Goal: Task Accomplishment & Management: Manage account settings

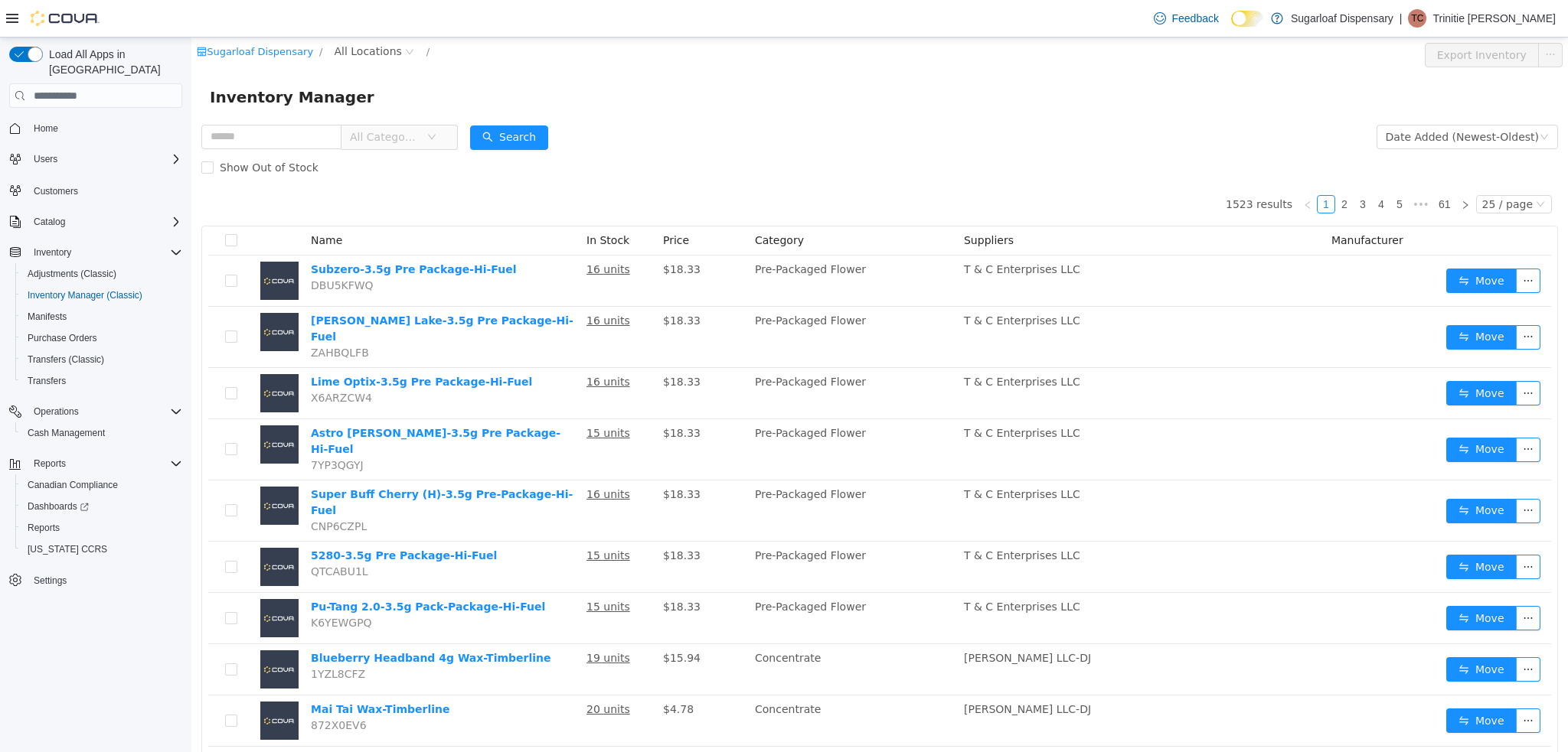
click at [446, 131] on span "All Categories" at bounding box center [393, 137] width 105 height 24
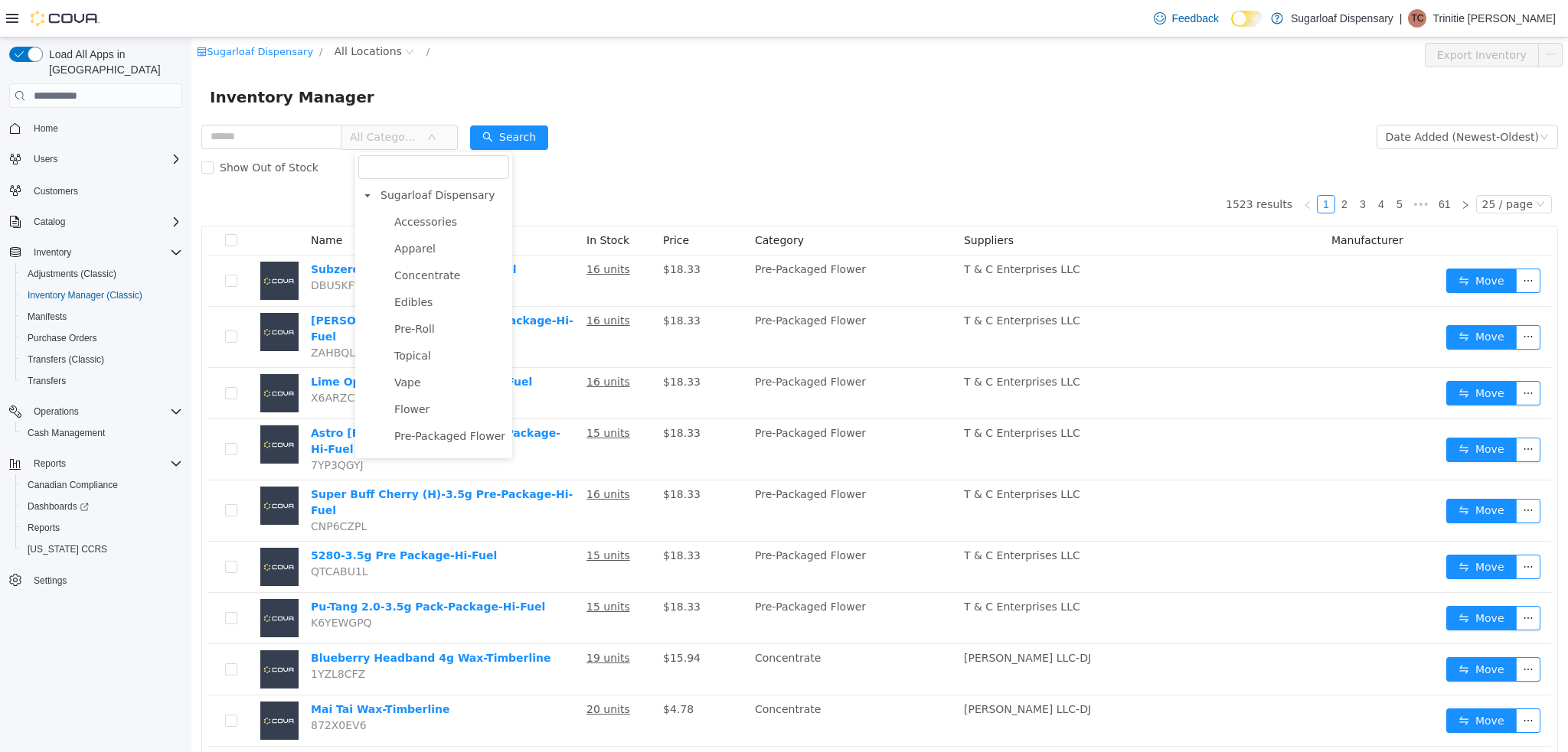
scroll to position [79, 0]
click at [453, 417] on span "Samples" at bounding box center [450, 416] width 119 height 21
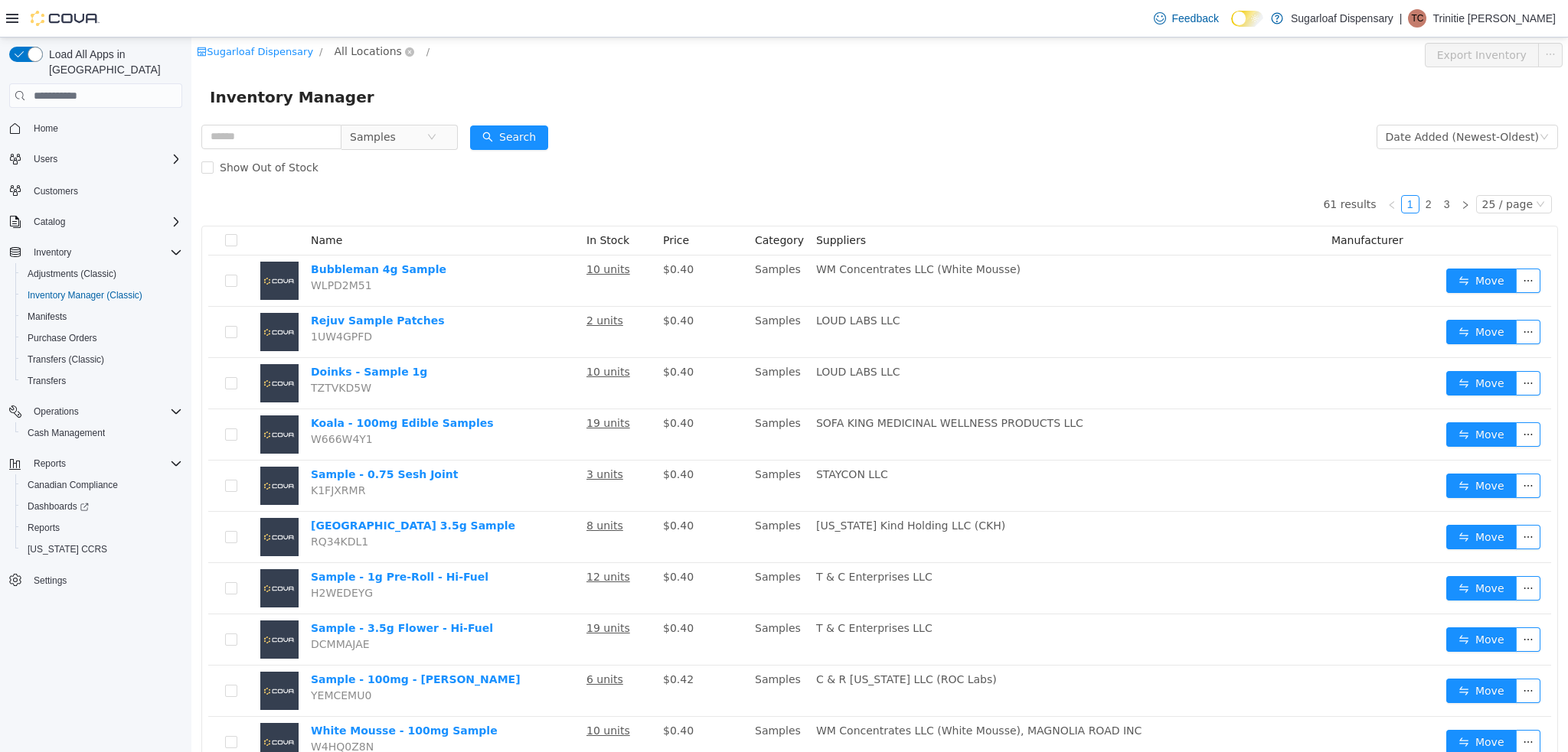
click at [358, 52] on span "All Locations" at bounding box center [368, 51] width 67 height 17
click at [392, 141] on span "[STREET_ADDRESS]" at bounding box center [410, 135] width 114 height 21
click at [512, 146] on button "Search" at bounding box center [508, 138] width 78 height 24
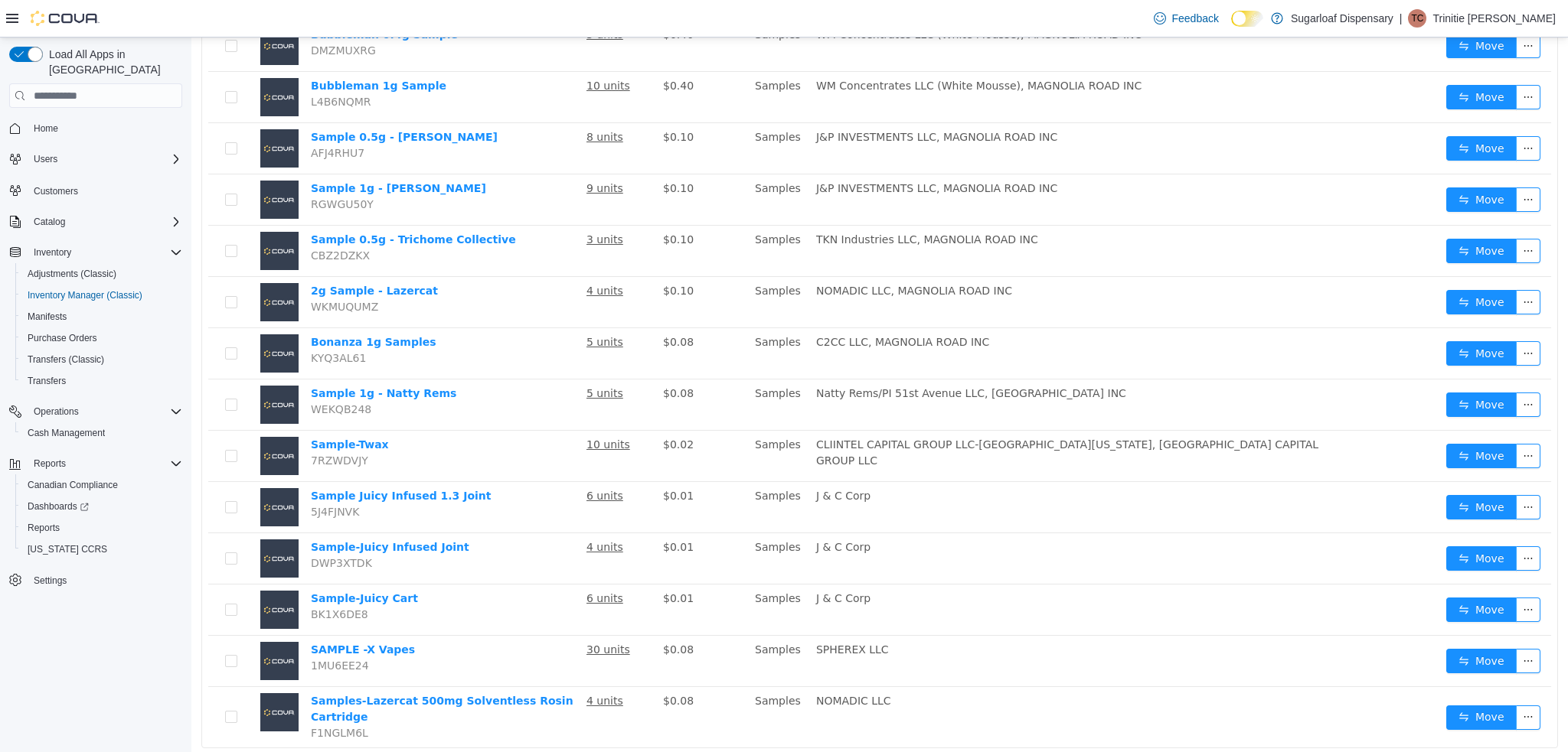
scroll to position [824, 0]
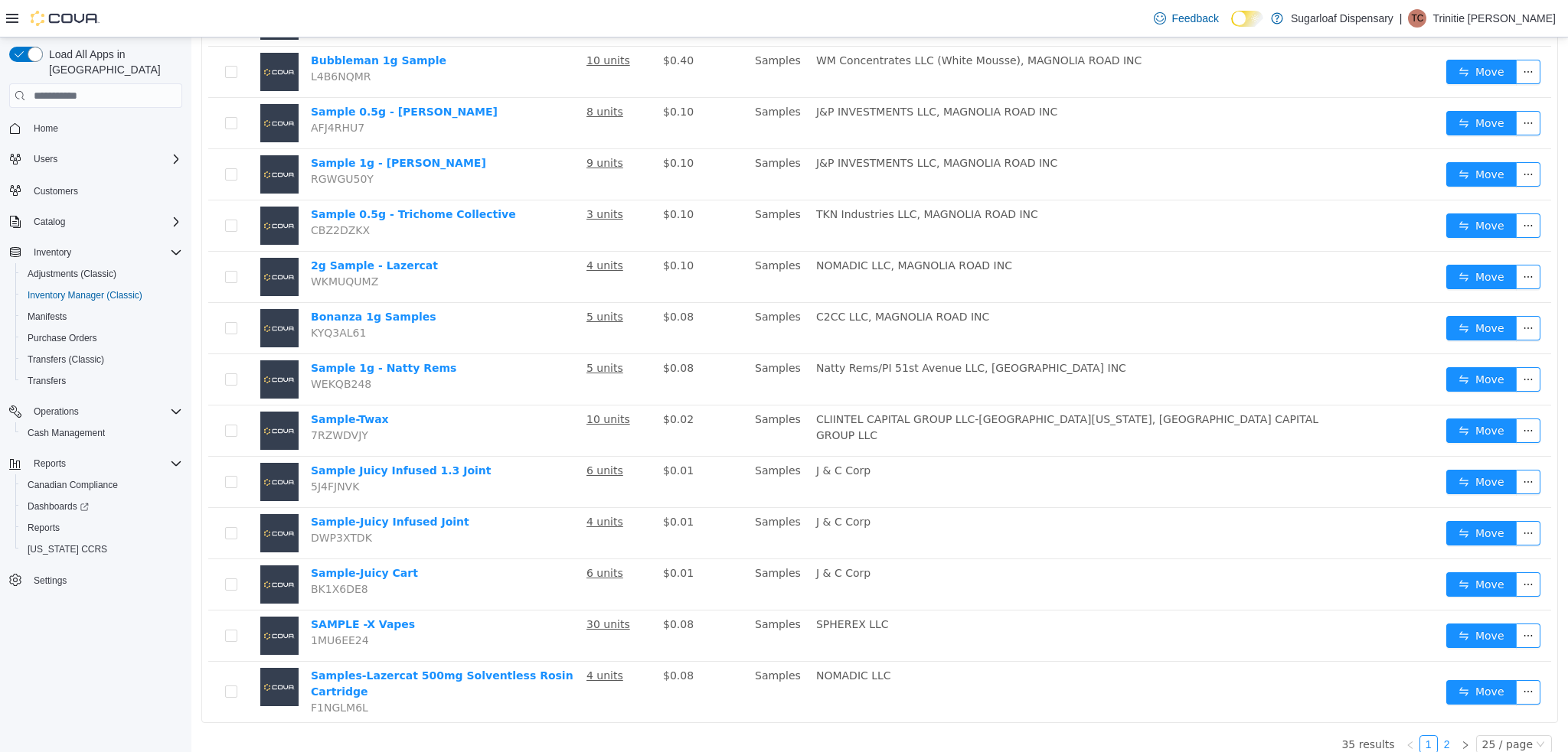
click at [1441, 736] on link "2" at bounding box center [1447, 744] width 17 height 17
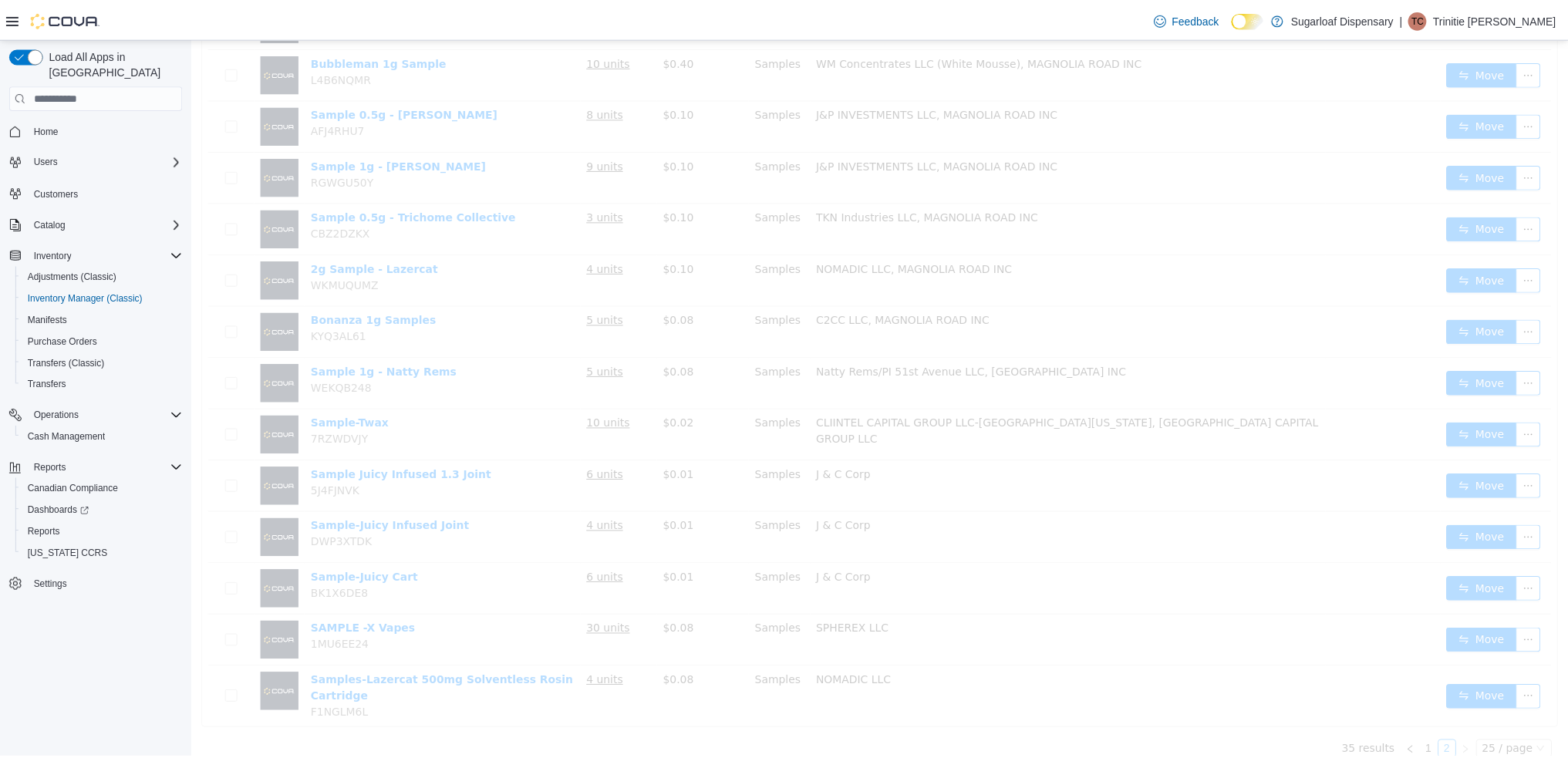
scroll to position [58, 0]
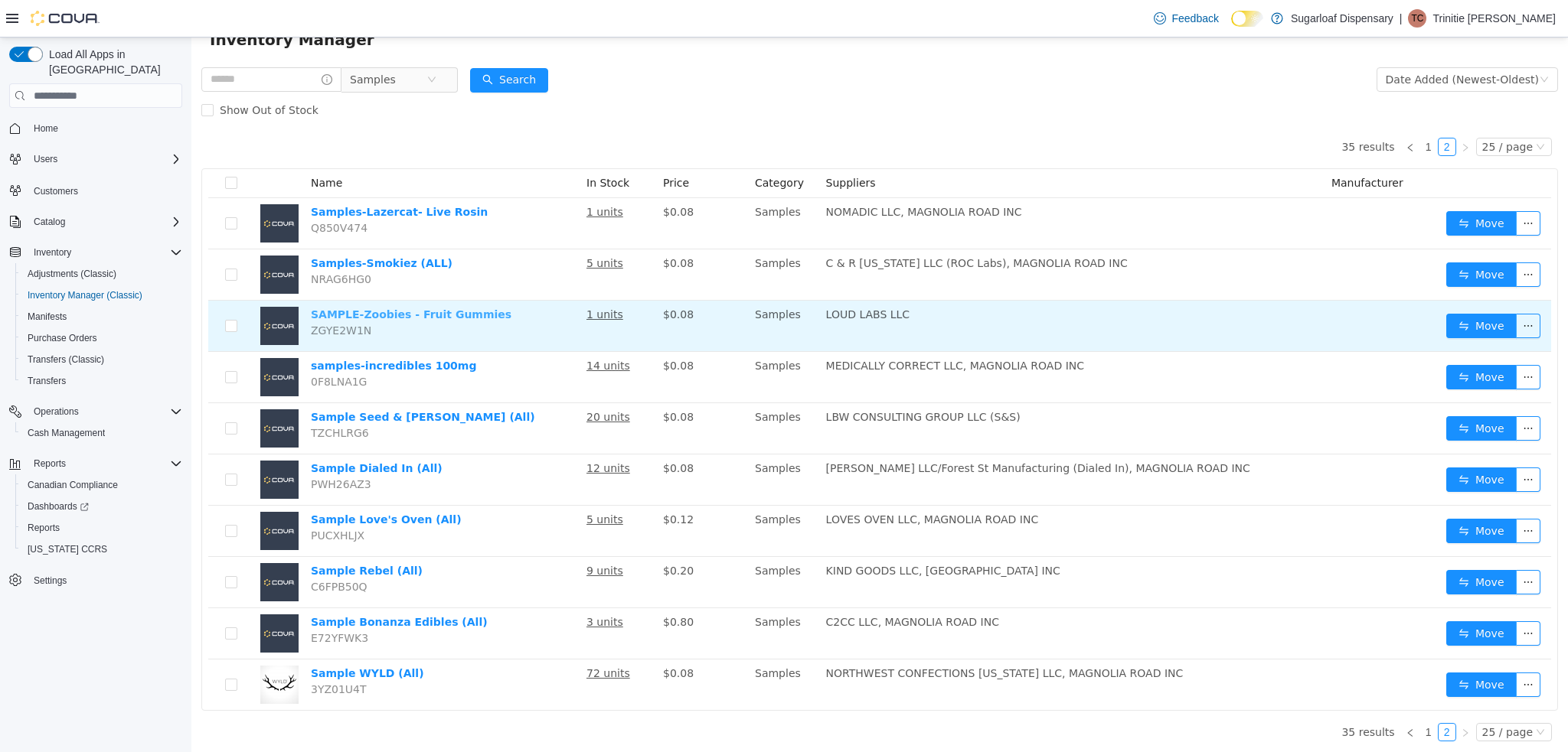
click at [437, 310] on link "SAMPLE-Zoobies - Fruit Gummies" at bounding box center [411, 314] width 201 height 12
click at [1476, 325] on button "Move" at bounding box center [1481, 326] width 71 height 24
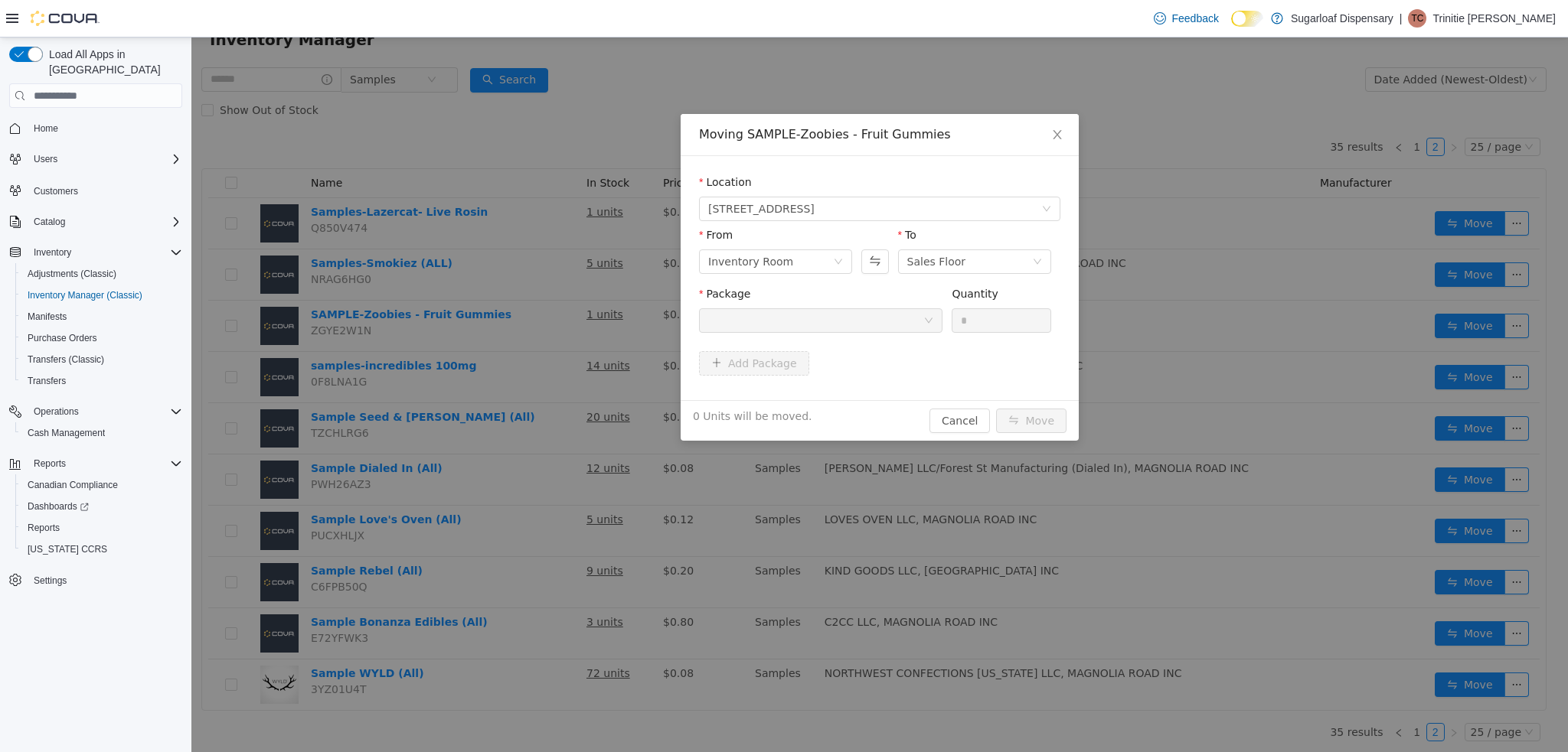
click at [808, 324] on div at bounding box center [816, 321] width 215 height 23
click at [926, 320] on icon "icon: down" at bounding box center [929, 321] width 10 height 10
click at [925, 324] on icon "icon: down" at bounding box center [929, 321] width 10 height 10
click at [1062, 143] on span "Close" at bounding box center [1057, 135] width 43 height 43
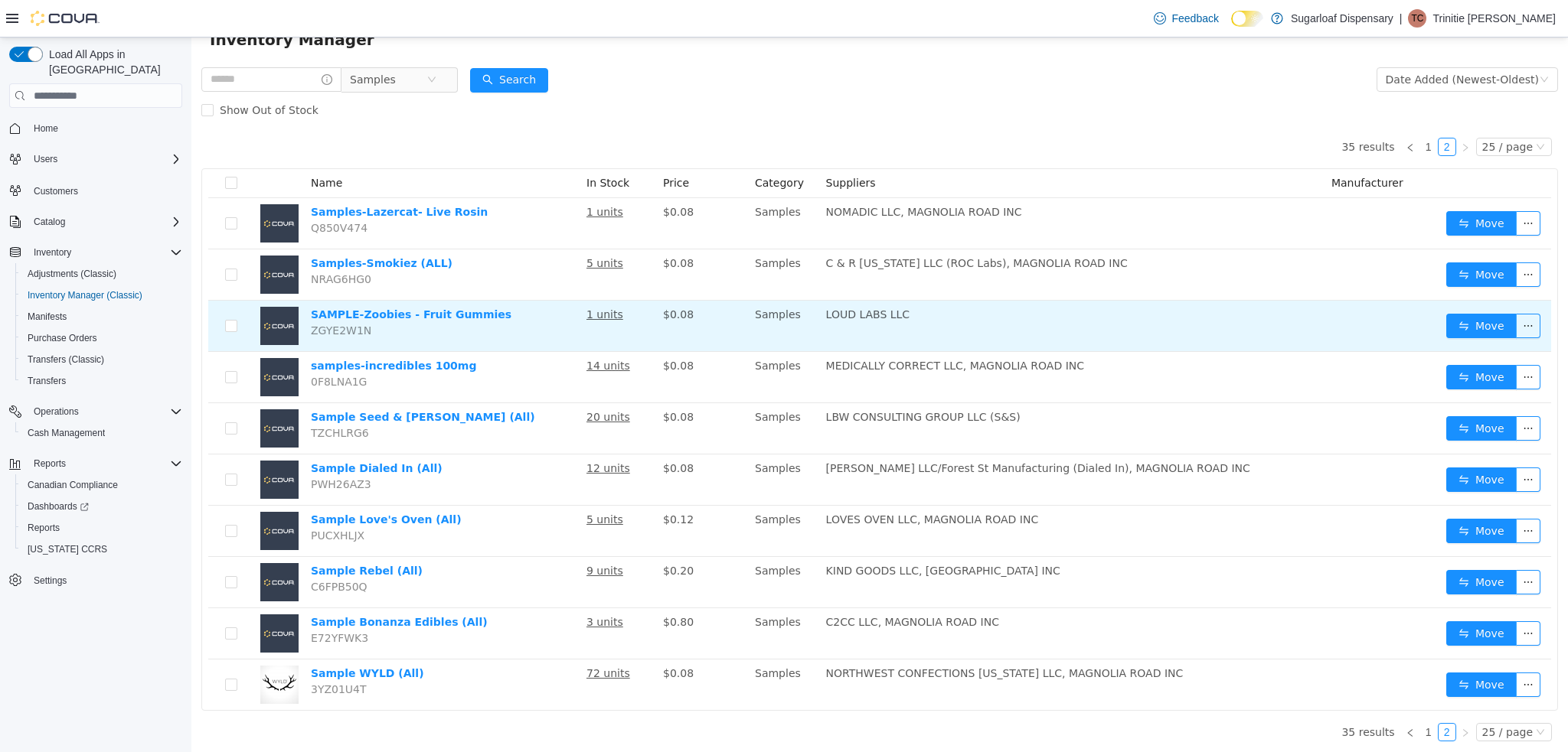
click at [608, 308] on u "1 units" at bounding box center [604, 314] width 37 height 12
click at [604, 316] on u "1 units" at bounding box center [604, 314] width 37 height 12
click at [606, 321] on td "1 units" at bounding box center [618, 326] width 77 height 52
click at [605, 313] on u "1 units" at bounding box center [604, 314] width 37 height 12
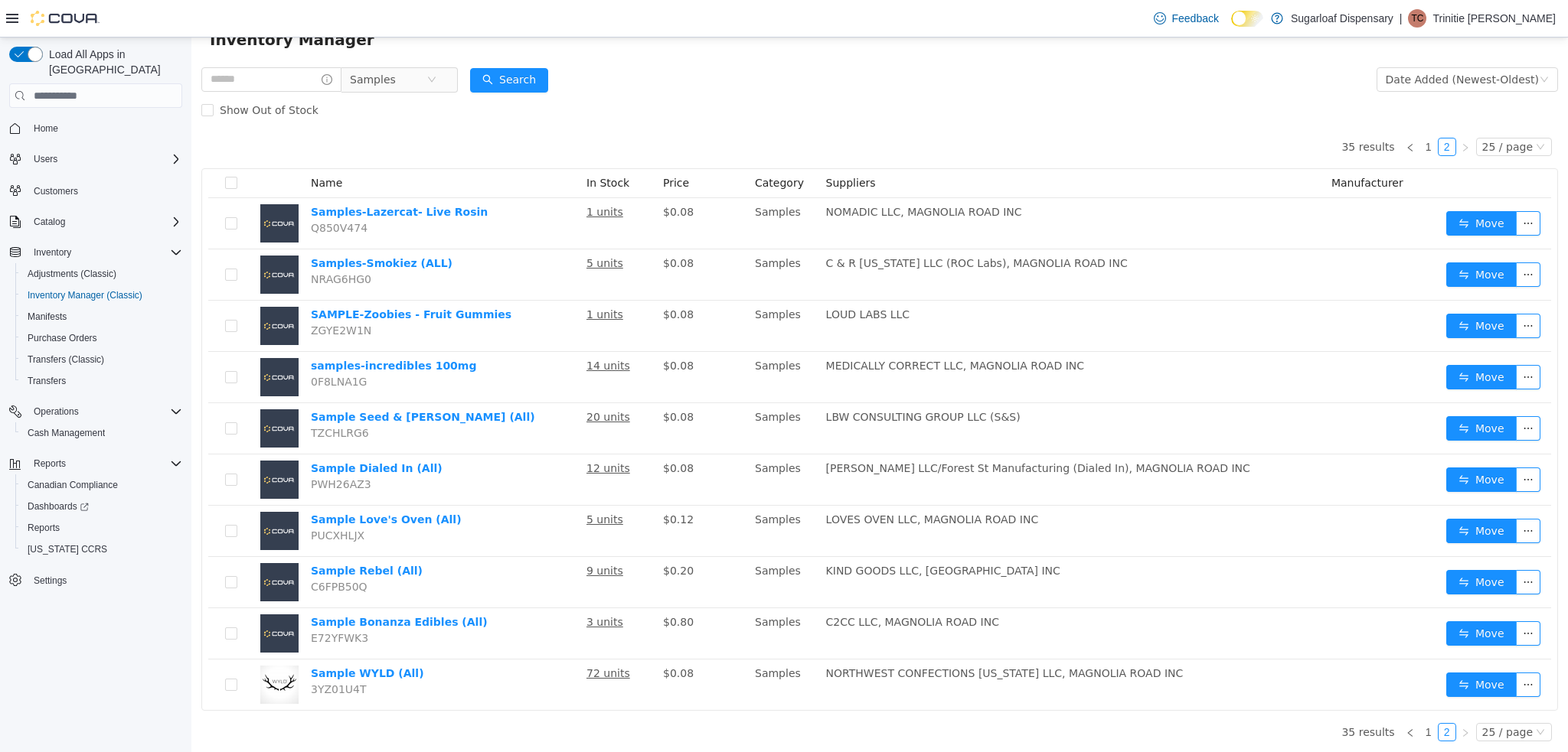
click at [658, 74] on form "Samples Date Added (Newest-Oldest) Search Show Out of Stock" at bounding box center [879, 95] width 1357 height 61
click at [443, 75] on span "Samples" at bounding box center [393, 79] width 105 height 24
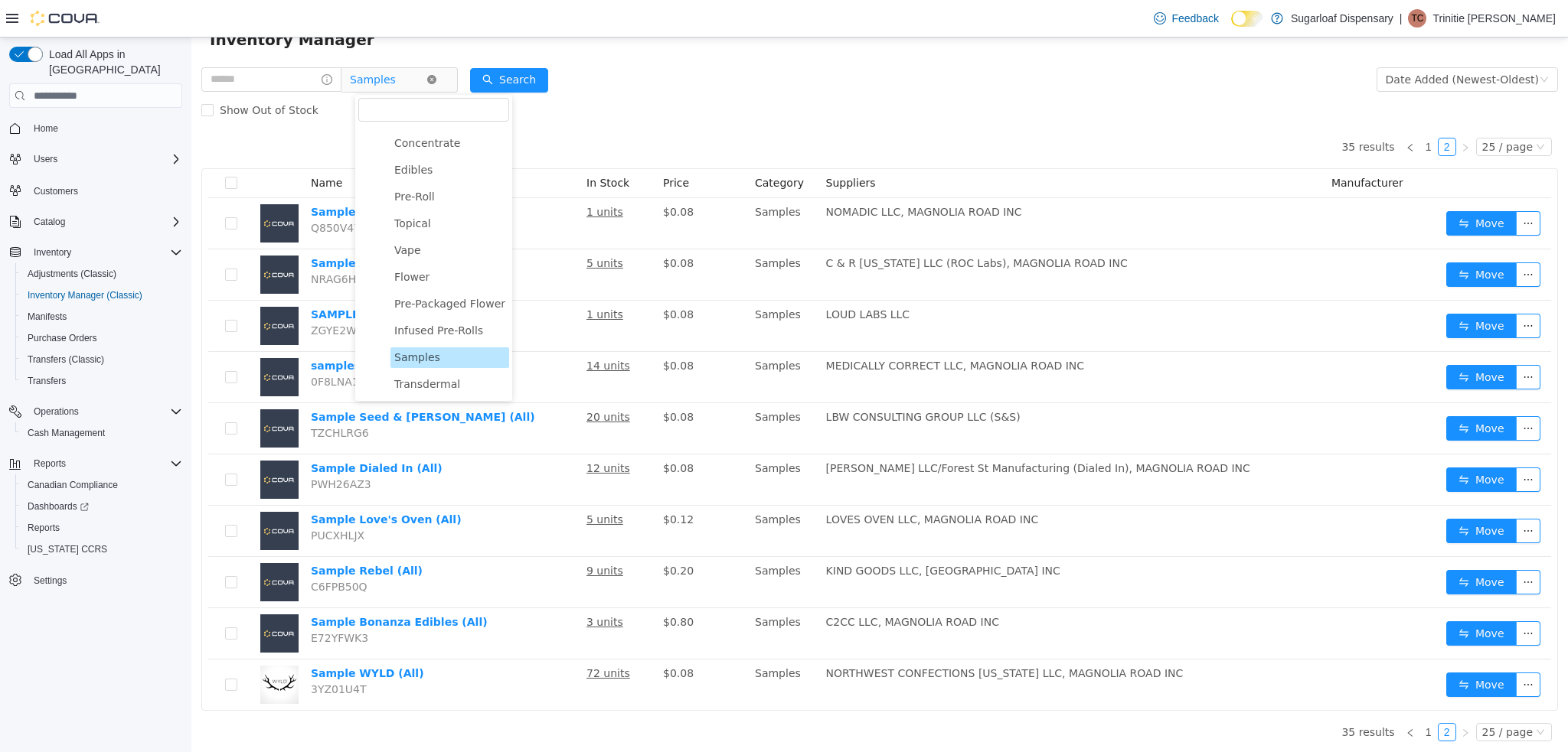
click at [437, 78] on icon "icon: close-circle" at bounding box center [432, 79] width 10 height 10
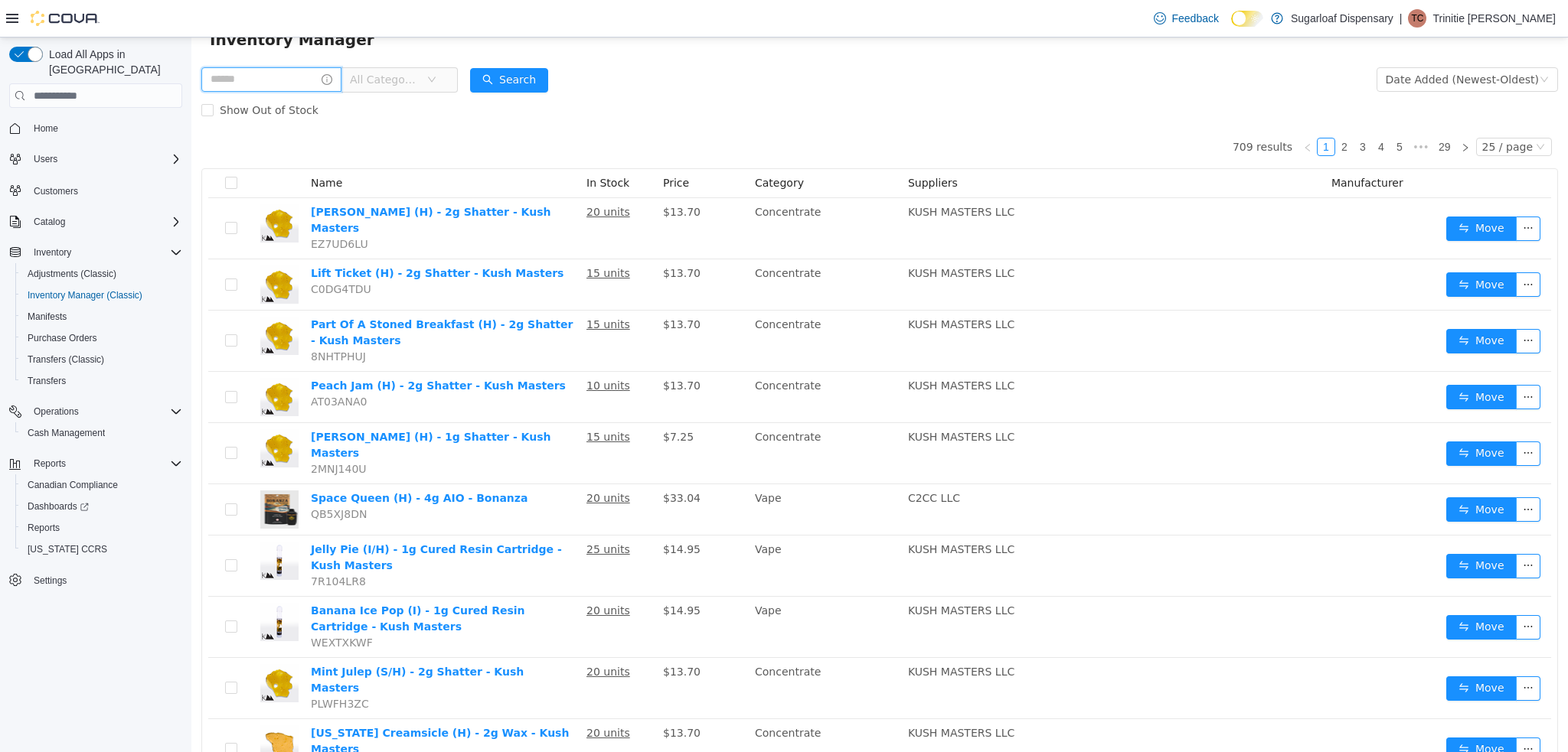
click at [294, 82] on input "text" at bounding box center [271, 79] width 140 height 24
type input "**********"
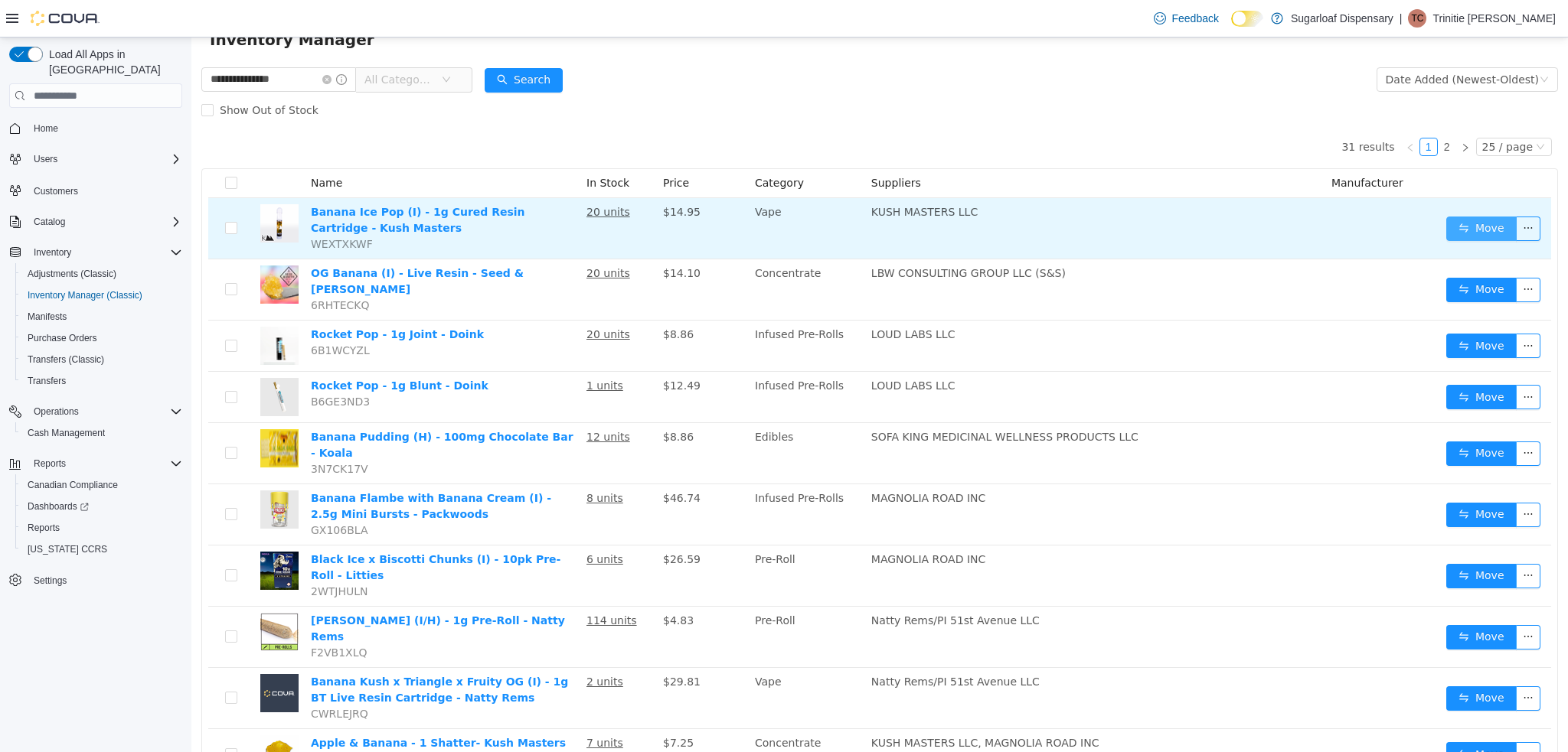
click at [1470, 226] on button "Move" at bounding box center [1481, 229] width 71 height 24
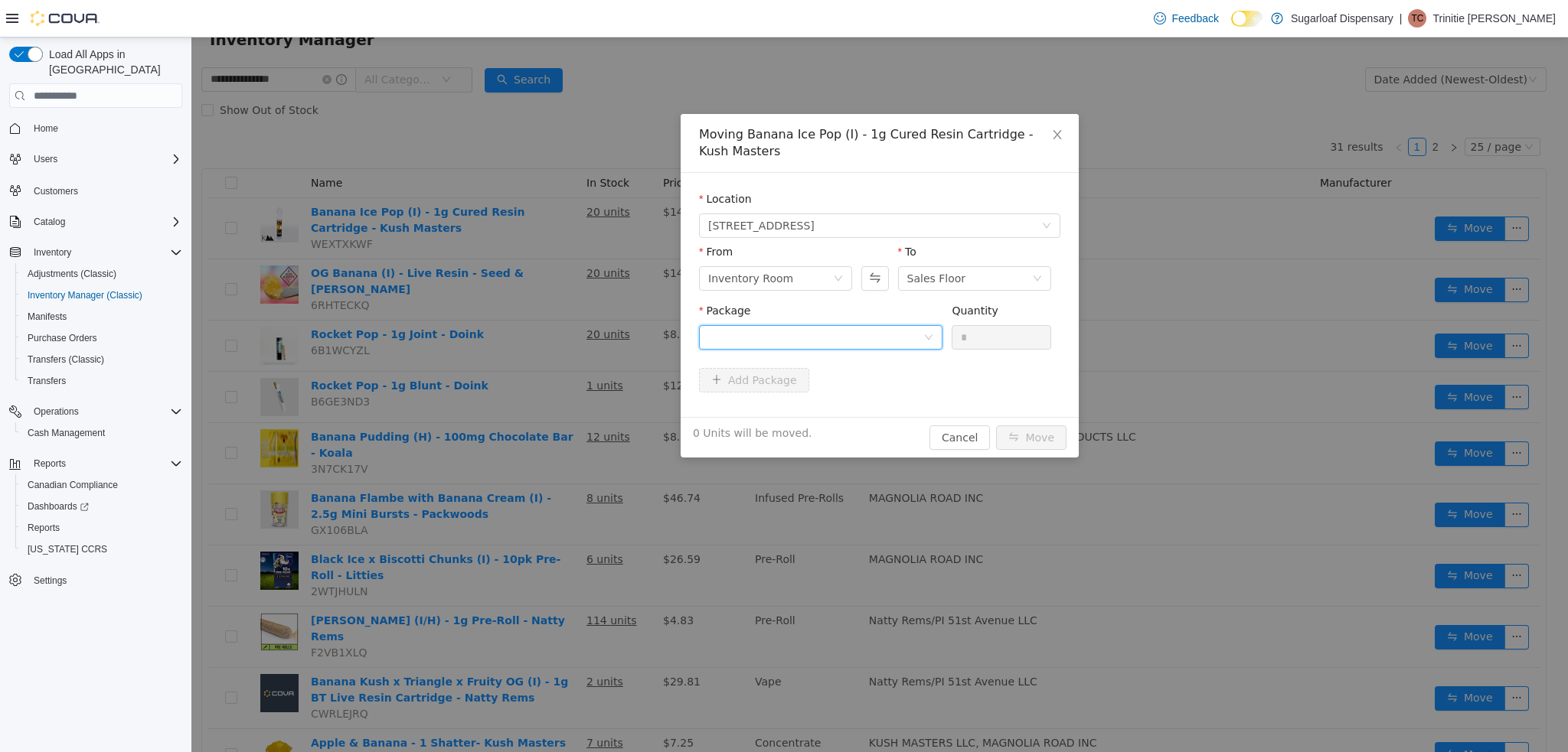
click at [888, 327] on div at bounding box center [816, 337] width 215 height 23
click at [889, 388] on li "1A4000B0000C2F7000046143 Quantity : 20 Units" at bounding box center [820, 401] width 244 height 41
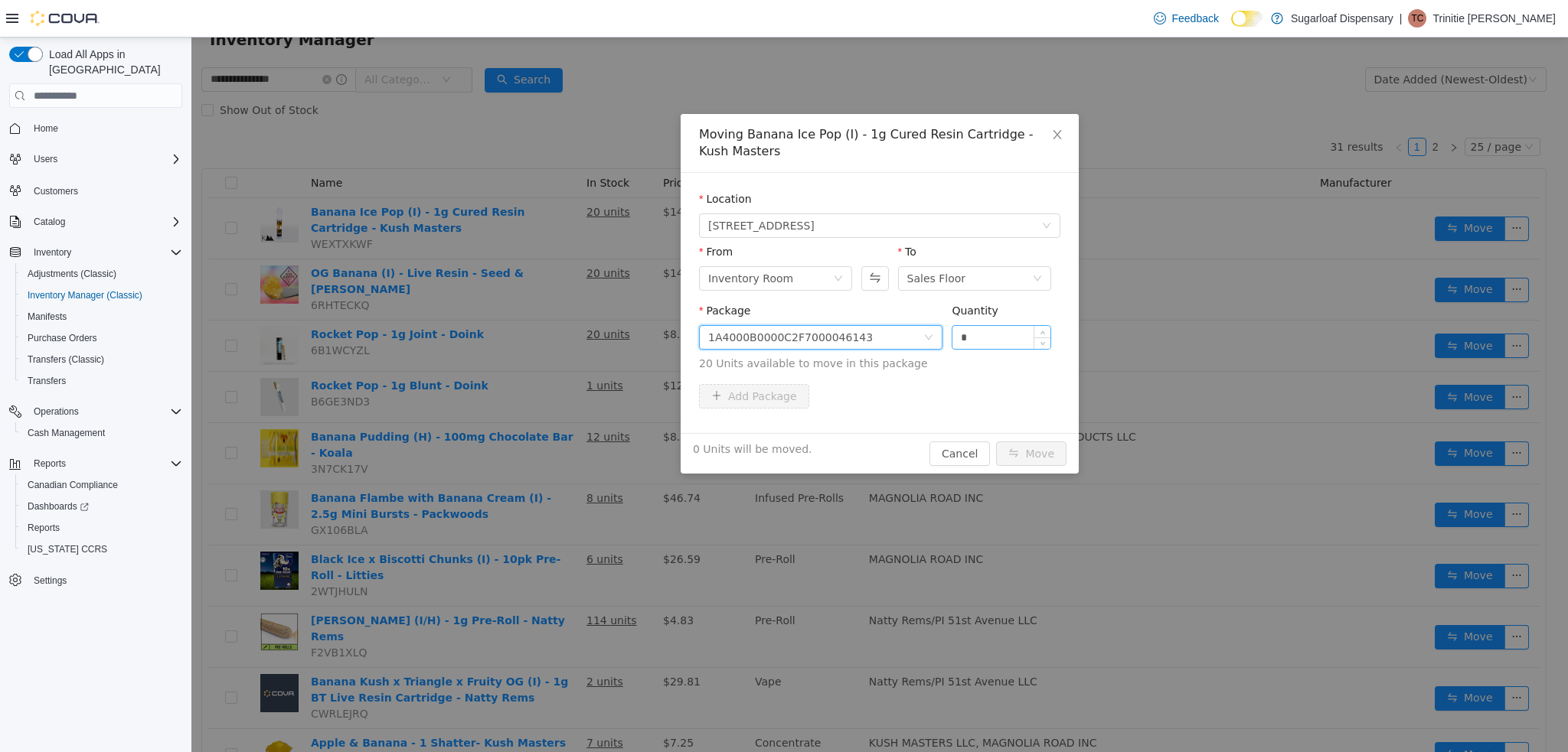
click at [996, 342] on input "*" at bounding box center [1001, 337] width 98 height 23
type input "**"
click at [996, 442] on button "Move" at bounding box center [1031, 454] width 71 height 24
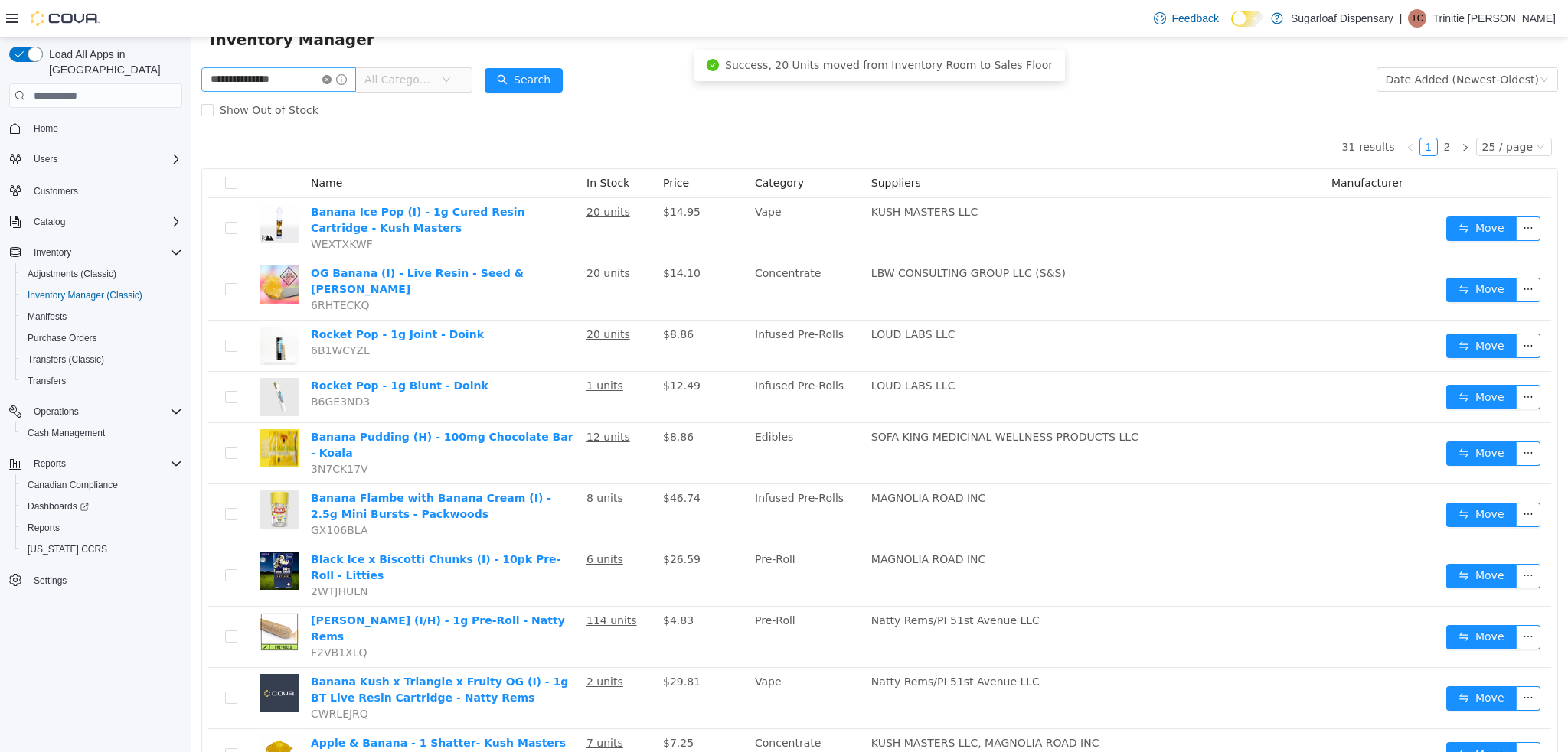
click at [331, 81] on icon "icon: close-circle" at bounding box center [327, 79] width 10 height 10
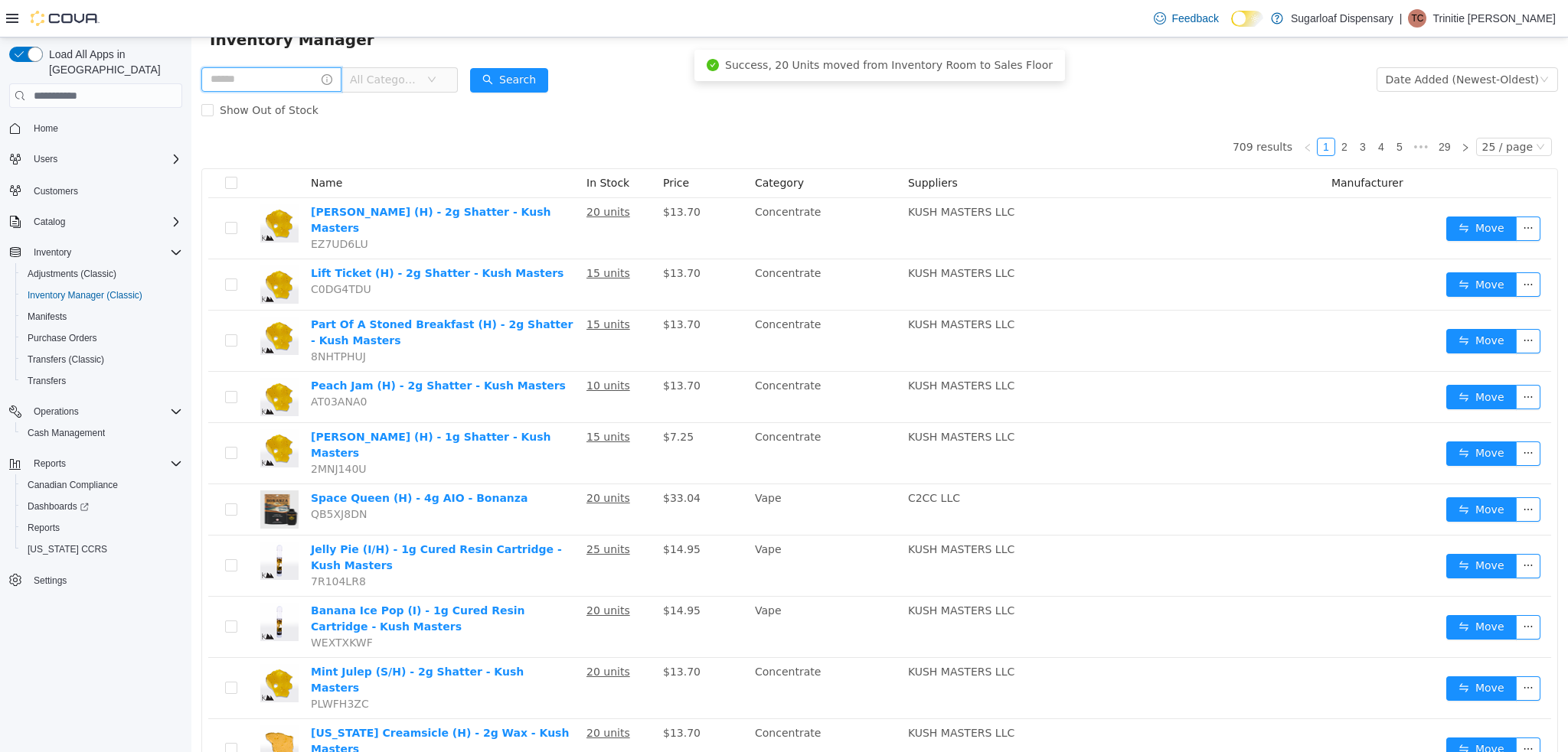
click at [300, 72] on input "text" at bounding box center [271, 79] width 140 height 24
type input "*********"
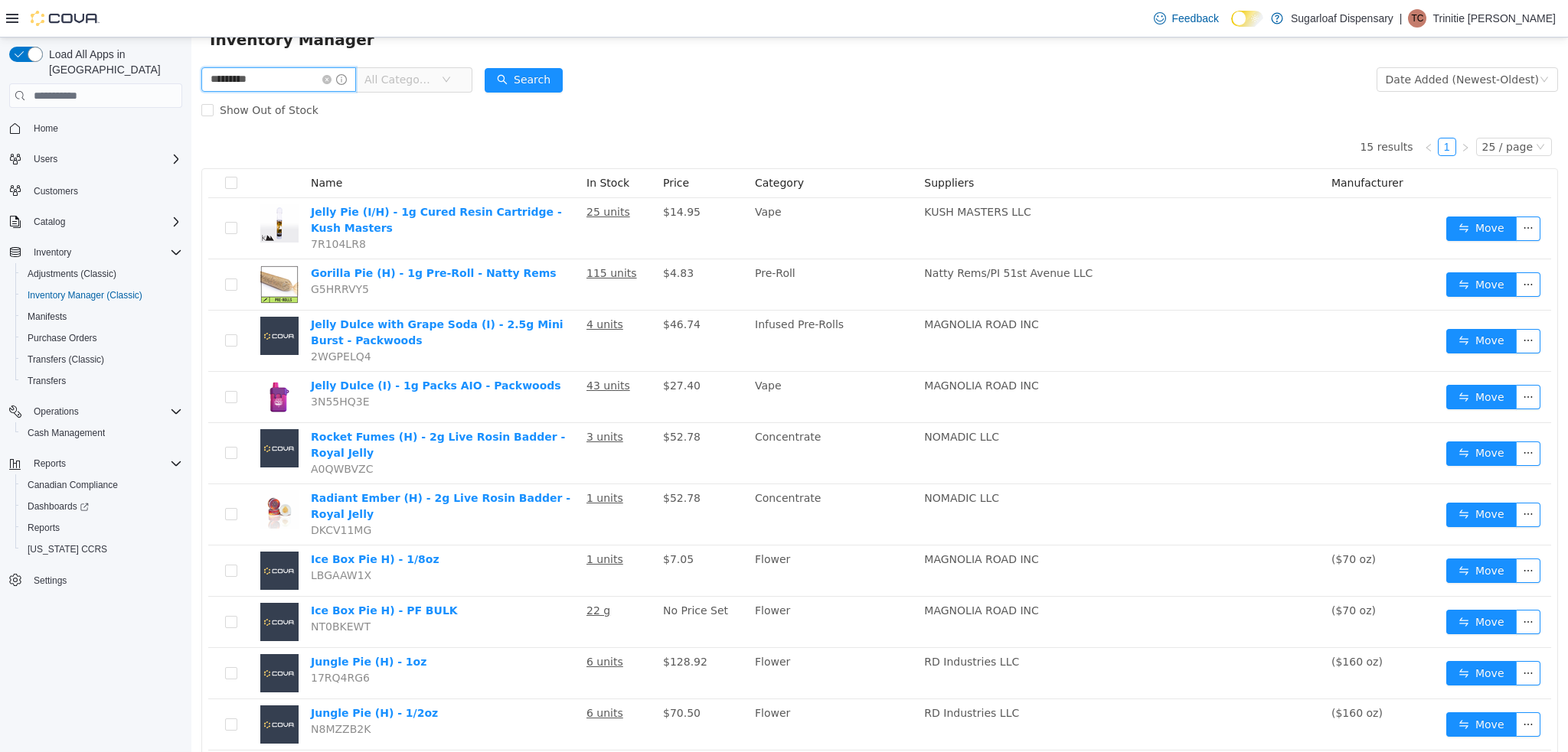
click at [1485, 223] on button "Move" at bounding box center [1481, 229] width 71 height 24
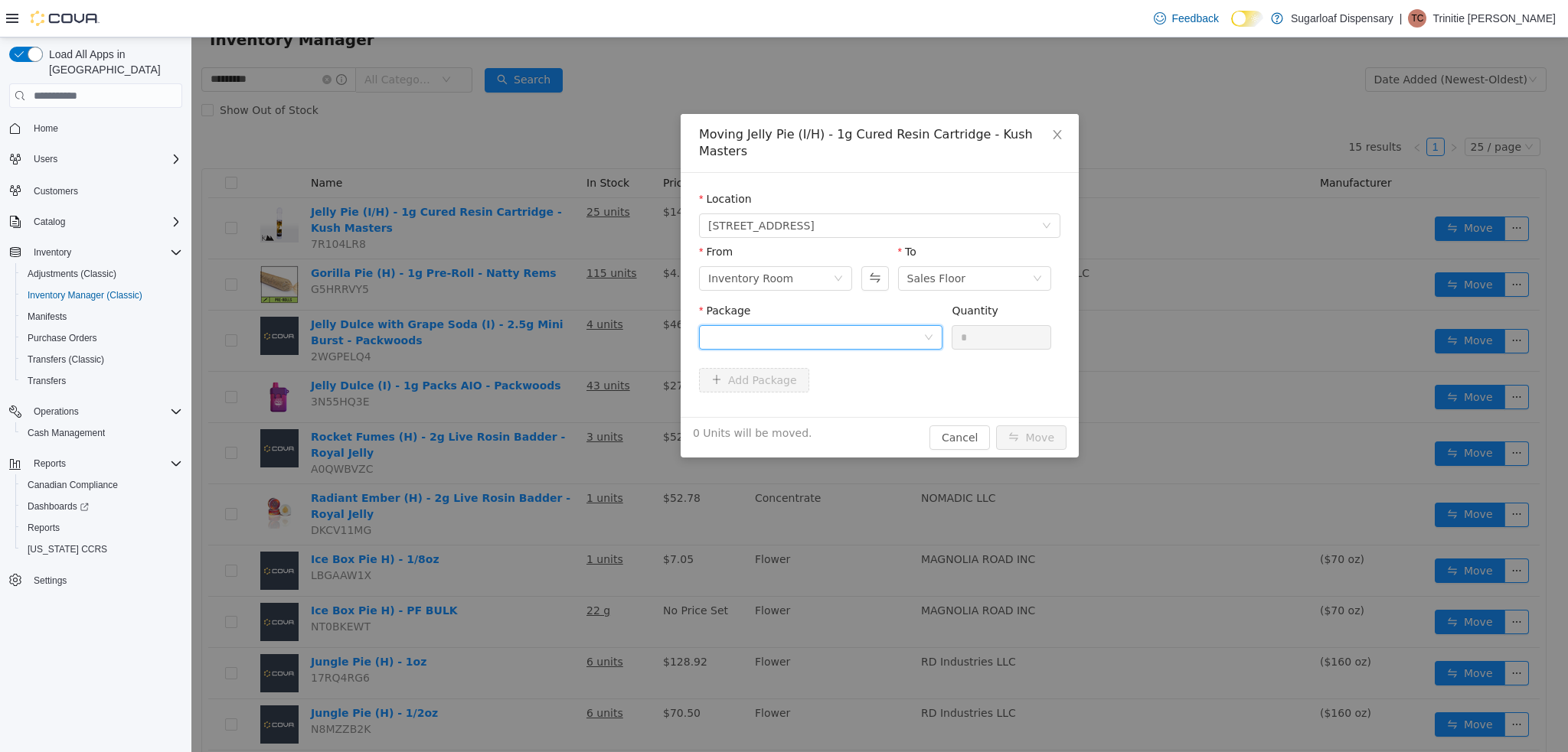
click at [862, 326] on div at bounding box center [816, 337] width 215 height 23
click at [866, 387] on li "1A4000B0000C2F7000046144 Quantity : 25 Units" at bounding box center [820, 383] width 244 height 41
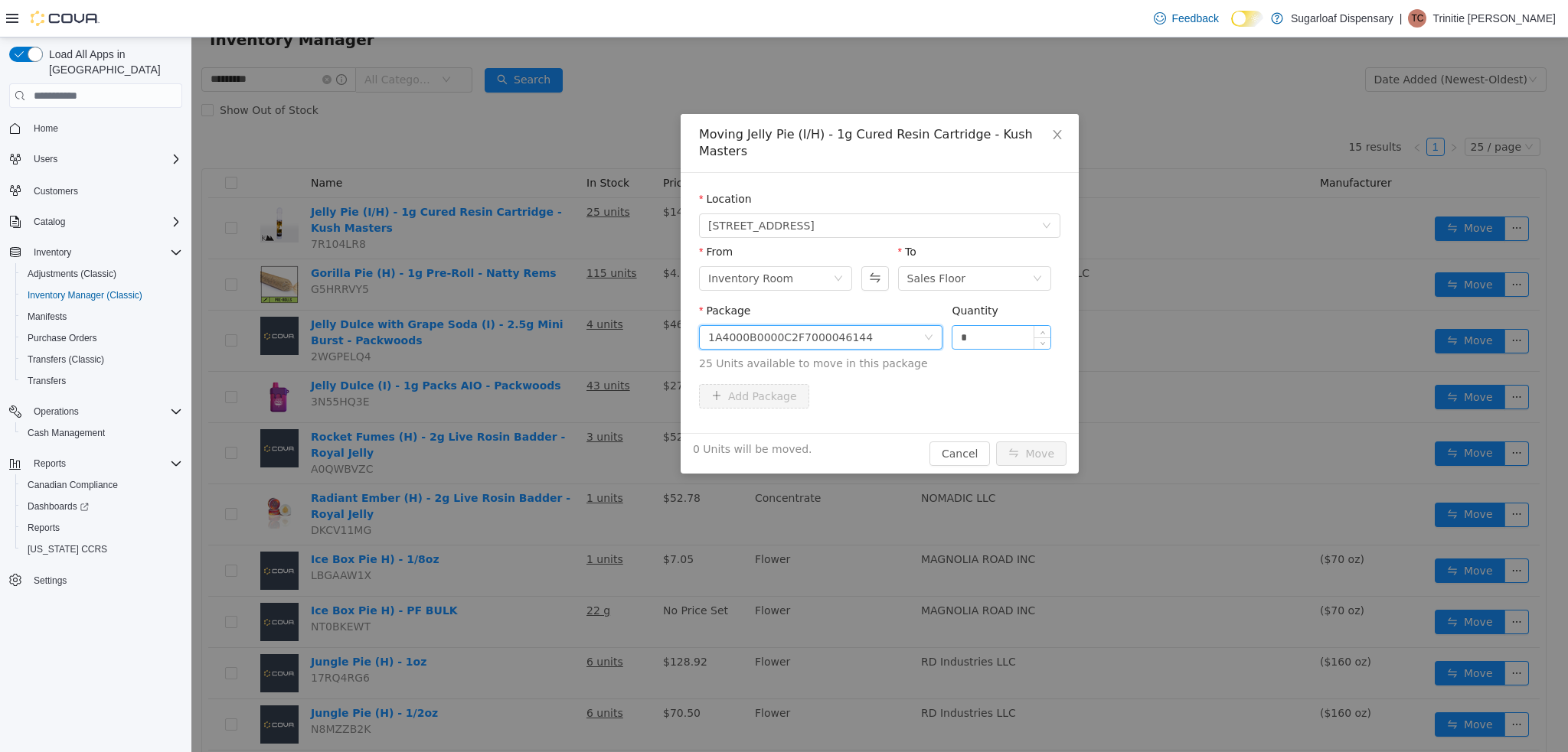
click at [998, 326] on input "*" at bounding box center [1001, 337] width 98 height 23
type input "***"
click at [996, 442] on button "Move" at bounding box center [1031, 454] width 71 height 24
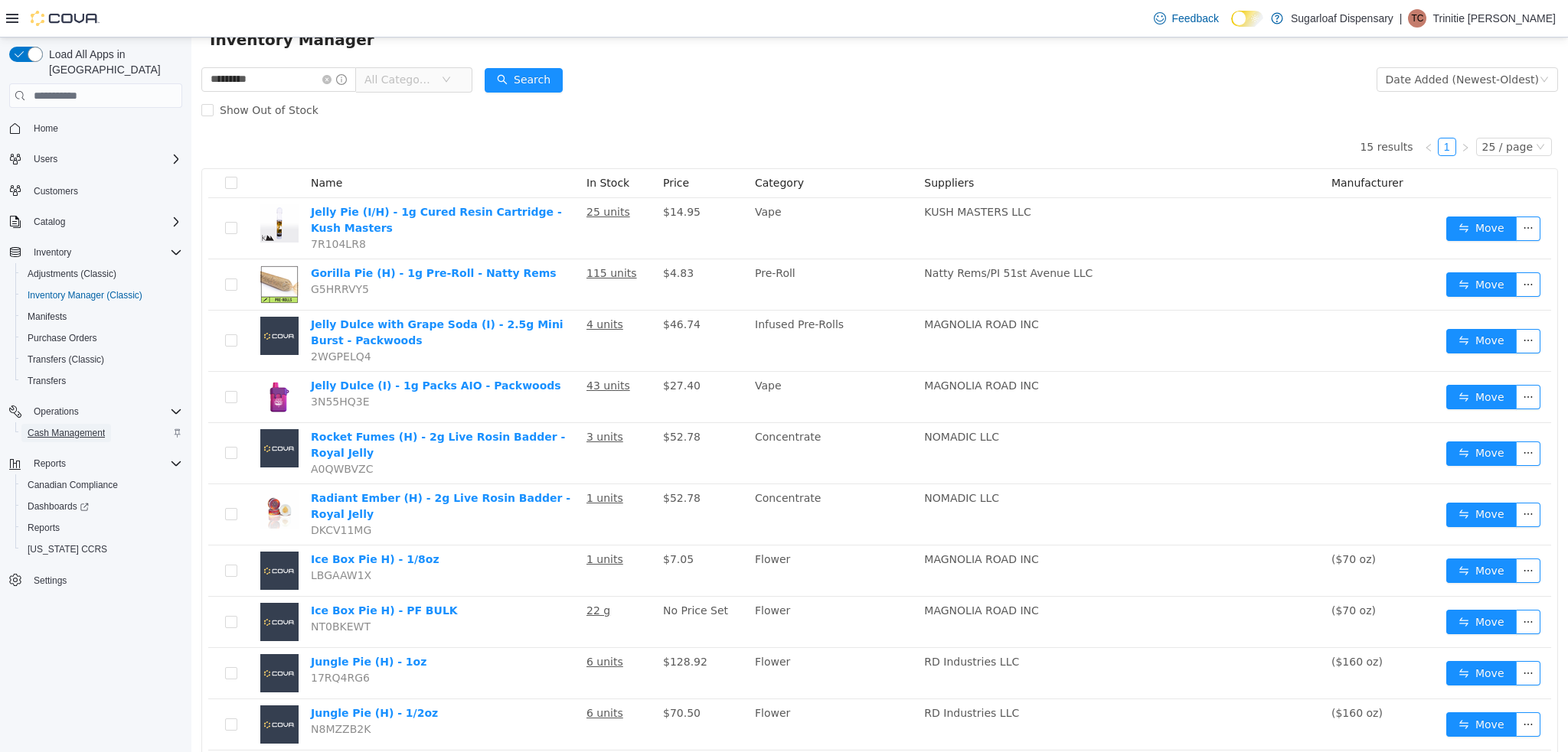
click at [77, 427] on span "Cash Management" at bounding box center [66, 433] width 78 height 12
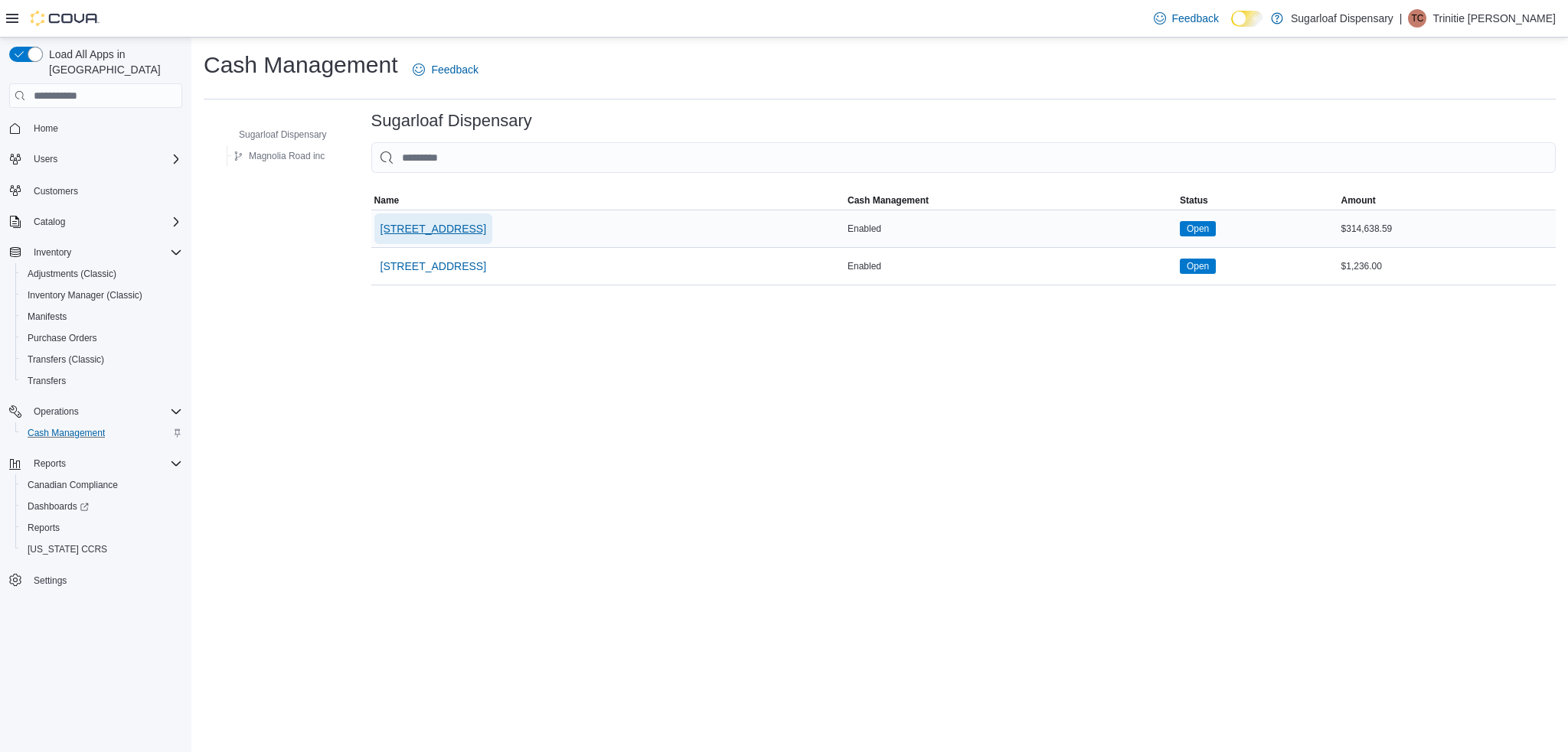
click at [461, 221] on span "[STREET_ADDRESS]" at bounding box center [433, 229] width 106 height 16
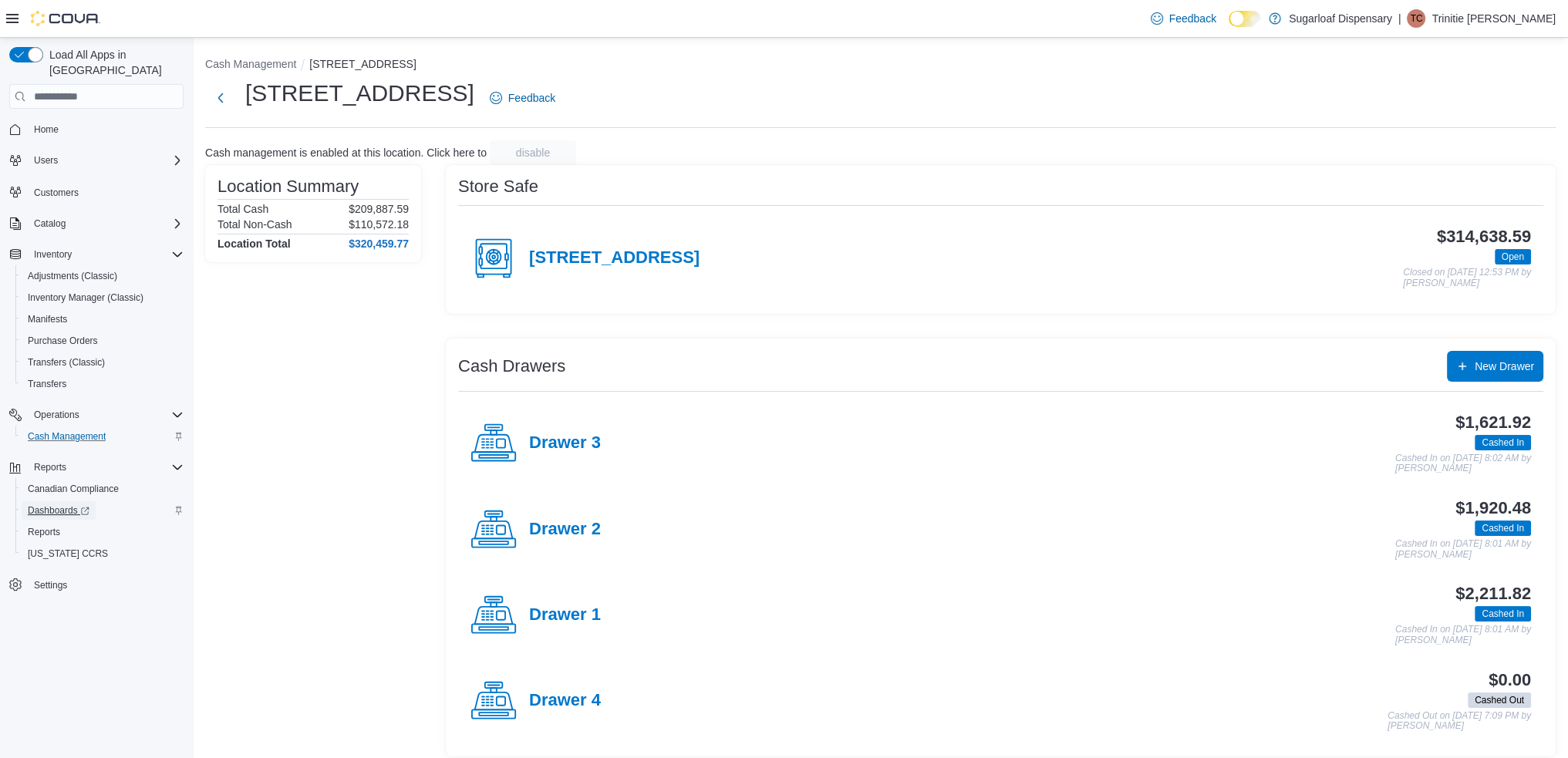
click at [37, 504] on span "Dashboards" at bounding box center [59, 511] width 62 height 12
click at [115, 122] on span "Home" at bounding box center [106, 129] width 156 height 19
click at [52, 123] on span "Home" at bounding box center [47, 129] width 25 height 12
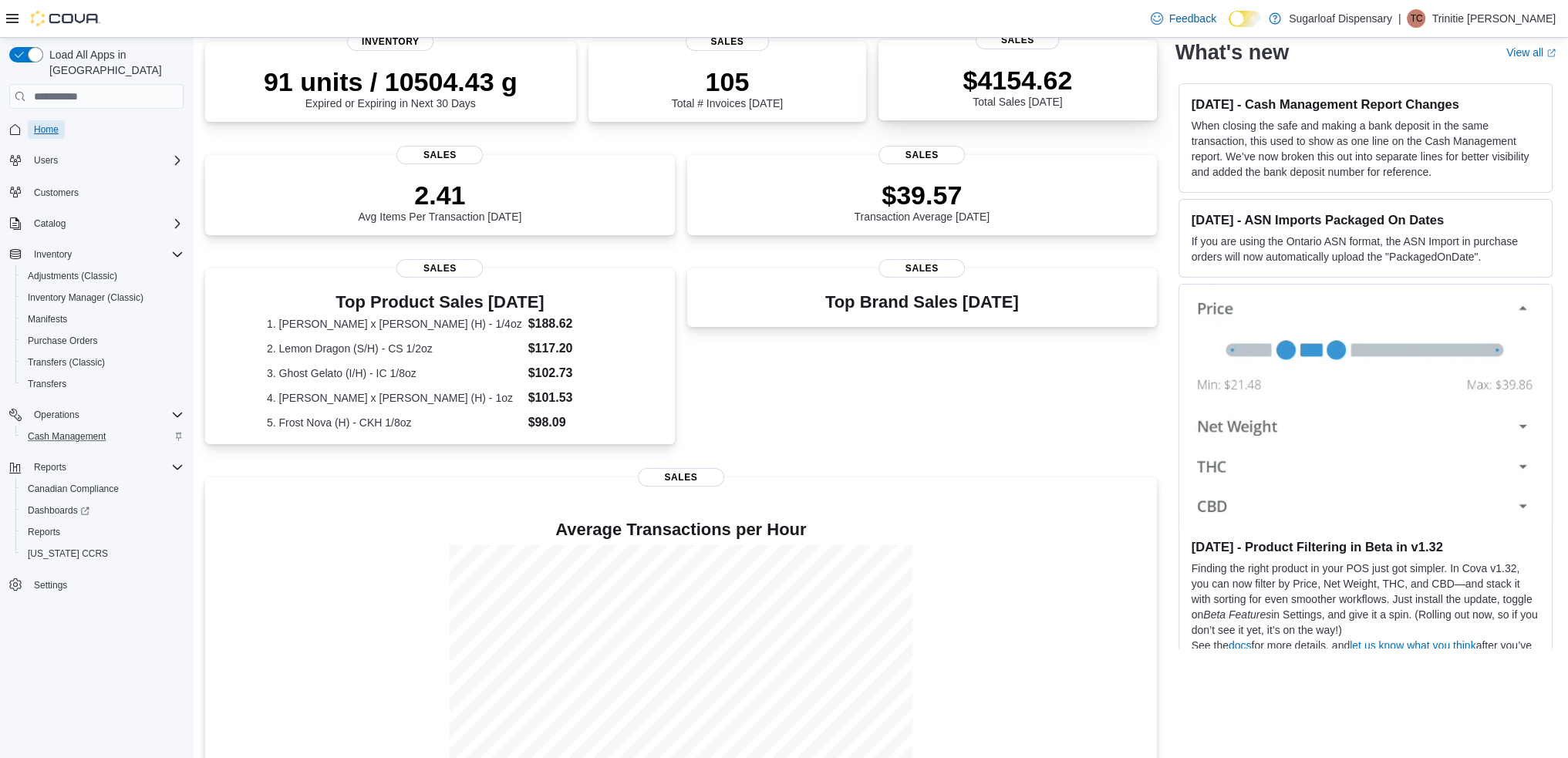
scroll to position [151, 0]
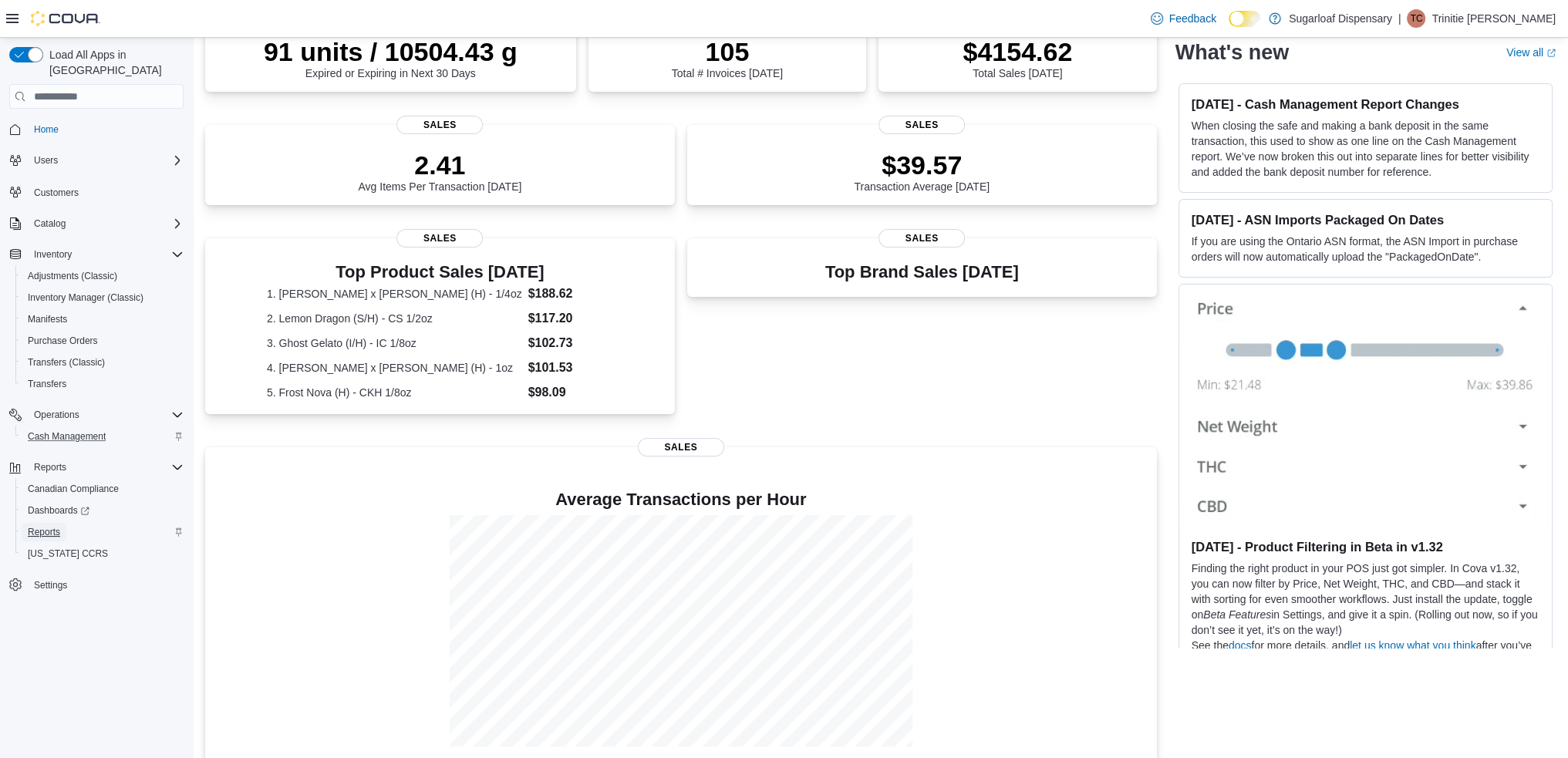
click at [53, 526] on span "Reports" at bounding box center [44, 533] width 33 height 12
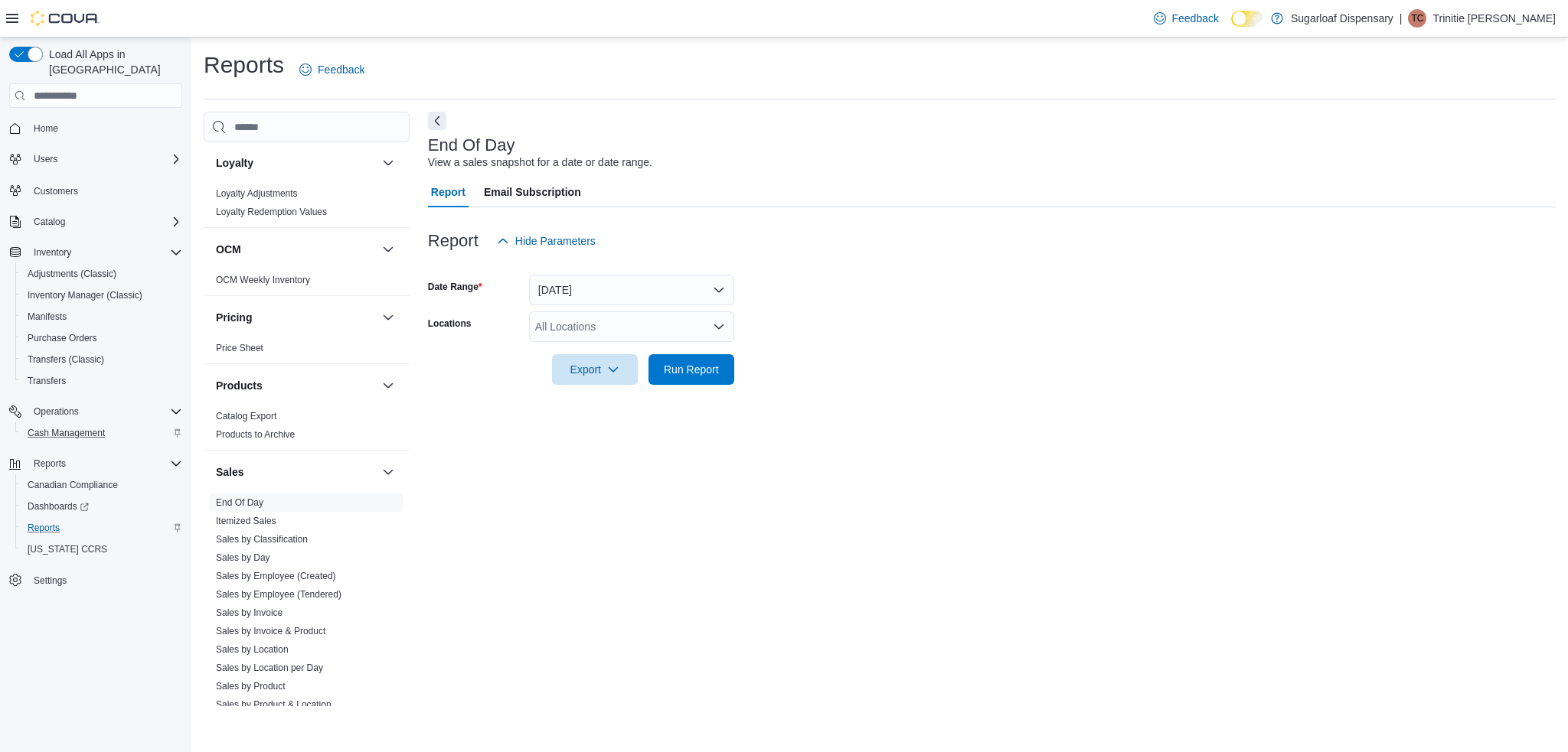
scroll to position [752, 0]
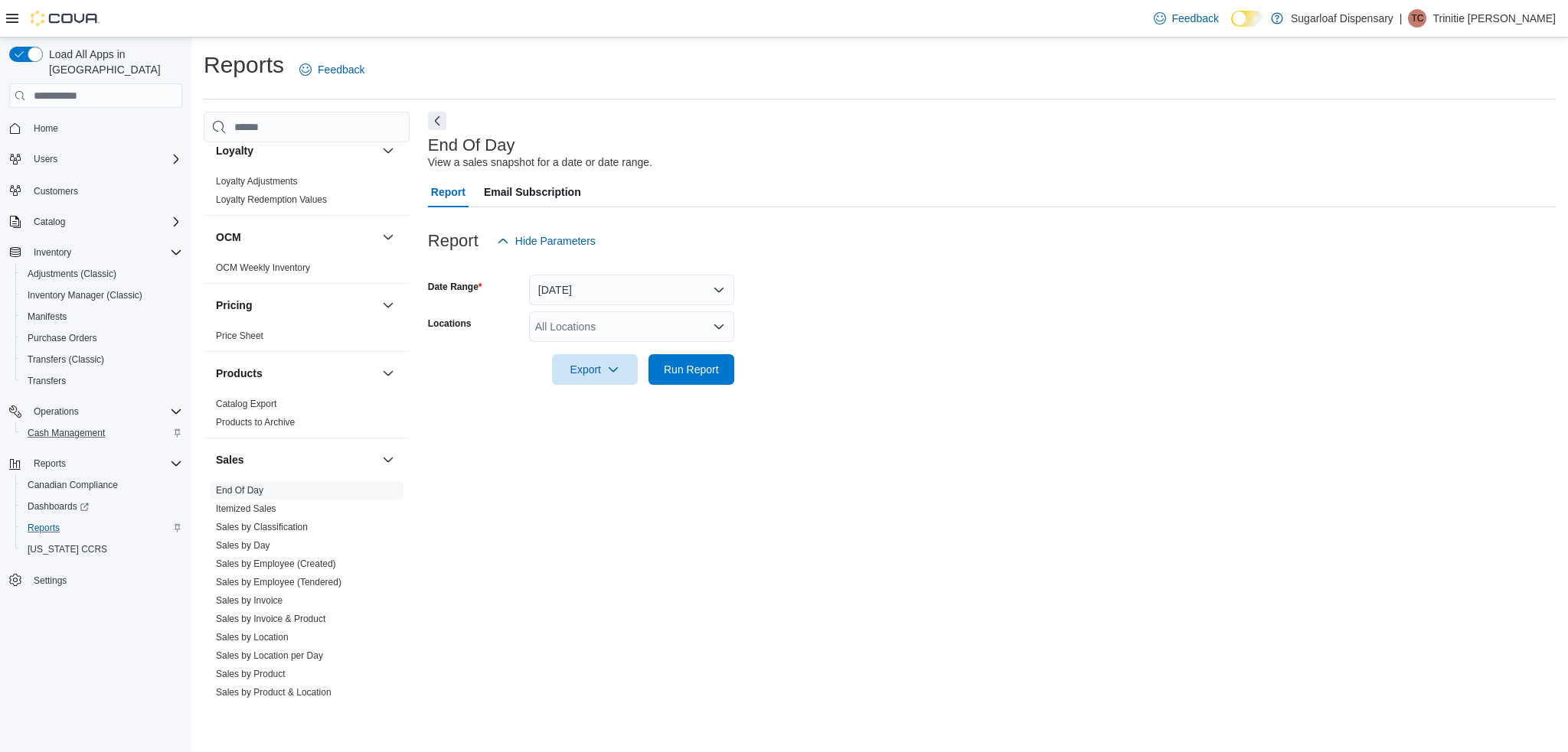
click at [671, 321] on div "All Locations" at bounding box center [632, 327] width 205 height 31
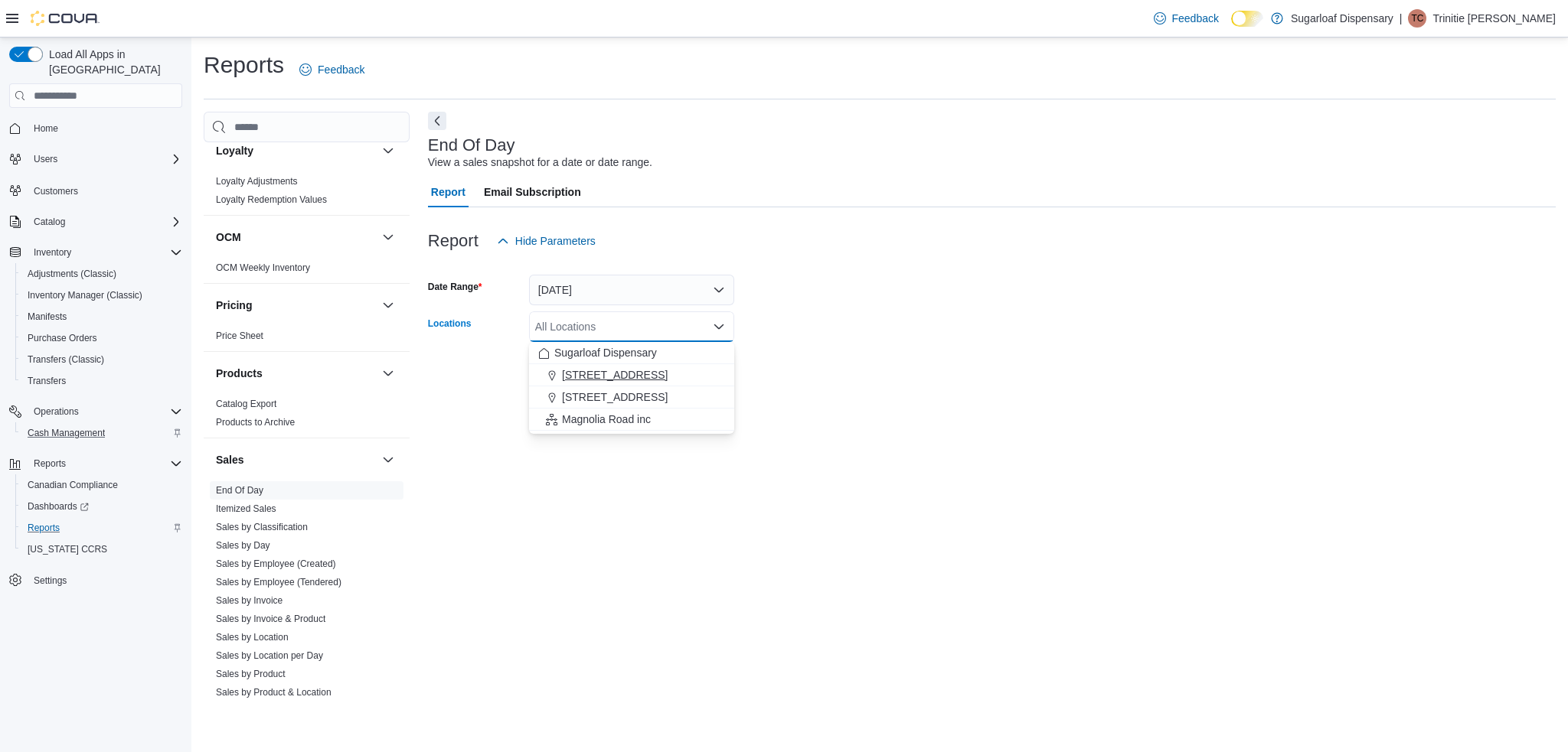
click at [649, 376] on span "[STREET_ADDRESS]" at bounding box center [614, 376] width 106 height 16
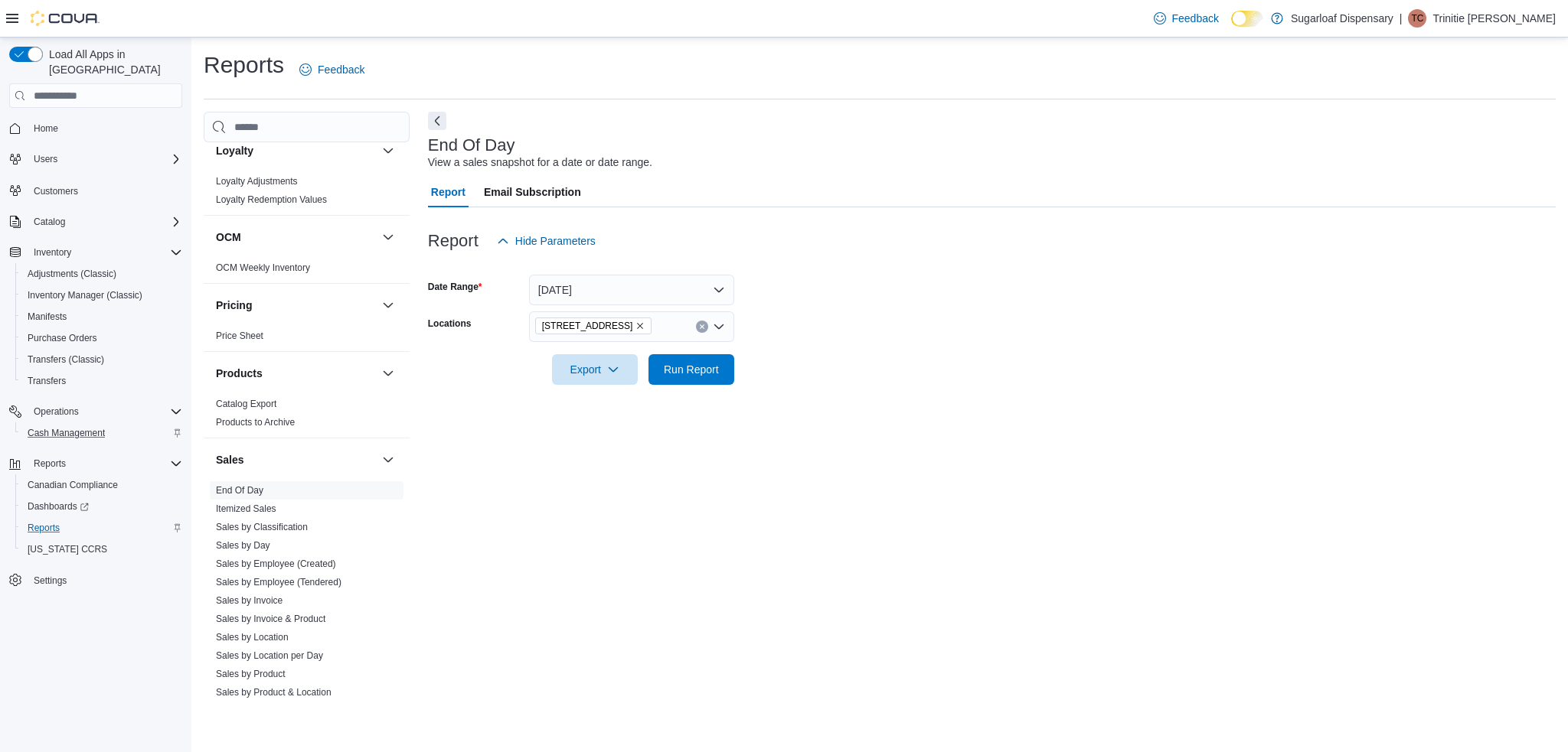
click at [1062, 300] on form "Date Range [DATE] Locations [STREET_ADDRESS] Export Run Report" at bounding box center [991, 321] width 1128 height 128
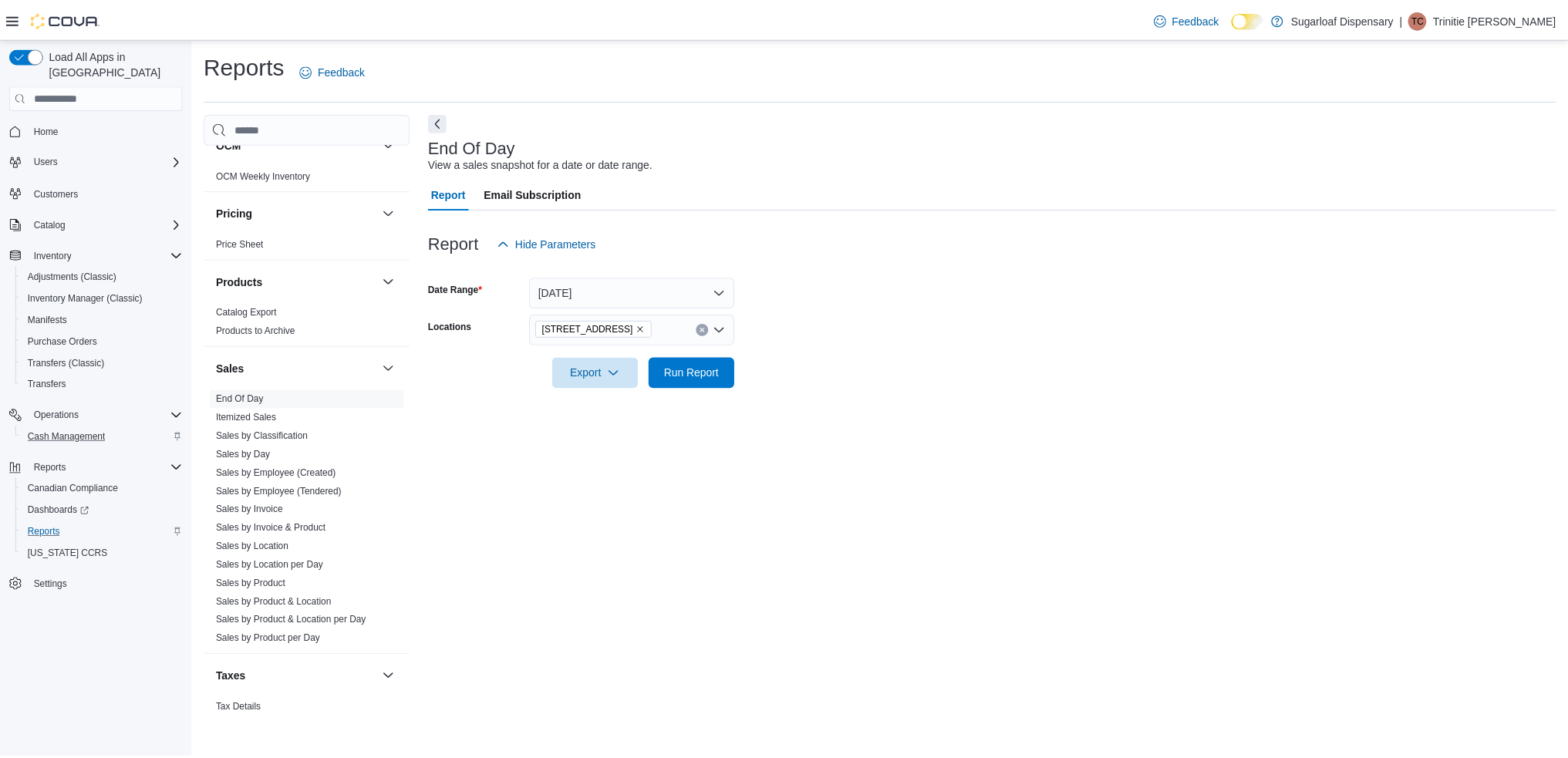
scroll to position [852, 0]
click at [263, 399] on link "End Of Day" at bounding box center [241, 401] width 48 height 11
click at [702, 378] on span "Run Report" at bounding box center [696, 372] width 55 height 16
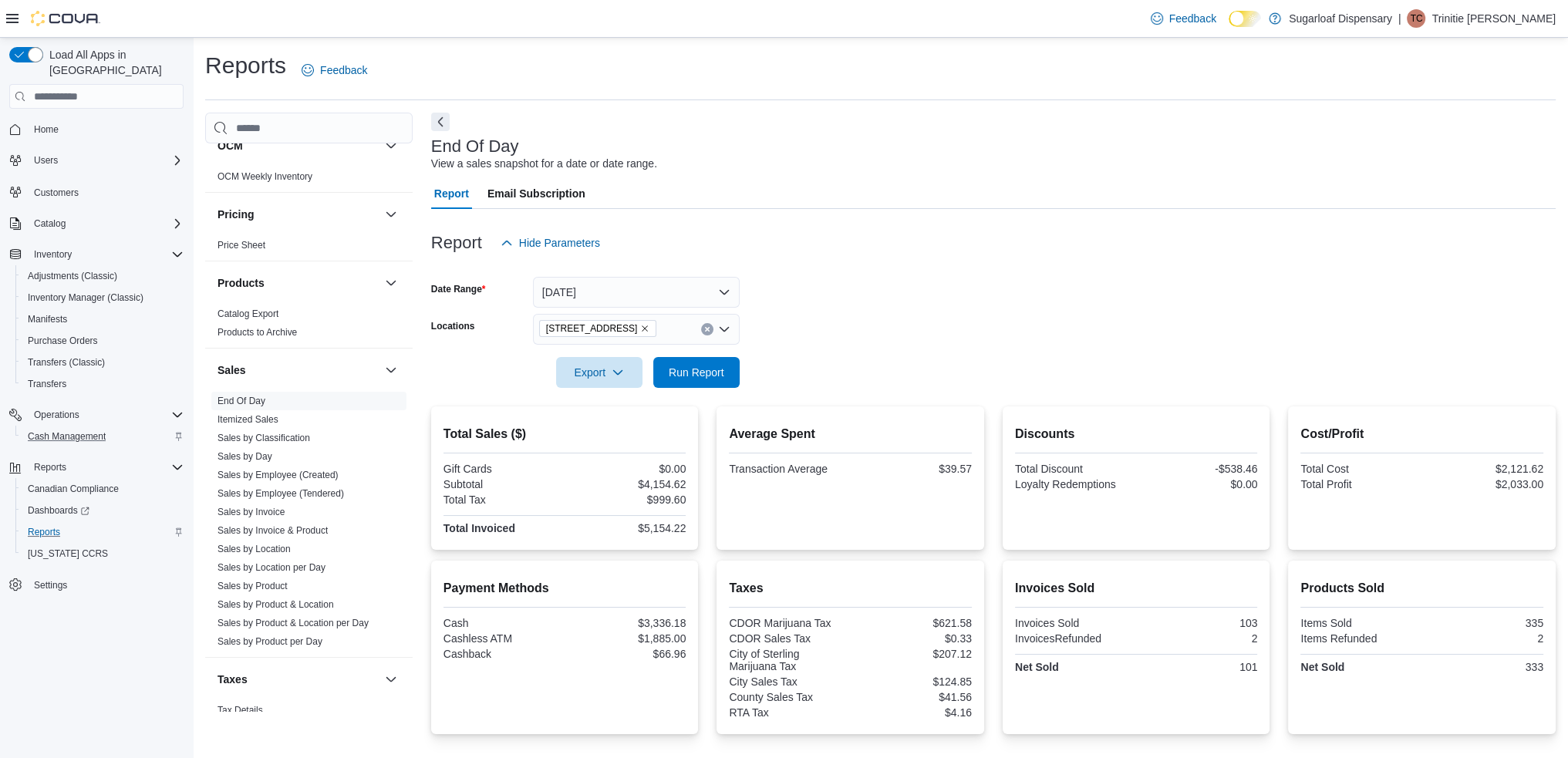
click at [973, 323] on form "Date Range [DATE] Locations [STREET_ADDRESS] Export Run Report" at bounding box center [993, 323] width 1125 height 129
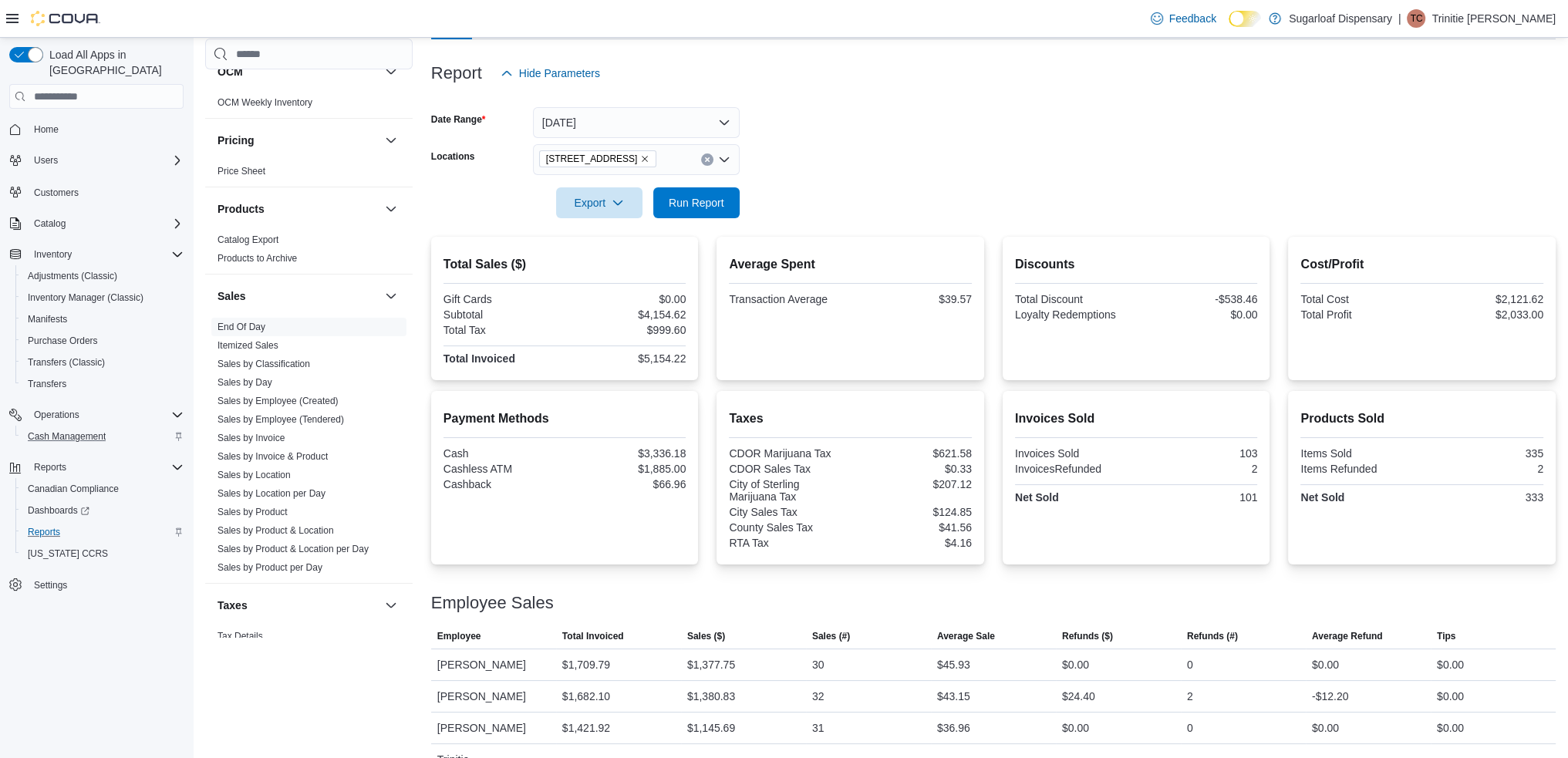
scroll to position [198, 0]
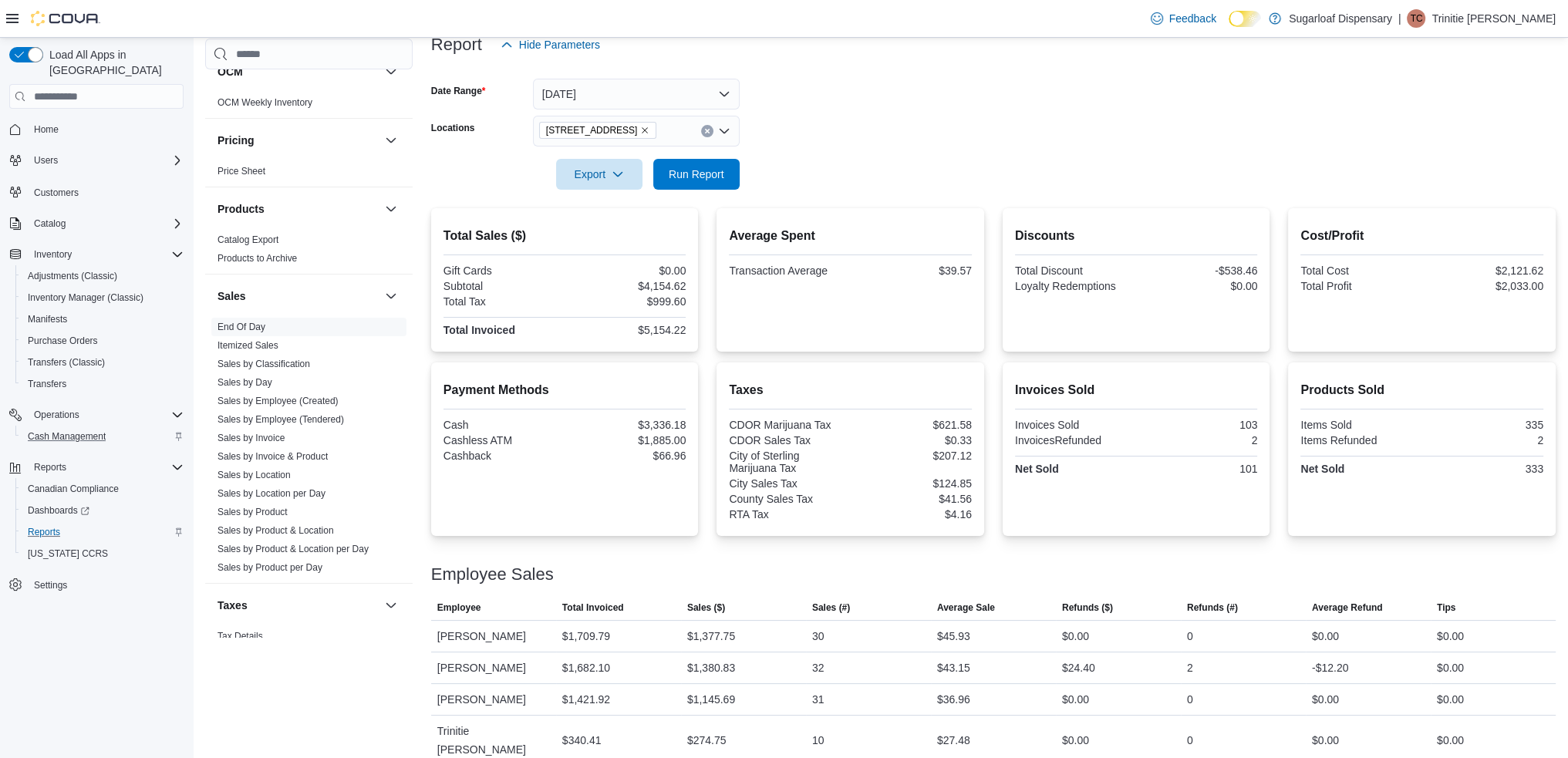
click at [95, 310] on div "Manifests" at bounding box center [103, 319] width 162 height 18
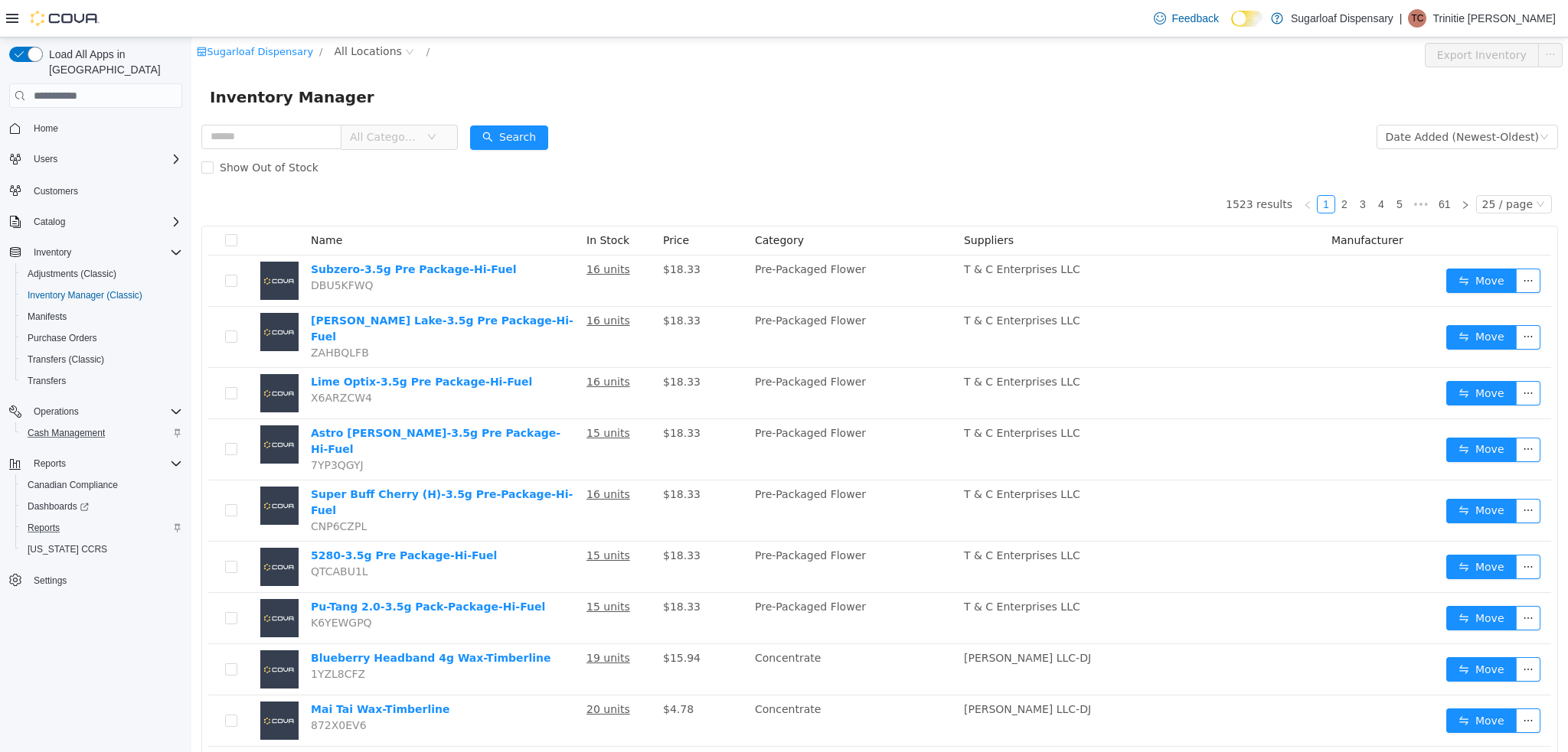
click at [717, 136] on form "All Categories Date Added (Newest-Oldest) Search Show Out of Stock" at bounding box center [879, 152] width 1357 height 61
click at [405, 52] on icon "icon: close-circle" at bounding box center [410, 52] width 10 height 10
click at [363, 48] on span "All Locations" at bounding box center [368, 51] width 67 height 17
click at [425, 133] on span "[STREET_ADDRESS]" at bounding box center [410, 134] width 107 height 12
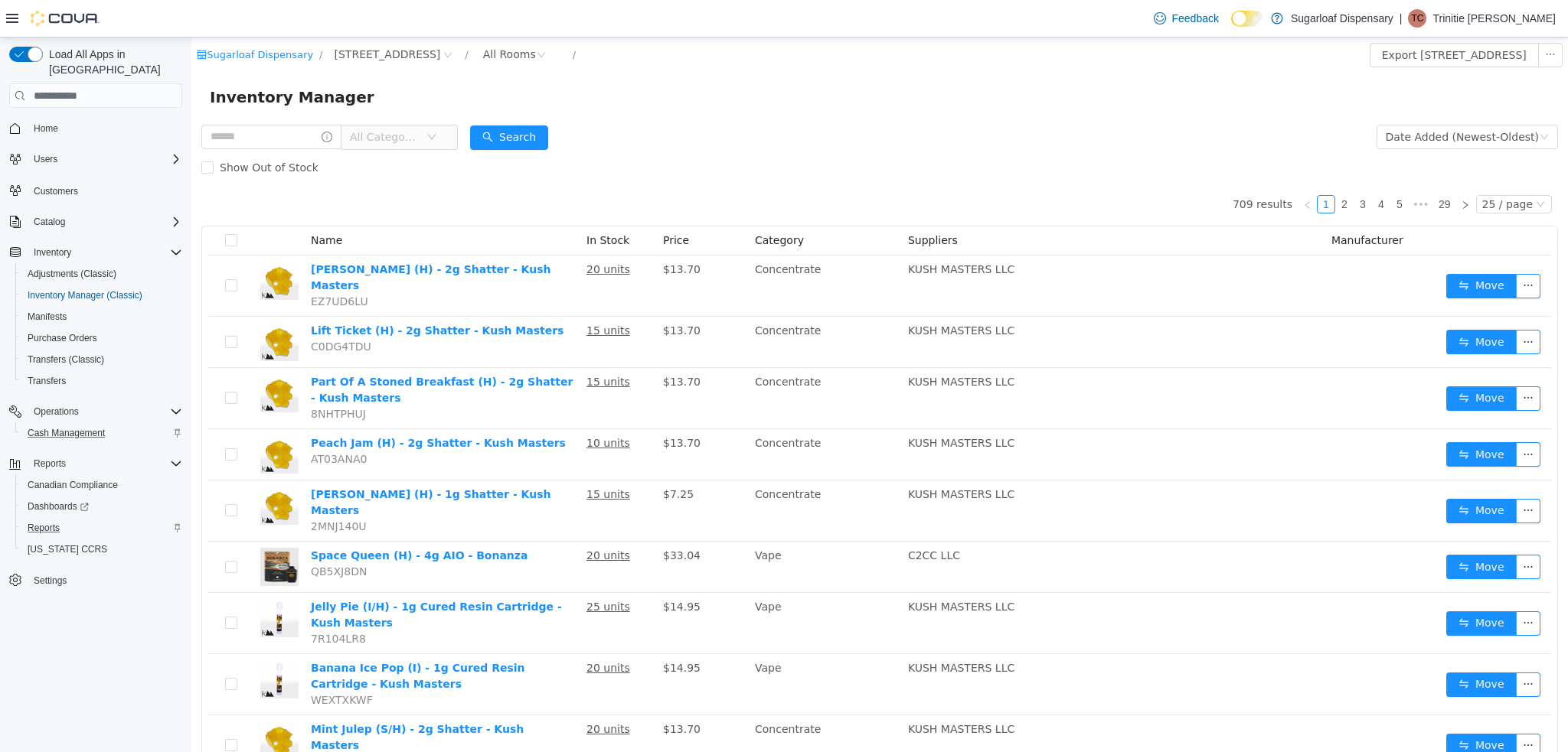
click at [446, 136] on span "All Categories" at bounding box center [393, 137] width 105 height 24
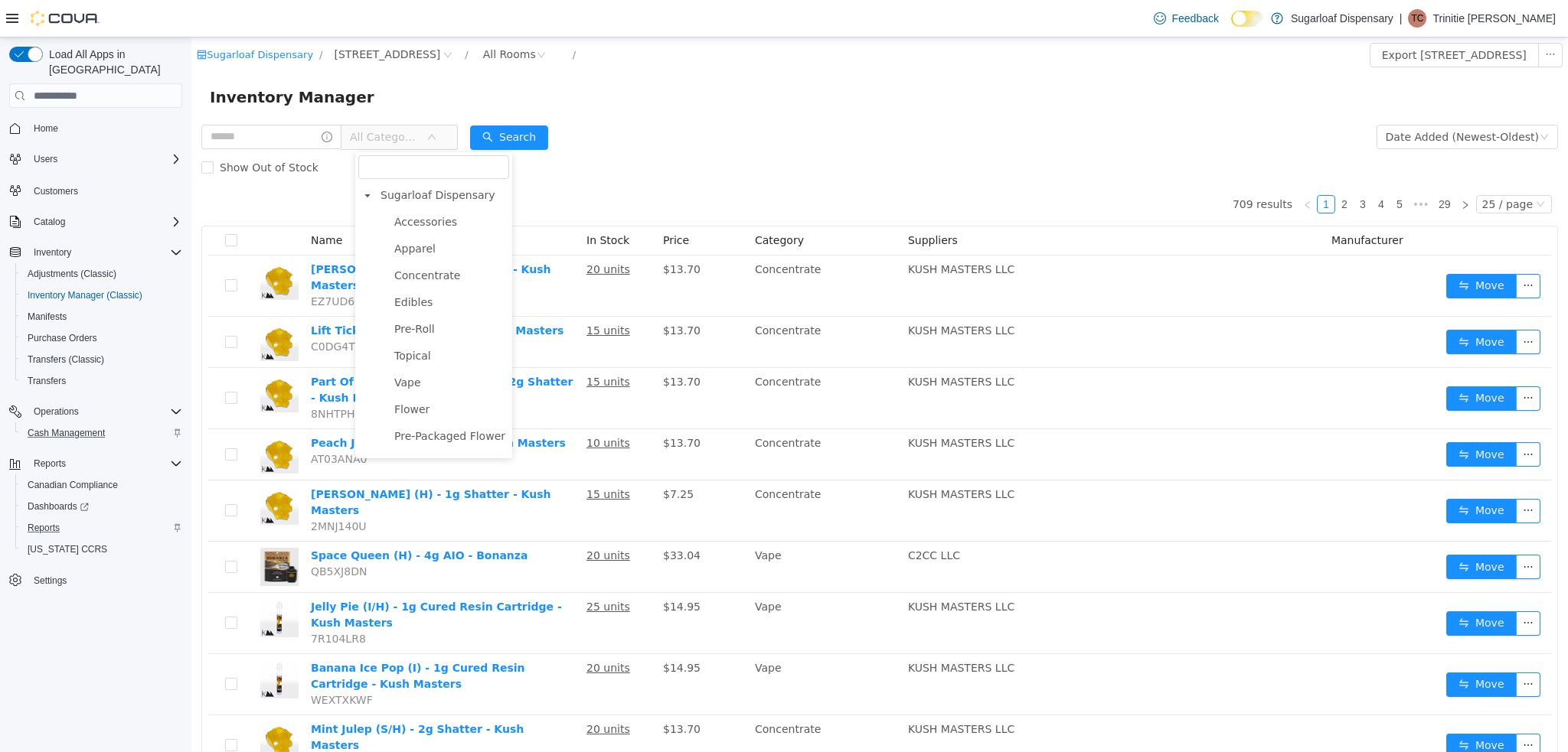
scroll to position [79, 0]
click at [452, 412] on span "Samples" at bounding box center [450, 416] width 119 height 21
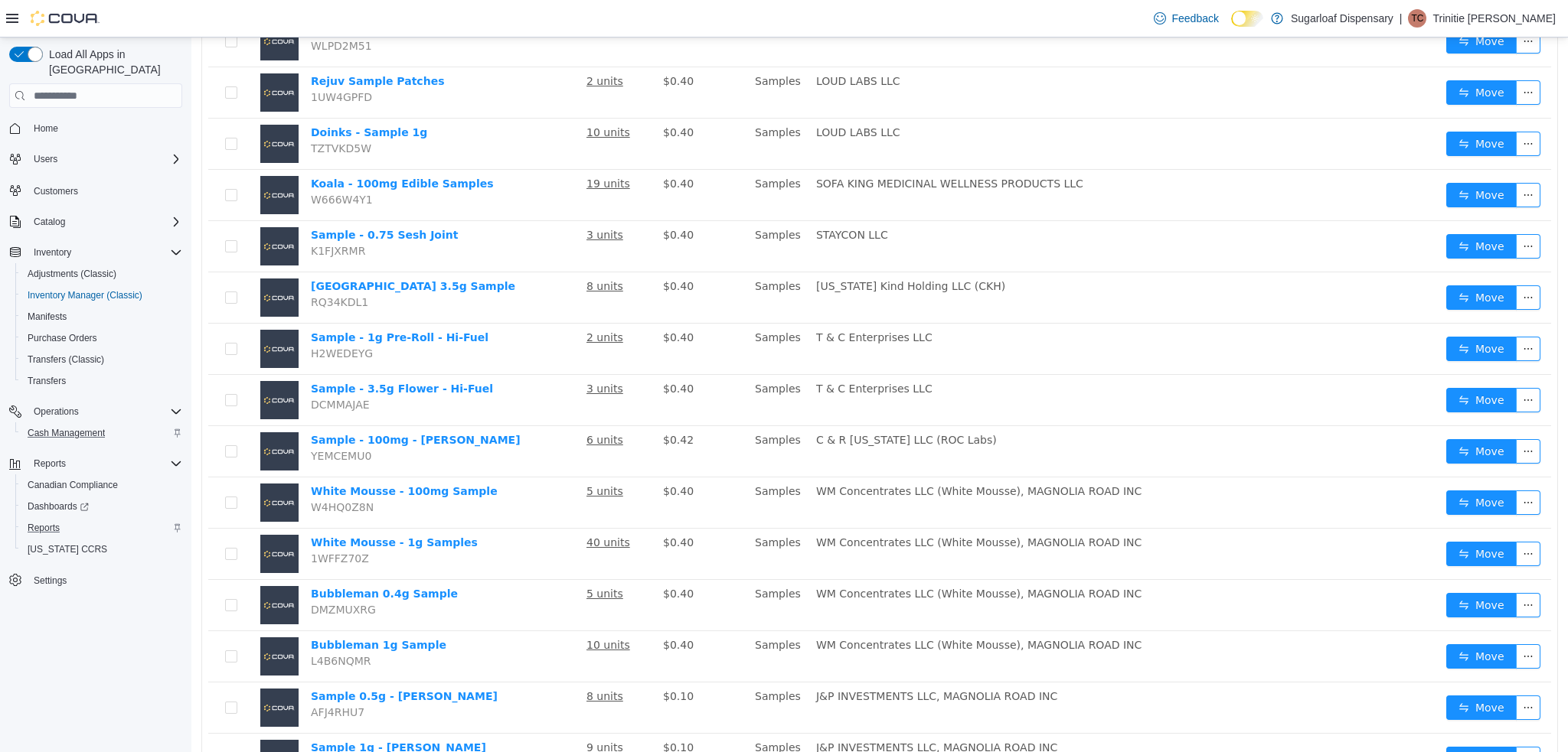
scroll to position [245, 0]
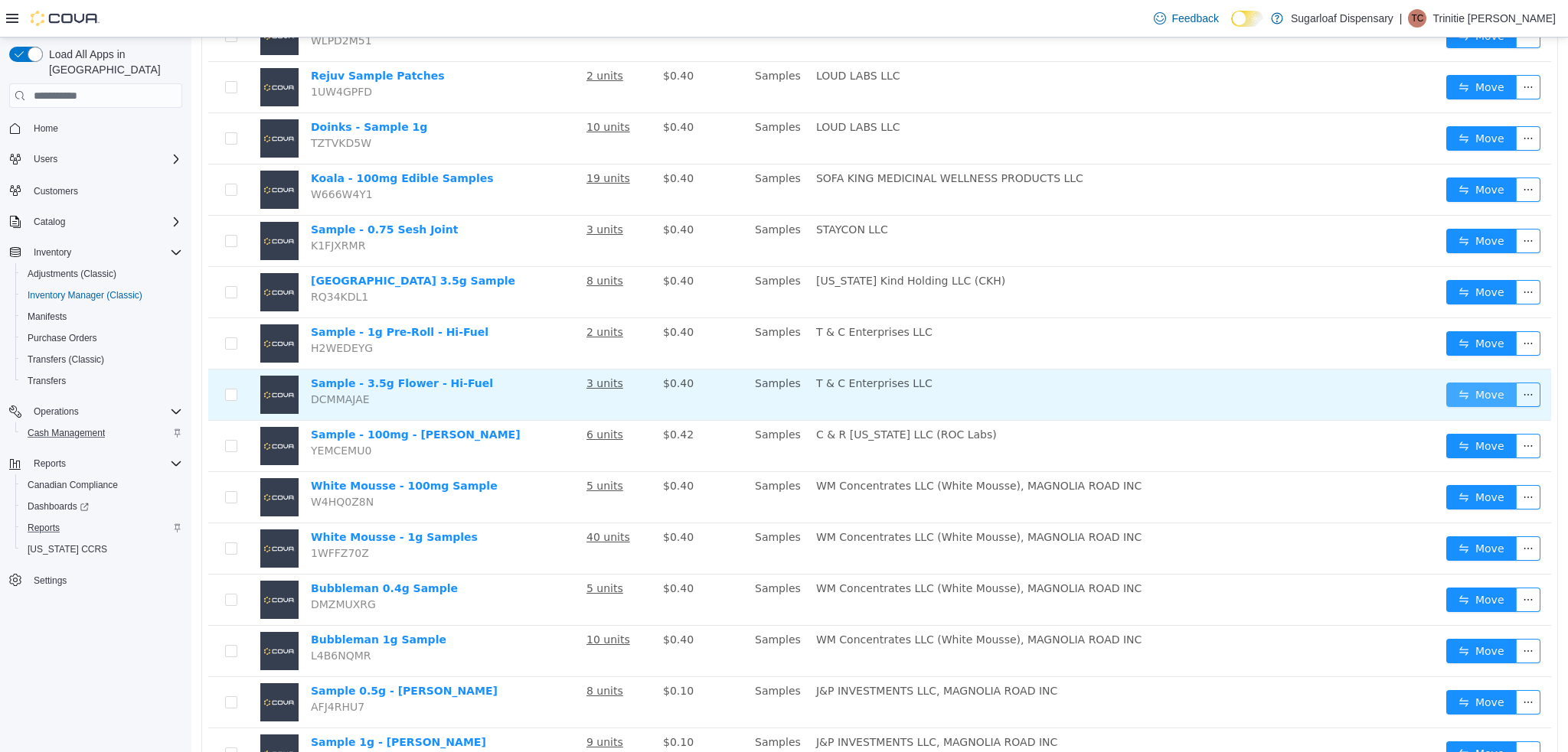
click at [1457, 394] on button "Move" at bounding box center [1481, 395] width 71 height 24
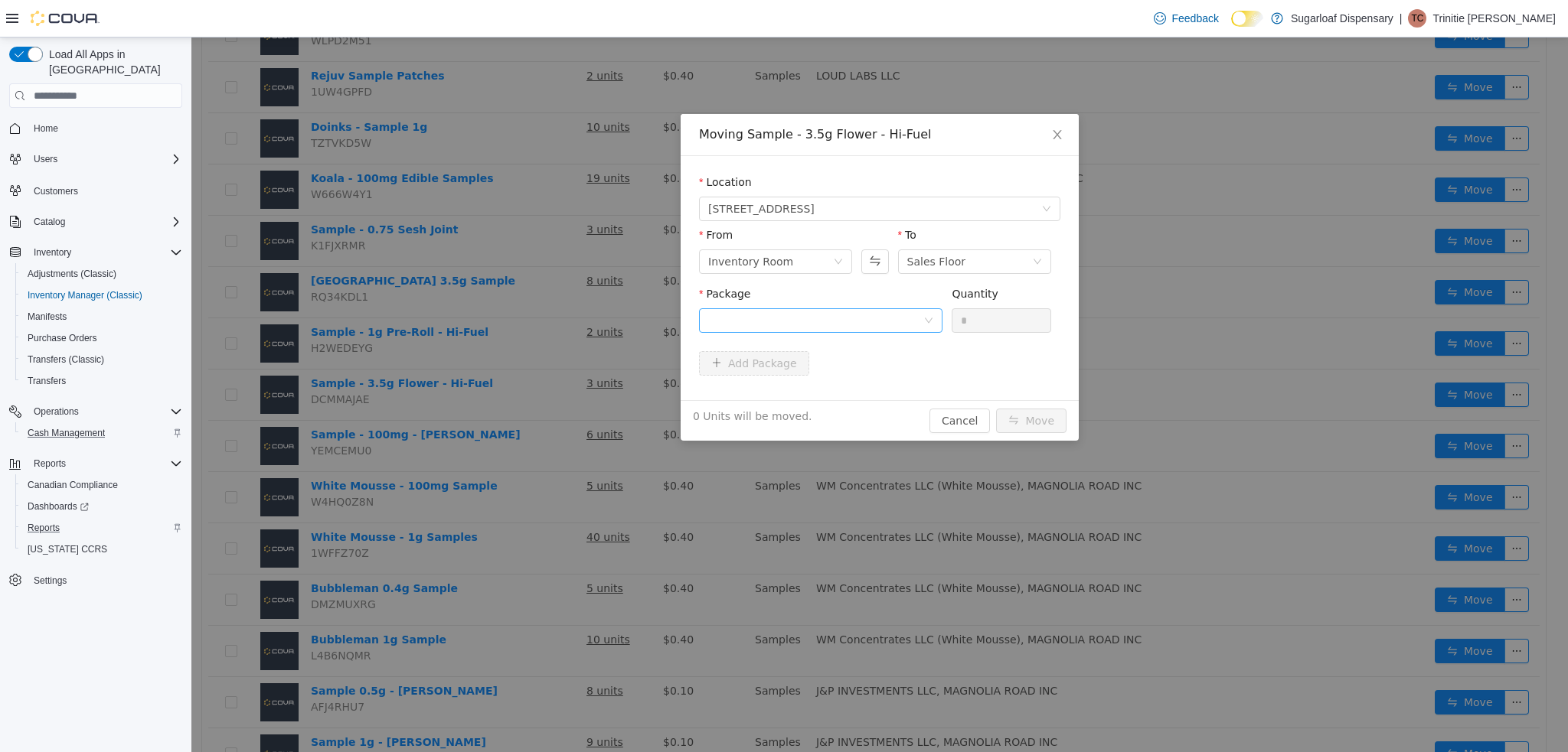
click at [895, 319] on div at bounding box center [816, 321] width 215 height 23
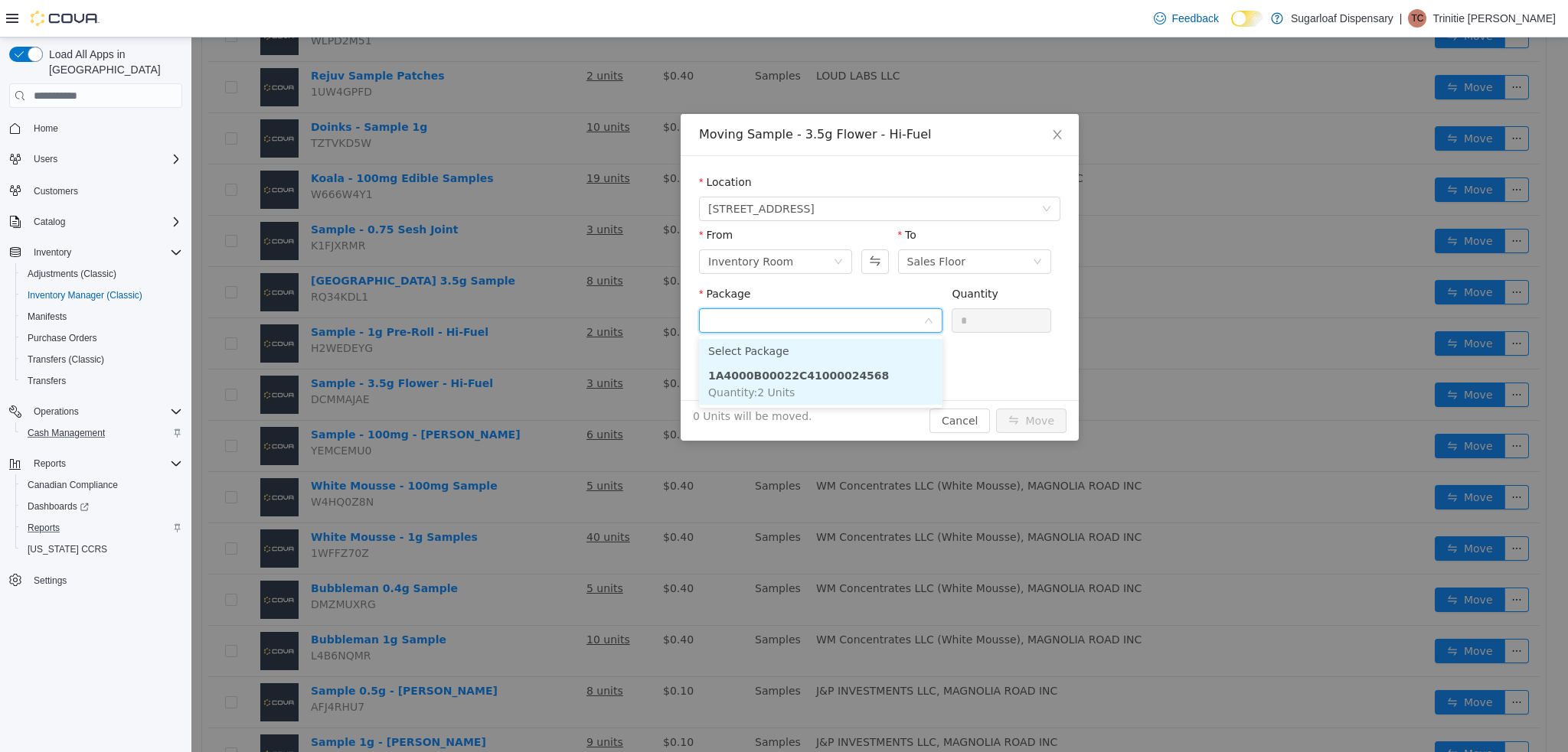
click at [873, 390] on li "1A4000B00022C41000024568 Quantity : 2 Units" at bounding box center [820, 383] width 244 height 41
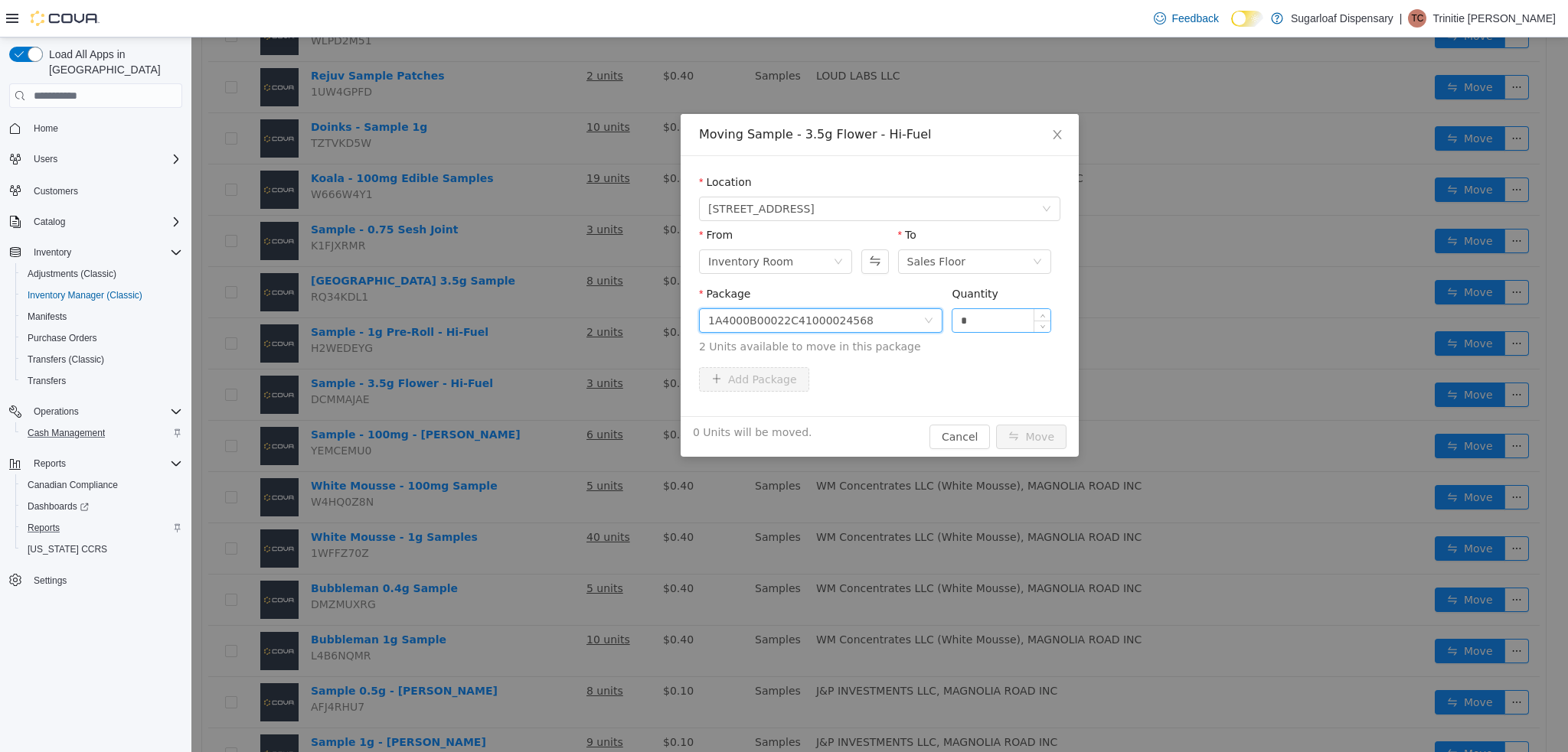
click at [983, 314] on input "*" at bounding box center [1001, 321] width 98 height 23
type input "**"
click at [996, 424] on button "Move" at bounding box center [1031, 437] width 71 height 24
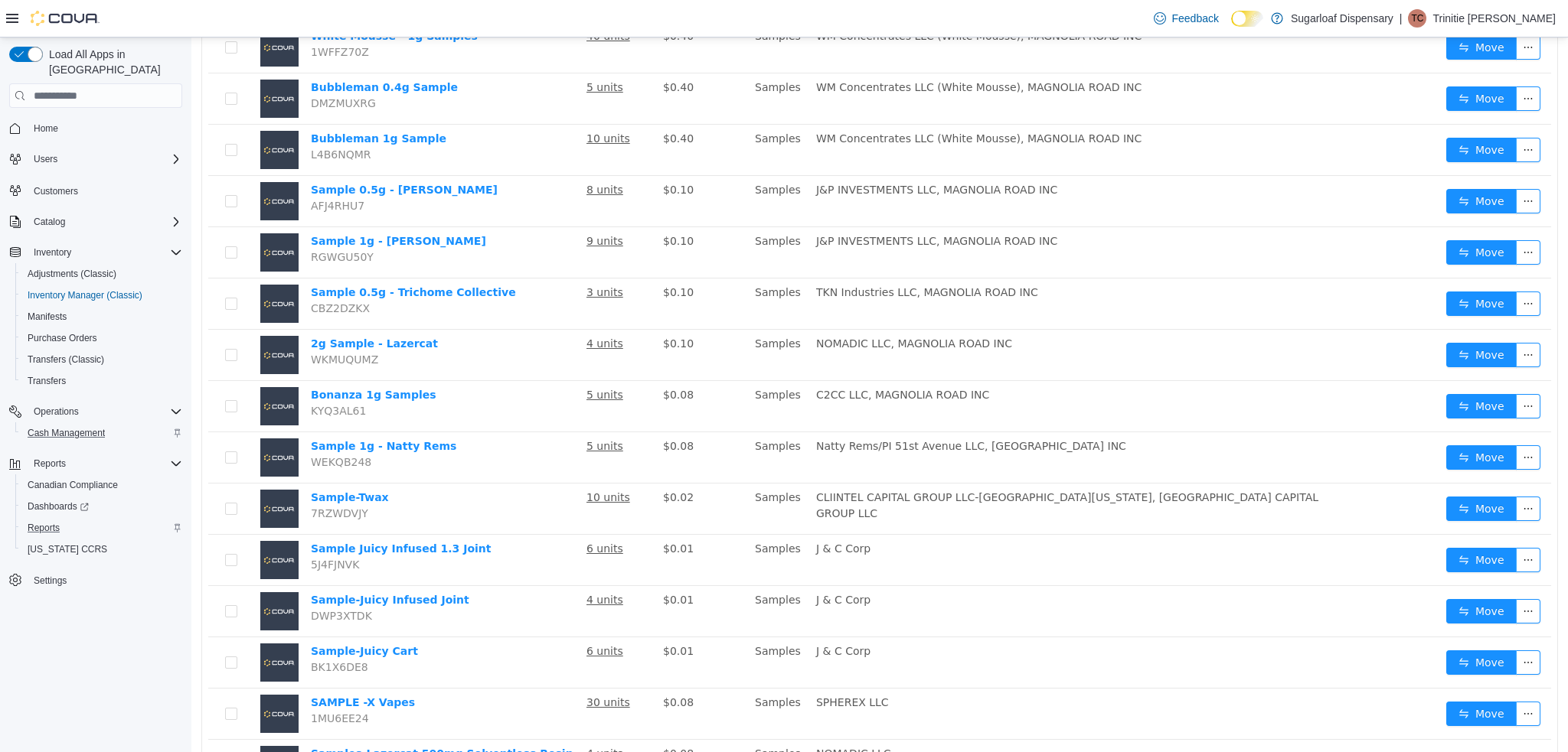
scroll to position [824, 0]
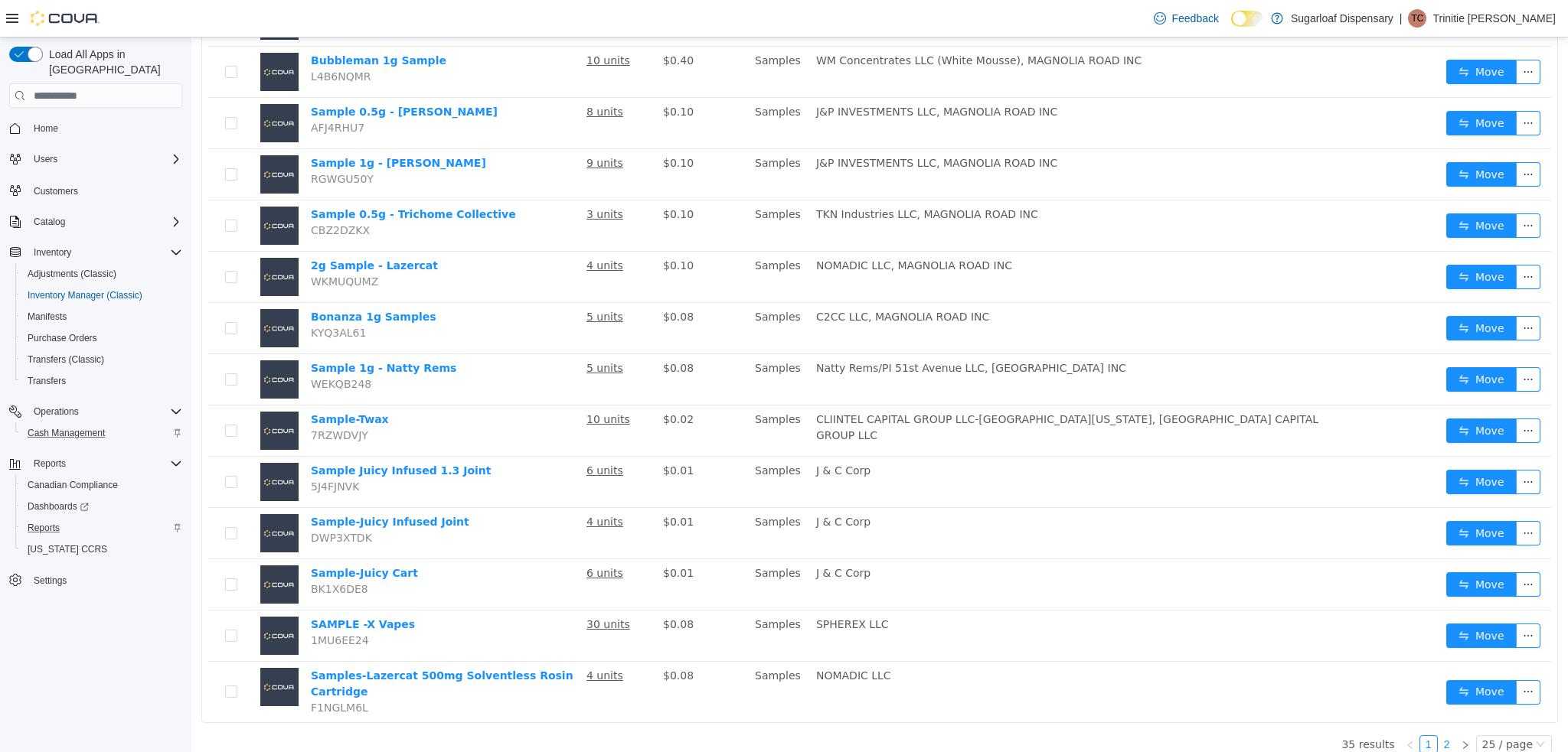
click at [1440, 736] on link "2" at bounding box center [1447, 744] width 17 height 17
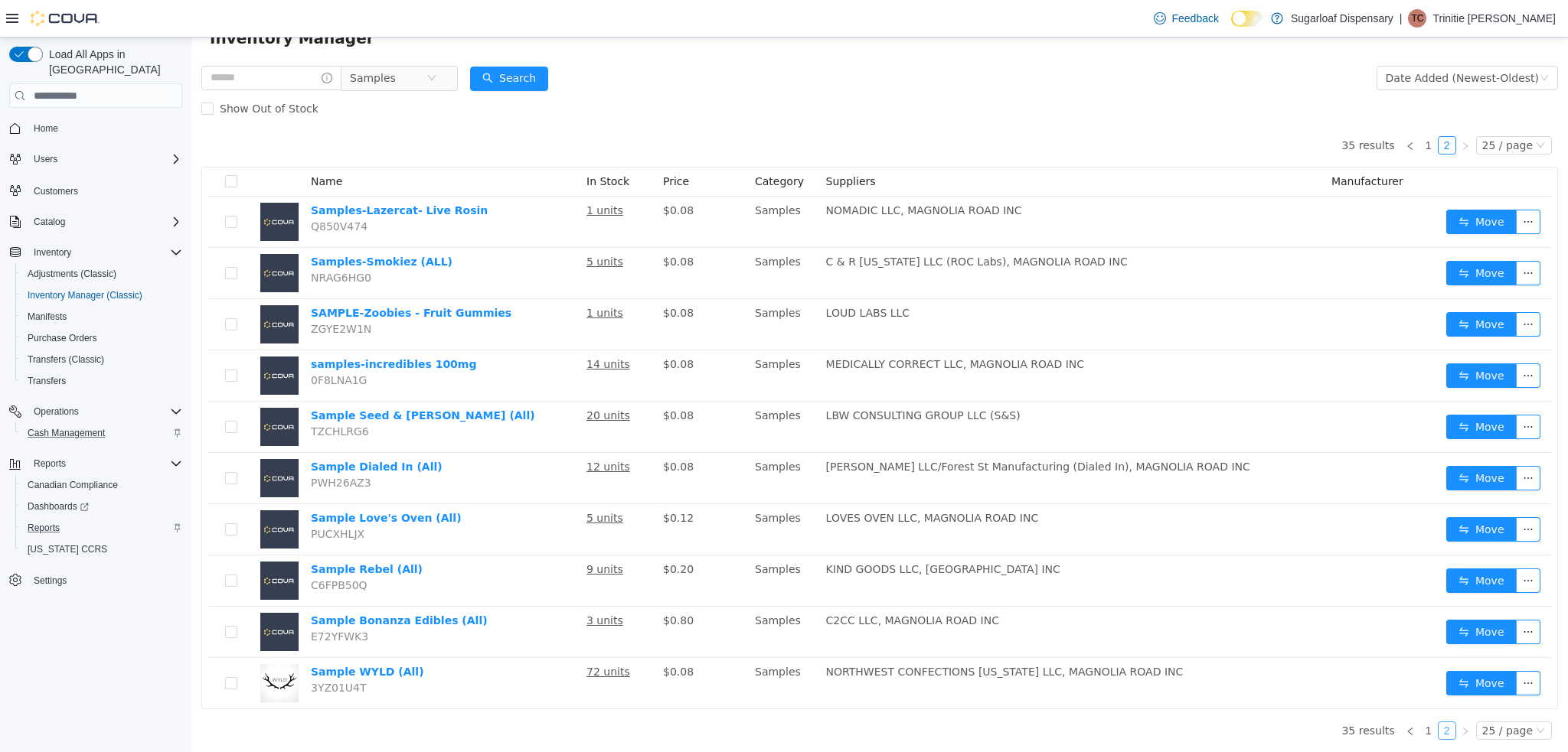
scroll to position [58, 0]
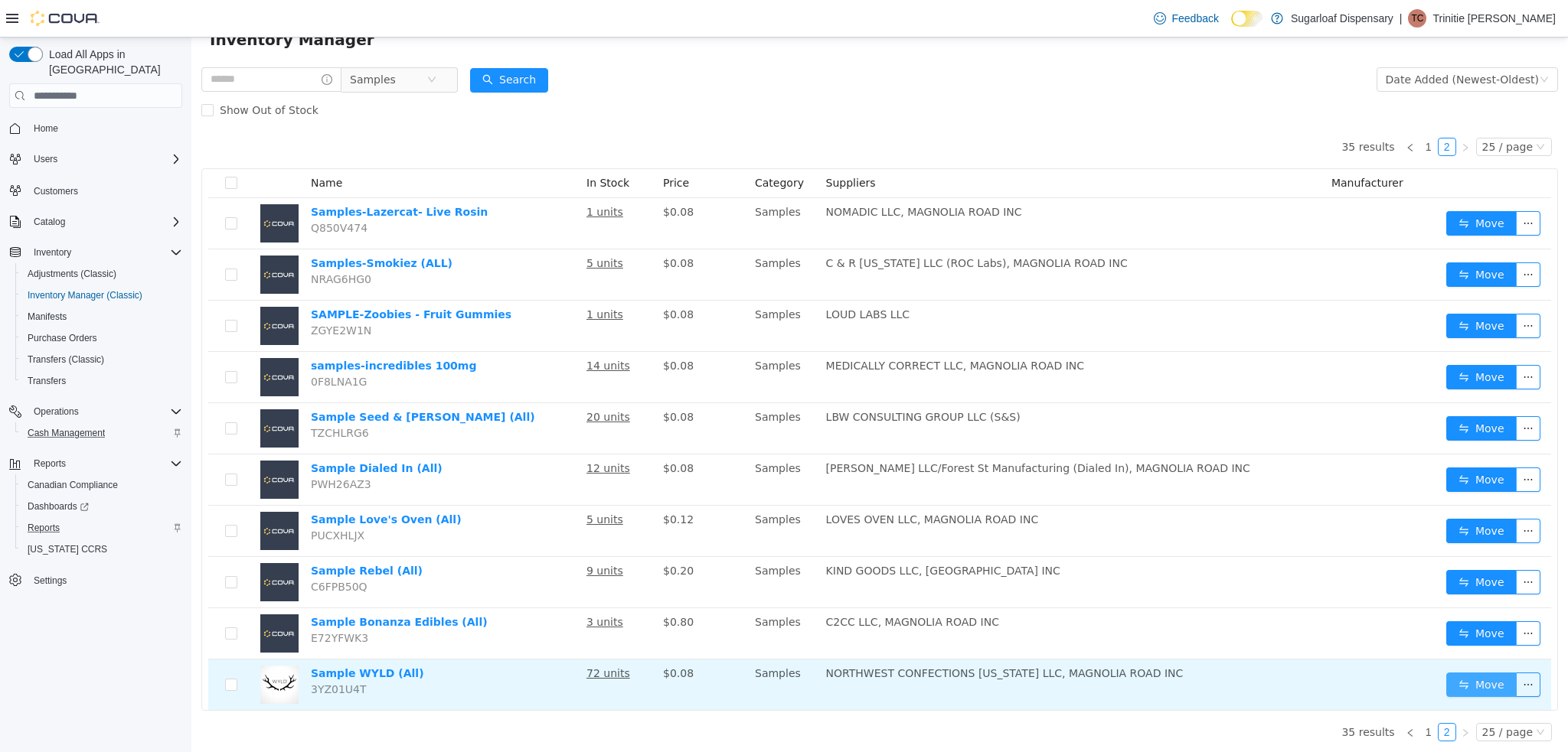
click at [1454, 674] on button "Move" at bounding box center [1481, 685] width 71 height 24
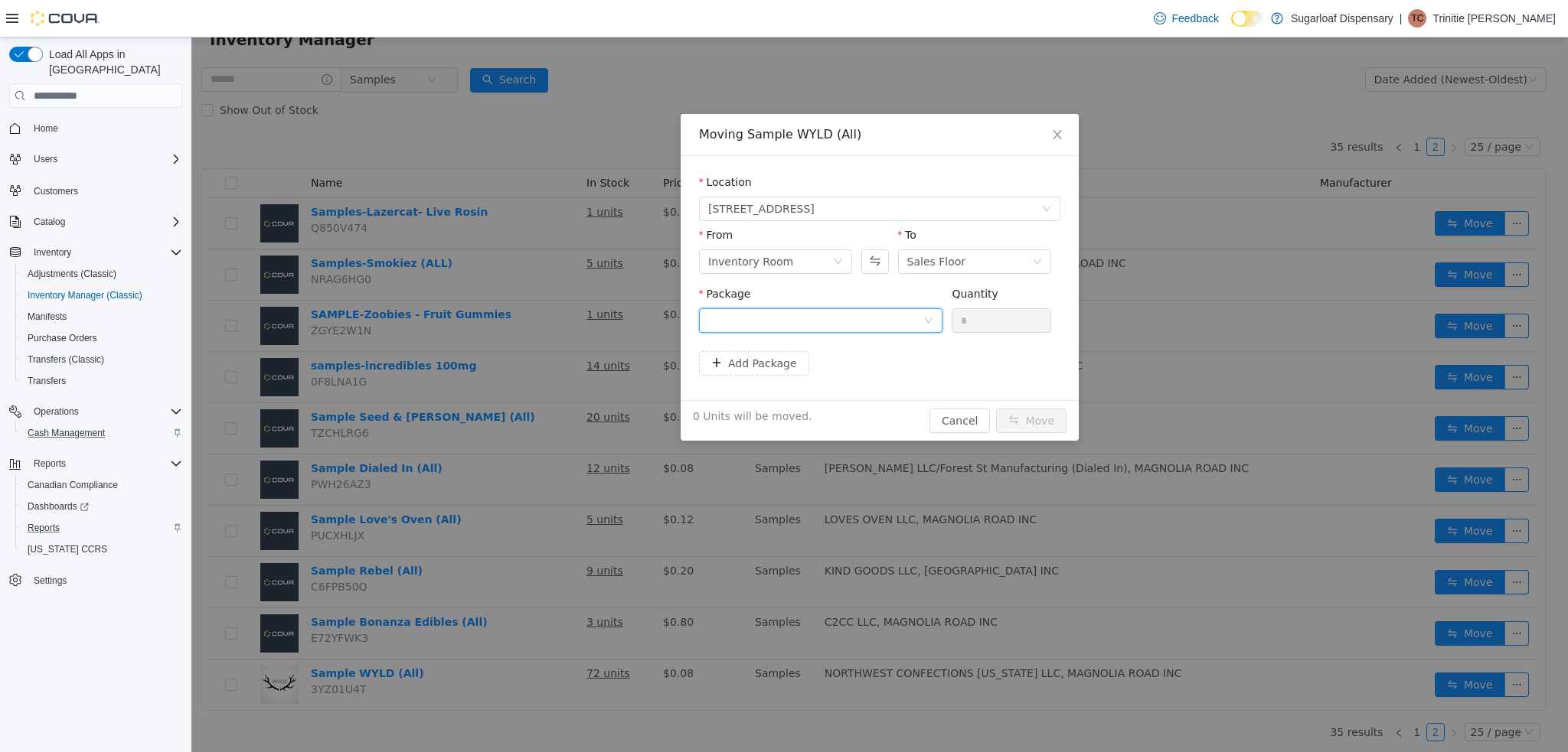
click at [875, 315] on div at bounding box center [816, 321] width 215 height 23
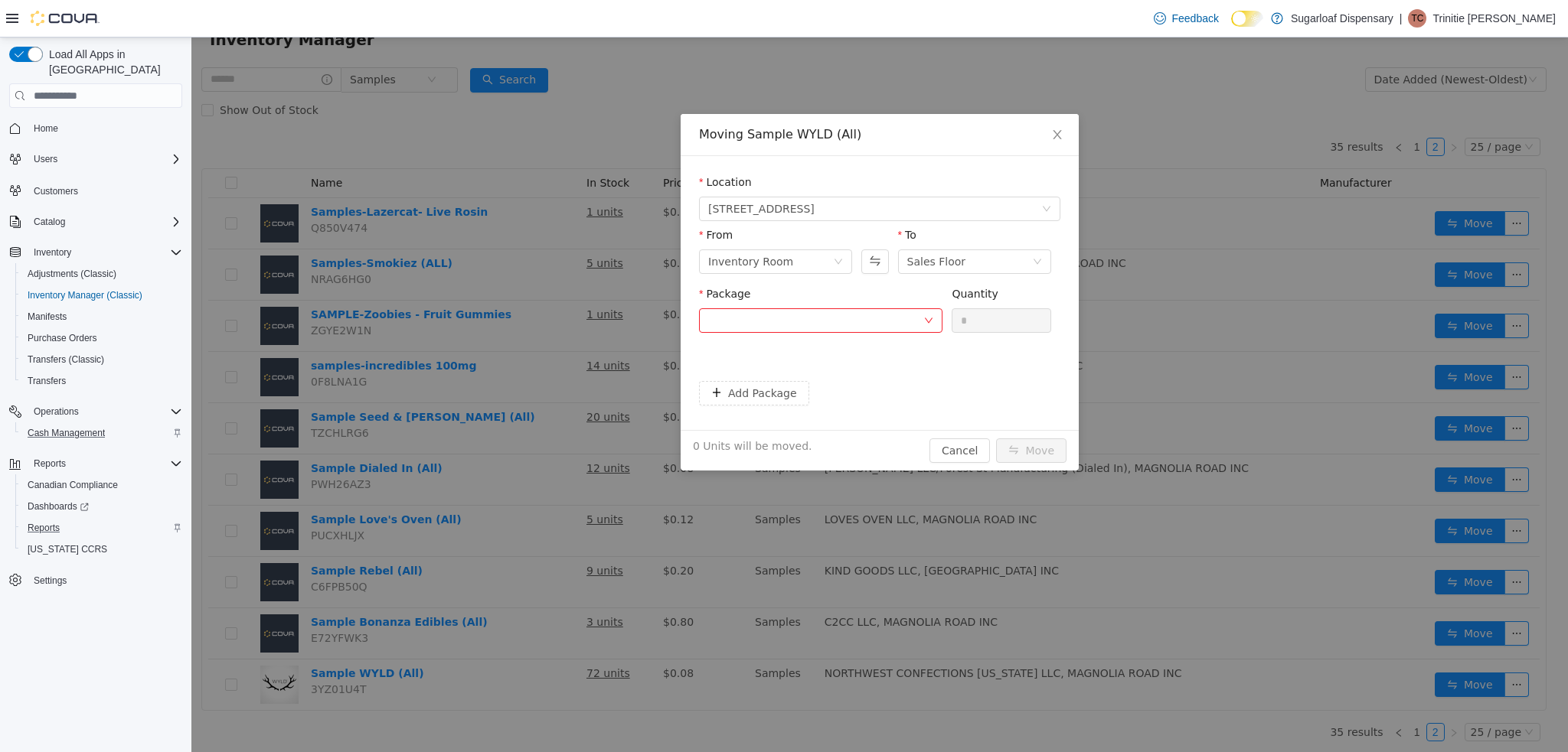
click at [1198, 310] on div "Moving Sample WYLD (All) Location [STREET_ADDRESS] From Inventory Room To Sales…" at bounding box center [880, 395] width 1377 height 715
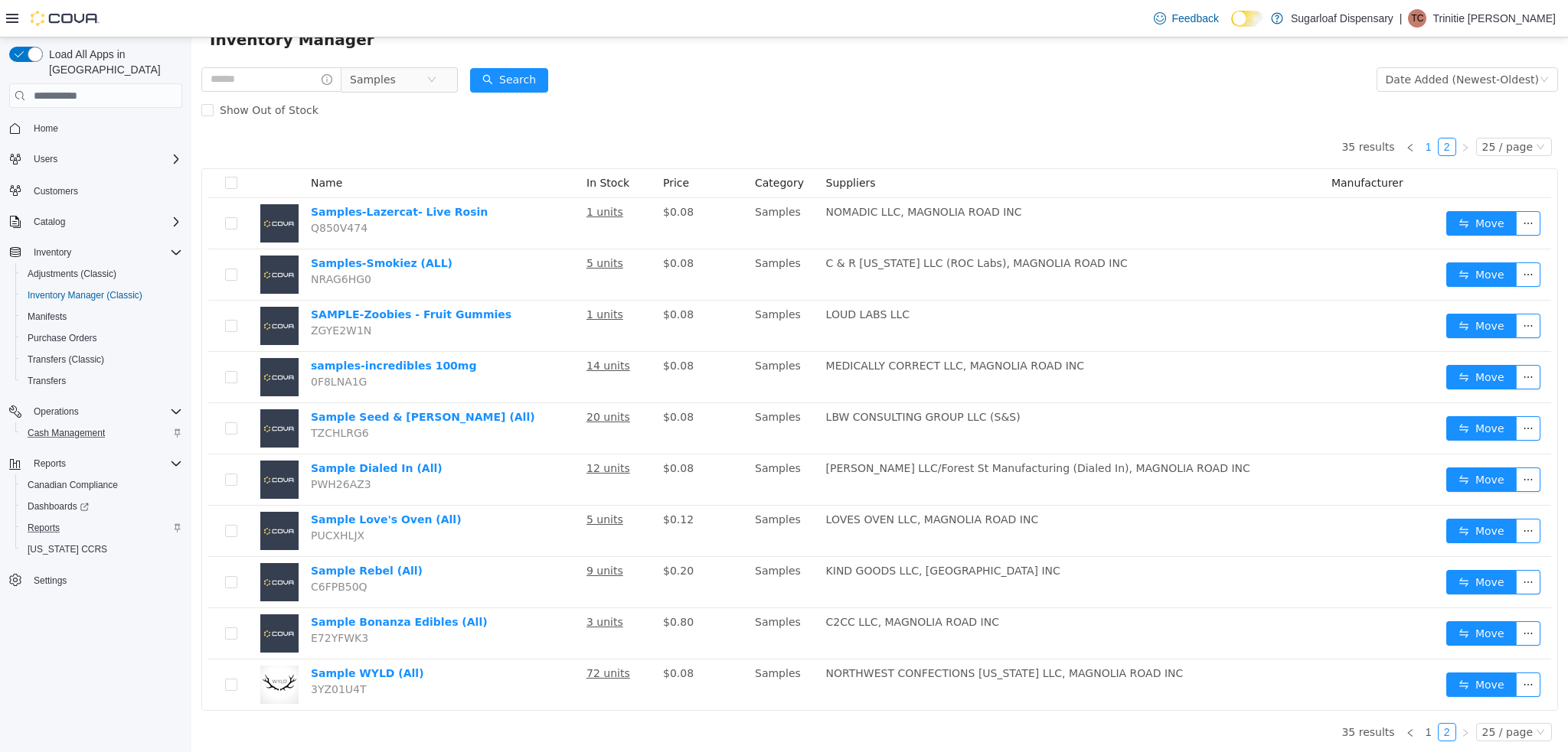
click at [1421, 148] on link "1" at bounding box center [1428, 147] width 17 height 17
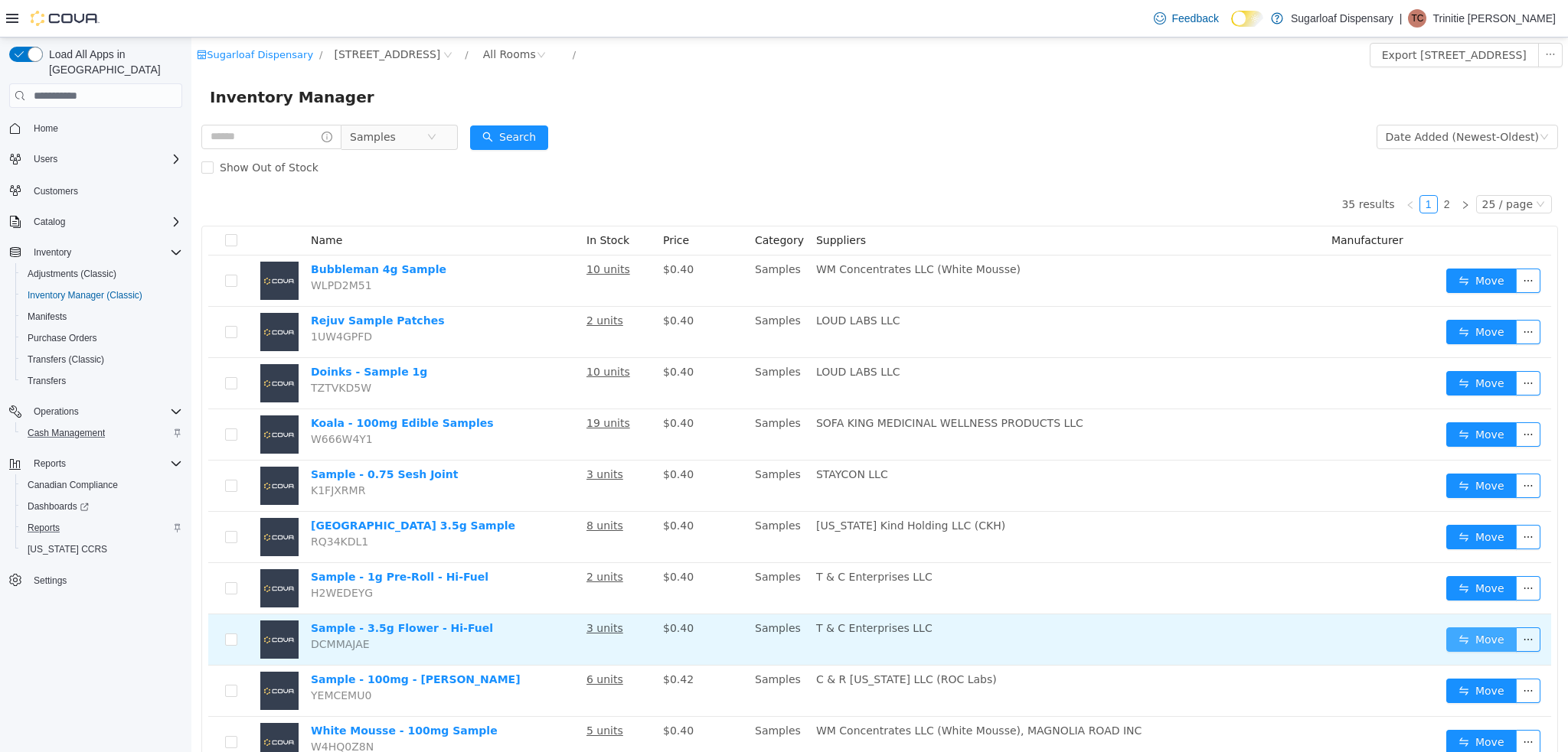
click at [1473, 645] on button "Move" at bounding box center [1481, 640] width 71 height 24
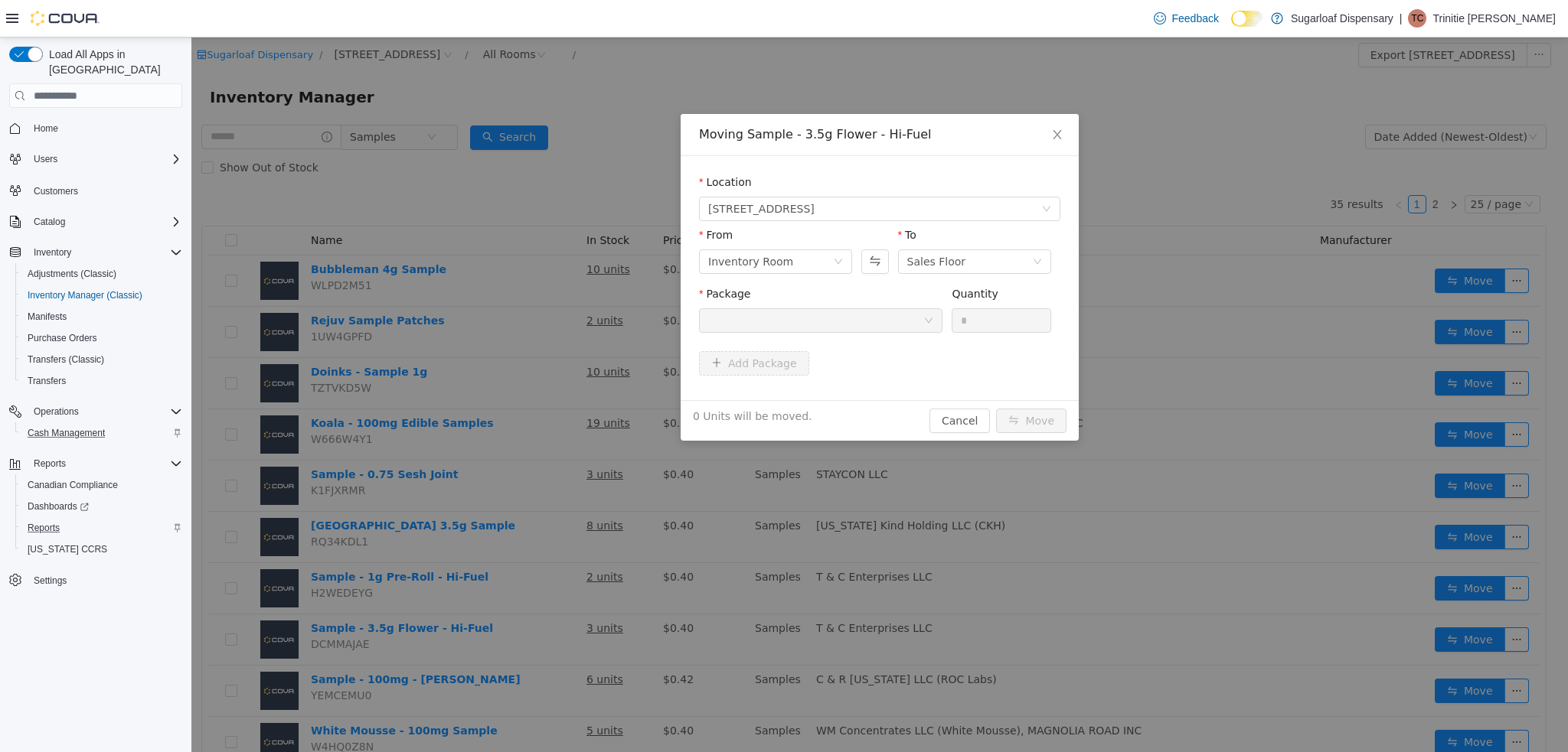
click at [1347, 585] on div "Moving Sample - 3.5g Flower - Hi-Fuel Location [STREET_ADDRESS] From Inventory …" at bounding box center [880, 395] width 1377 height 715
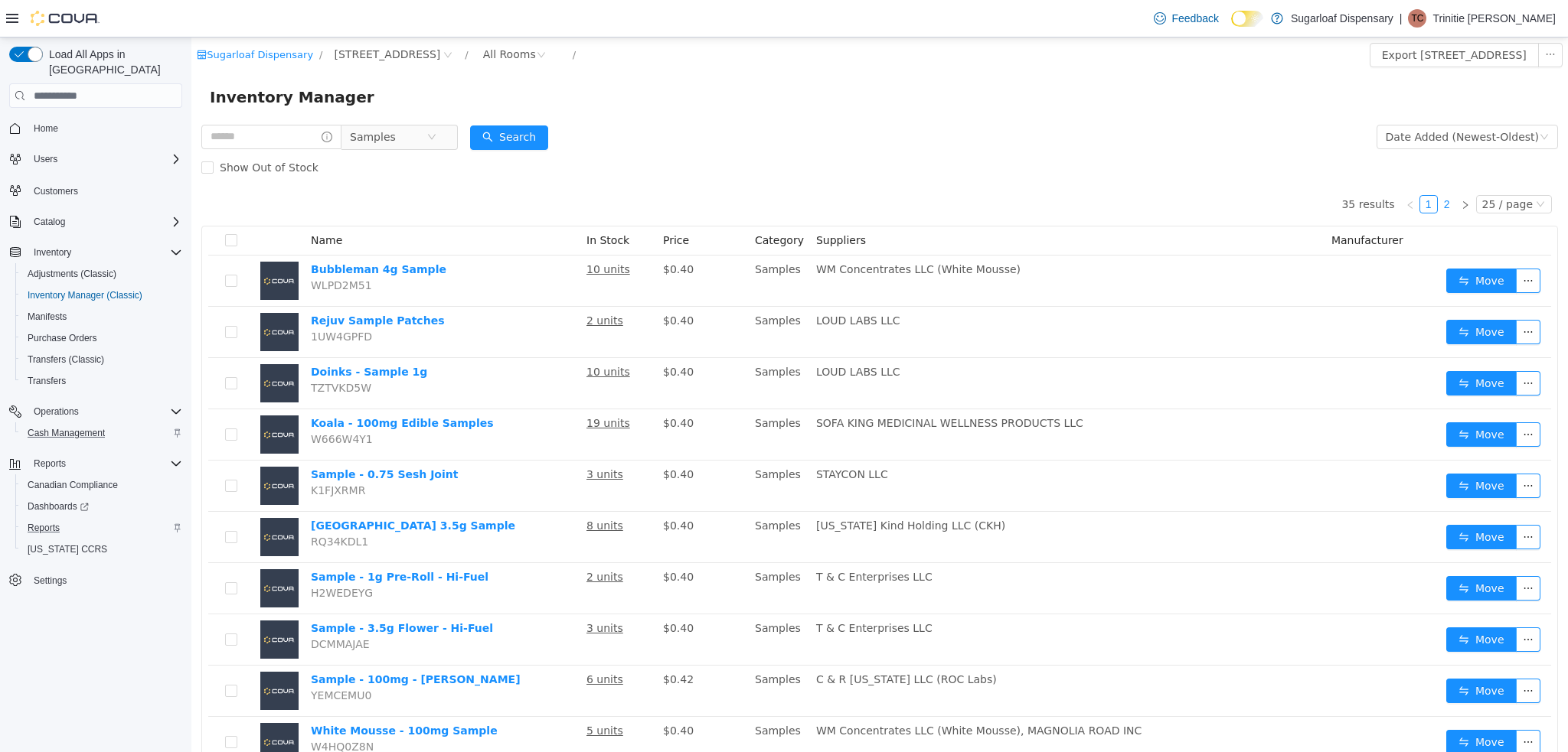
click at [1440, 204] on link "2" at bounding box center [1447, 204] width 17 height 17
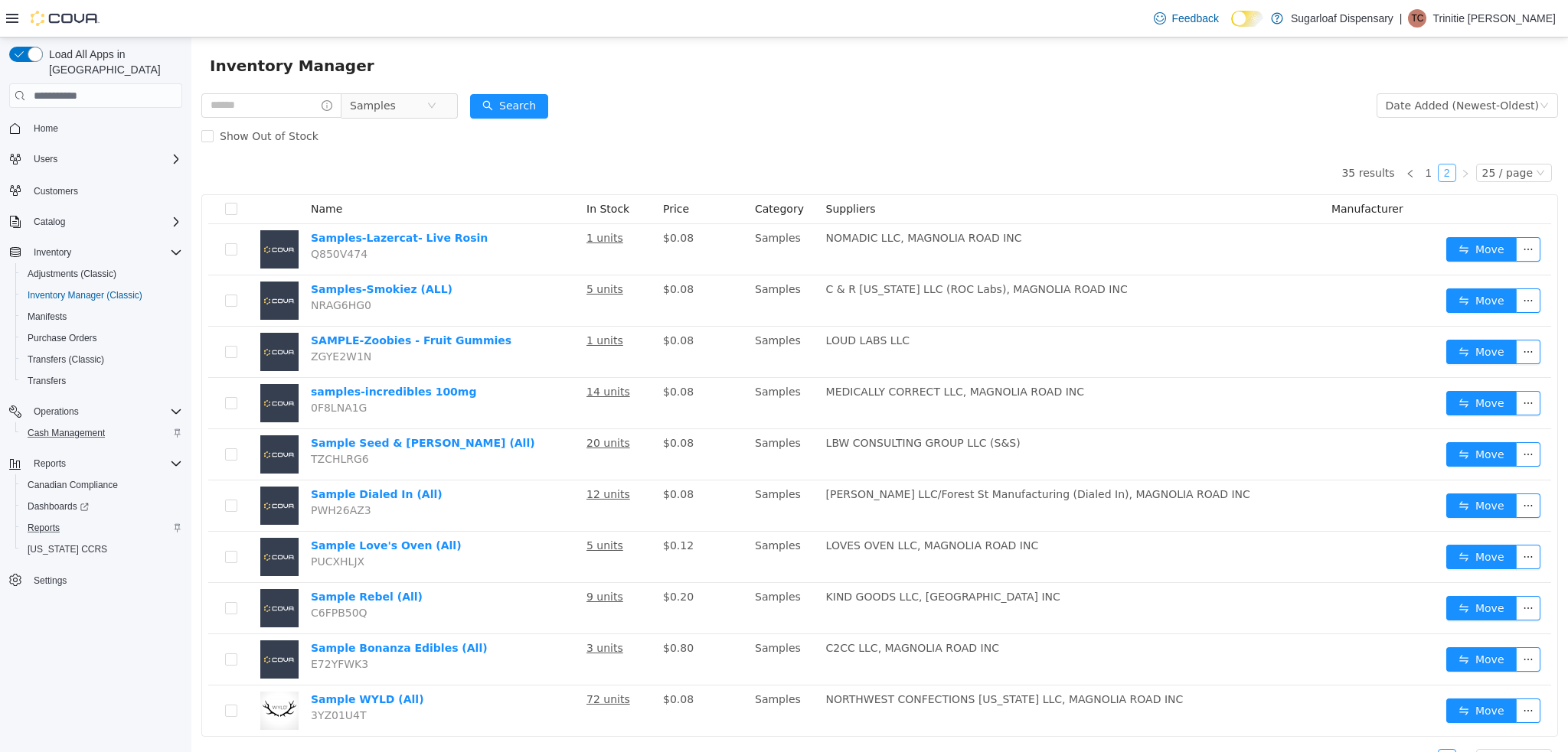
scroll to position [58, 0]
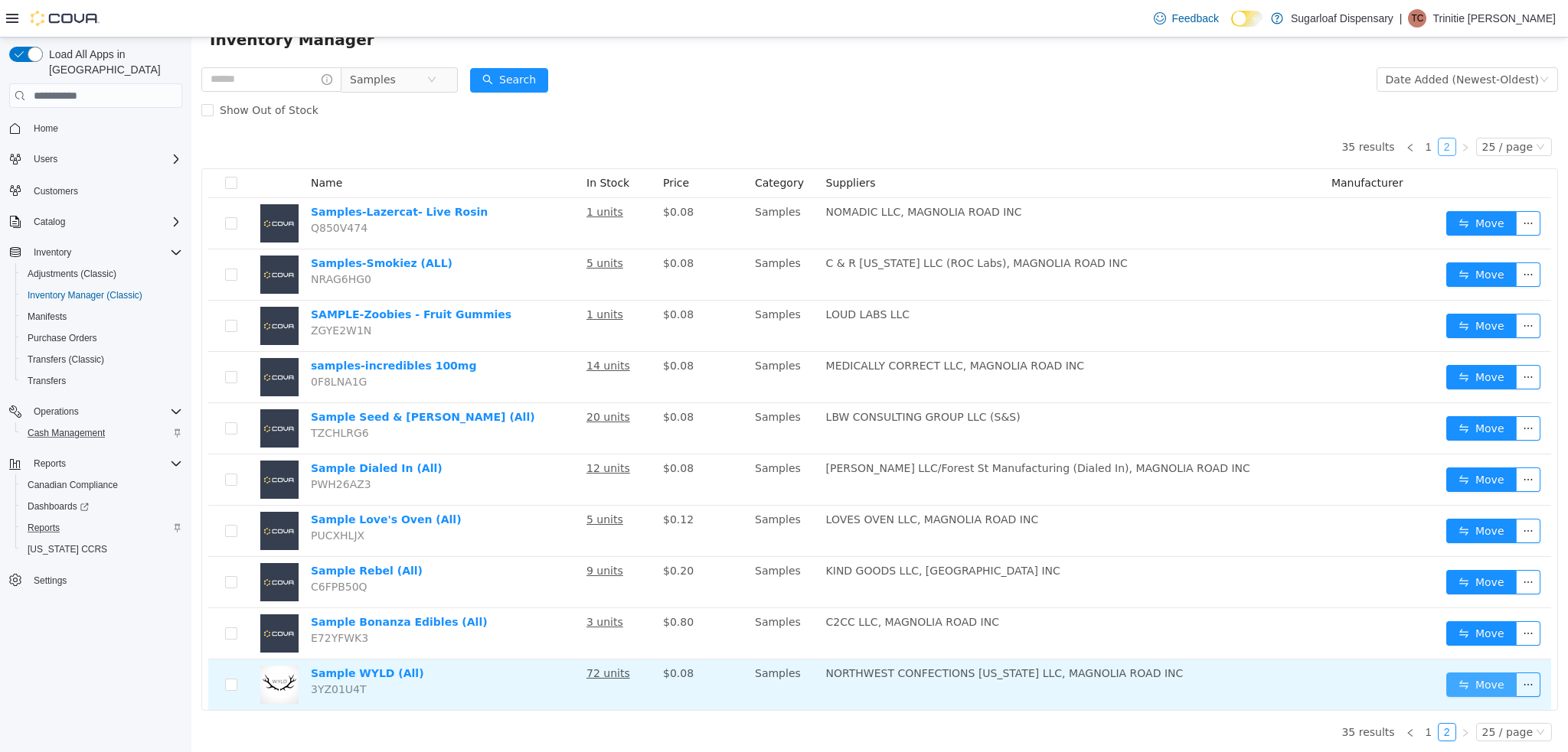
click at [1476, 682] on button "Move" at bounding box center [1481, 685] width 71 height 24
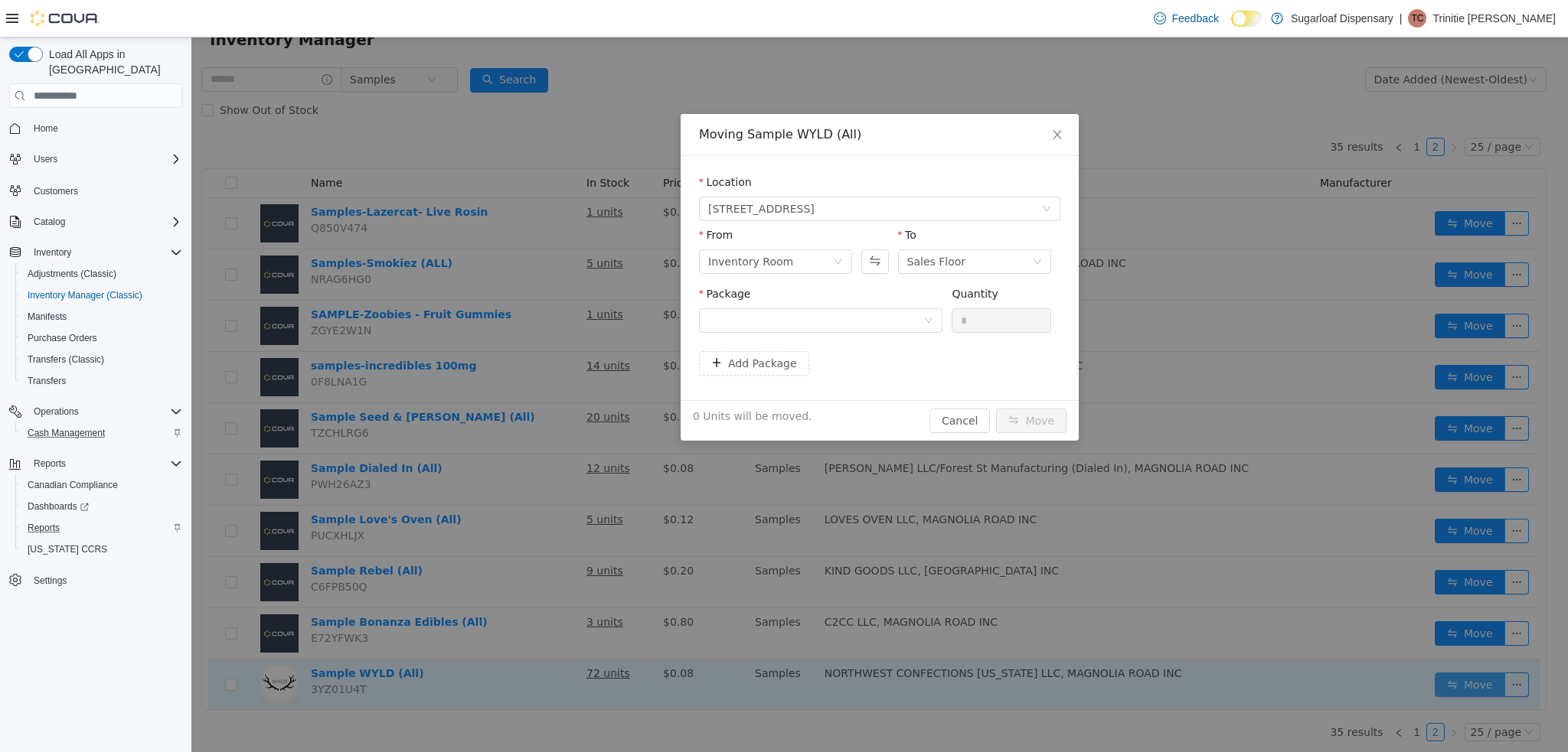
click at [911, 314] on div at bounding box center [816, 321] width 215 height 23
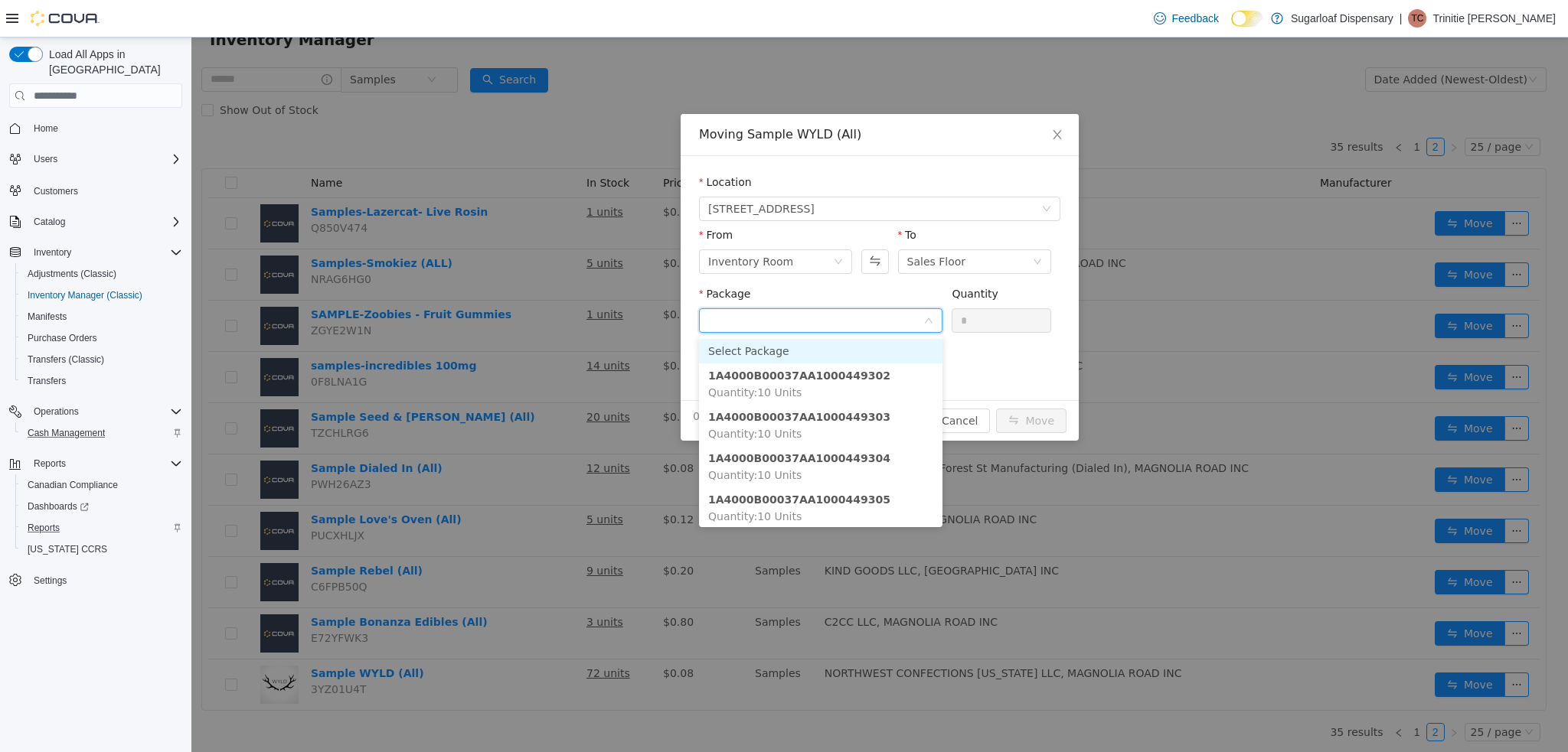
click at [896, 377] on li "1A4000B00037AA1000449302 Quantity : 10 Units" at bounding box center [820, 383] width 244 height 41
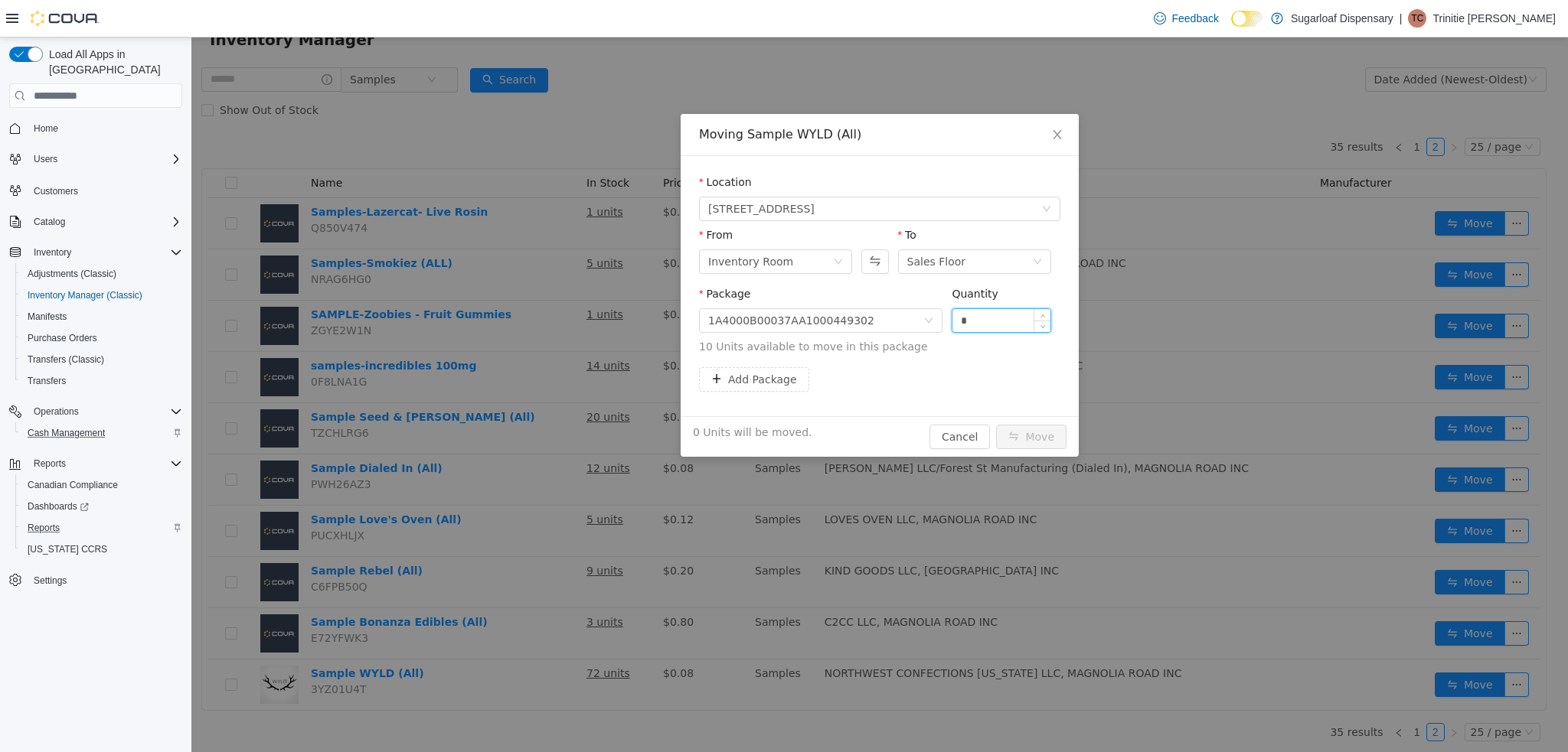
click at [1001, 325] on input "*" at bounding box center [1001, 321] width 98 height 23
type input "***"
click at [996, 424] on button "Move" at bounding box center [1031, 437] width 71 height 24
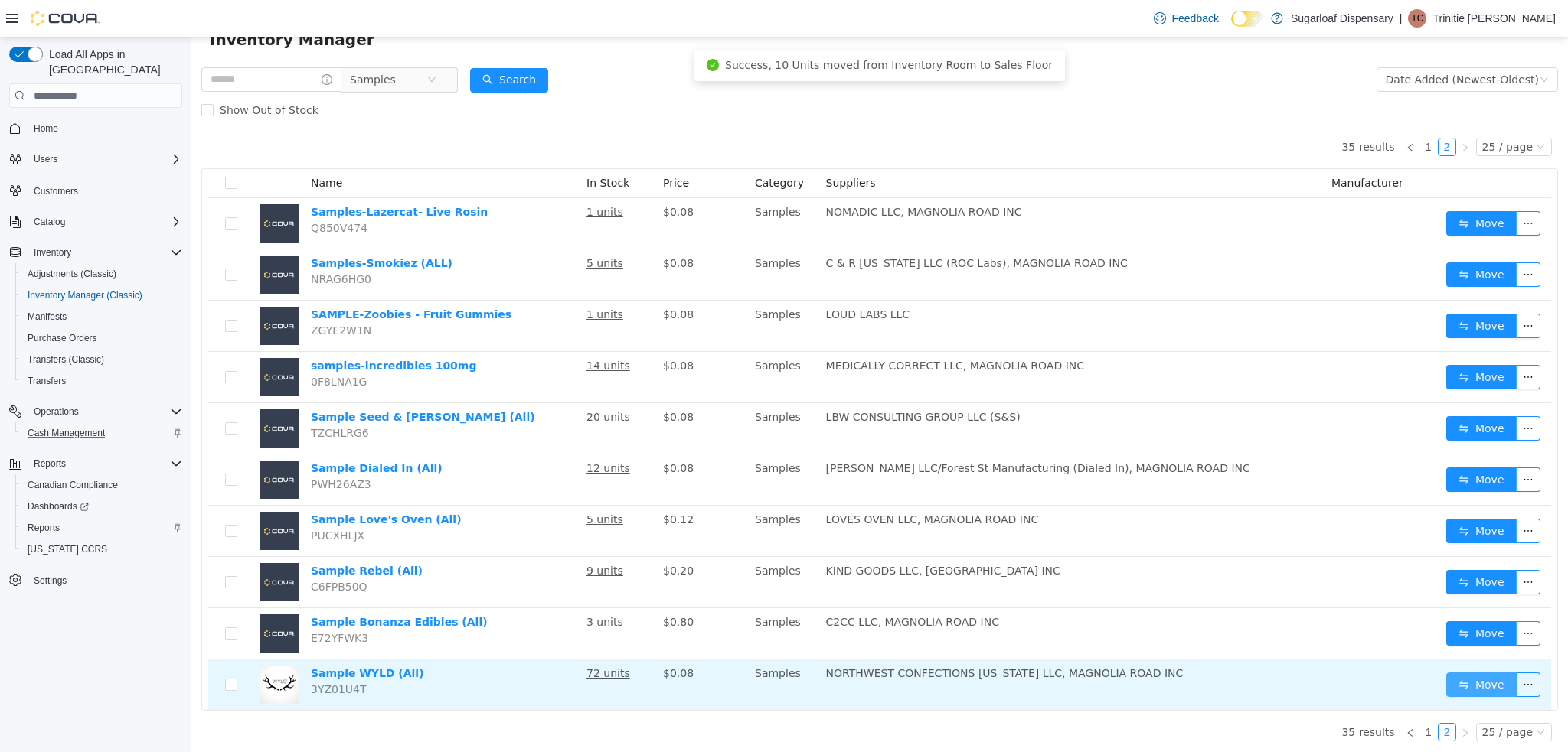
click at [1475, 688] on button "Move" at bounding box center [1481, 685] width 71 height 24
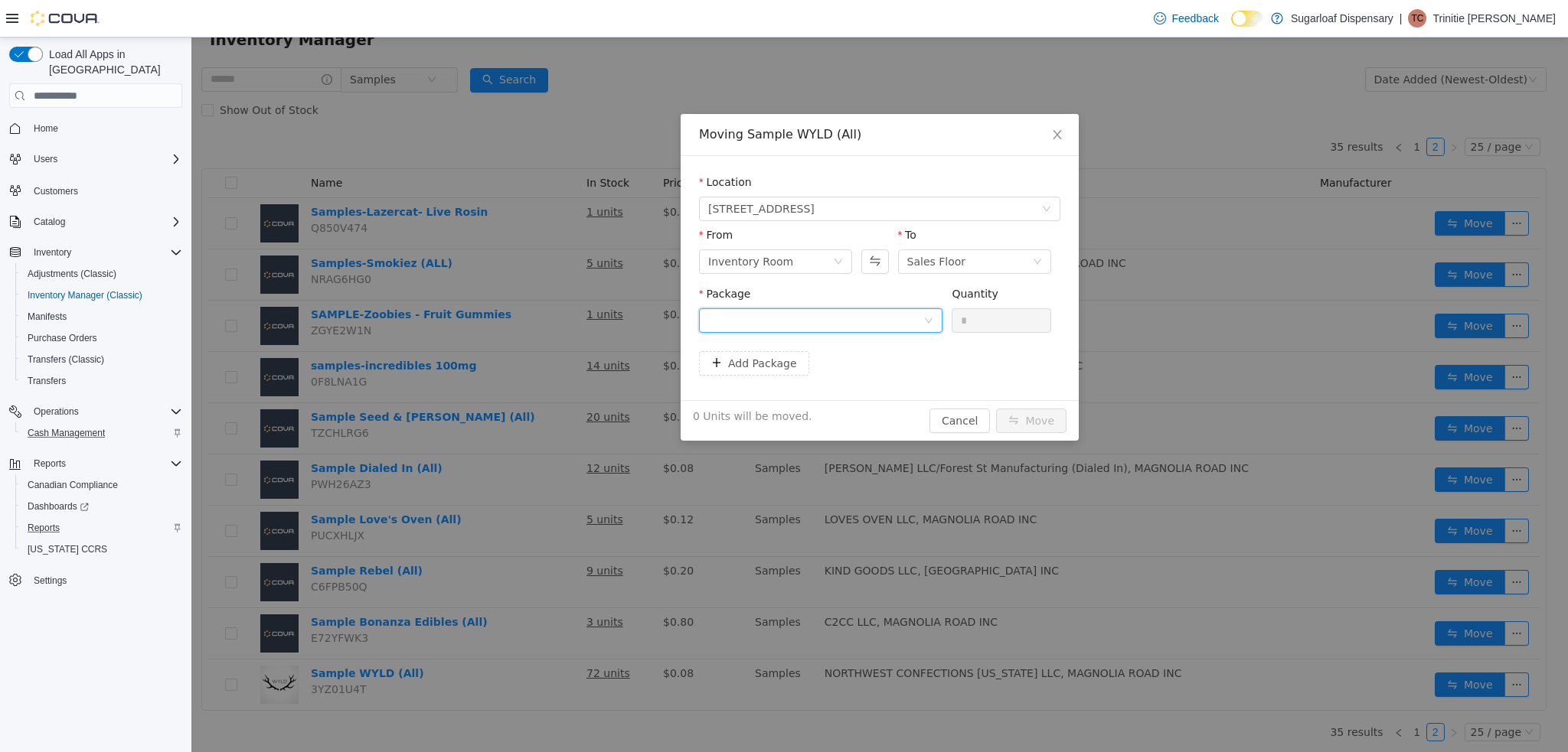
click at [906, 314] on div at bounding box center [816, 321] width 215 height 23
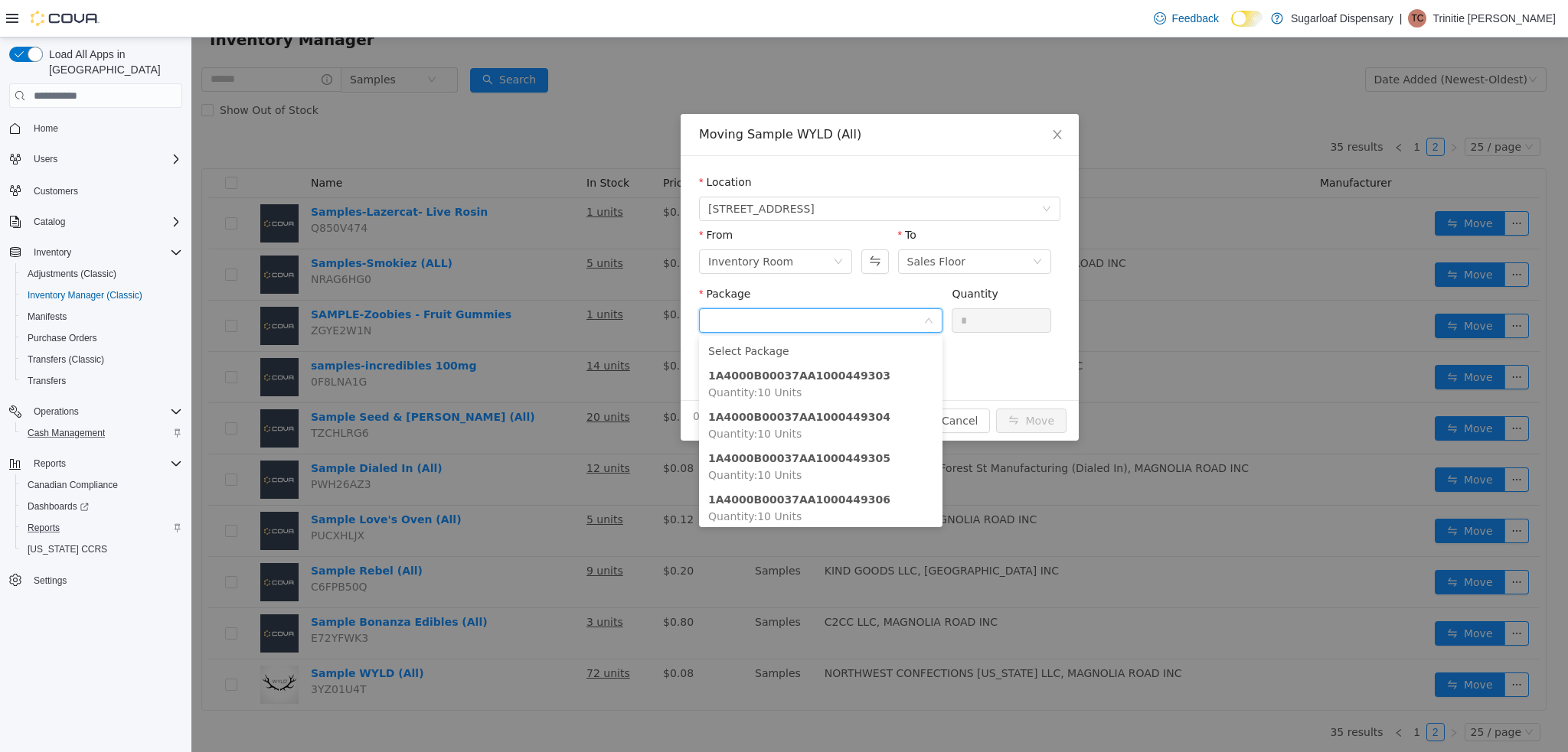
scroll to position [3, 0]
click at [1167, 399] on div "Moving Sample WYLD (All) Location [STREET_ADDRESS] From Inventory Room To Sales…" at bounding box center [880, 395] width 1377 height 715
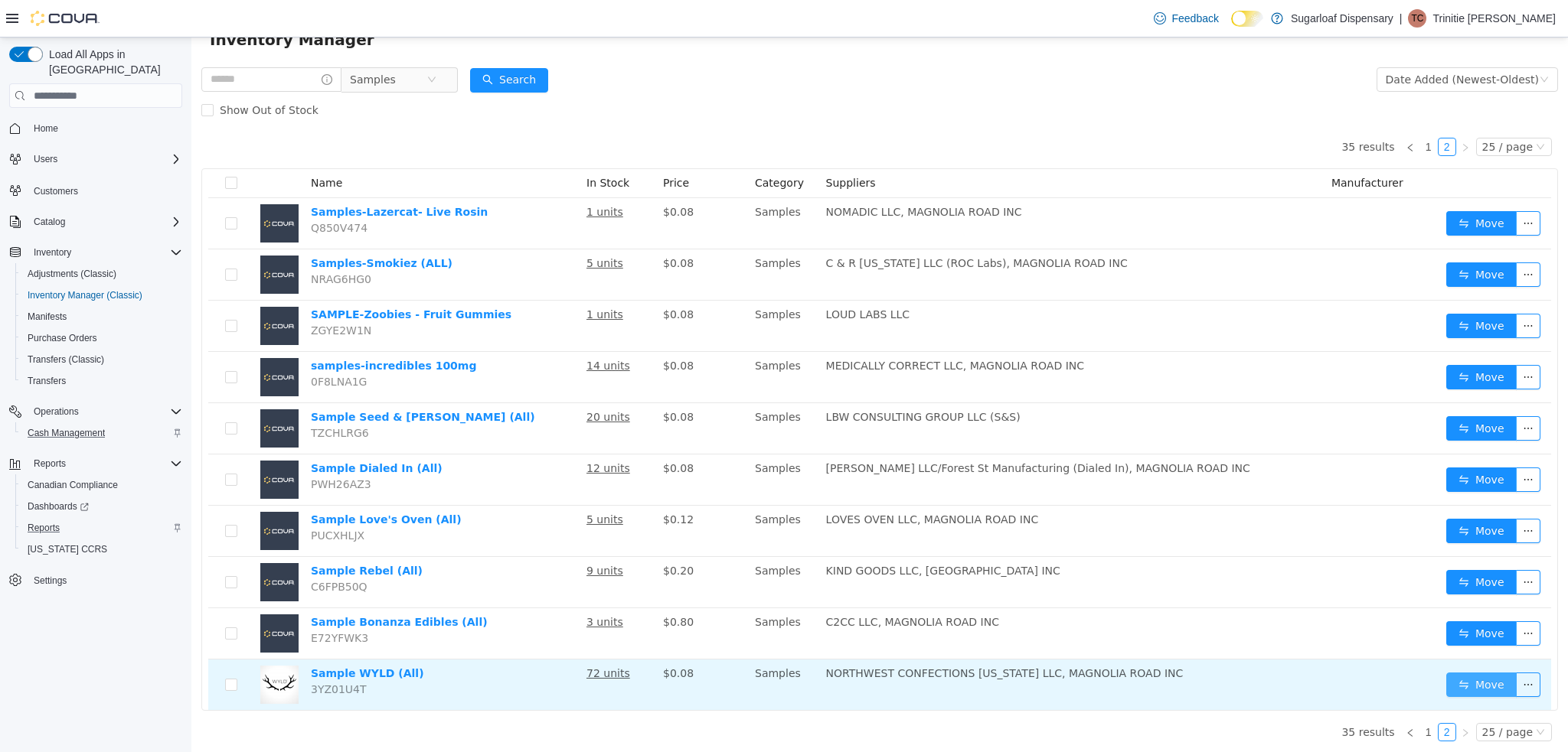
click at [1459, 680] on button "Move" at bounding box center [1481, 685] width 71 height 24
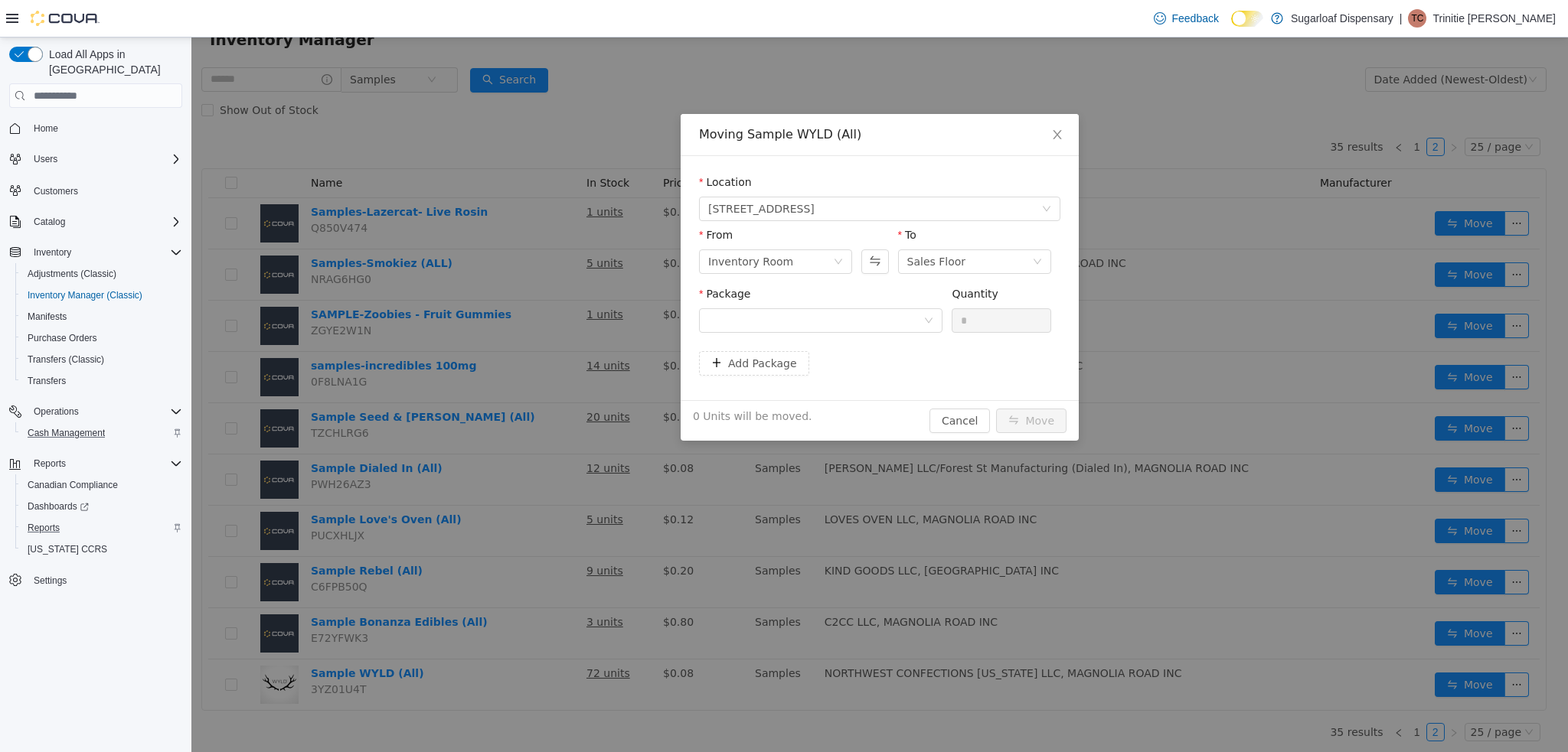
click at [904, 335] on div "Package" at bounding box center [820, 313] width 244 height 52
click at [909, 325] on div at bounding box center [816, 321] width 215 height 23
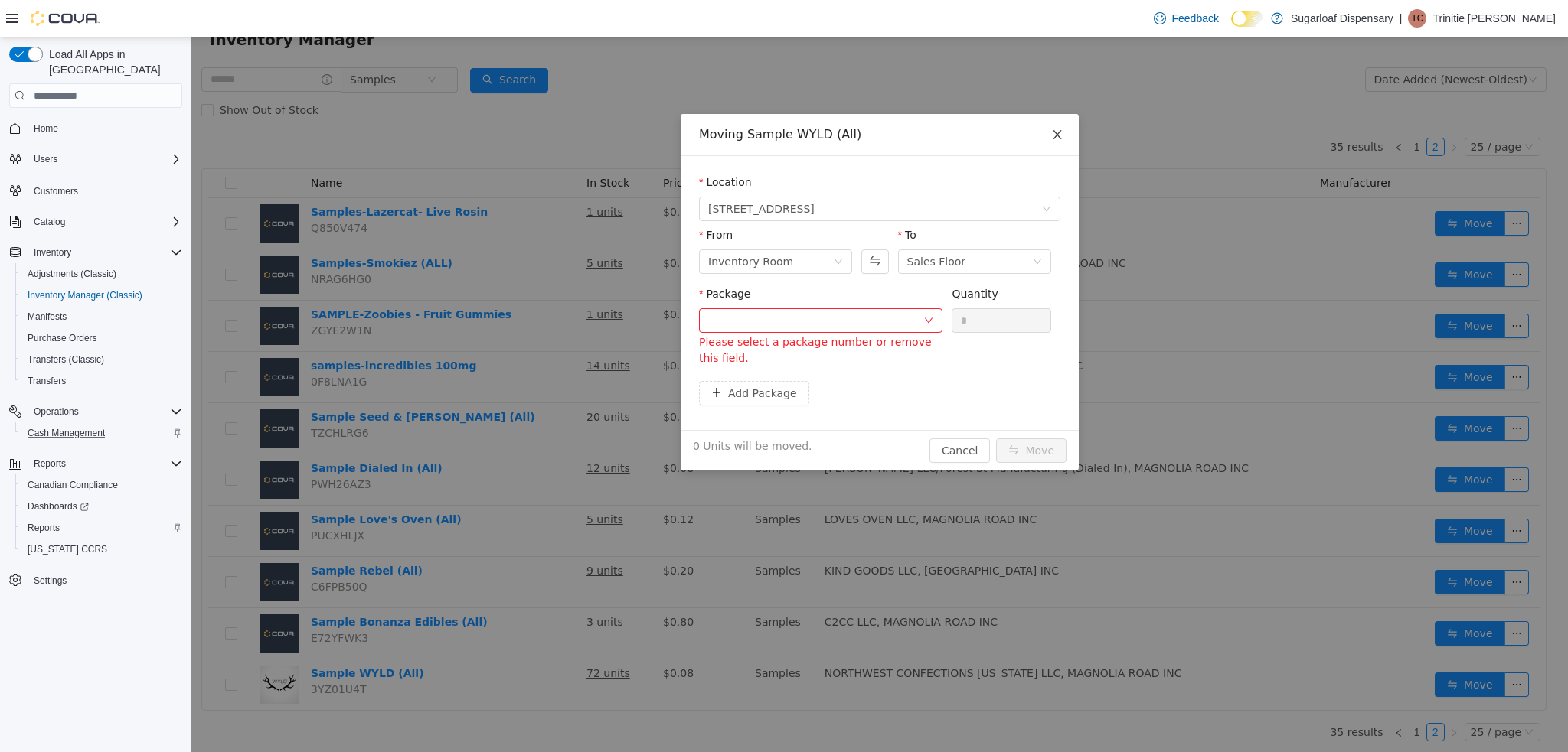
click at [1056, 137] on icon "icon: close" at bounding box center [1057, 135] width 9 height 10
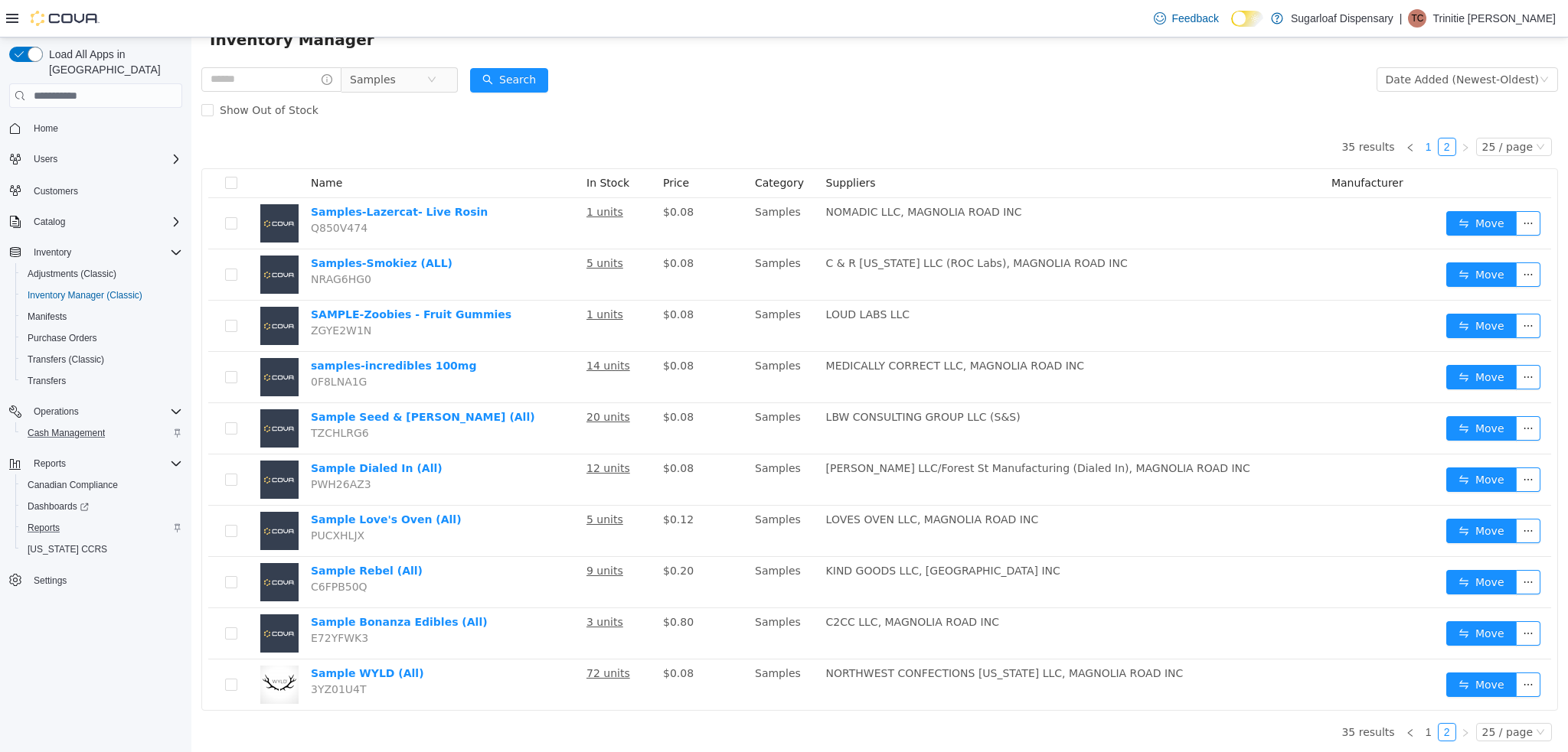
click at [1424, 146] on link "1" at bounding box center [1428, 147] width 17 height 17
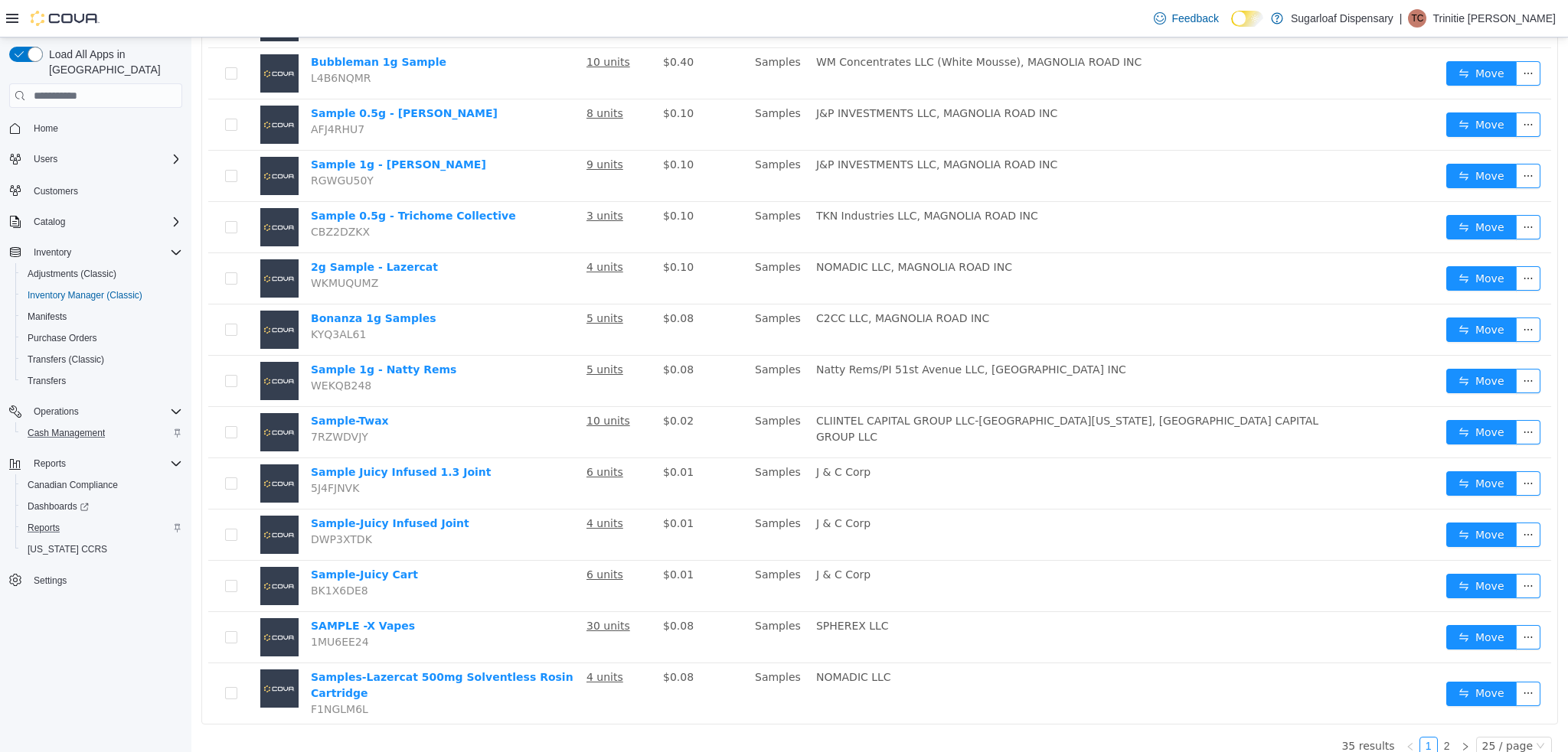
scroll to position [824, 0]
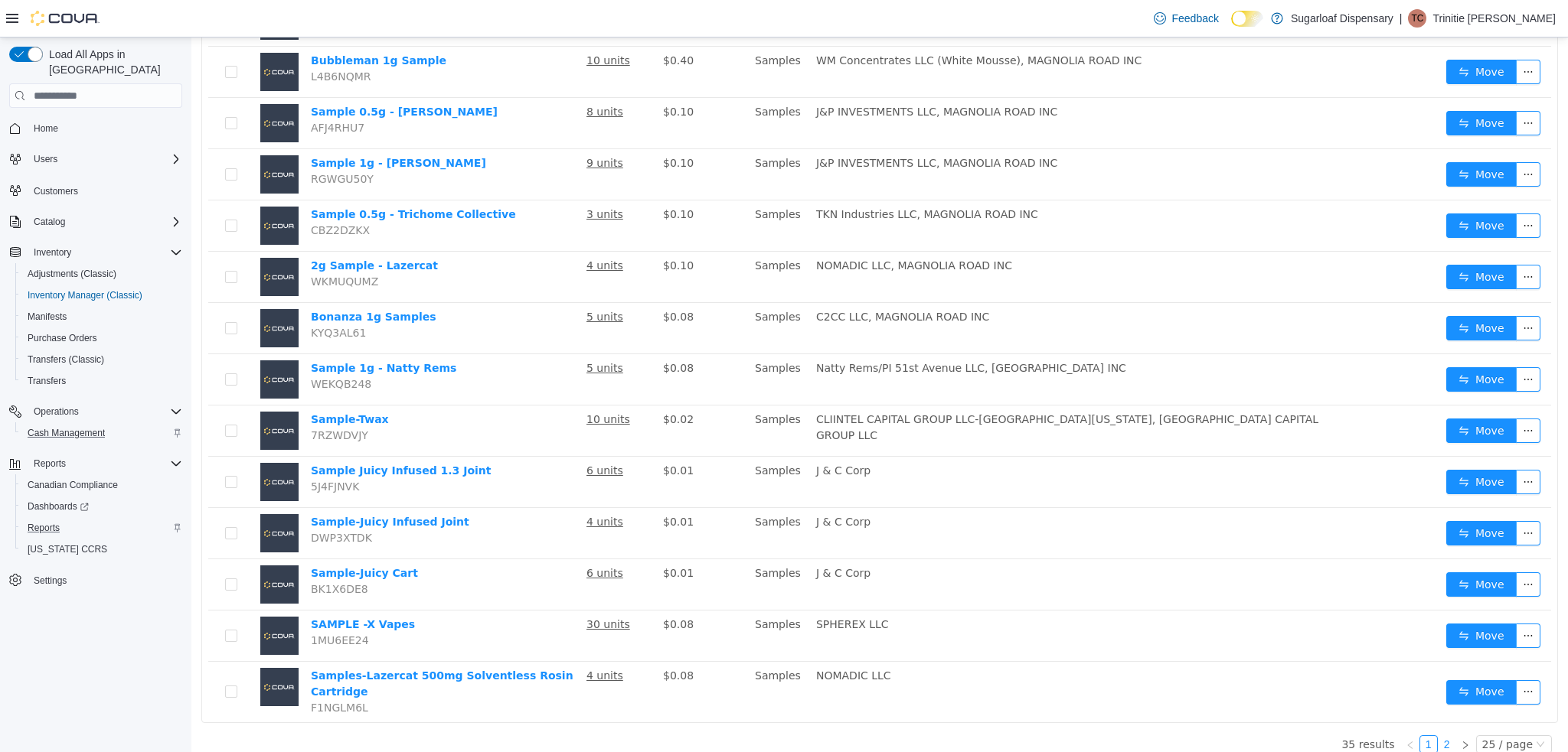
click at [1442, 736] on link "2" at bounding box center [1447, 744] width 17 height 17
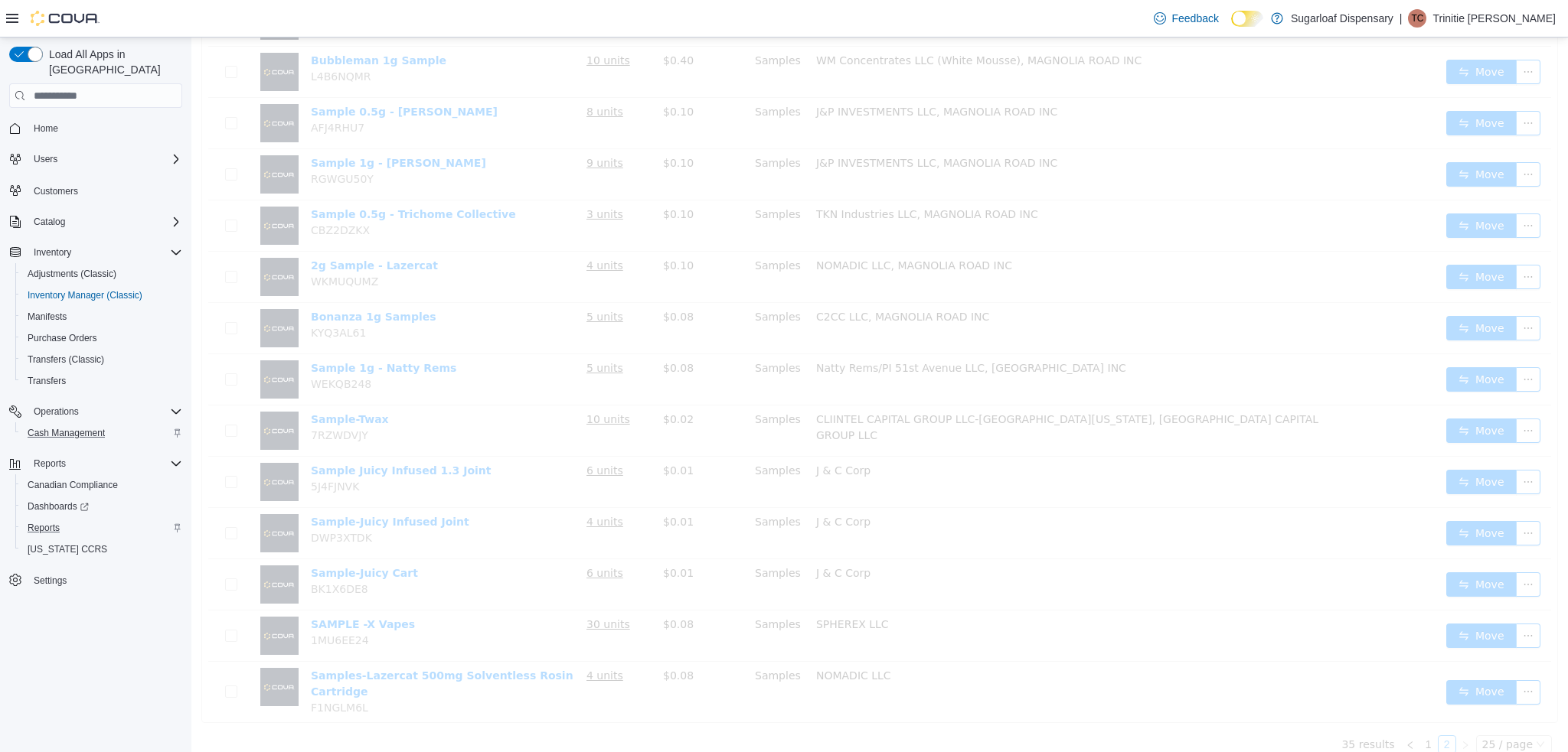
scroll to position [58, 0]
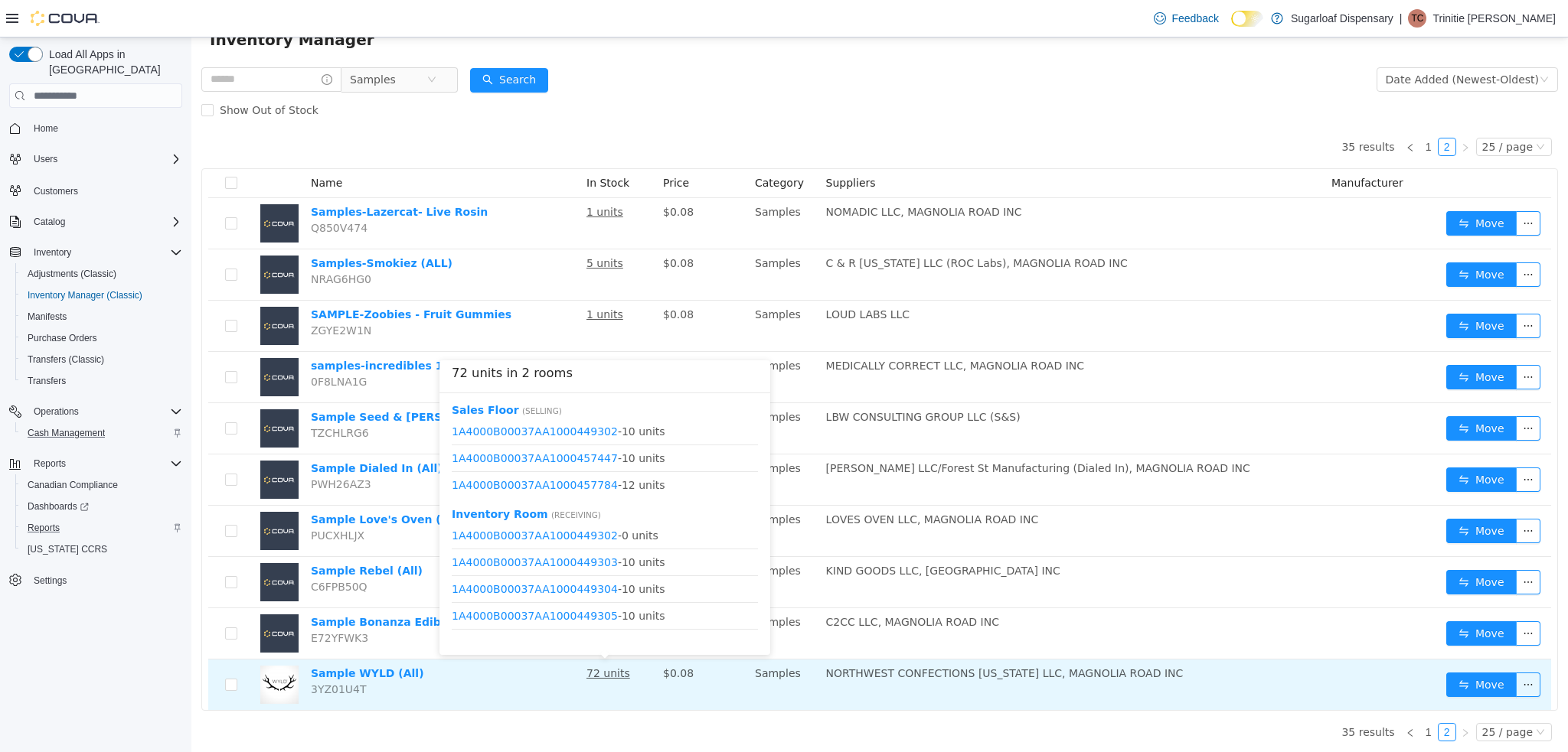
click at [612, 677] on u "72 units" at bounding box center [608, 673] width 44 height 12
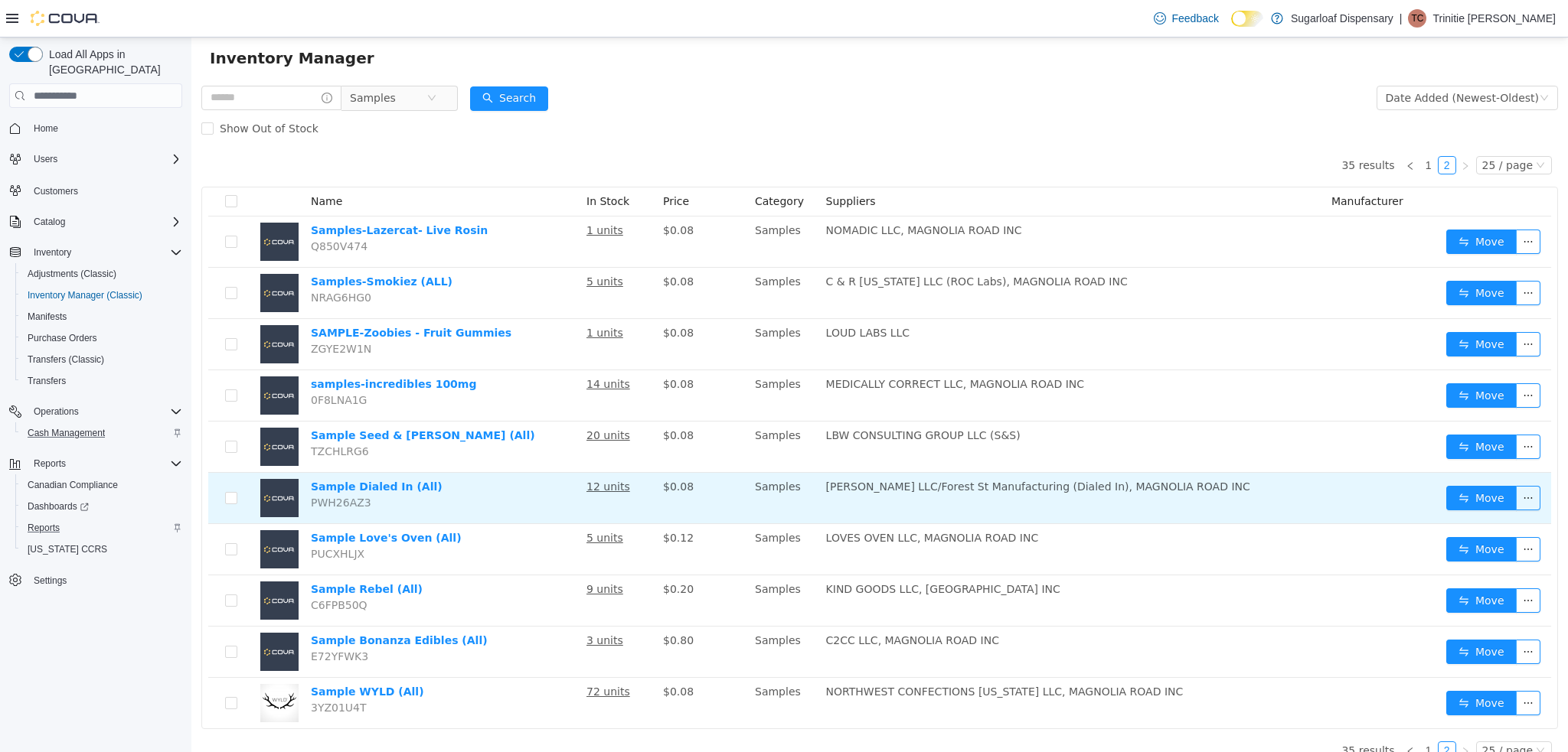
scroll to position [31, 0]
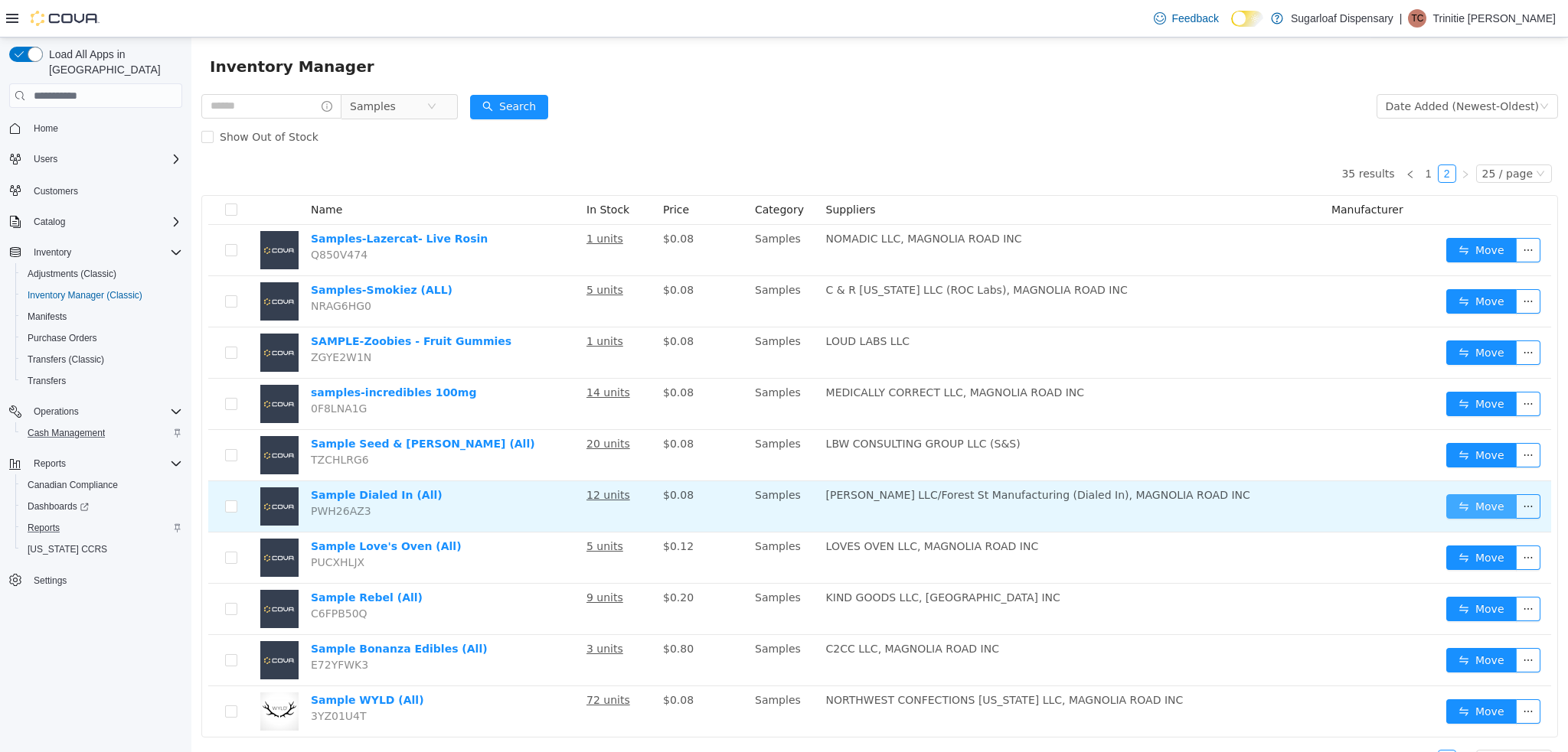
click at [1461, 513] on button "Move" at bounding box center [1481, 507] width 71 height 24
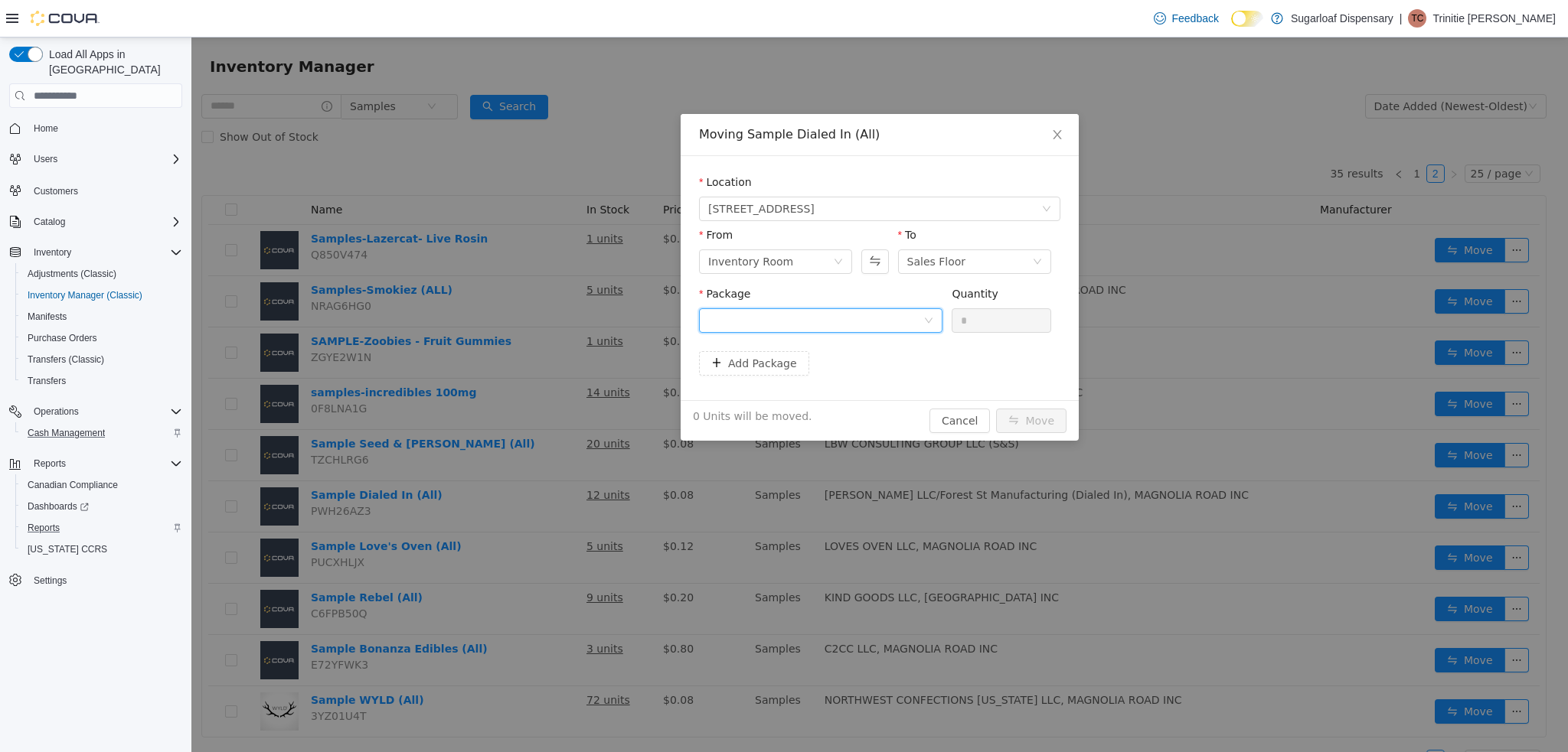
click at [937, 318] on div at bounding box center [820, 321] width 244 height 24
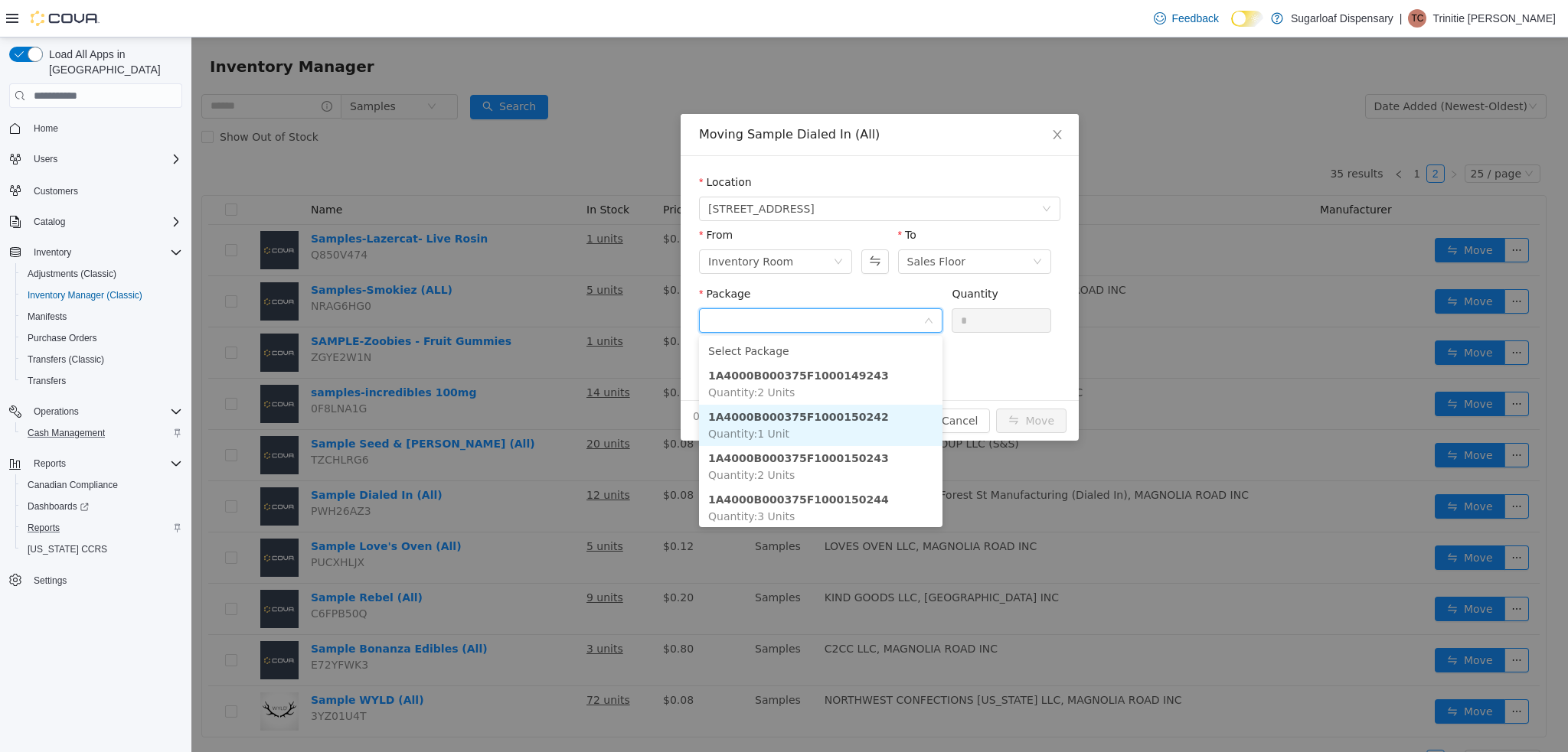
click at [860, 424] on li "1A4000B000375F1000150242 Quantity : 1 Unit" at bounding box center [820, 425] width 244 height 41
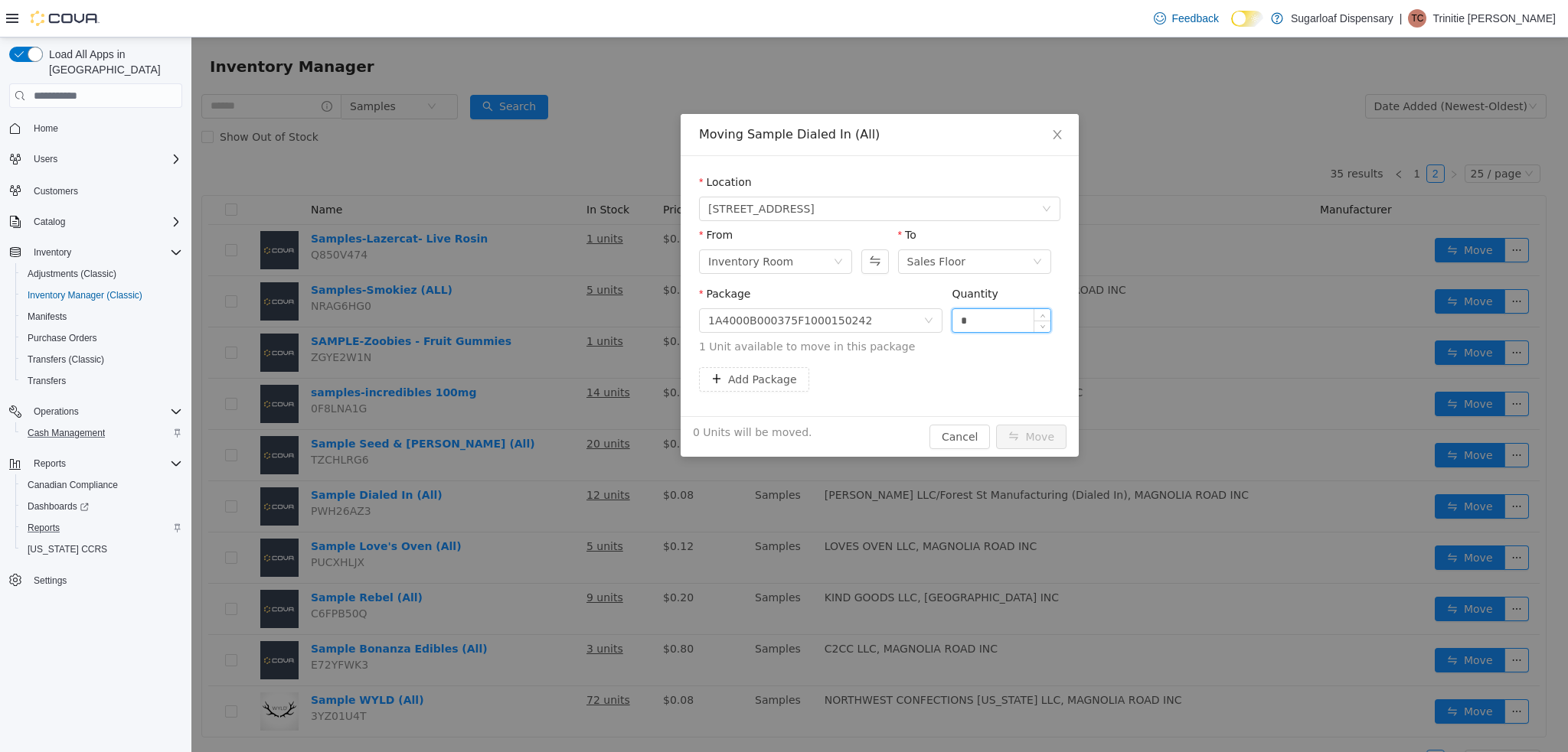
click at [1011, 310] on input "*" at bounding box center [1001, 321] width 98 height 23
type input "**"
click at [996, 424] on button "Move" at bounding box center [1031, 437] width 71 height 24
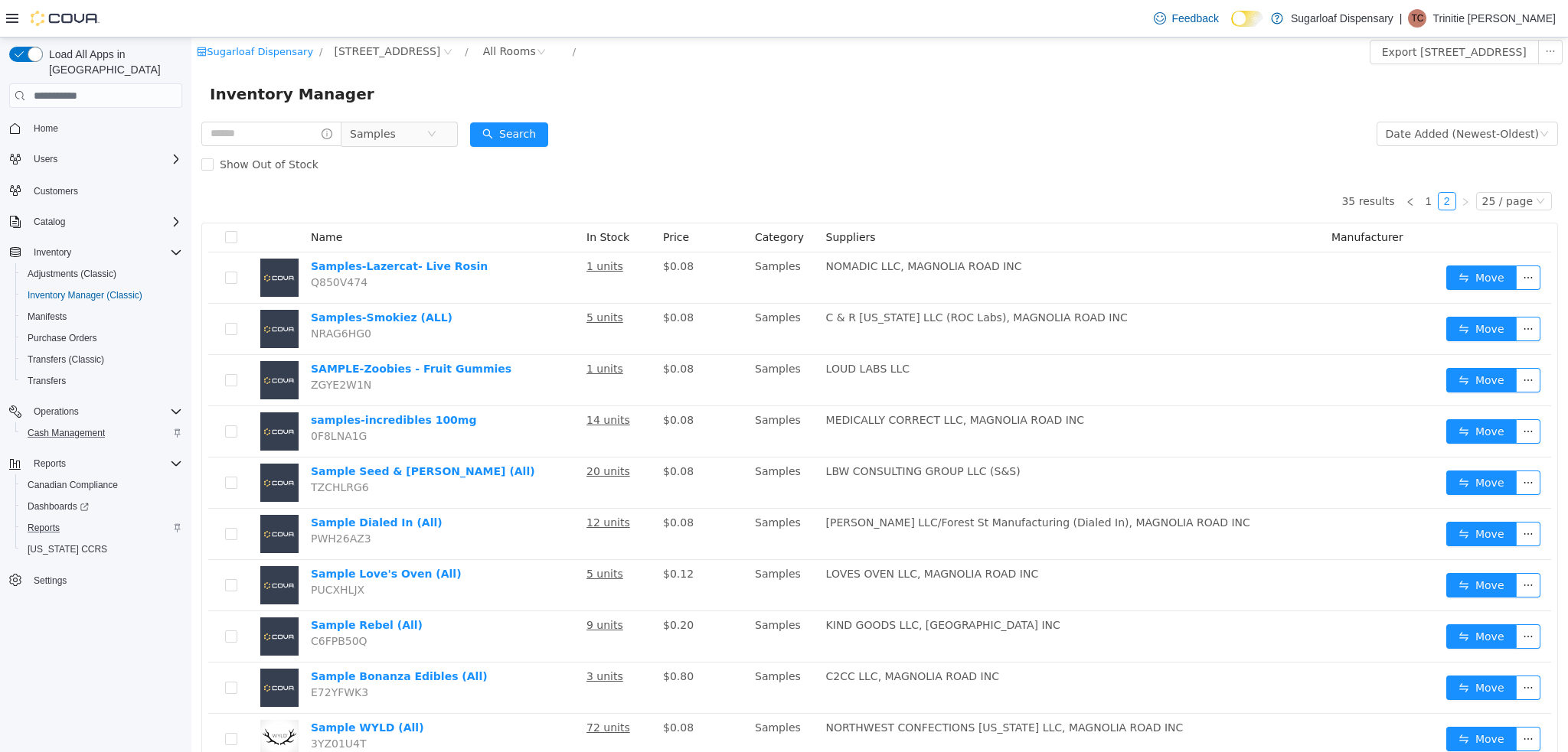
scroll to position [0, 0]
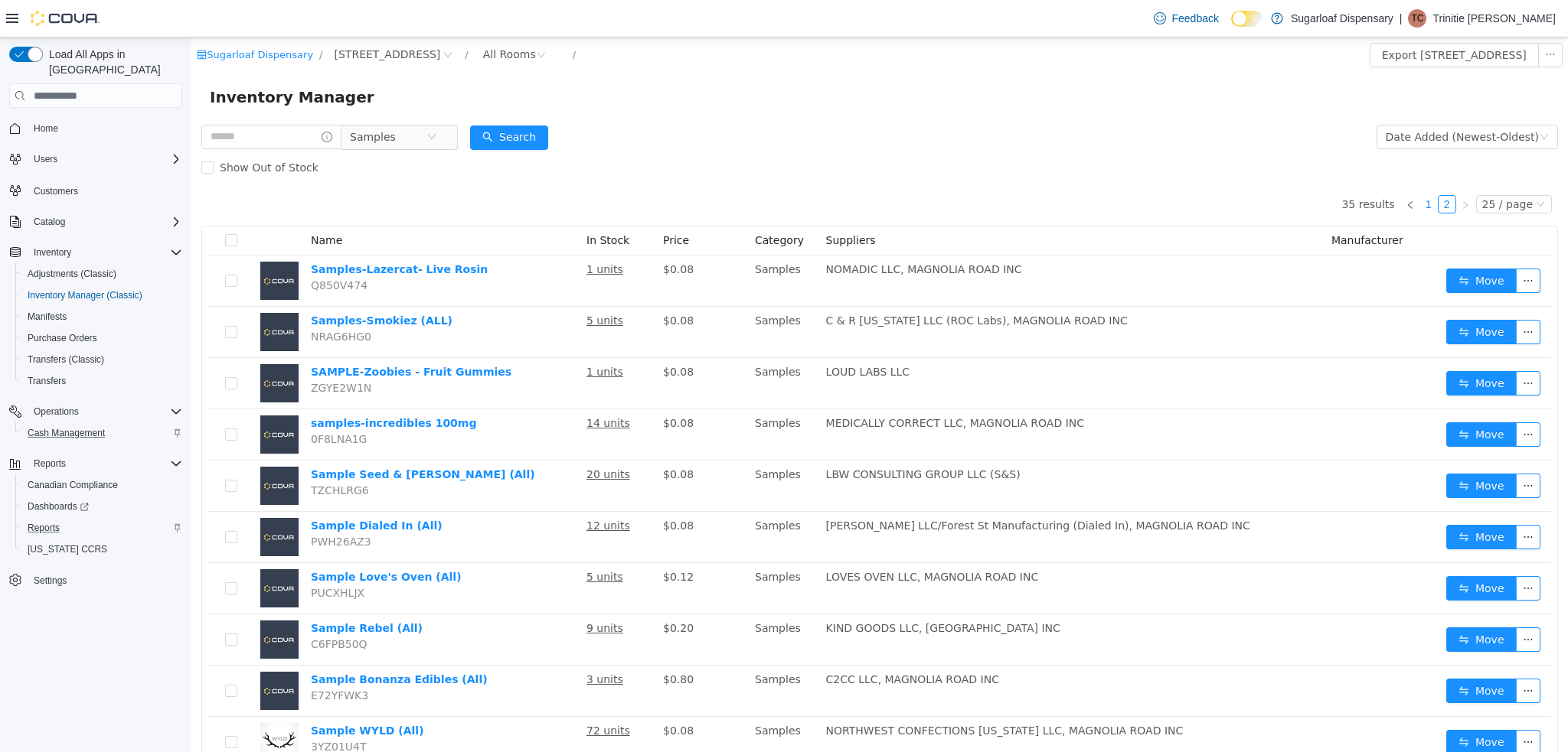
click at [1424, 210] on link "1" at bounding box center [1428, 204] width 17 height 17
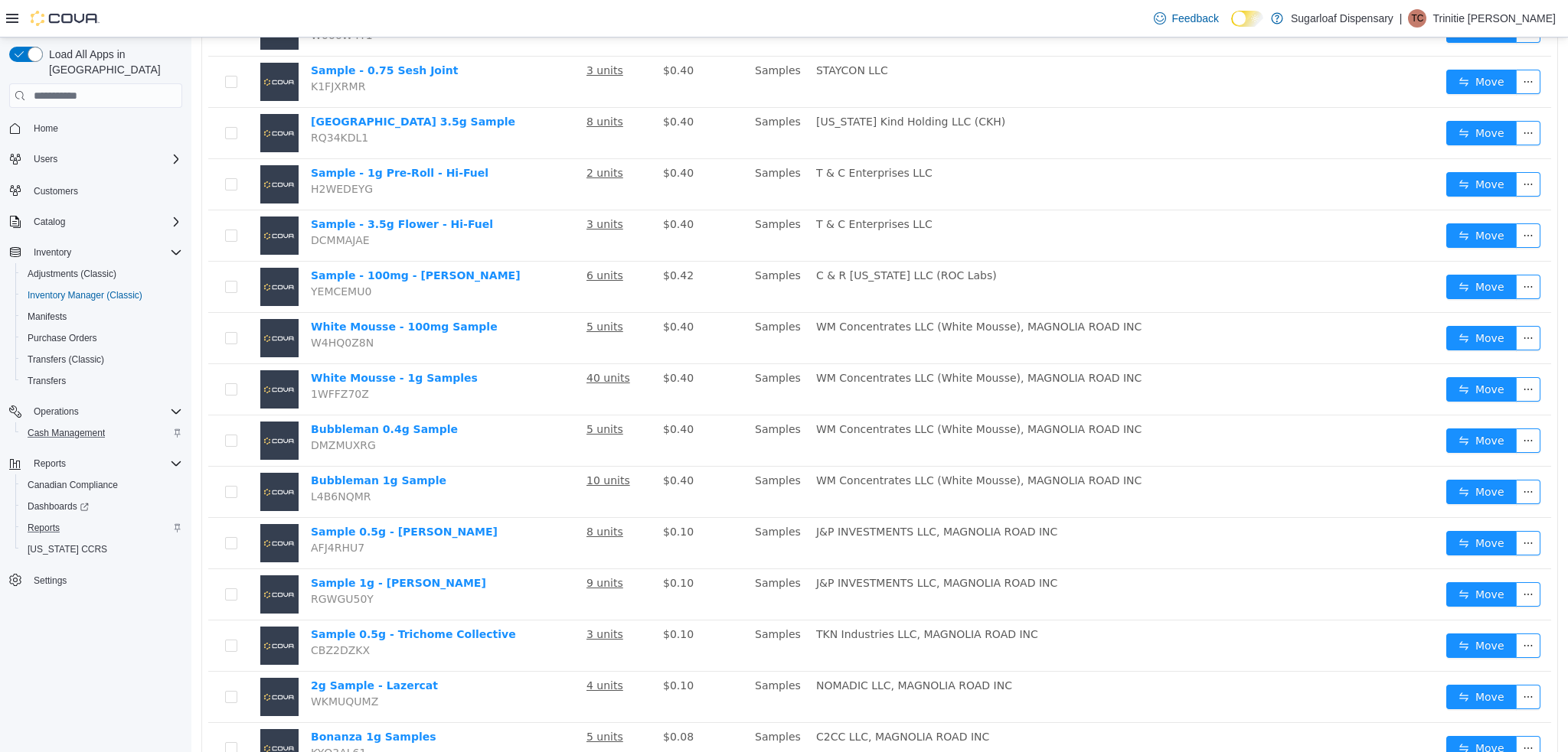
scroll to position [396, 0]
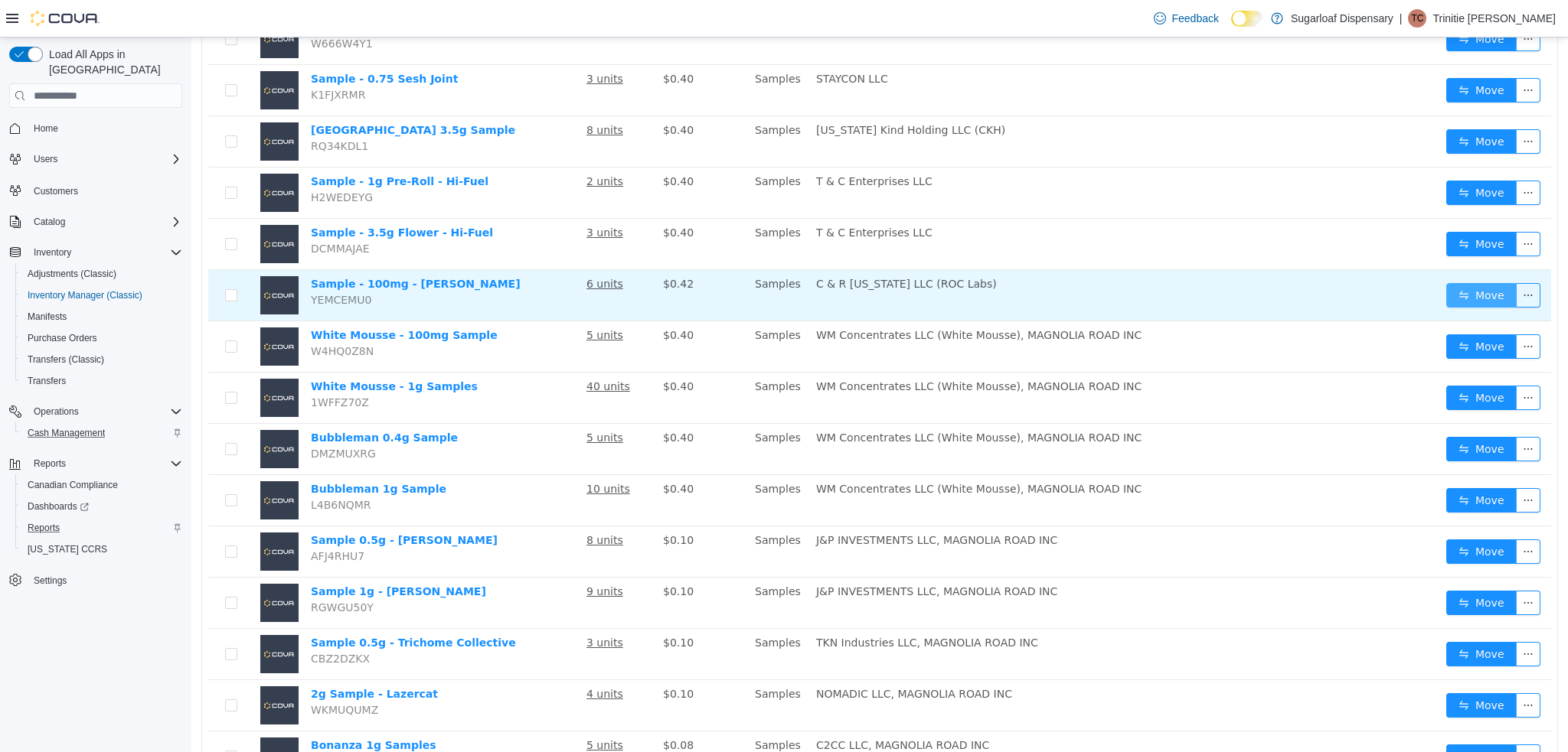
click at [1472, 292] on button "Move" at bounding box center [1481, 295] width 71 height 24
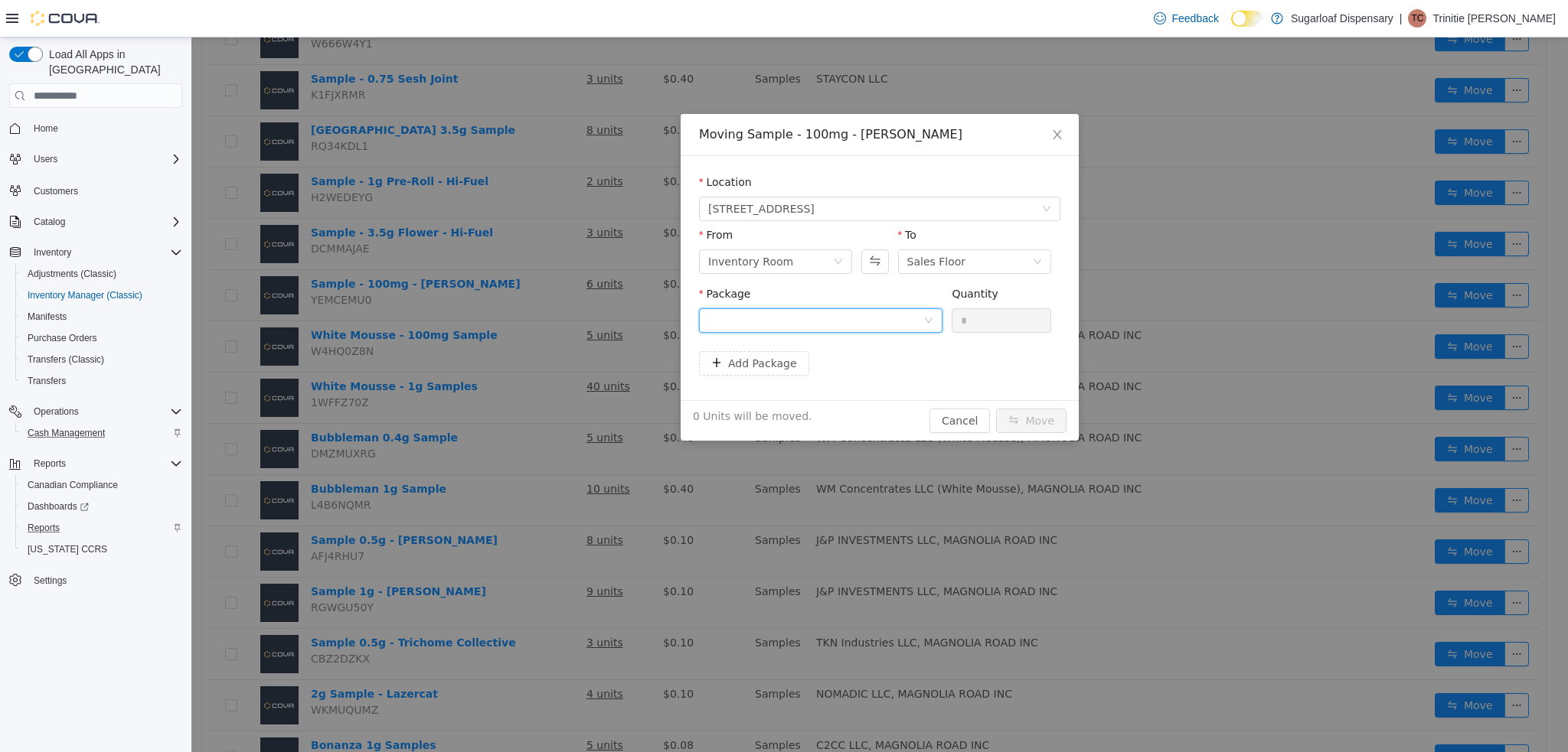
click at [926, 319] on icon "icon: down" at bounding box center [929, 321] width 8 height 5
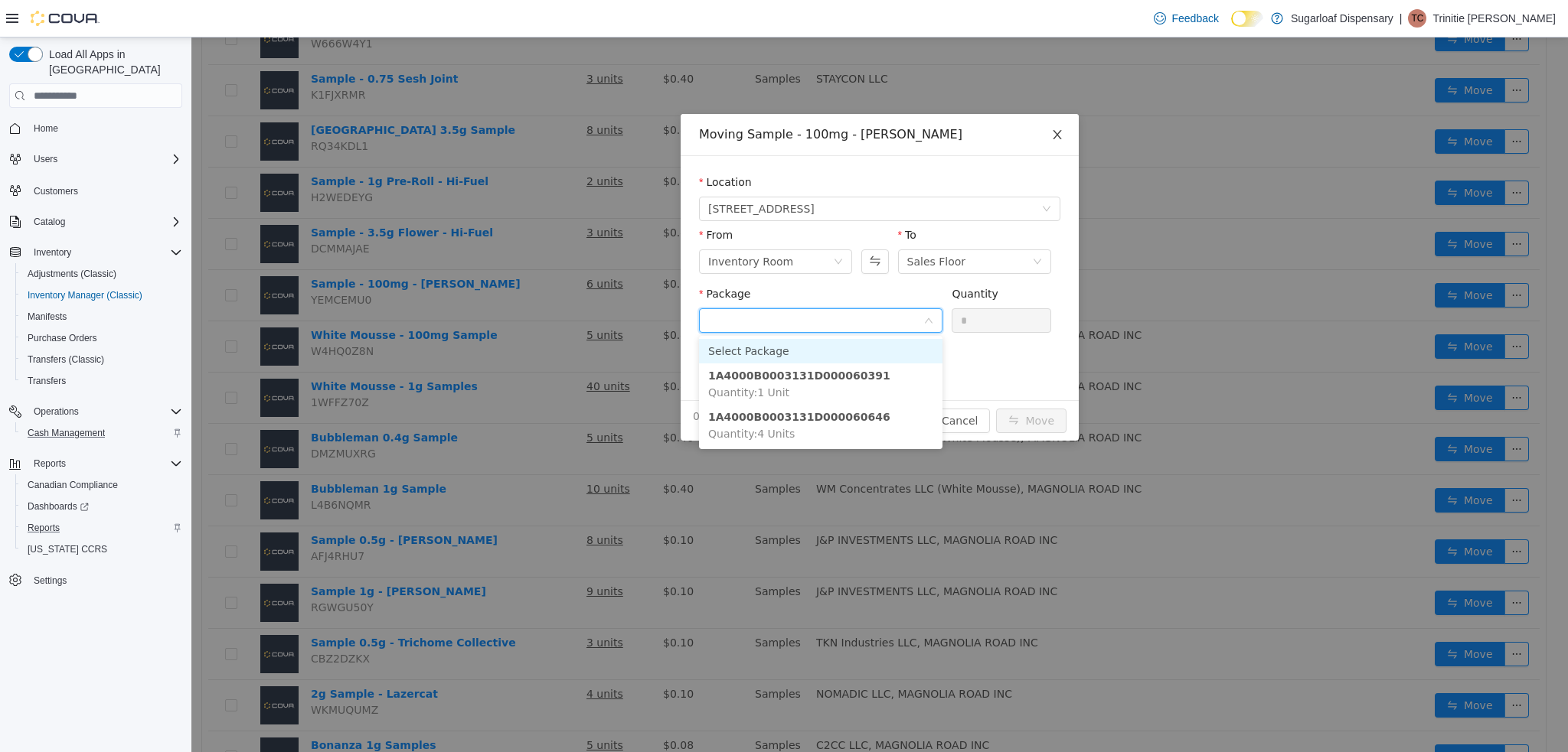
click at [1059, 137] on icon "icon: close" at bounding box center [1057, 135] width 9 height 10
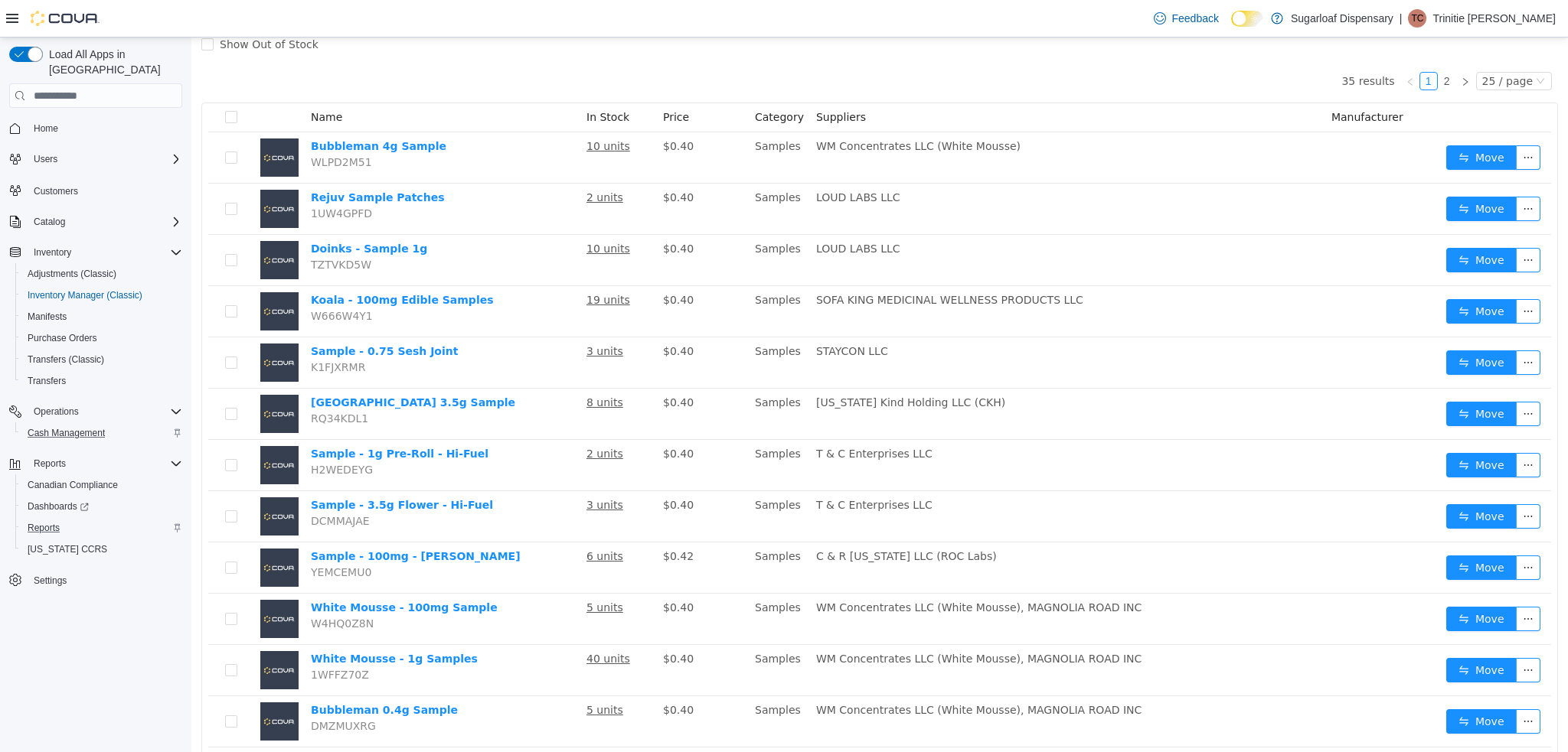
scroll to position [121, 0]
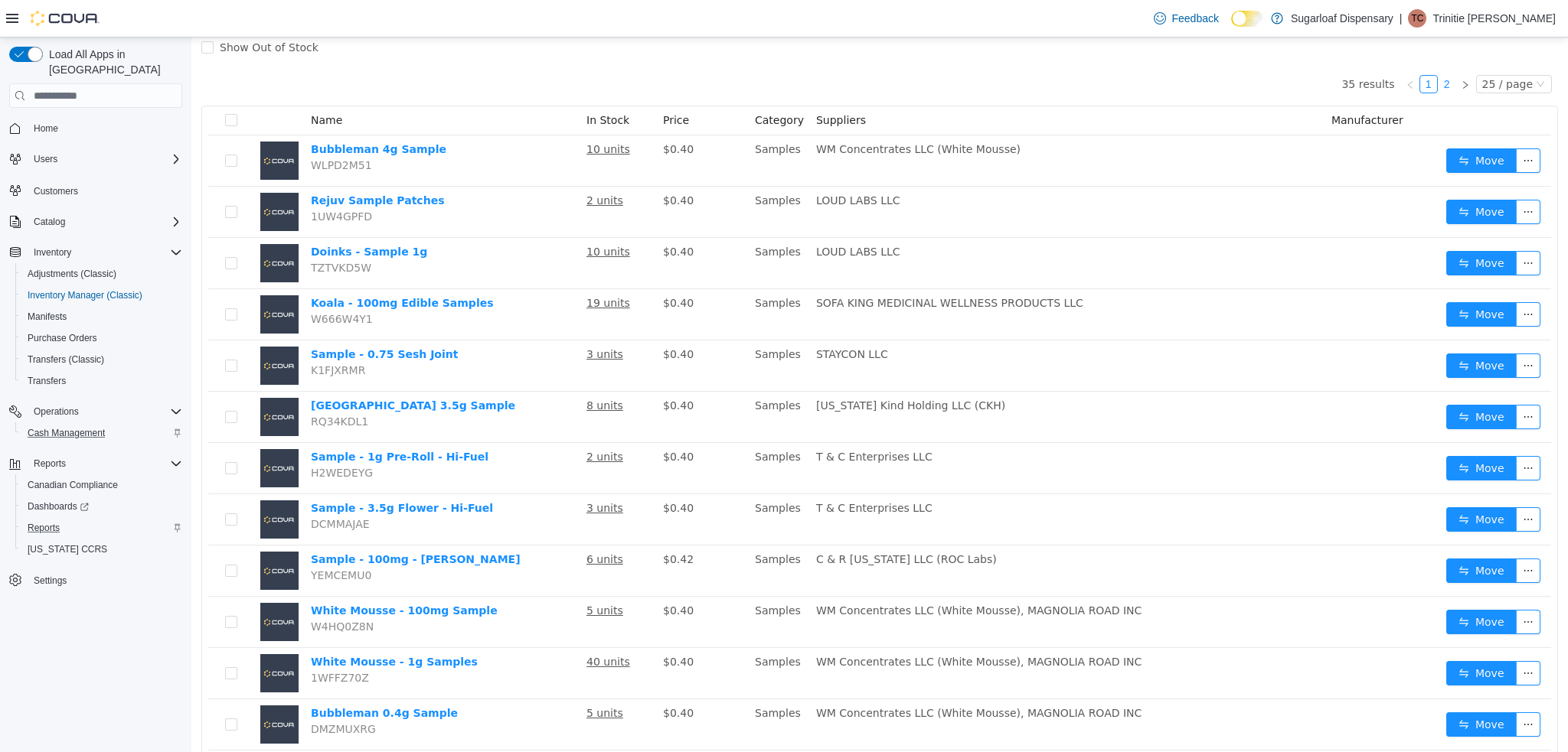
click at [1442, 84] on link "2" at bounding box center [1447, 84] width 17 height 17
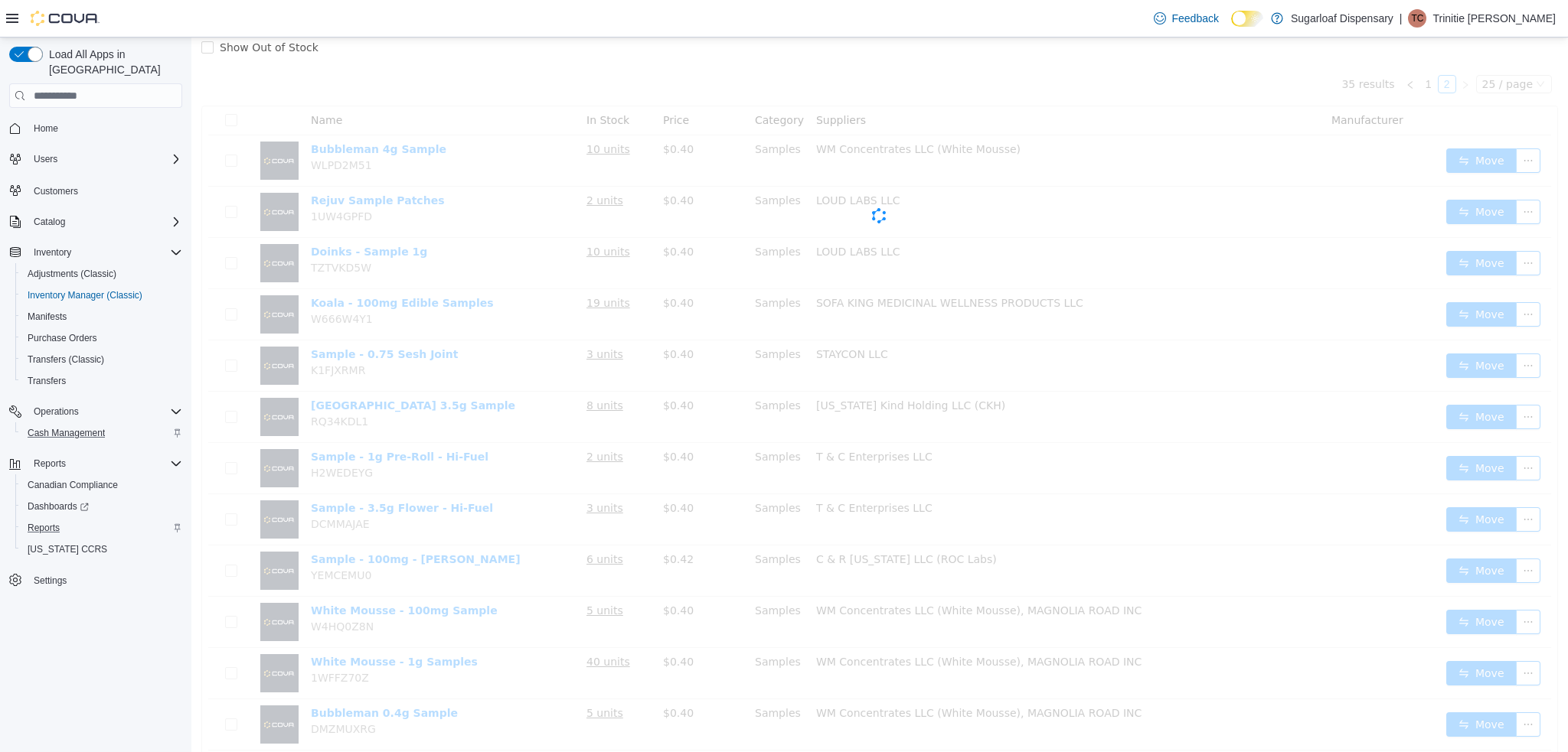
scroll to position [58, 0]
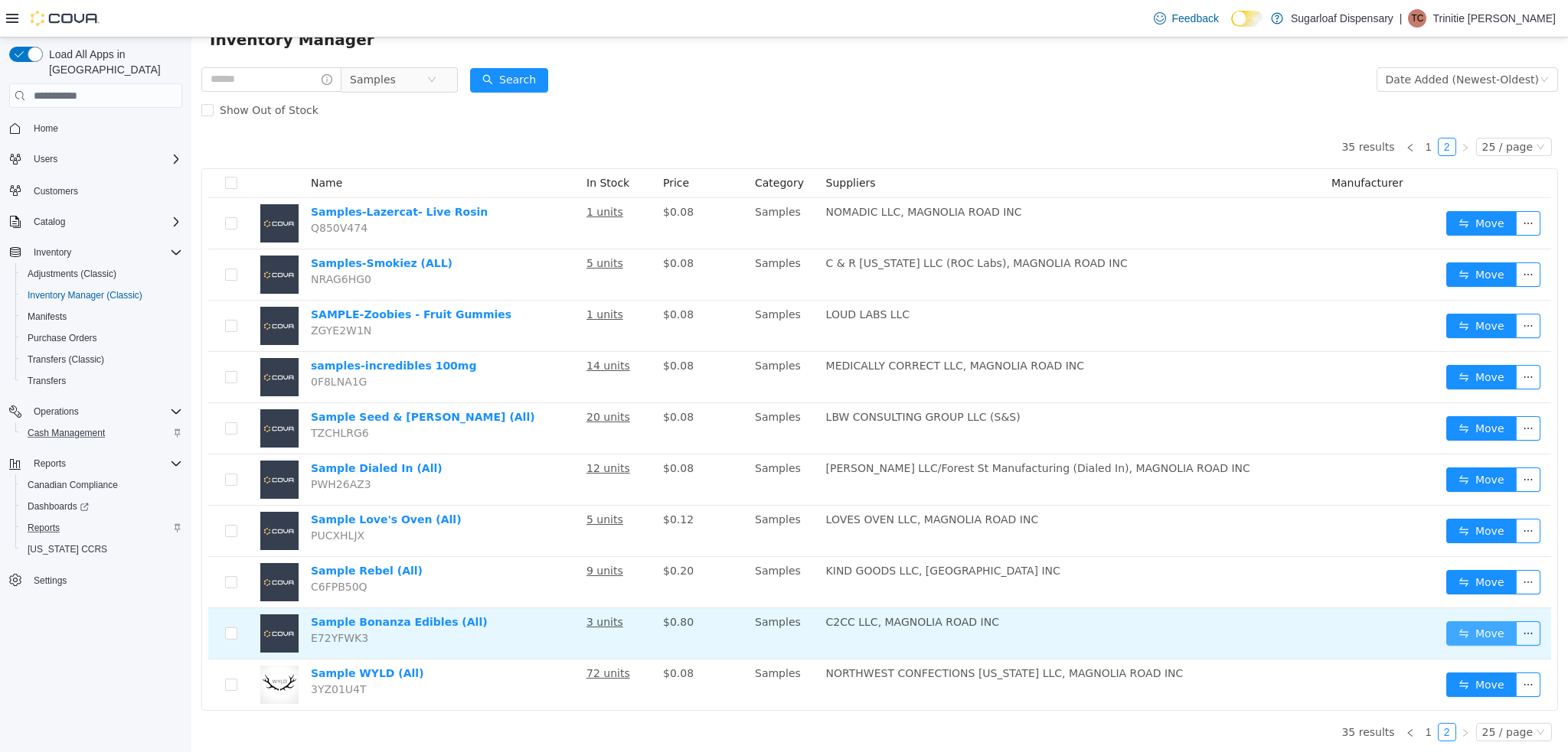
click at [1465, 641] on button "Move" at bounding box center [1481, 634] width 71 height 24
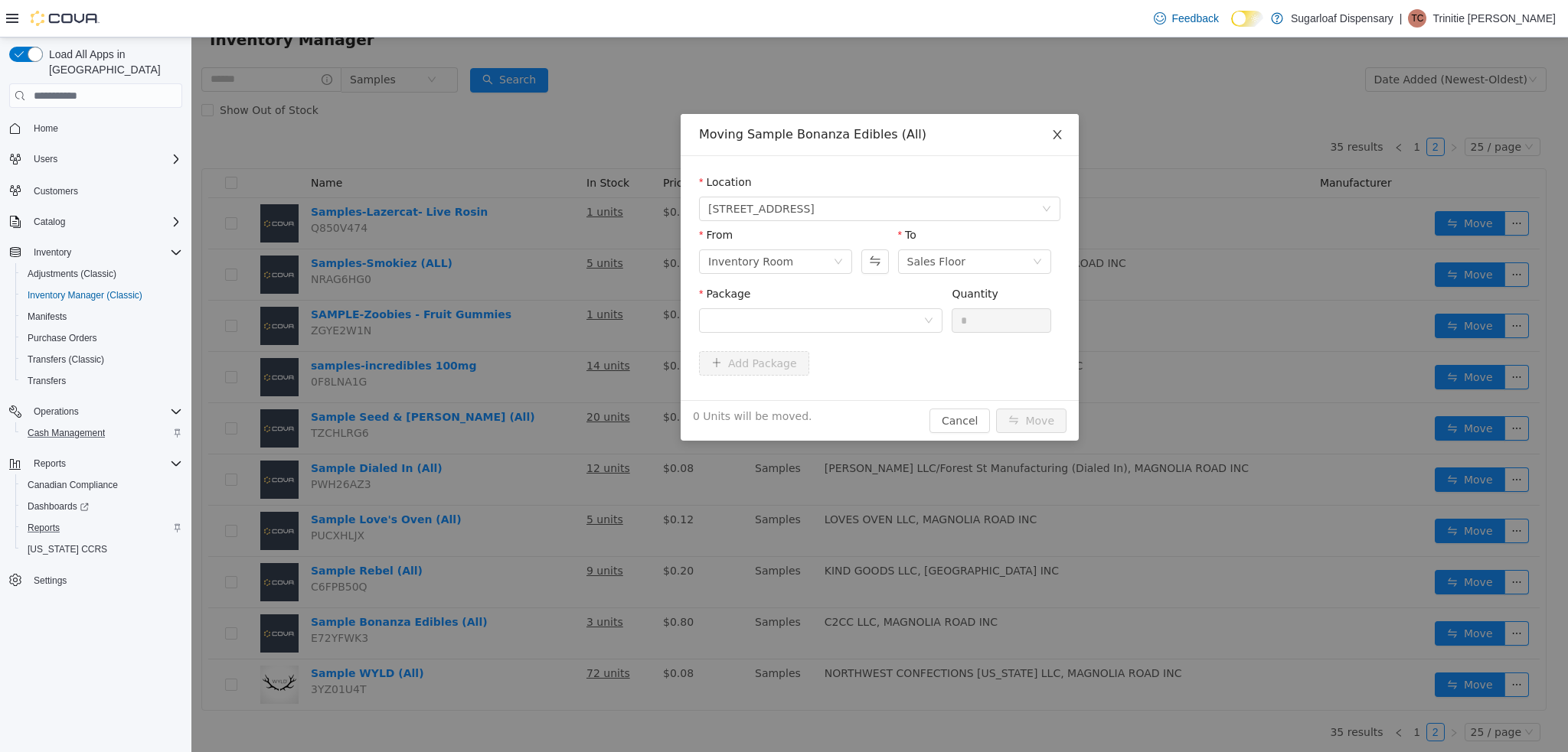
click at [1063, 133] on span "Close" at bounding box center [1057, 135] width 43 height 43
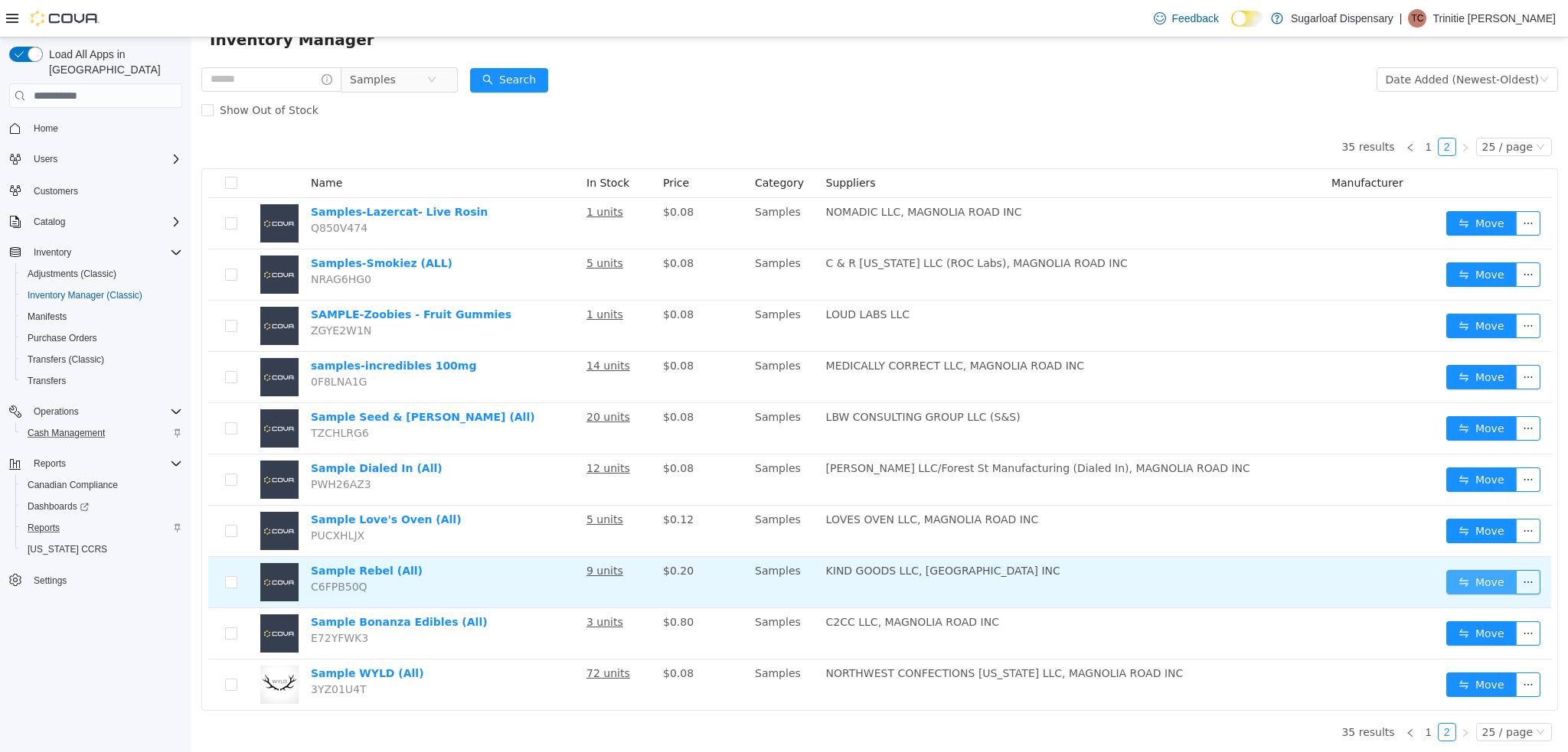
click at [1459, 584] on button "Move" at bounding box center [1481, 583] width 71 height 24
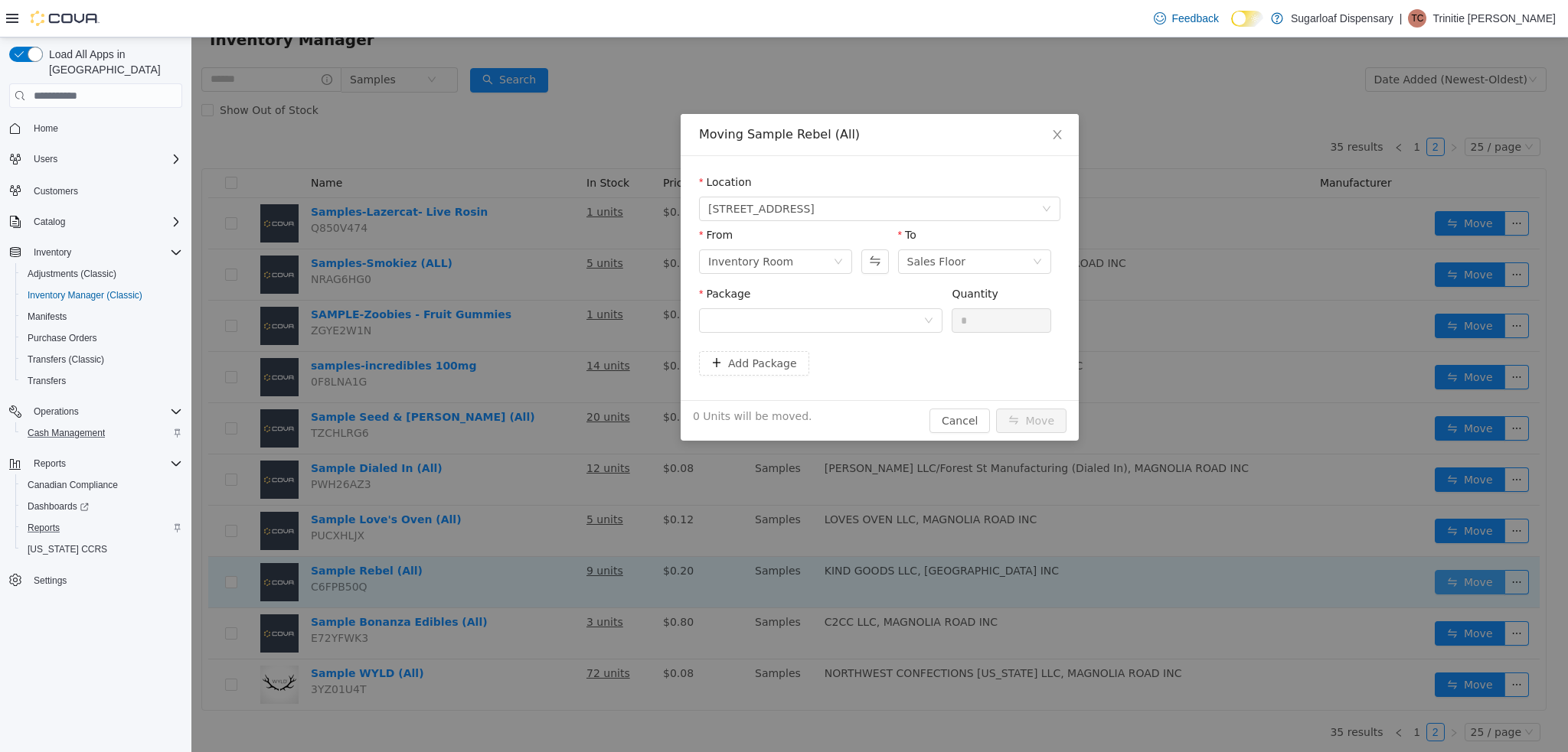
click at [907, 314] on div at bounding box center [816, 321] width 215 height 23
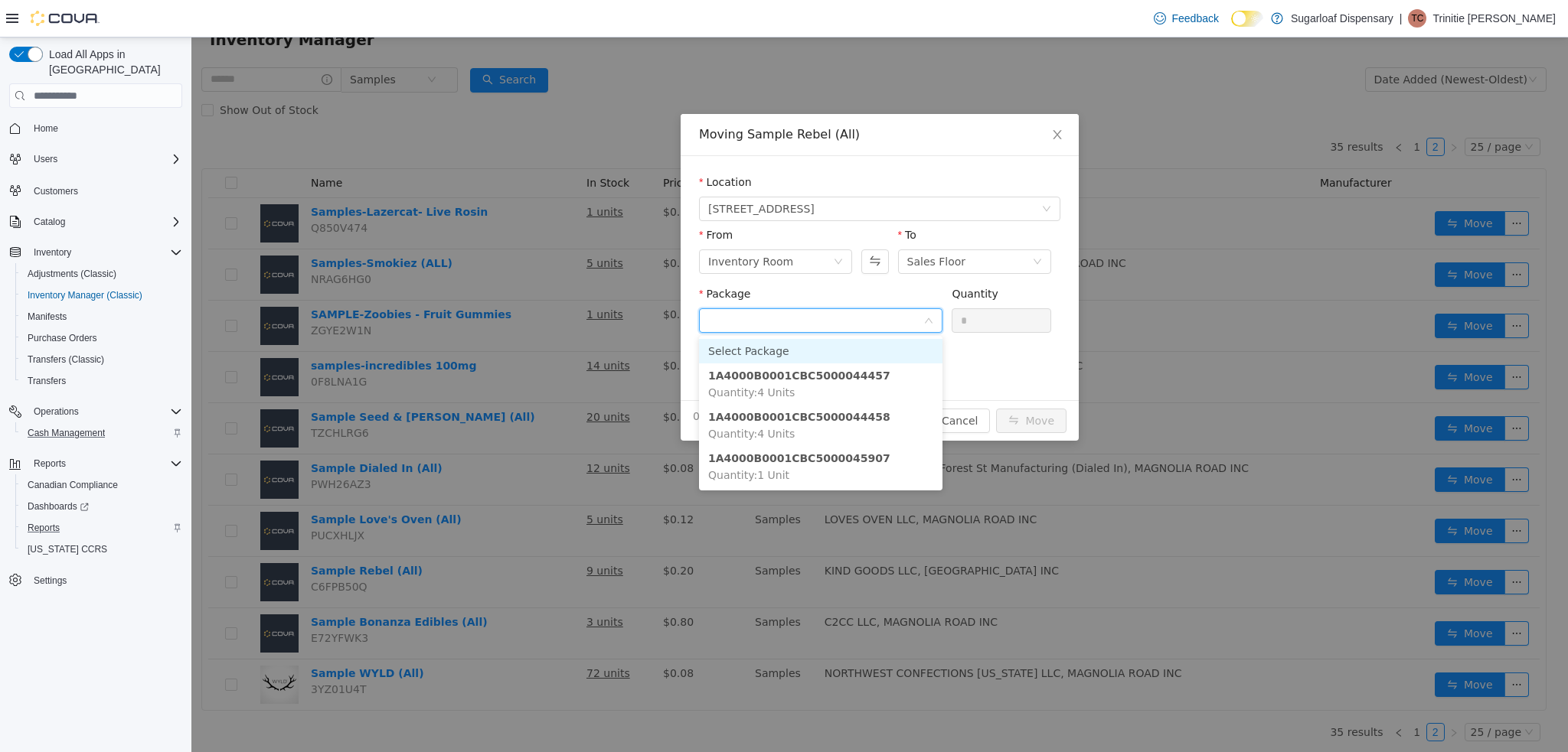
click at [1022, 376] on div "Add Package" at bounding box center [880, 363] width 362 height 24
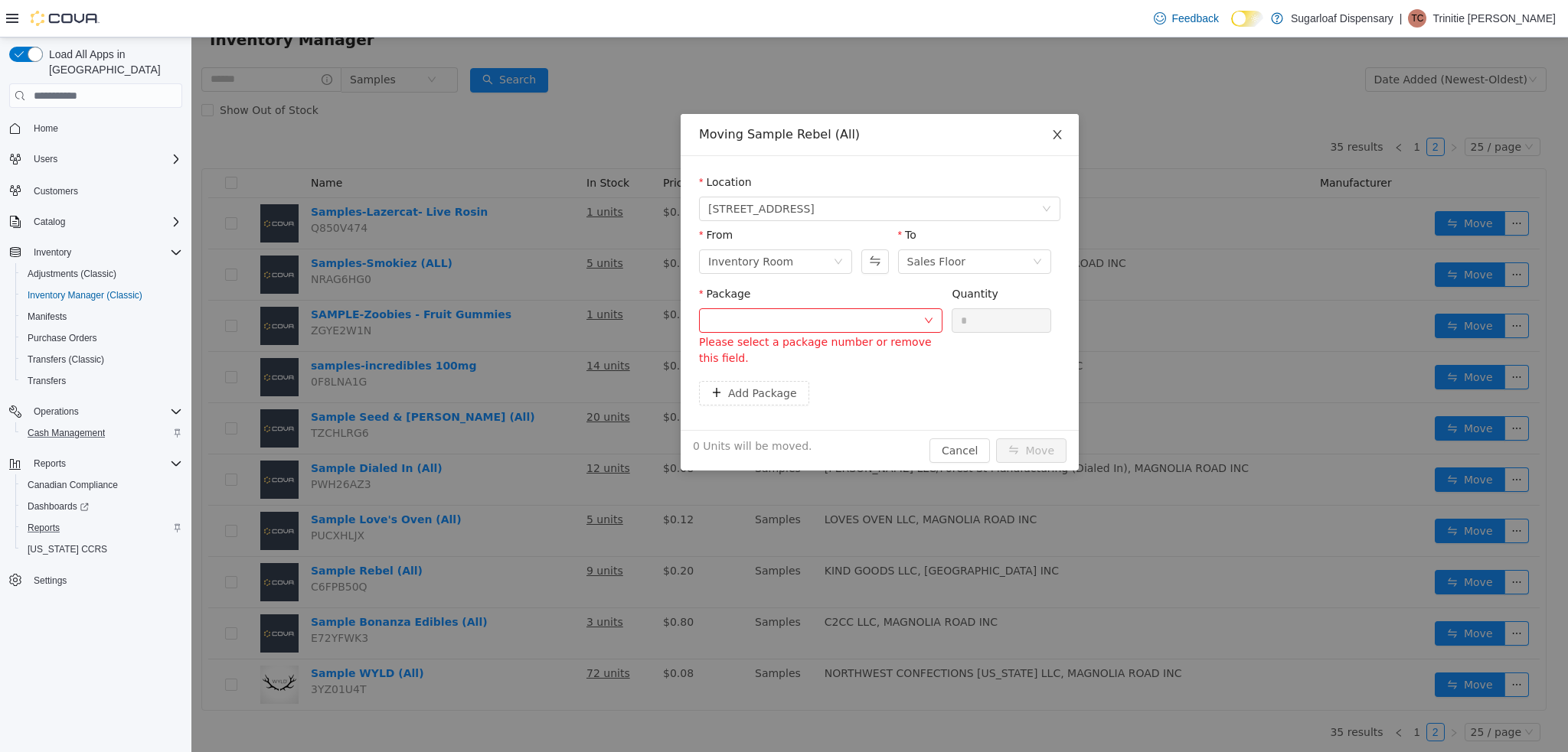
click at [1065, 131] on span "Close" at bounding box center [1057, 135] width 43 height 43
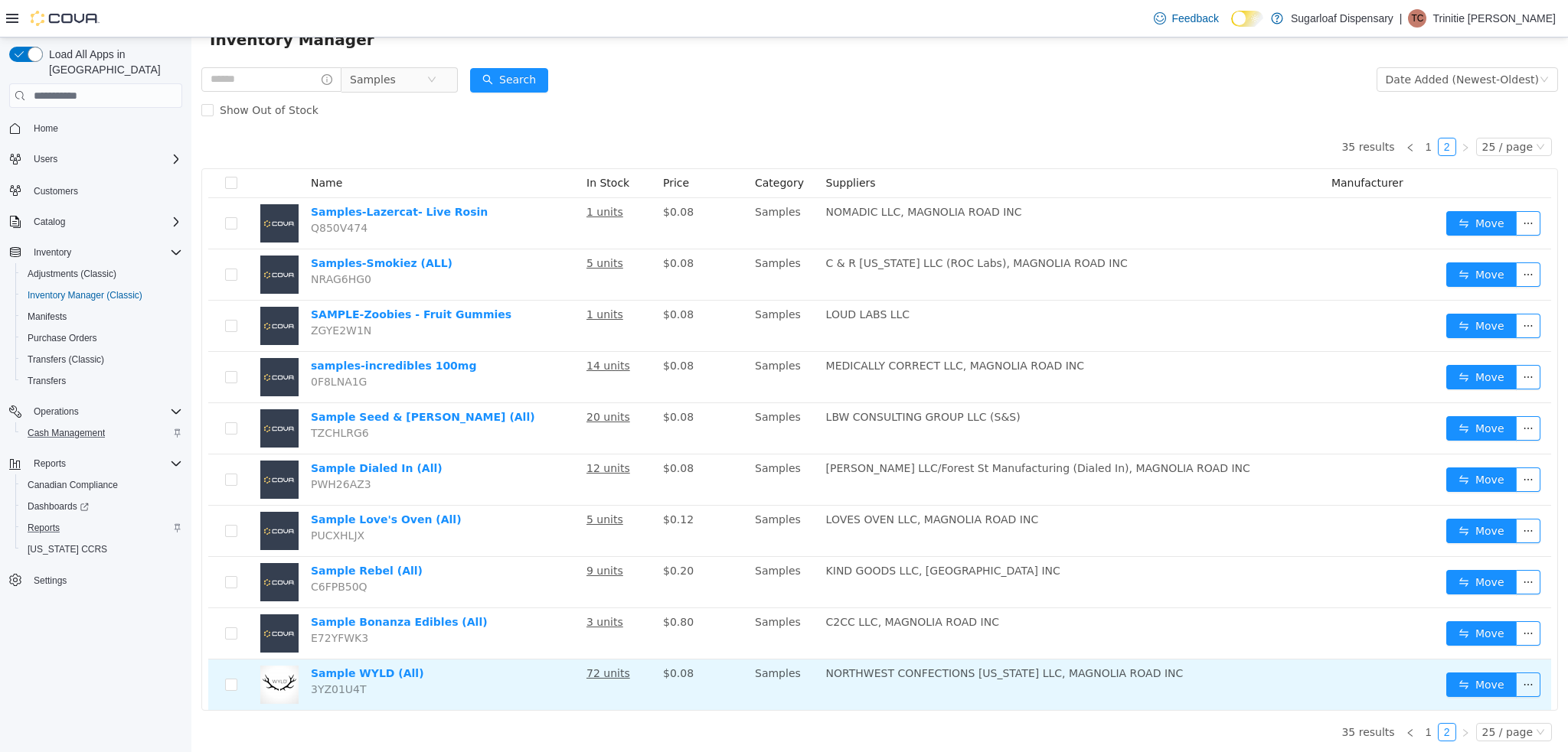
click at [611, 670] on u "72 units" at bounding box center [608, 673] width 44 height 12
click at [1482, 685] on button "Move" at bounding box center [1481, 685] width 71 height 24
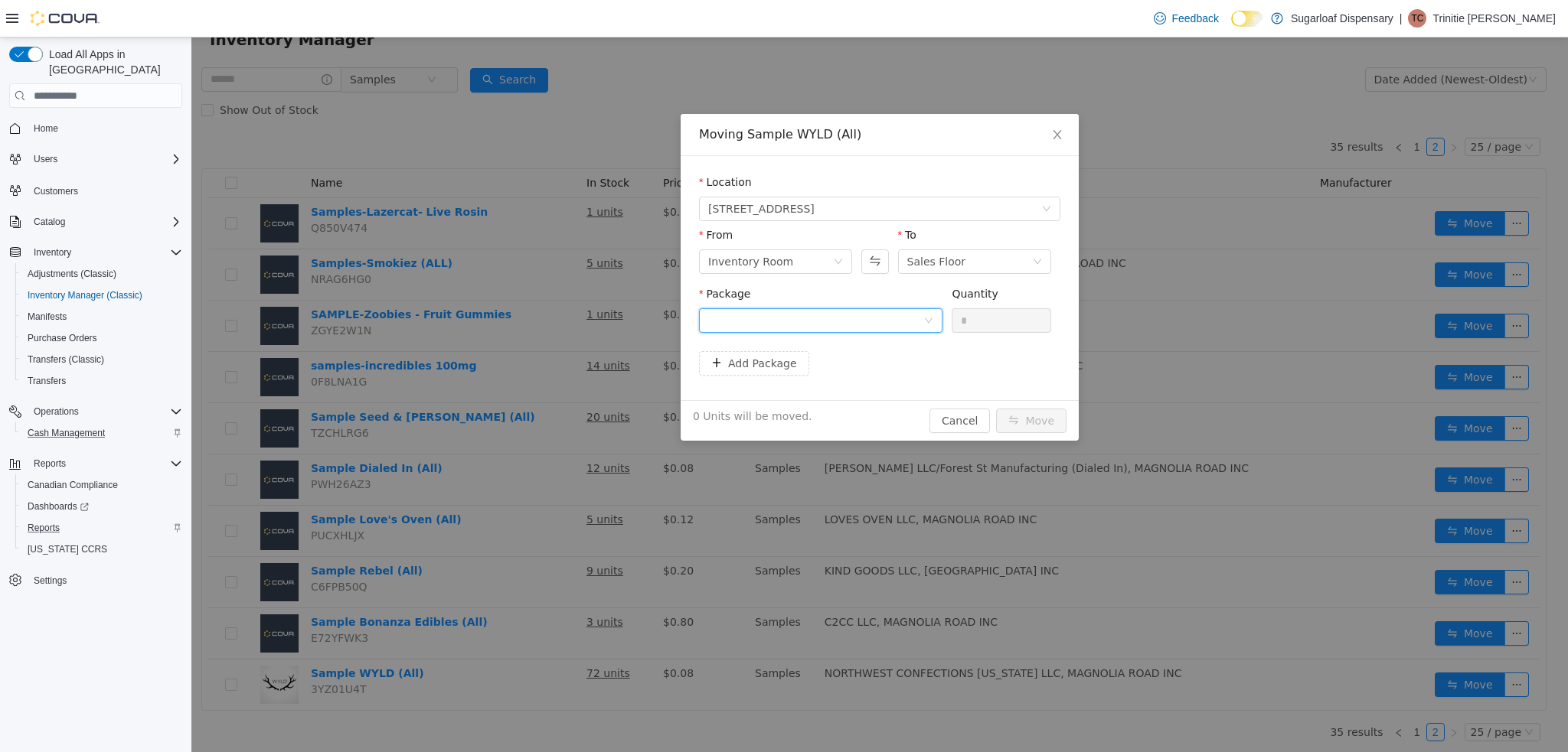
click at [928, 320] on icon "icon: down" at bounding box center [929, 321] width 10 height 10
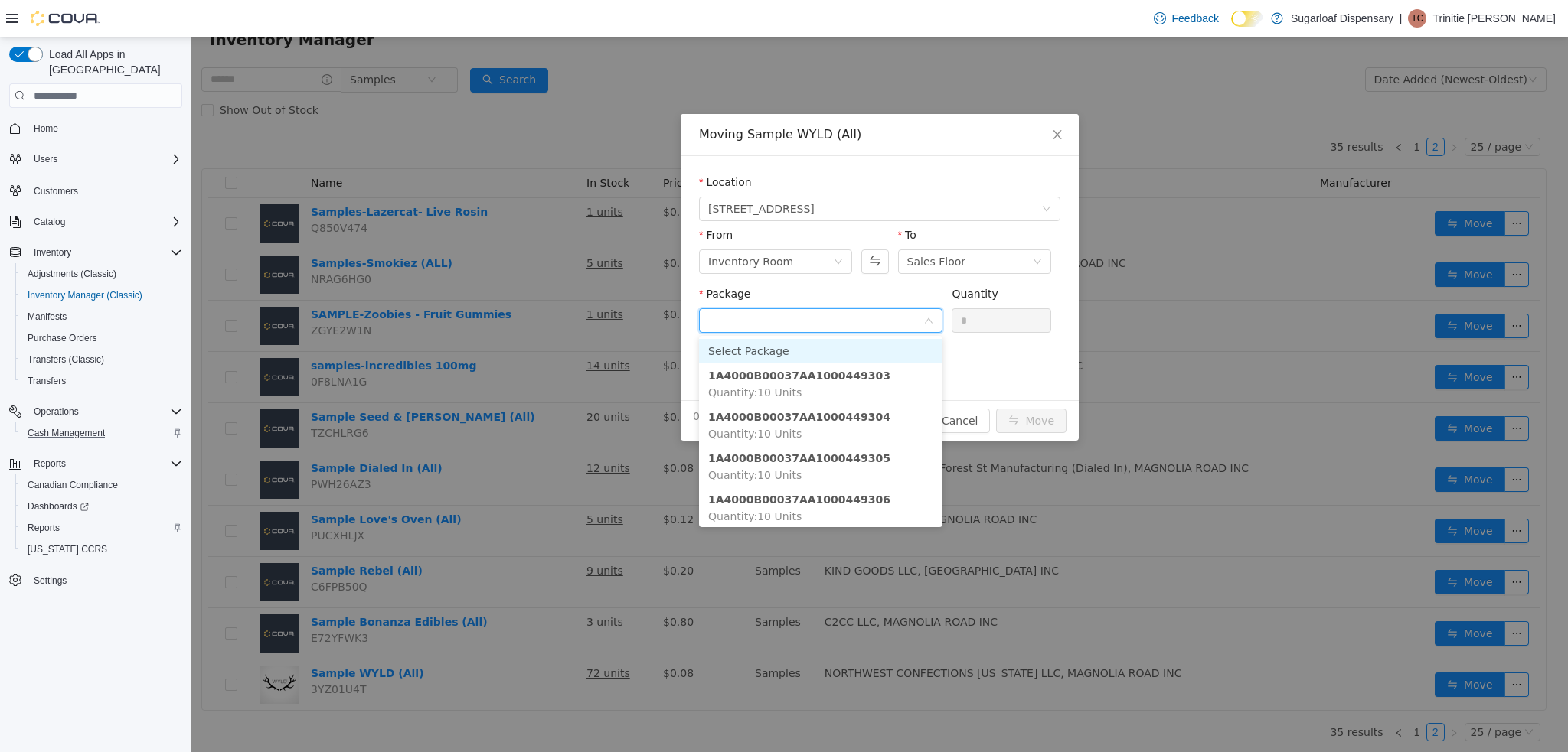
scroll to position [3, 0]
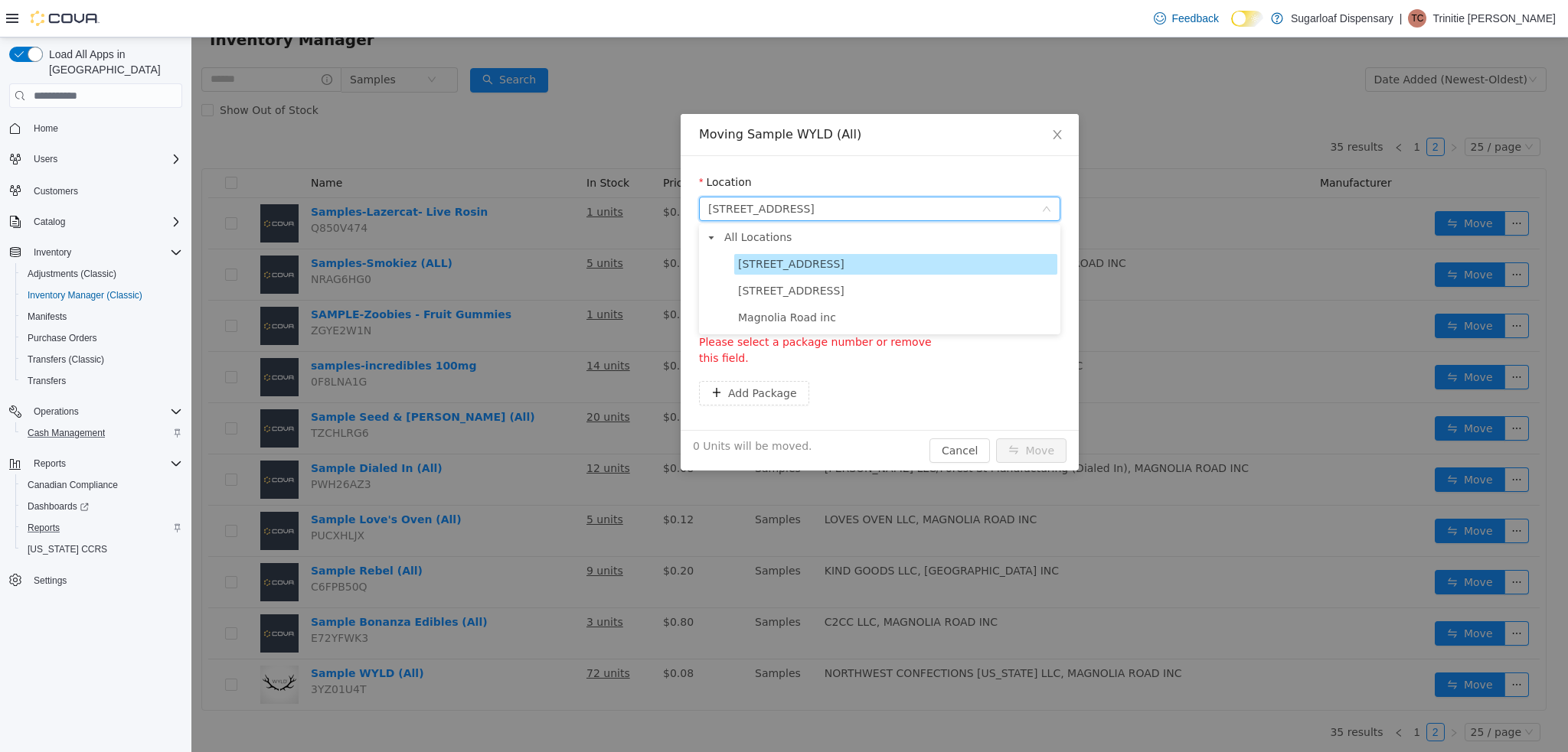
click at [915, 262] on span "[STREET_ADDRESS]" at bounding box center [895, 265] width 323 height 21
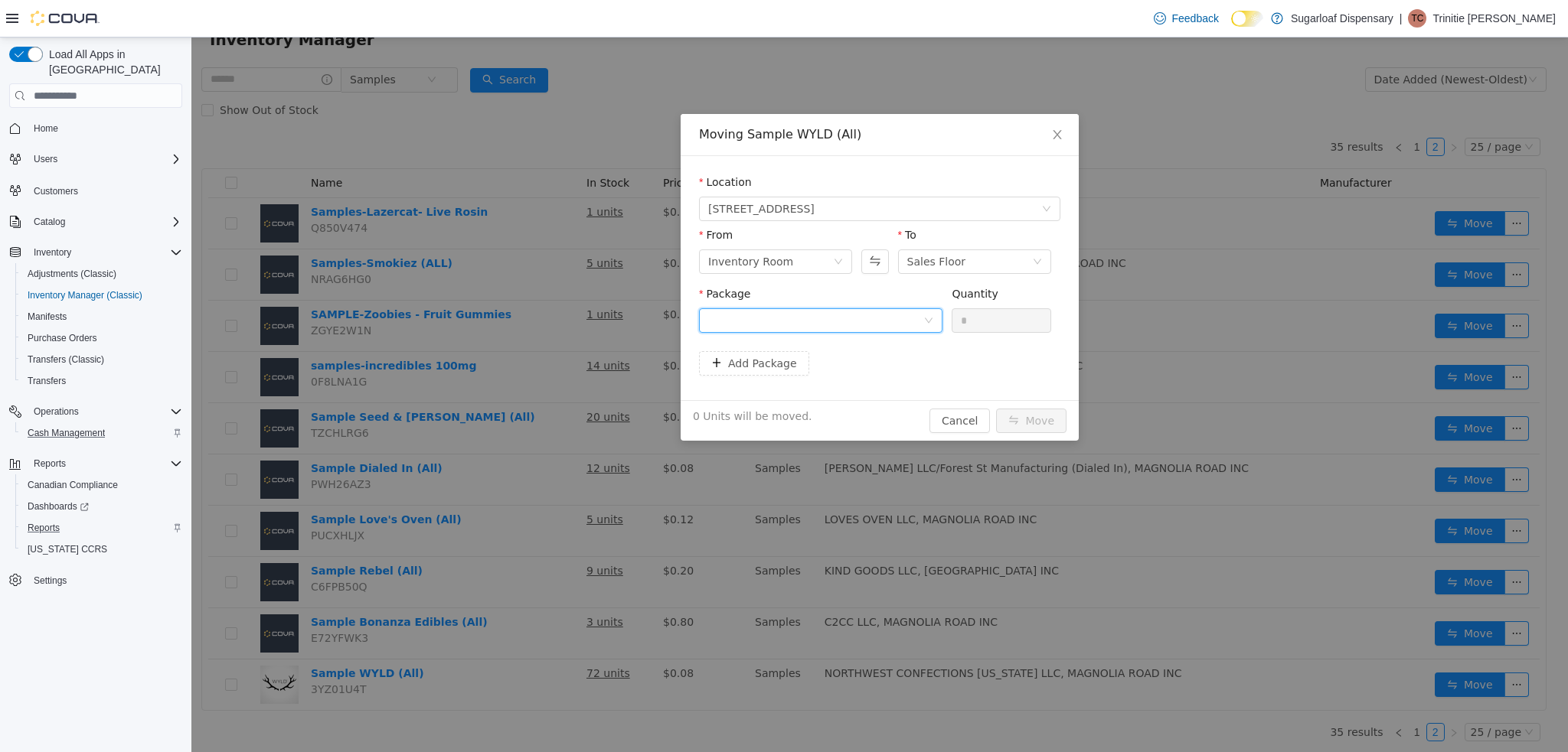
click at [929, 321] on icon "icon: down" at bounding box center [929, 321] width 8 height 5
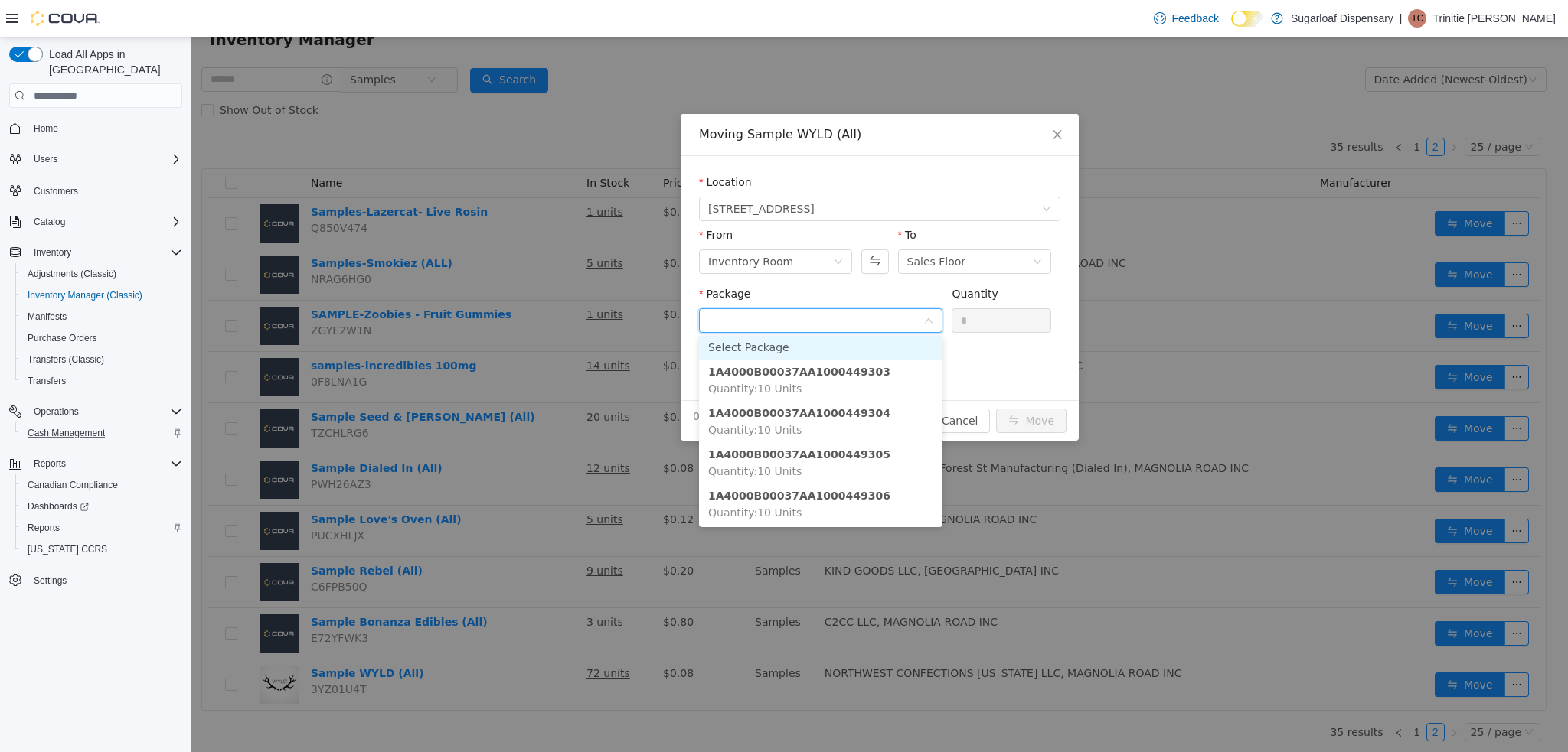
click at [1042, 131] on span "Close" at bounding box center [1057, 135] width 43 height 43
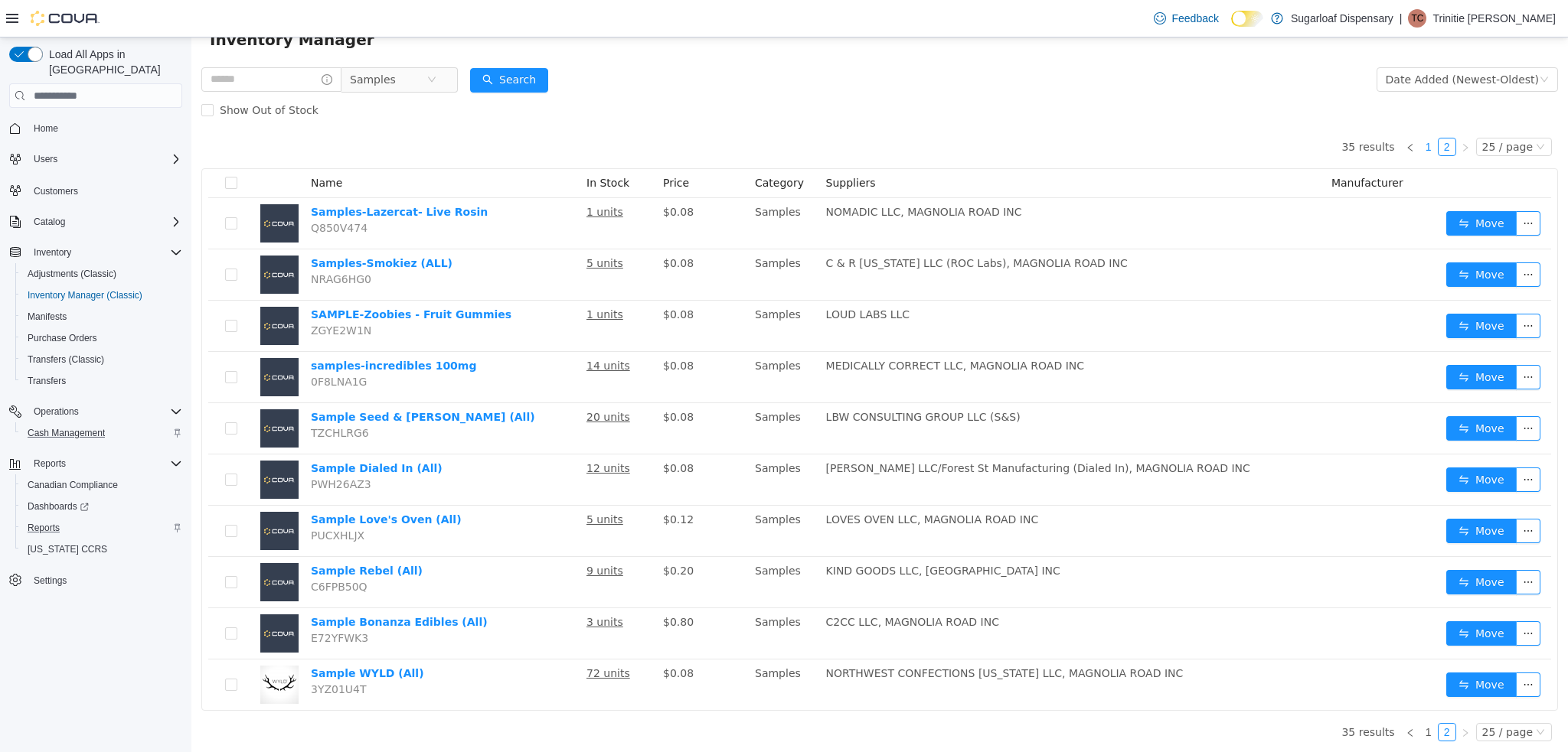
click at [1426, 148] on link "1" at bounding box center [1428, 147] width 17 height 17
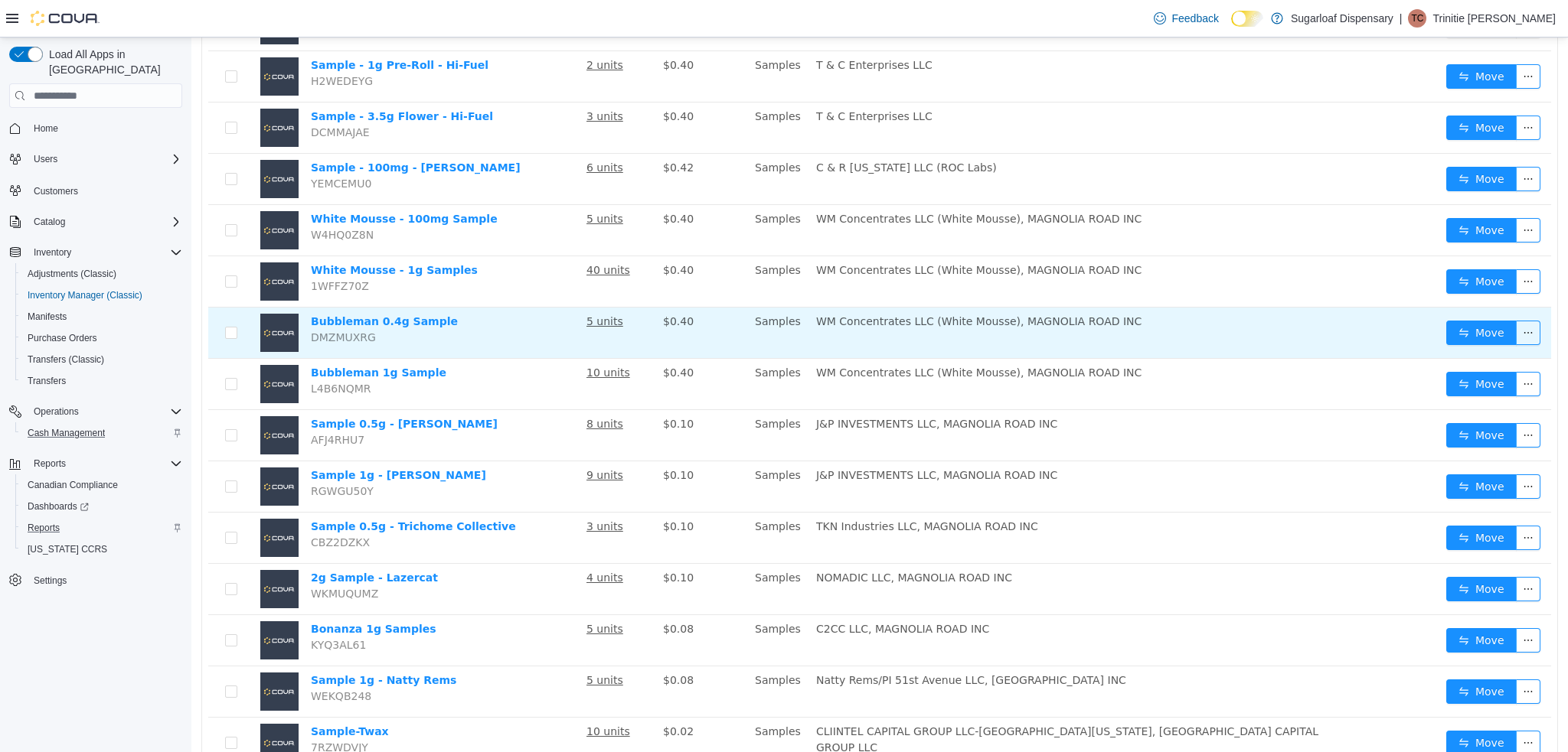
scroll to position [516, 0]
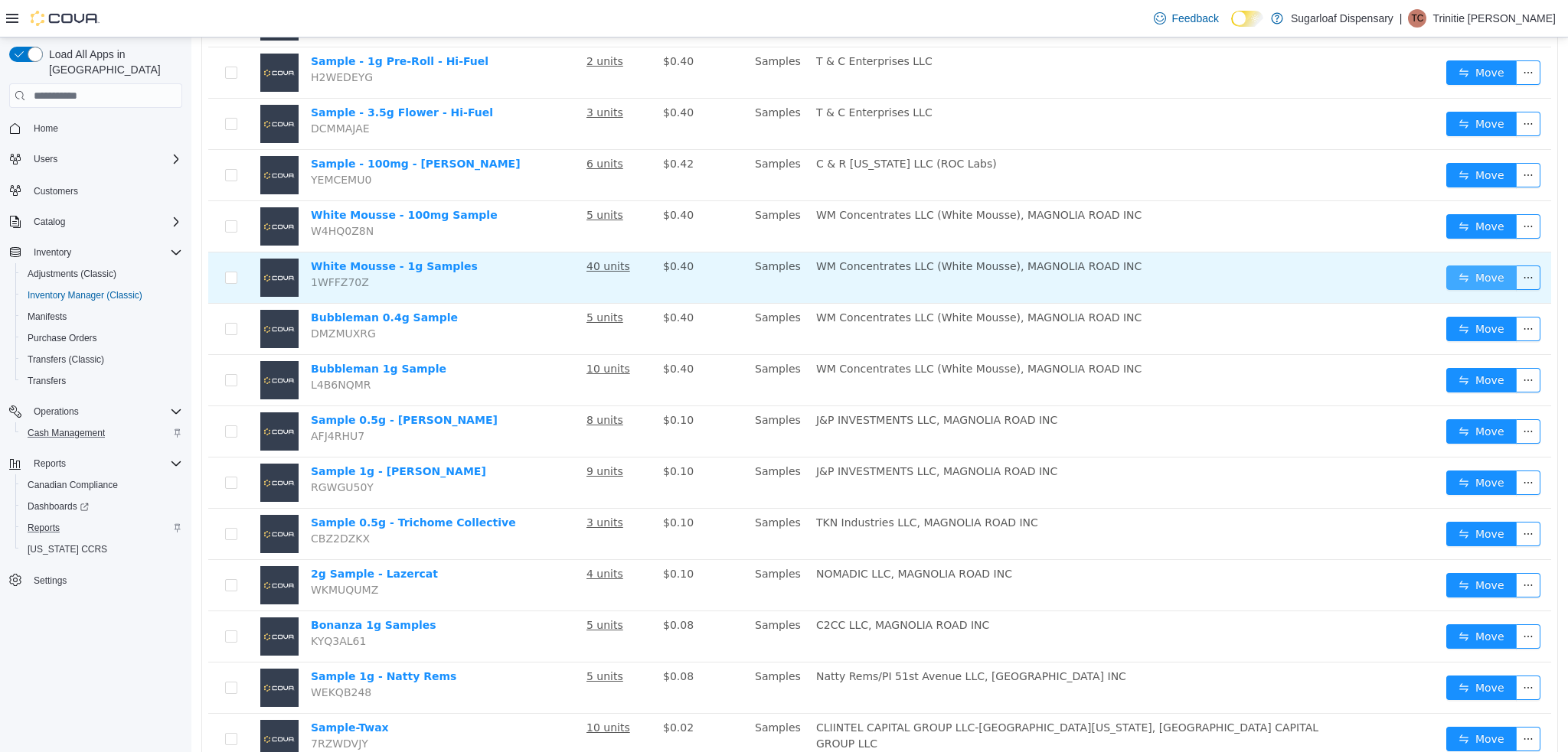
click at [1467, 281] on button "Move" at bounding box center [1481, 278] width 71 height 24
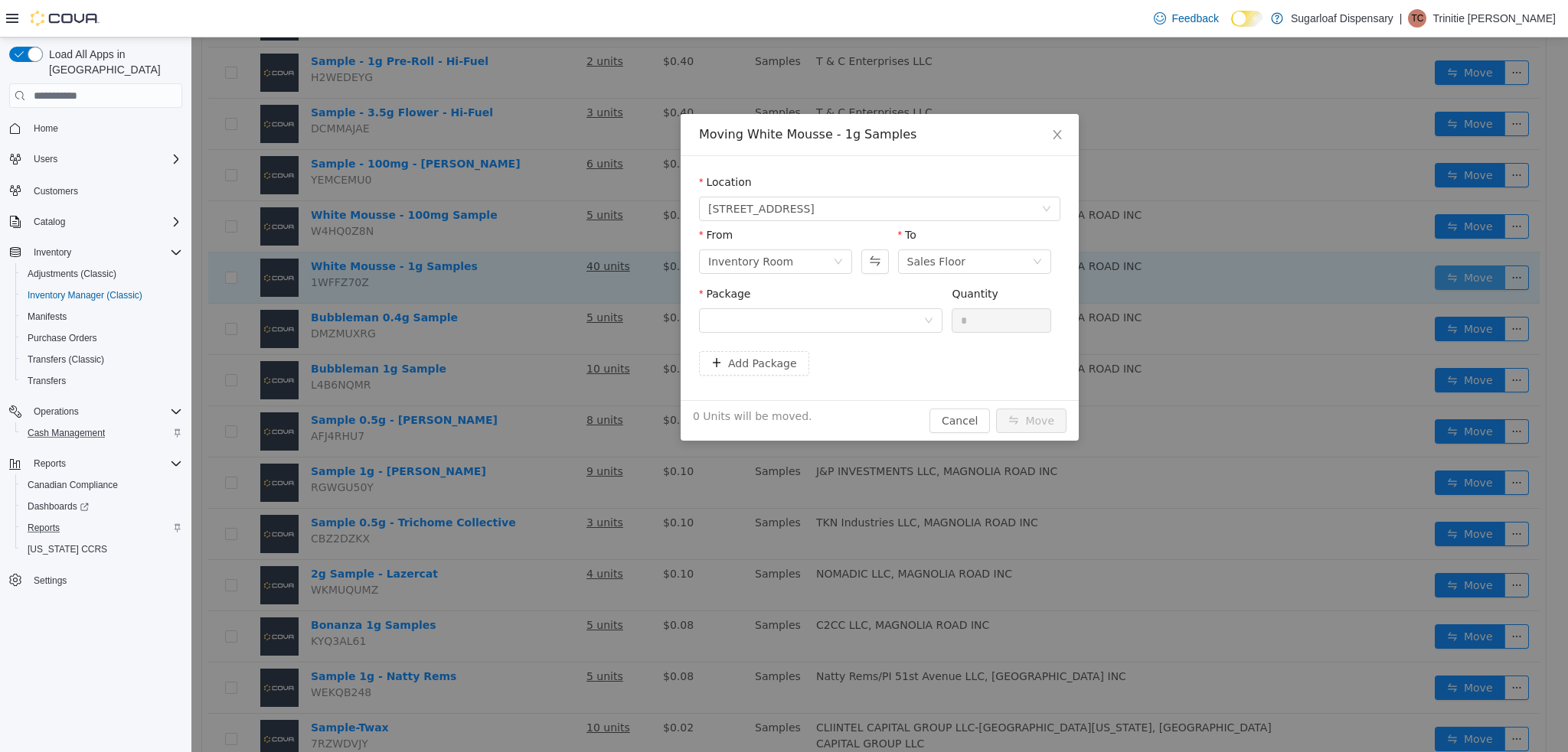
click at [909, 316] on div at bounding box center [816, 321] width 215 height 23
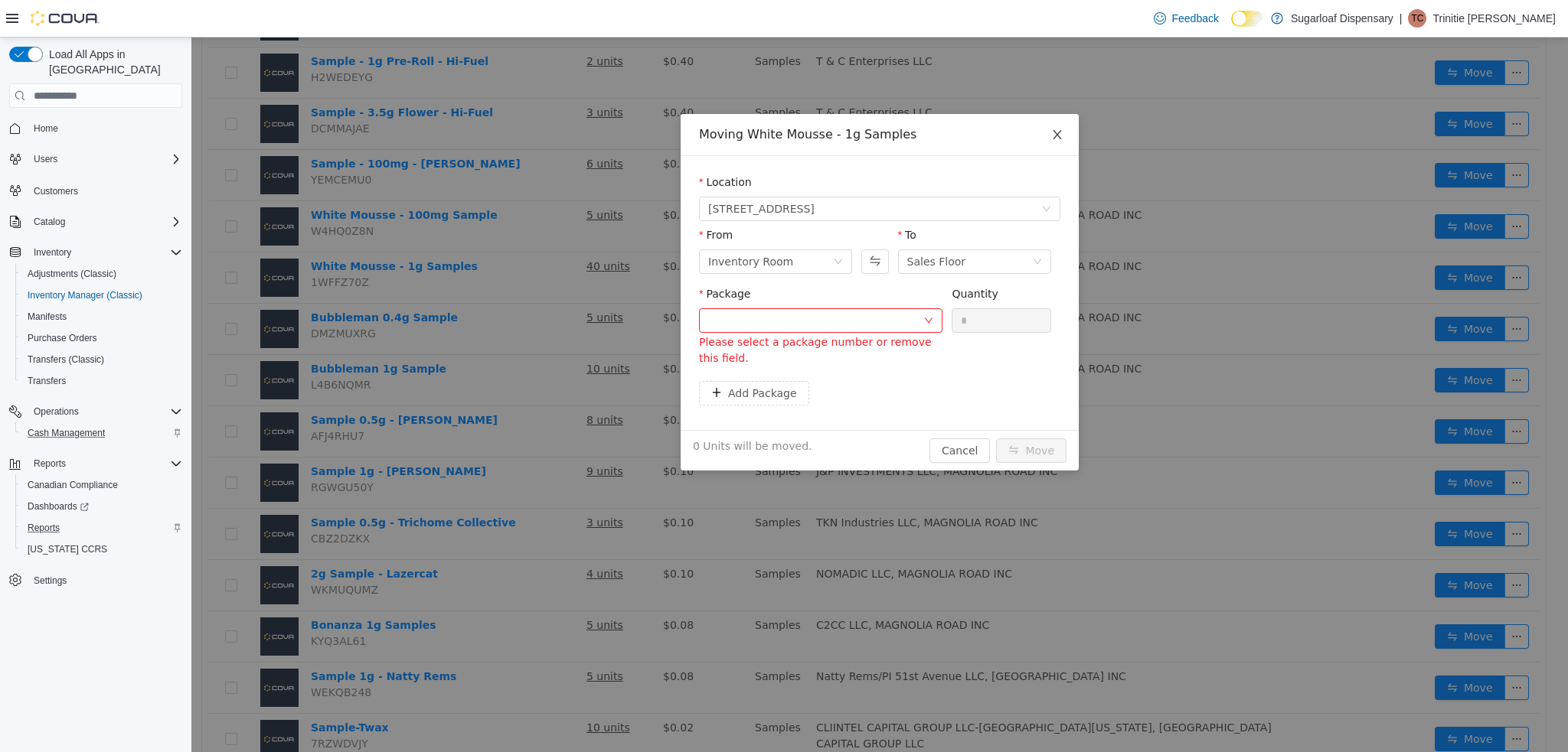
click at [1056, 135] on icon "icon: close" at bounding box center [1057, 135] width 9 height 10
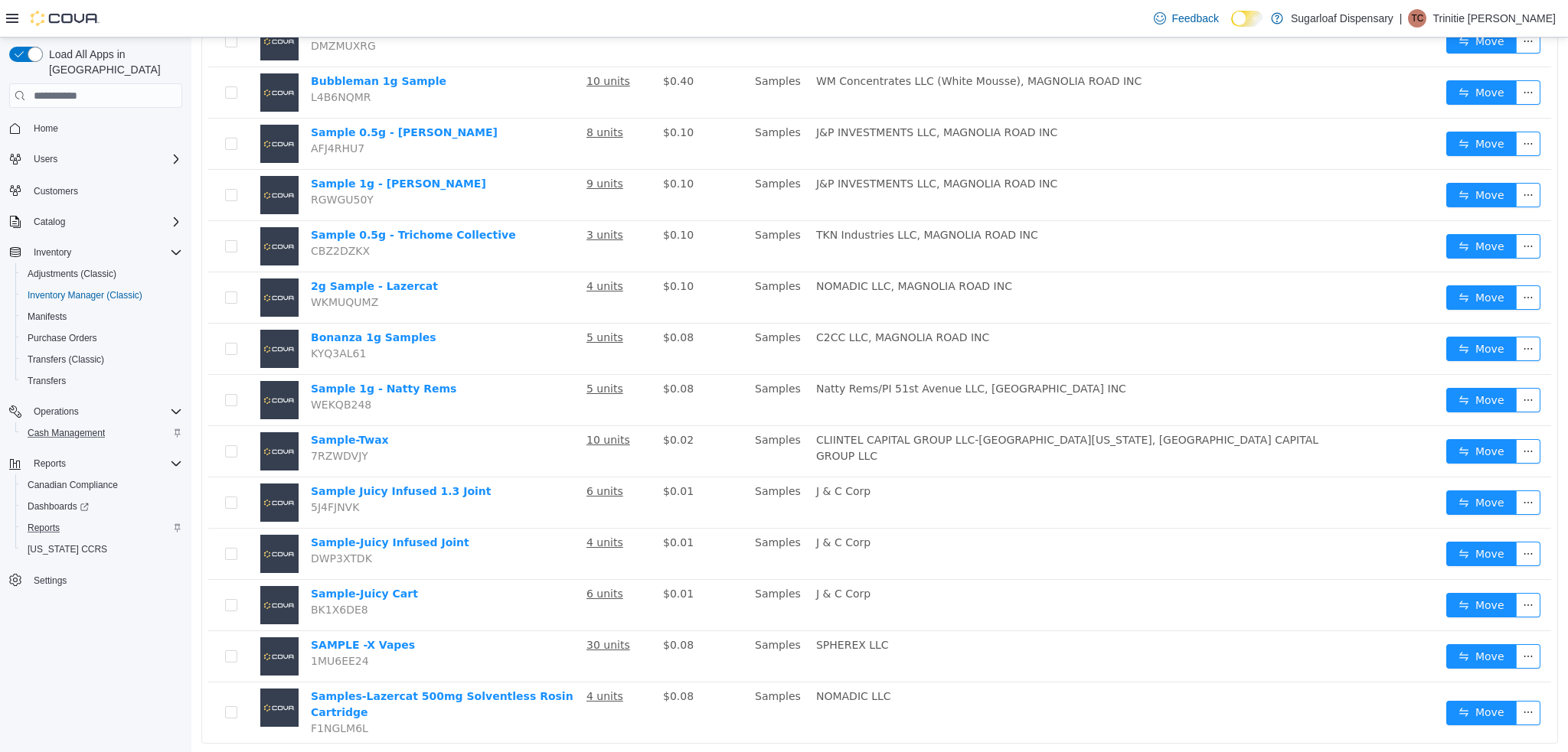
scroll to position [824, 0]
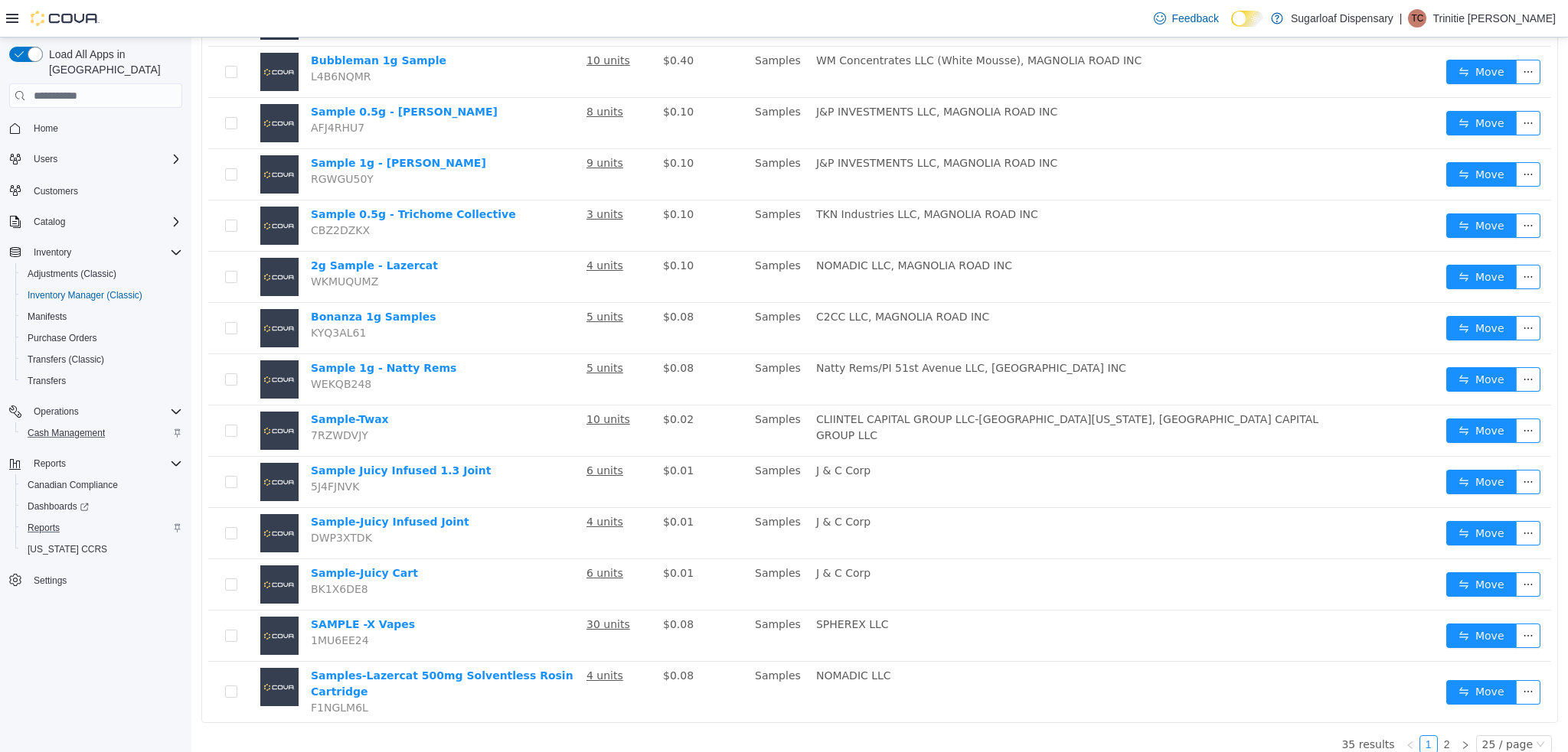
click at [1130, 486] on td "J & C Corp" at bounding box center [1067, 482] width 515 height 52
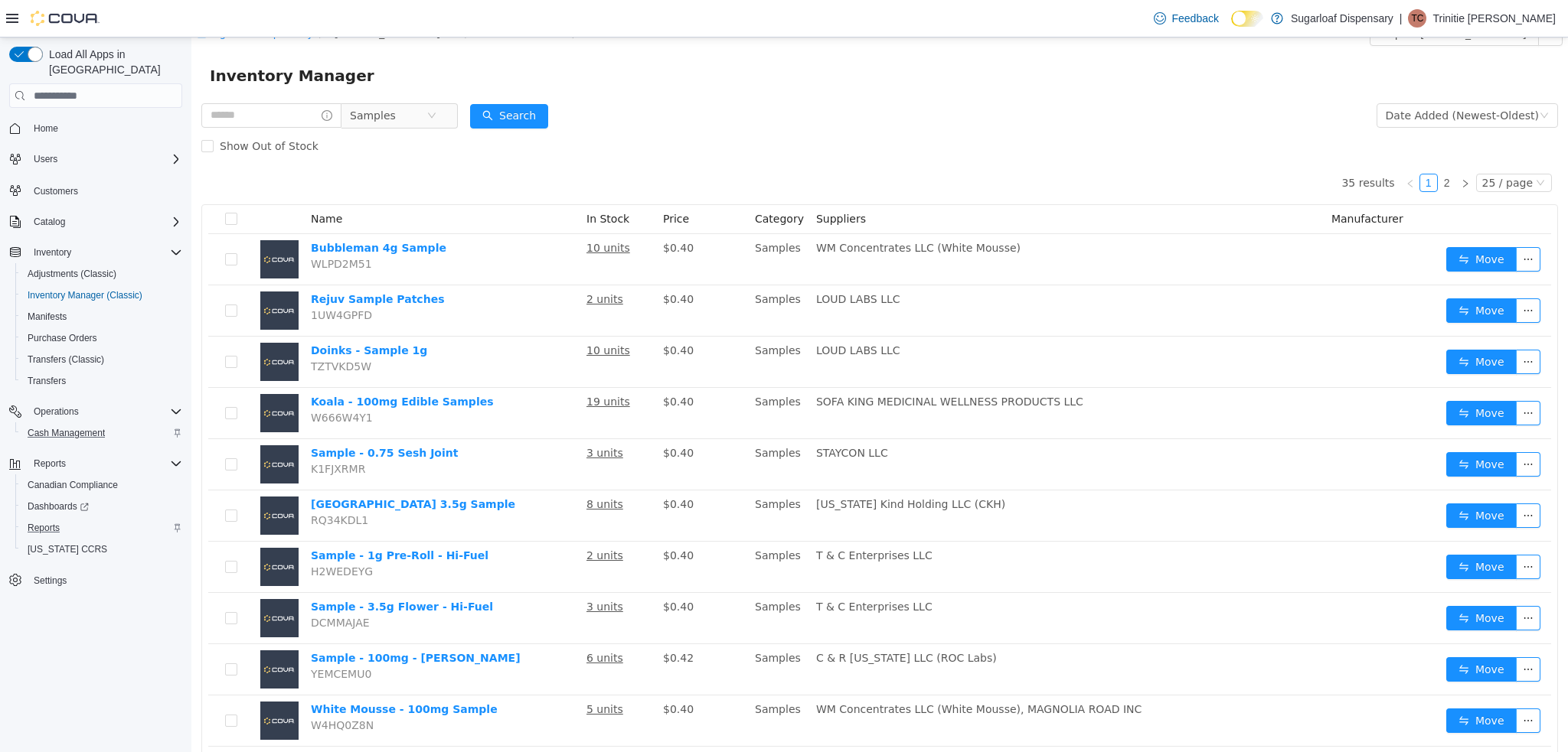
scroll to position [0, 0]
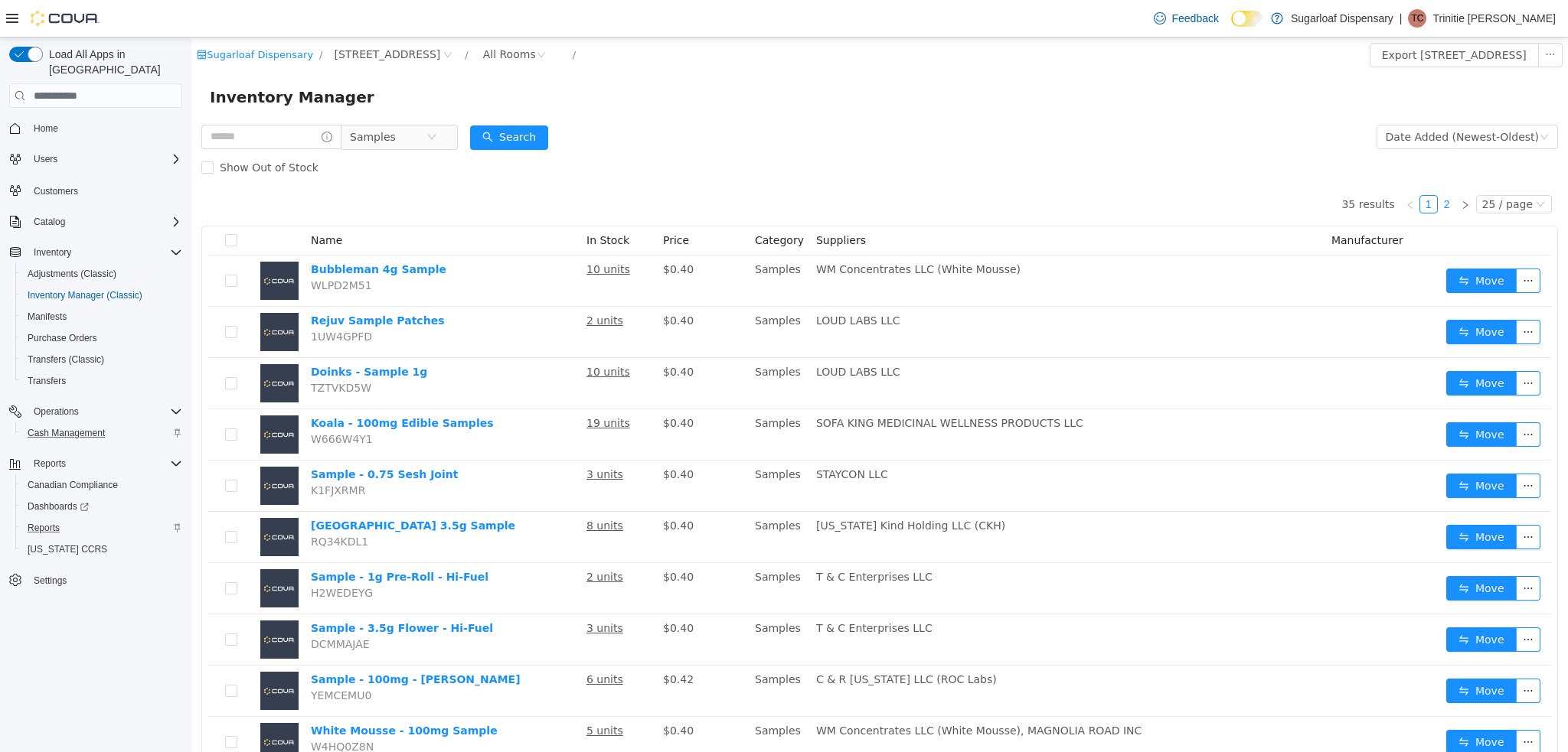
click at [1442, 201] on link "2" at bounding box center [1447, 204] width 17 height 17
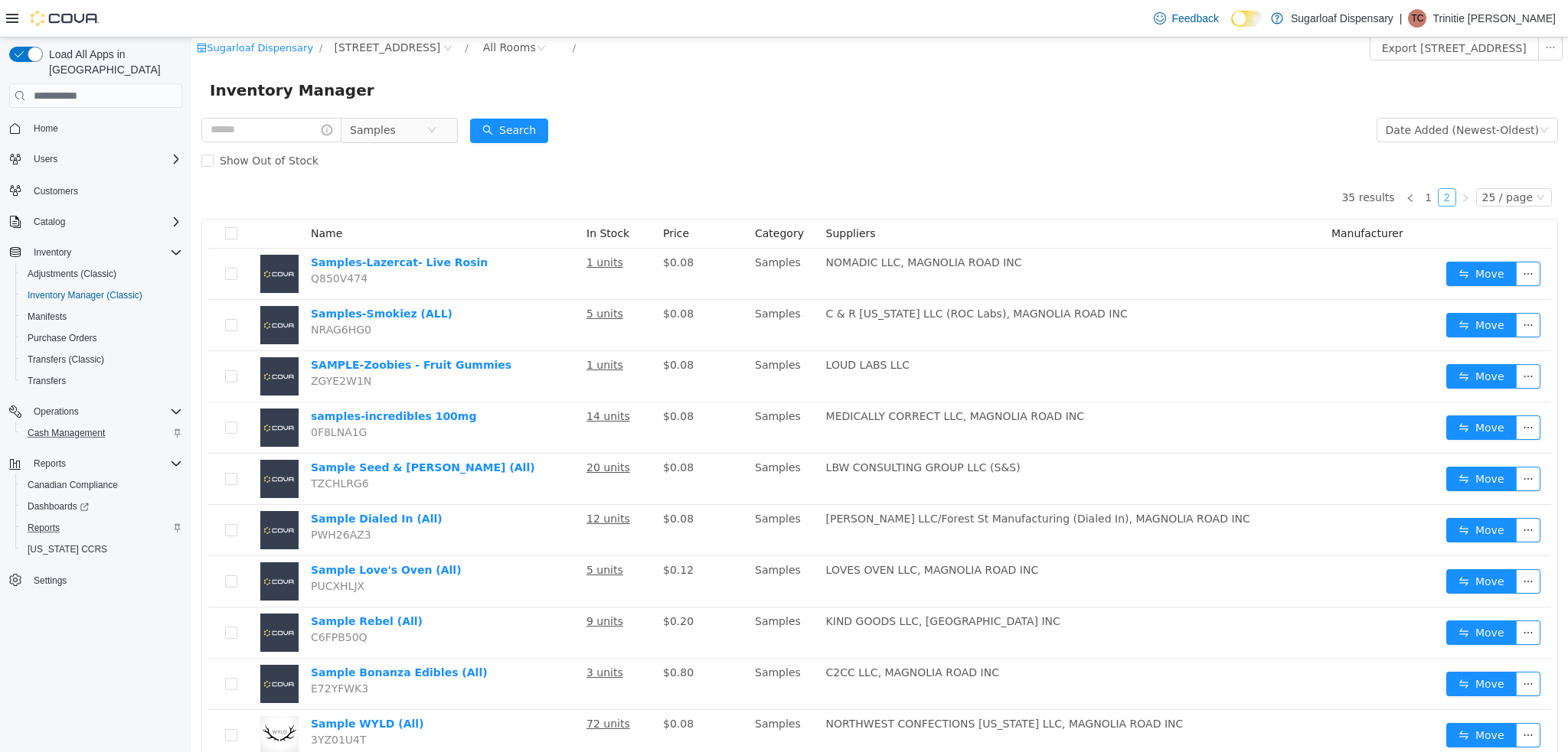
scroll to position [58, 0]
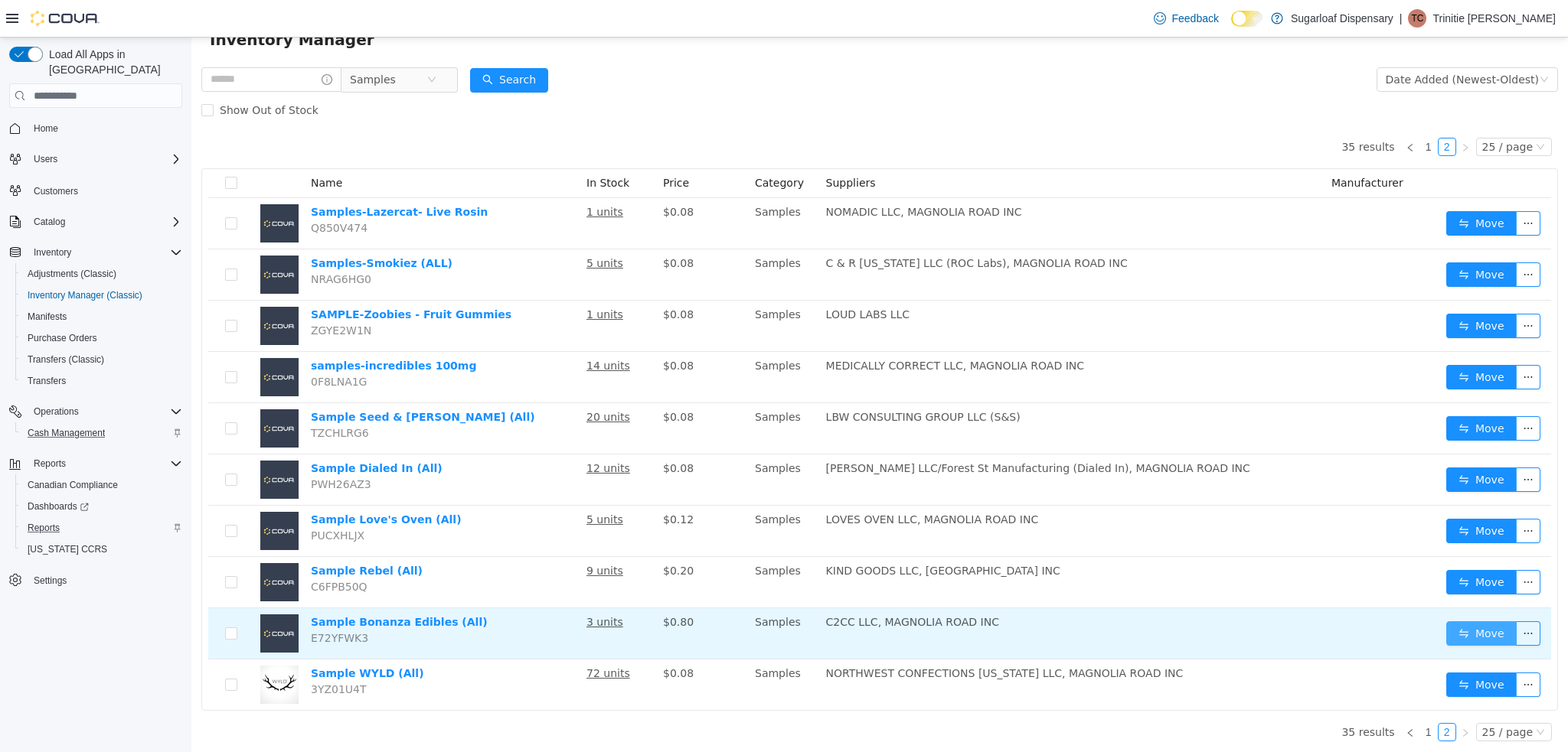
click at [1461, 628] on button "Move" at bounding box center [1481, 634] width 71 height 24
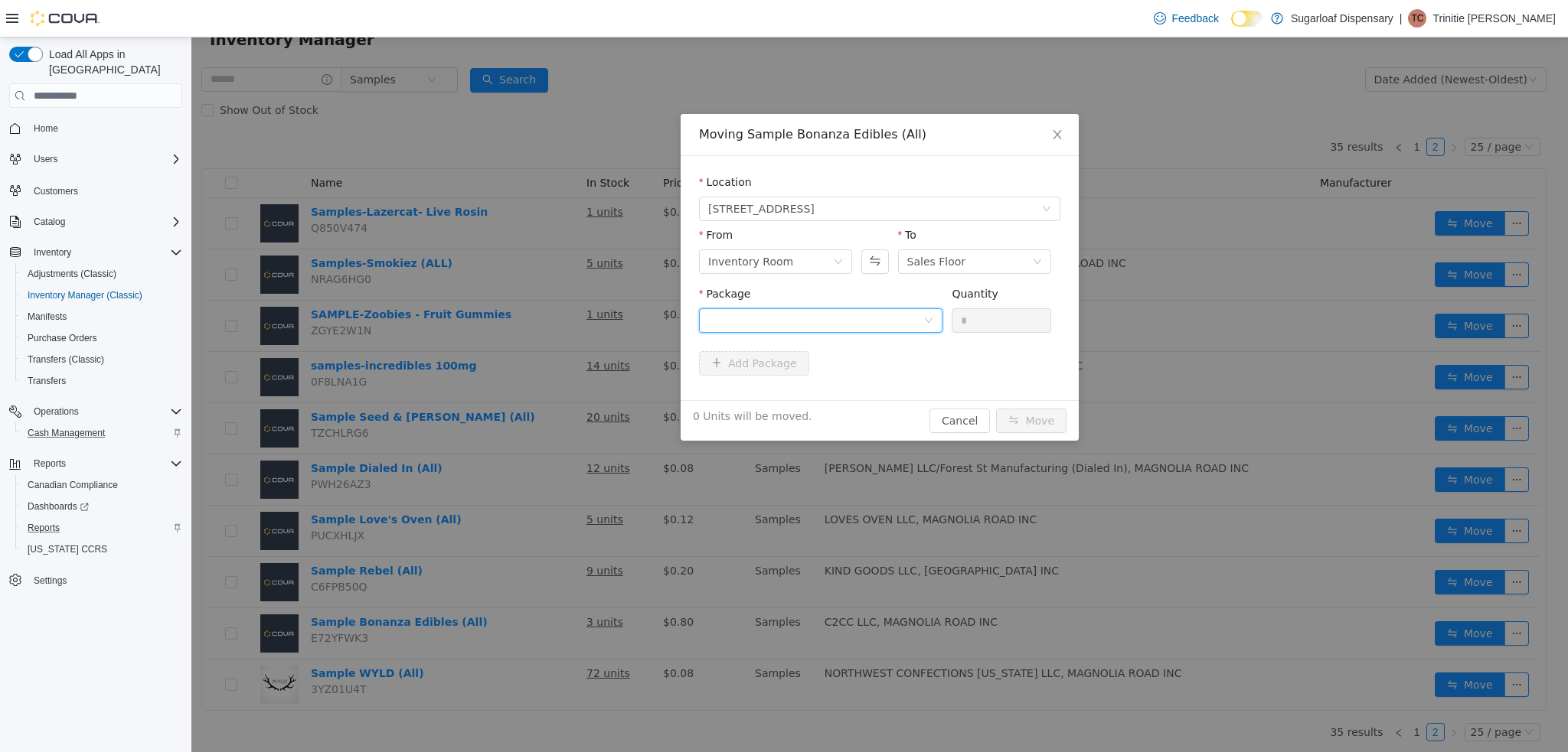
click at [895, 323] on div at bounding box center [816, 321] width 215 height 23
click at [998, 177] on div "Location" at bounding box center [880, 185] width 362 height 22
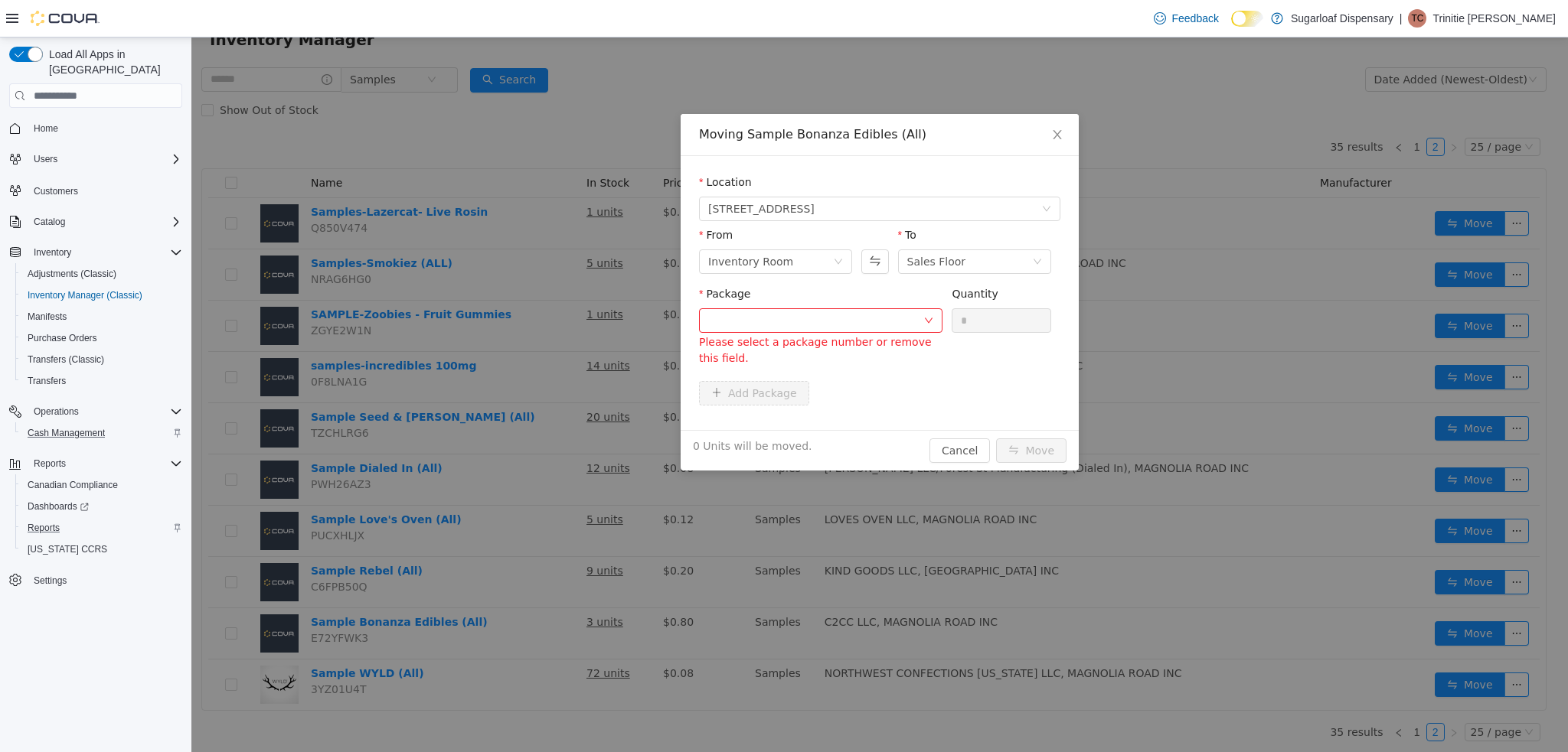
click at [1056, 139] on icon "icon: close" at bounding box center [1057, 135] width 12 height 12
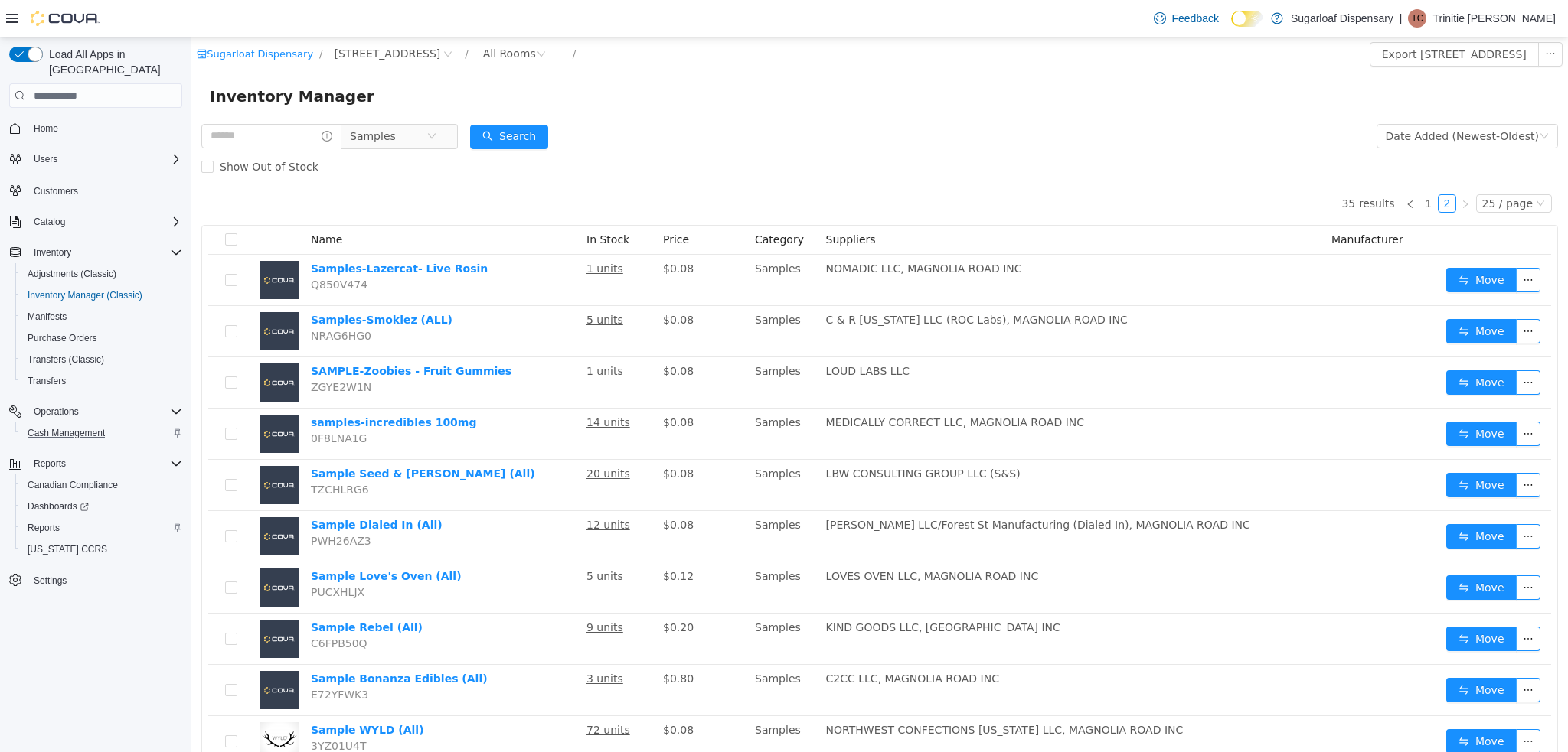
scroll to position [0, 0]
click at [1422, 204] on link "1" at bounding box center [1428, 204] width 17 height 17
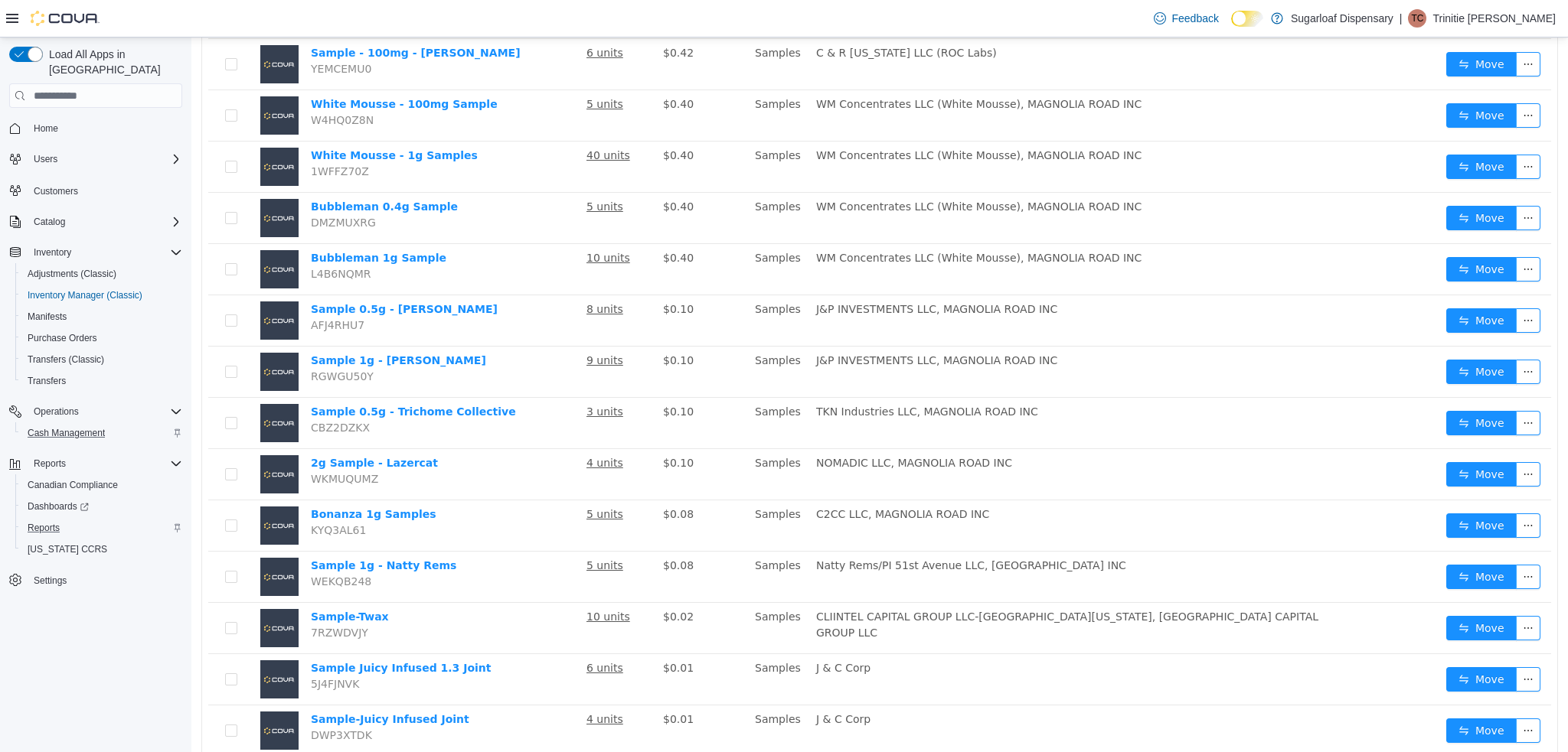
scroll to position [631, 0]
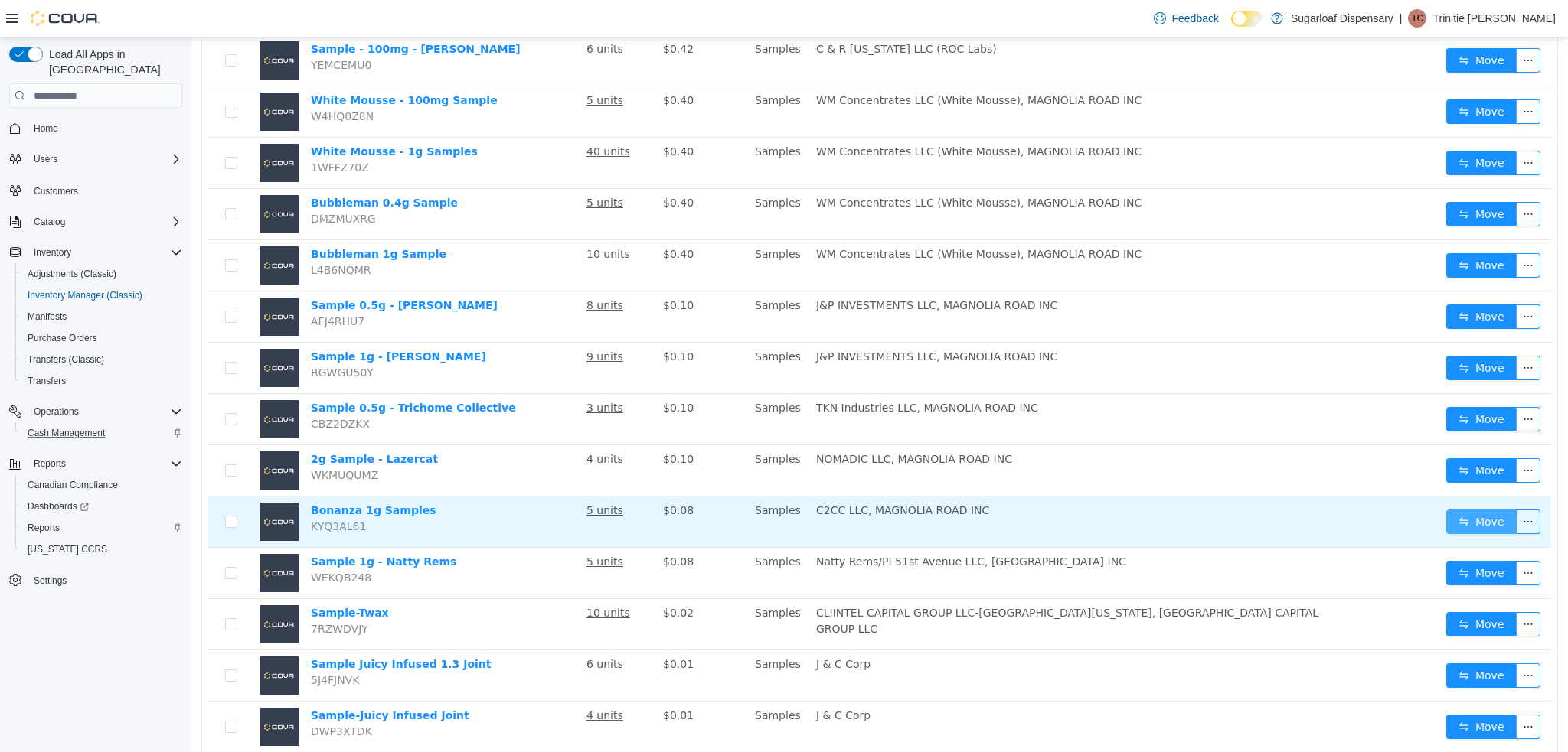
click at [1468, 517] on button "Move" at bounding box center [1481, 522] width 71 height 24
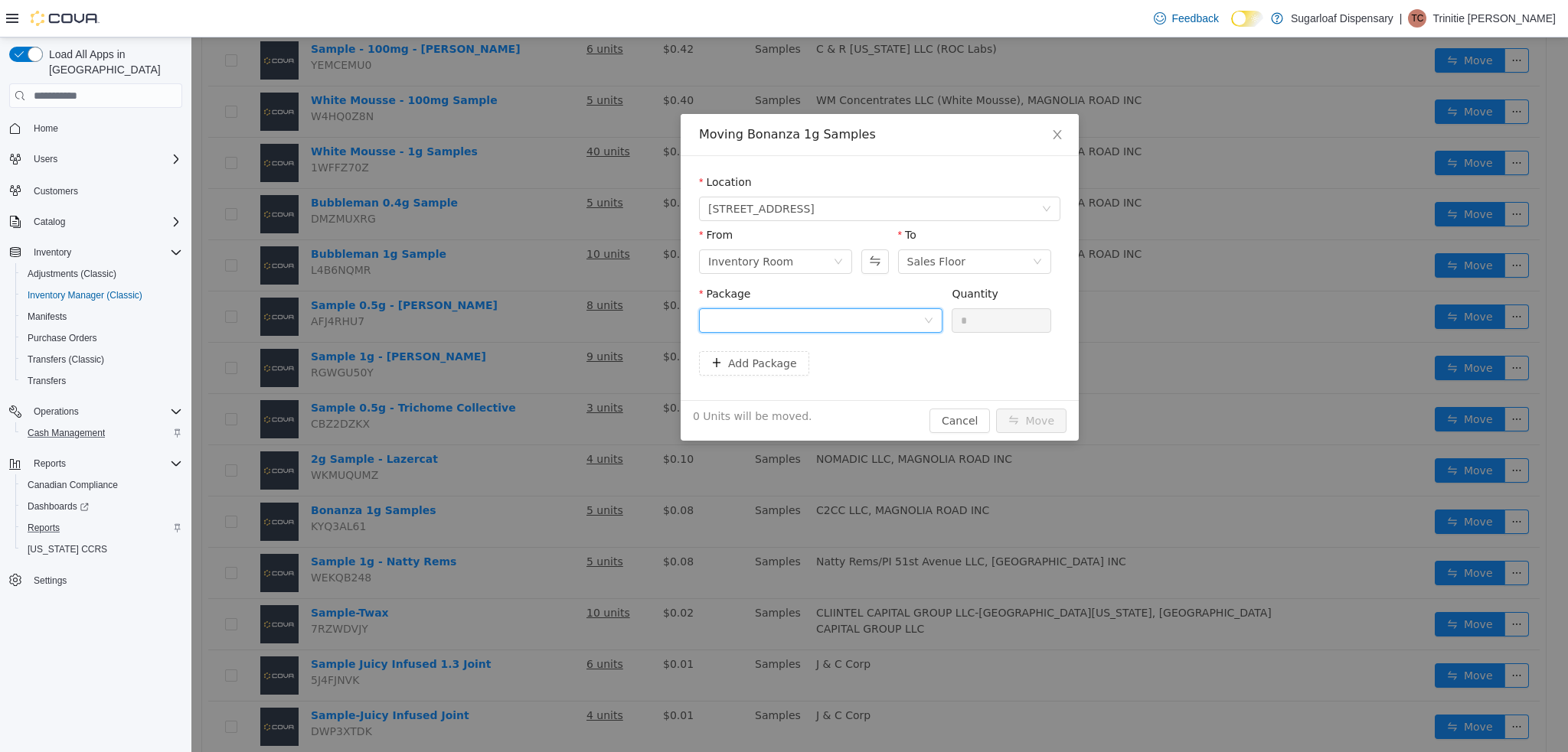
click at [909, 312] on div at bounding box center [816, 321] width 215 height 23
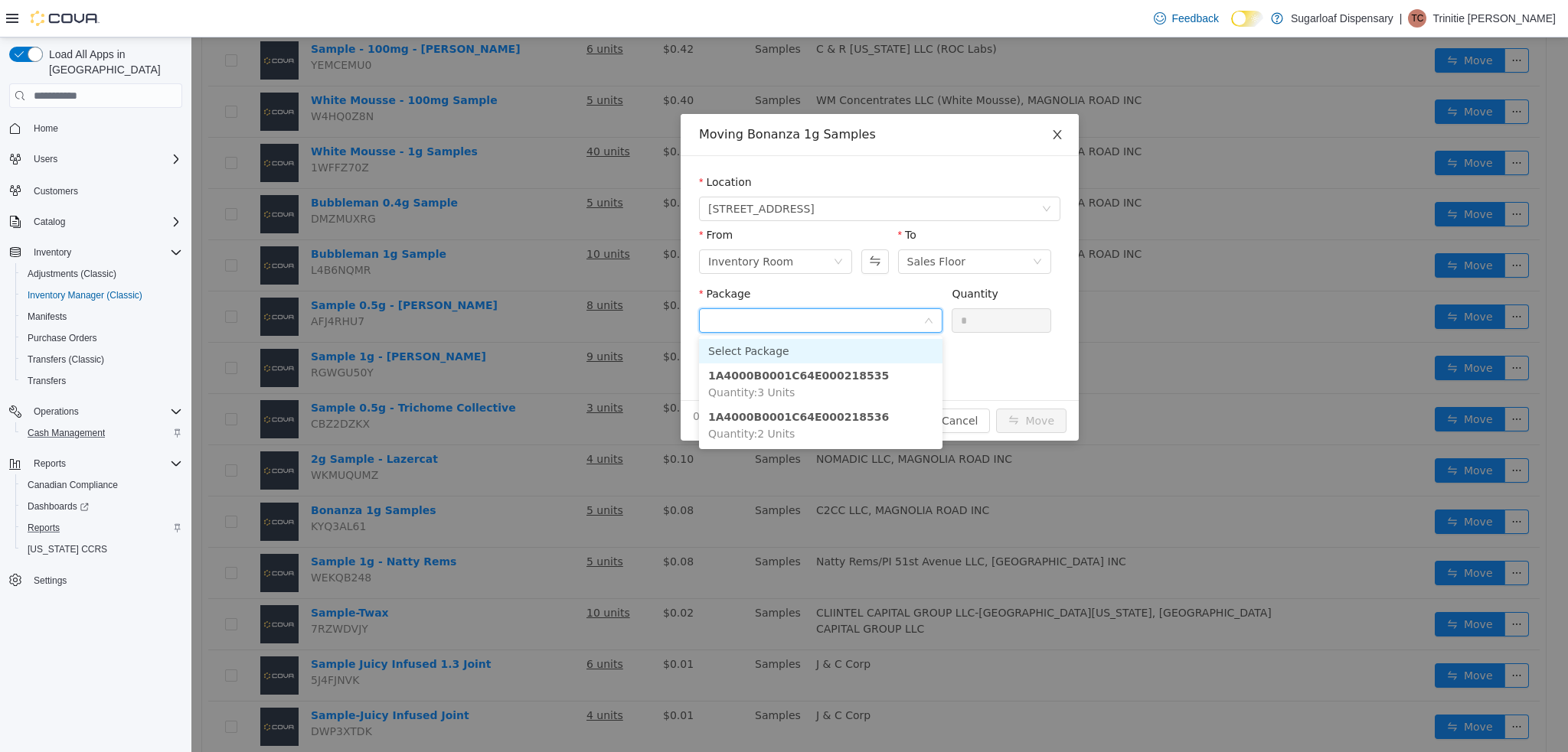
click at [1061, 128] on icon "icon: close" at bounding box center [1057, 135] width 12 height 12
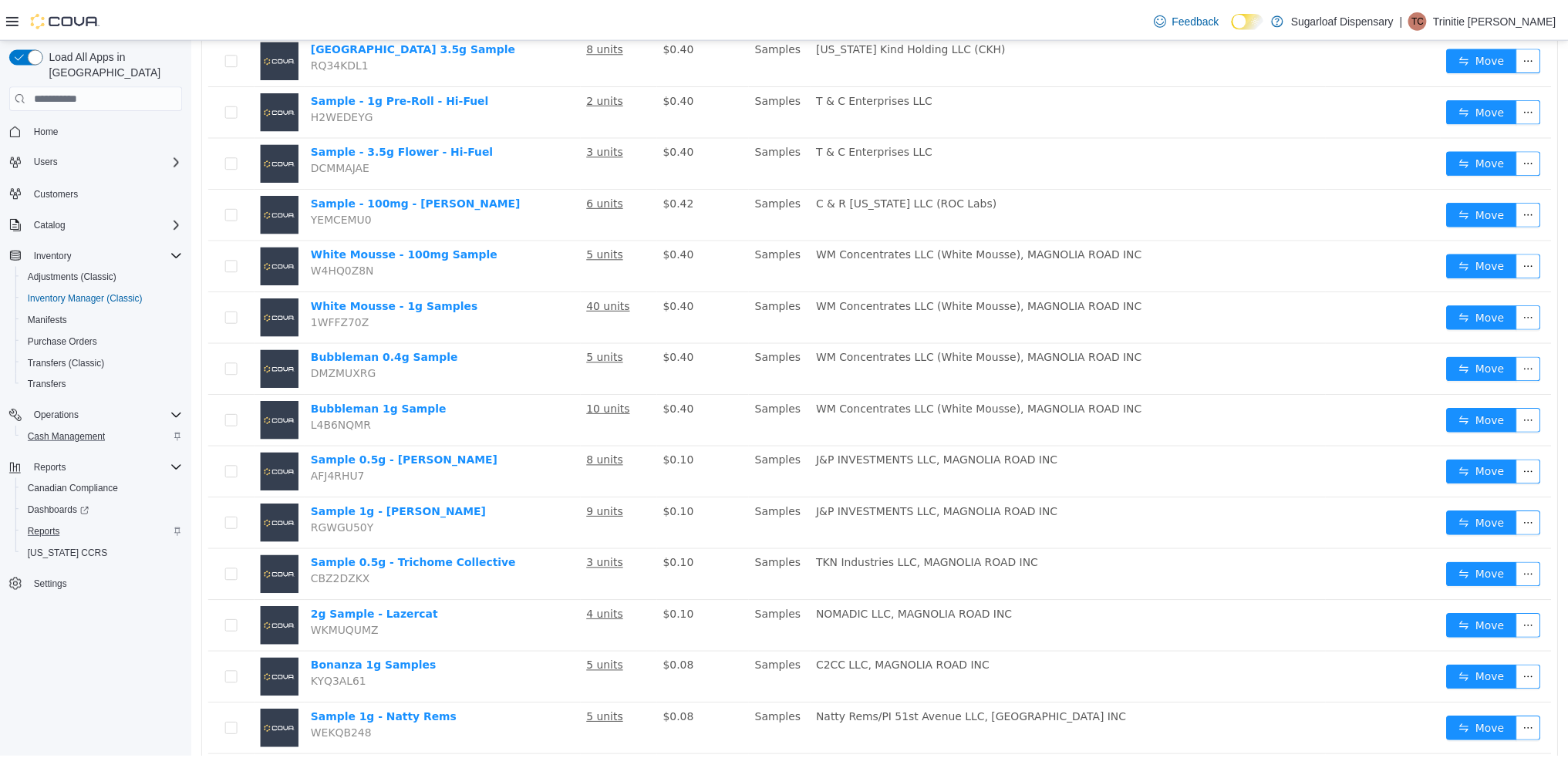
scroll to position [0, 0]
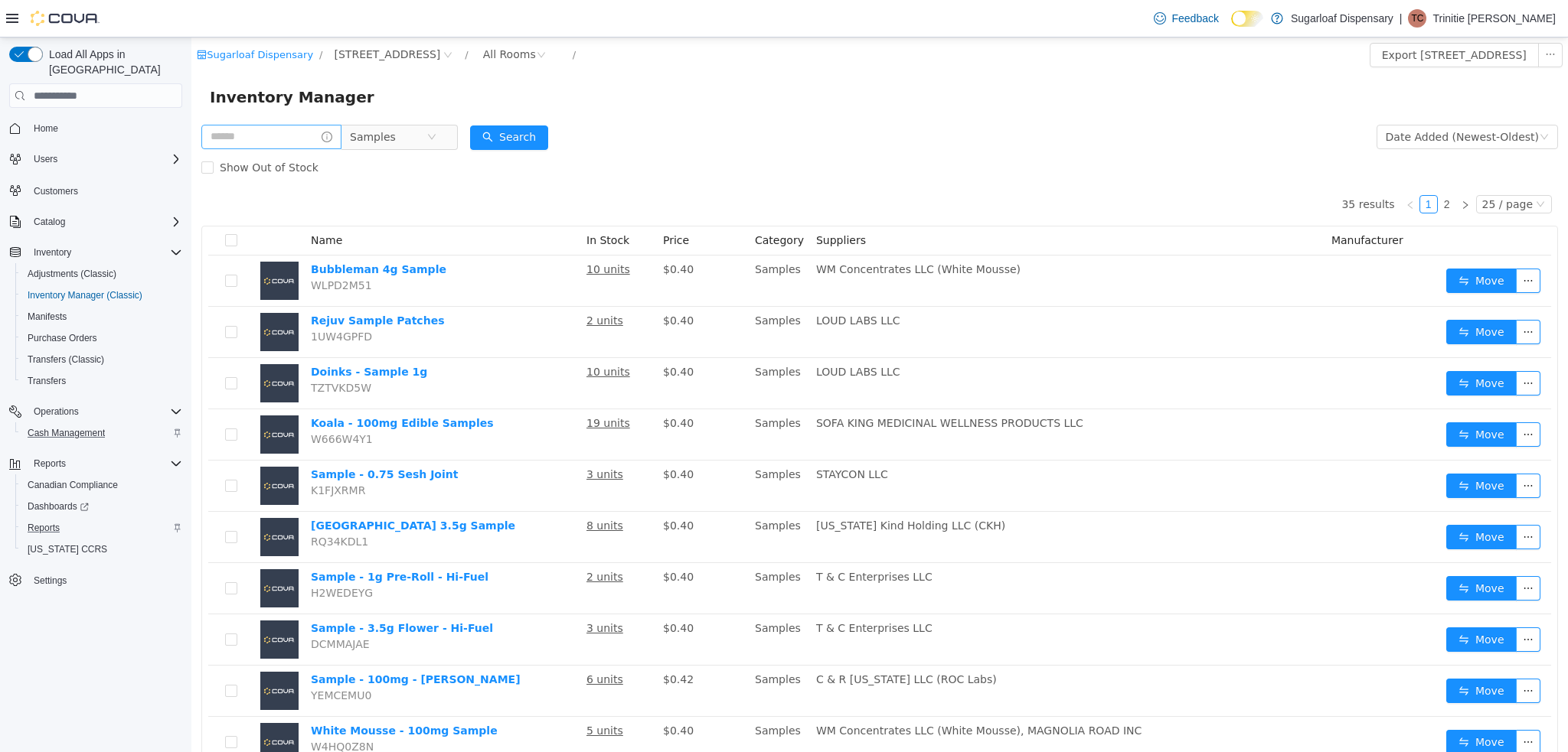
click at [342, 143] on input "text" at bounding box center [271, 137] width 140 height 24
click at [437, 137] on icon "icon: close-circle" at bounding box center [432, 137] width 10 height 10
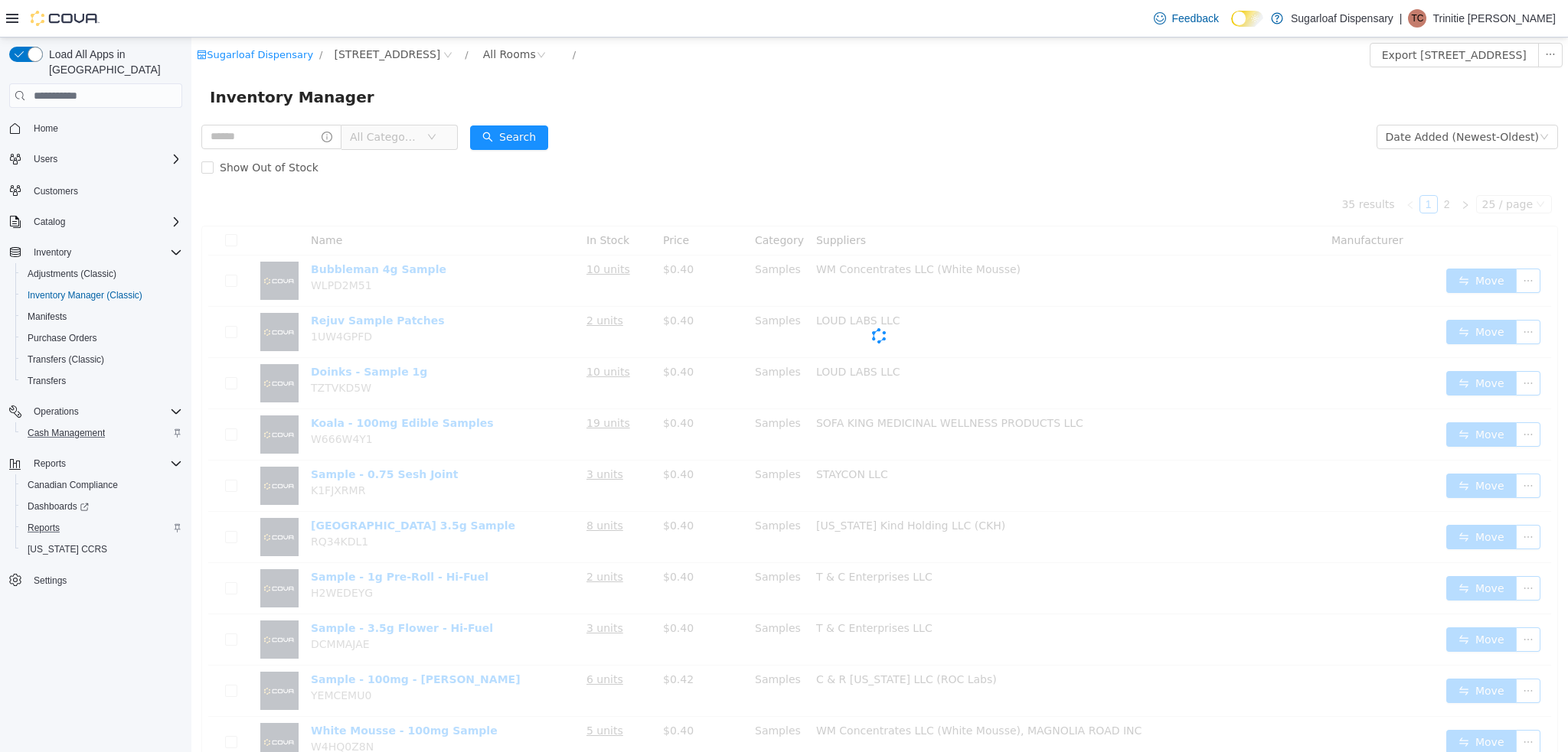
click at [437, 137] on icon "icon: down" at bounding box center [432, 137] width 10 height 10
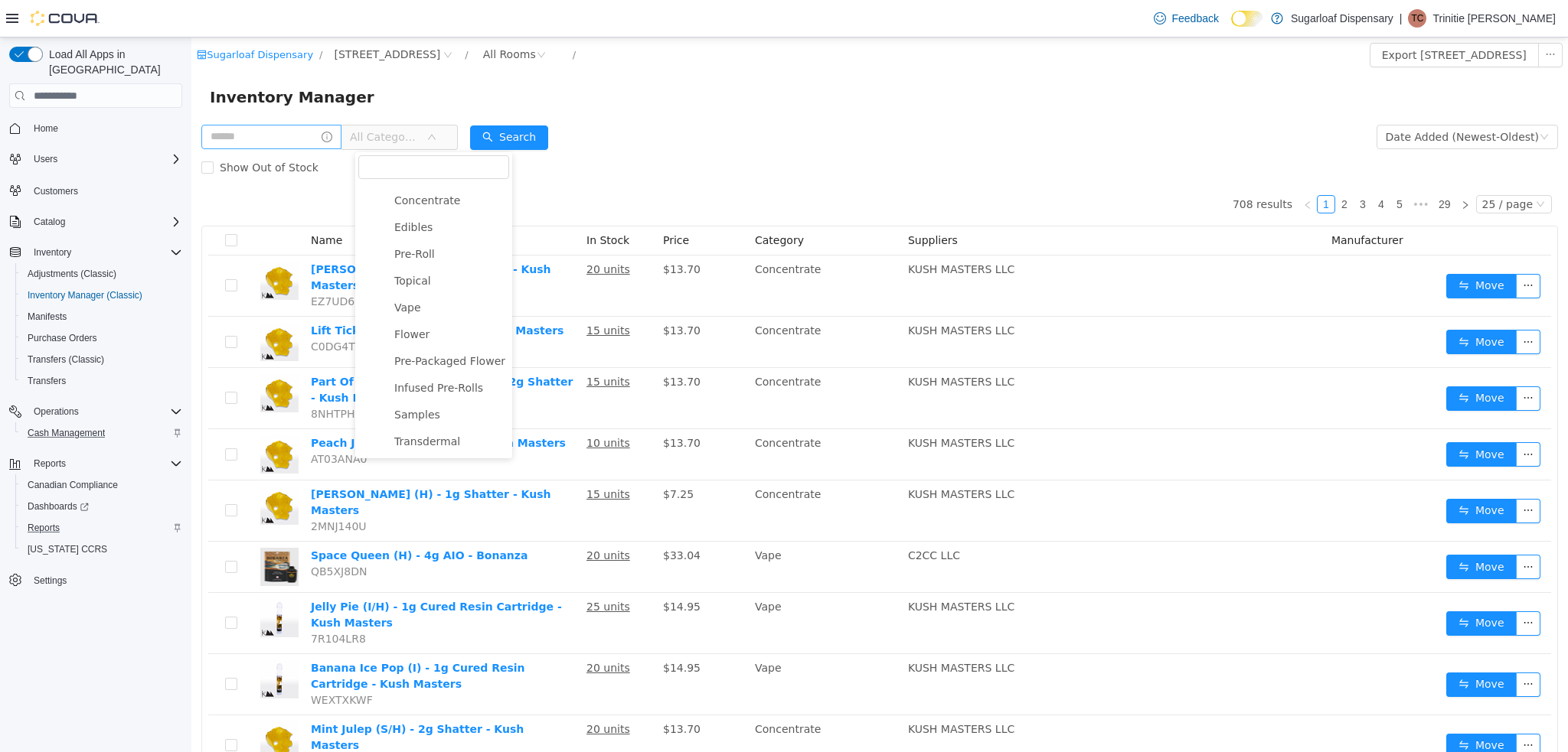
click at [290, 133] on input "text" at bounding box center [271, 137] width 140 height 24
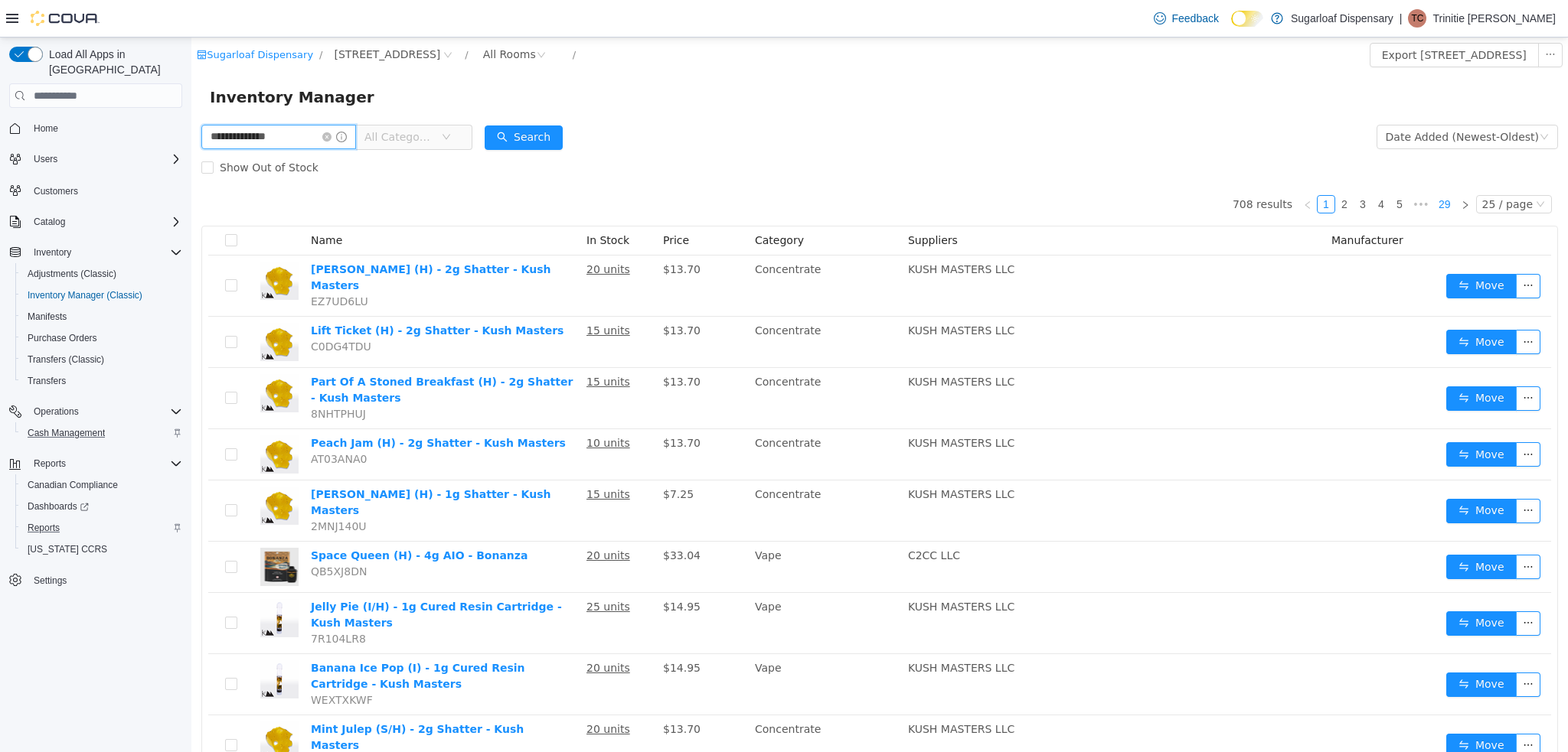
type input "**********"
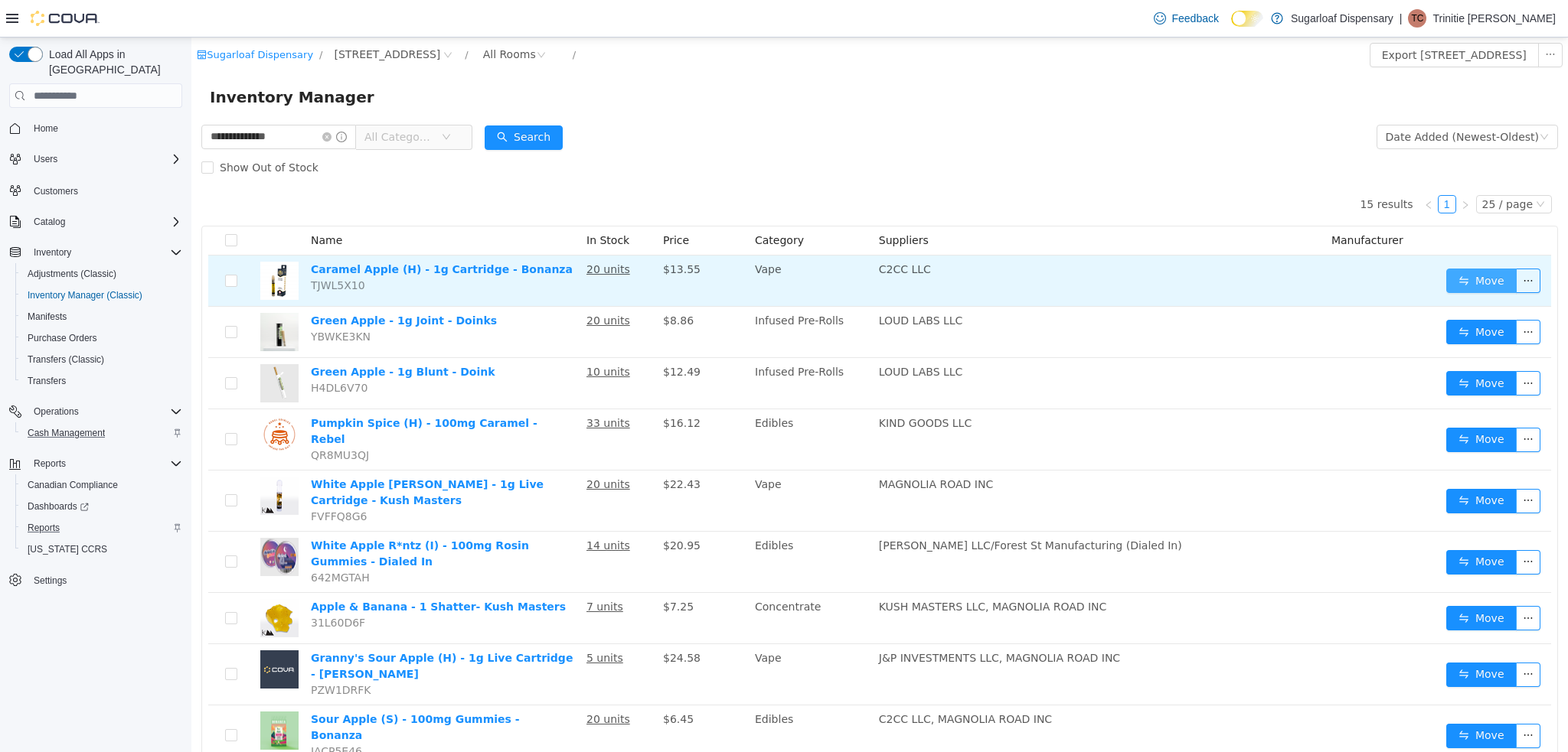
click at [1470, 290] on button "Move" at bounding box center [1481, 281] width 71 height 24
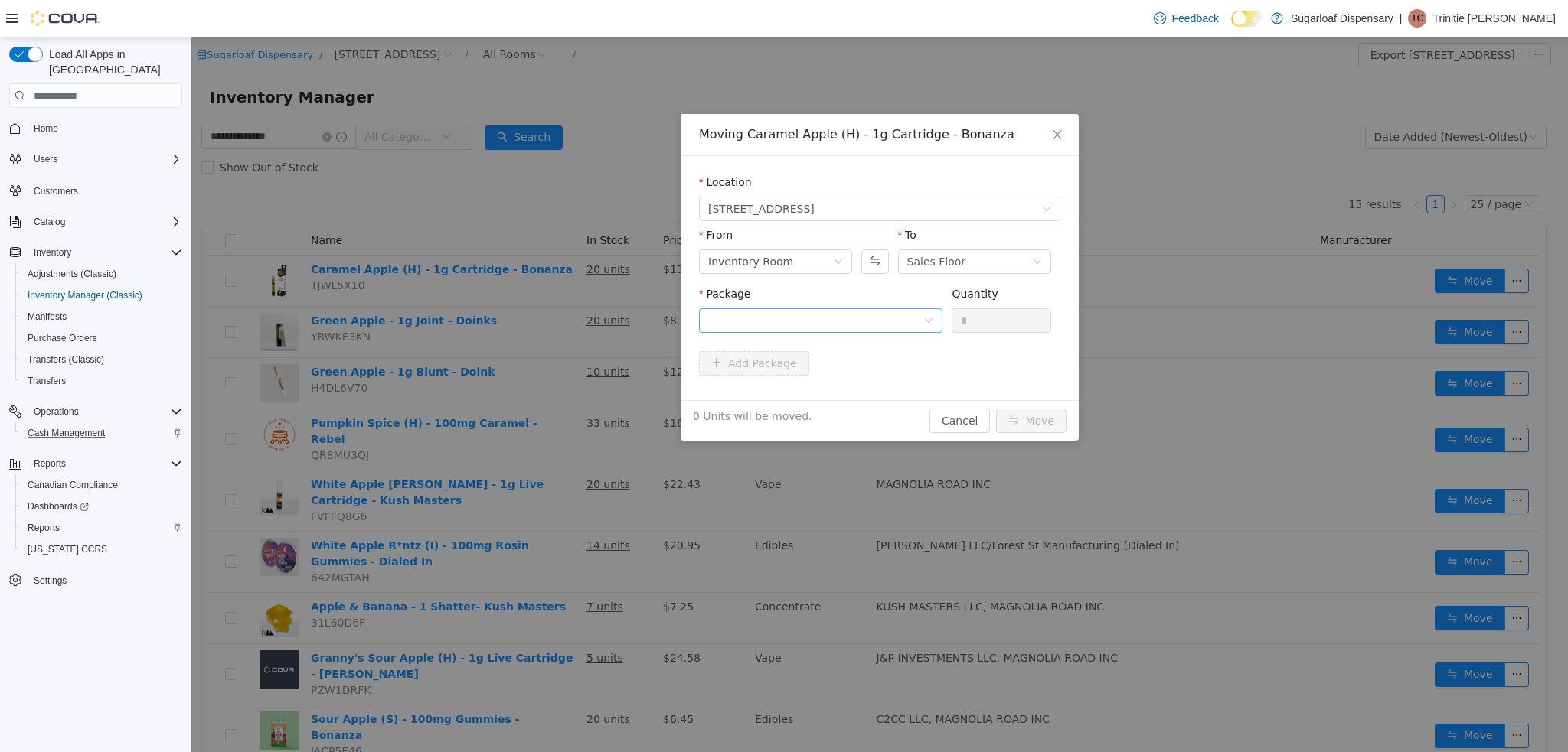
click at [906, 317] on div at bounding box center [816, 321] width 215 height 23
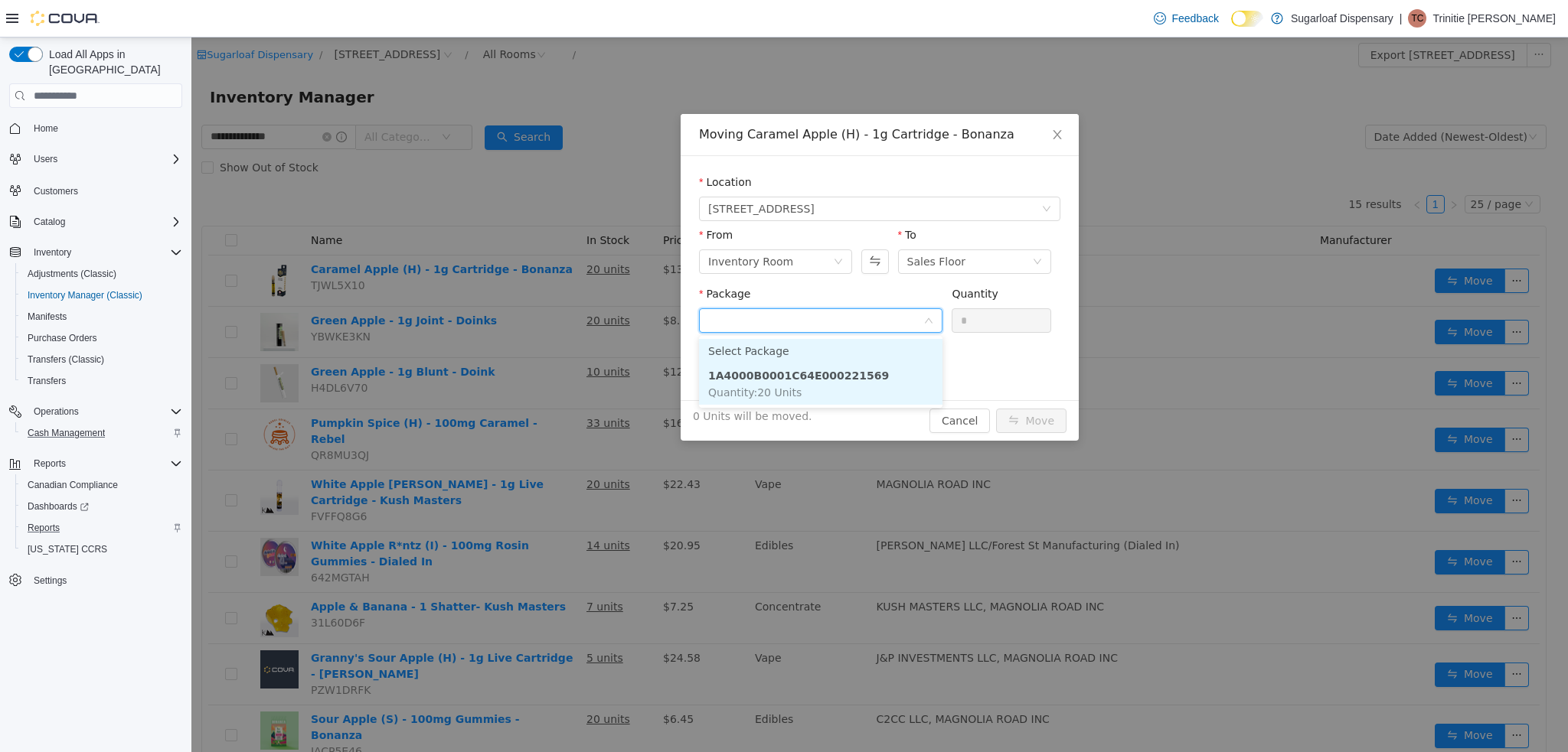
click at [895, 389] on li "1A4000B0001C64E000221569 Quantity : 20 Units" at bounding box center [820, 383] width 244 height 41
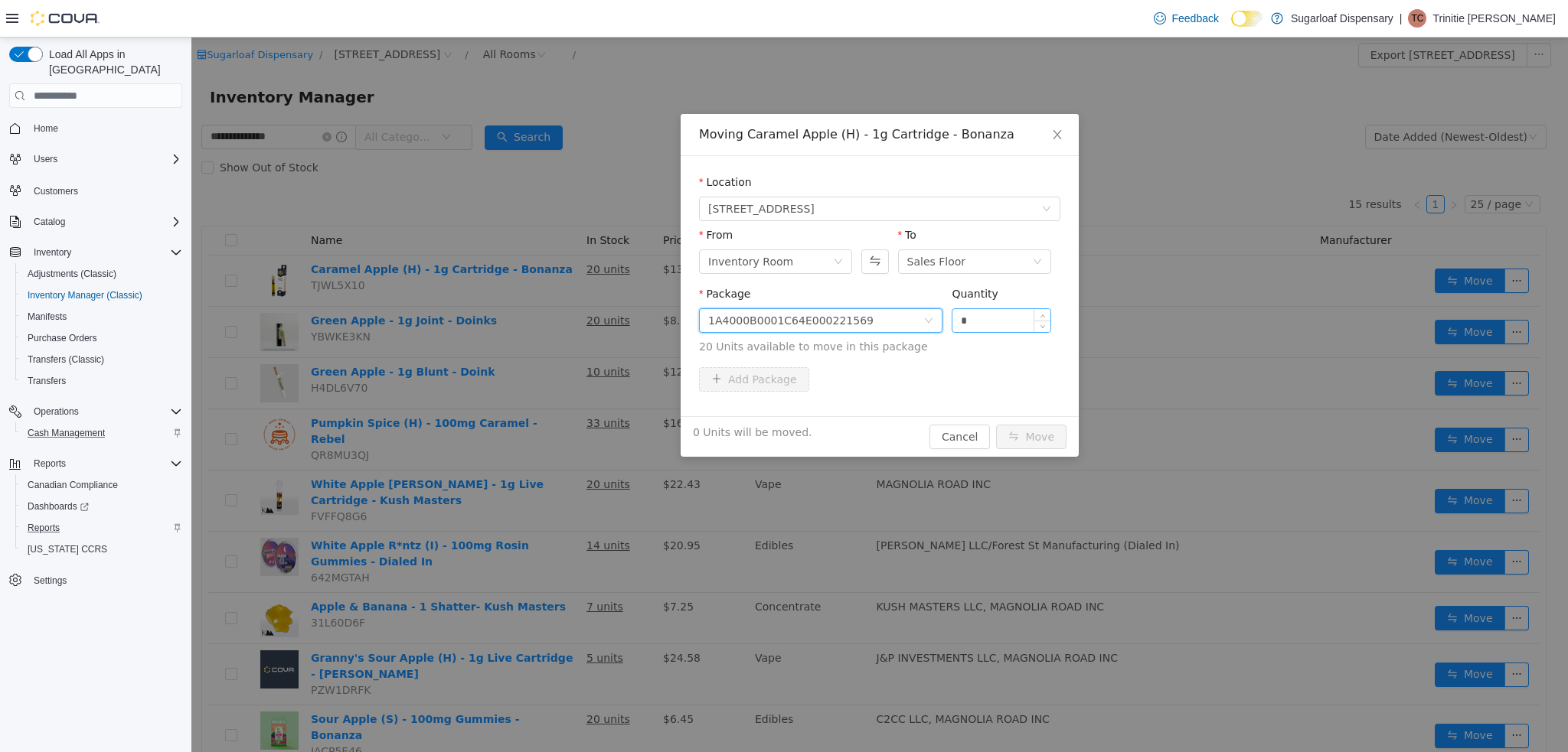
click at [1004, 320] on input "*" at bounding box center [1001, 321] width 98 height 23
type input "***"
click at [996, 424] on button "Move" at bounding box center [1031, 437] width 71 height 24
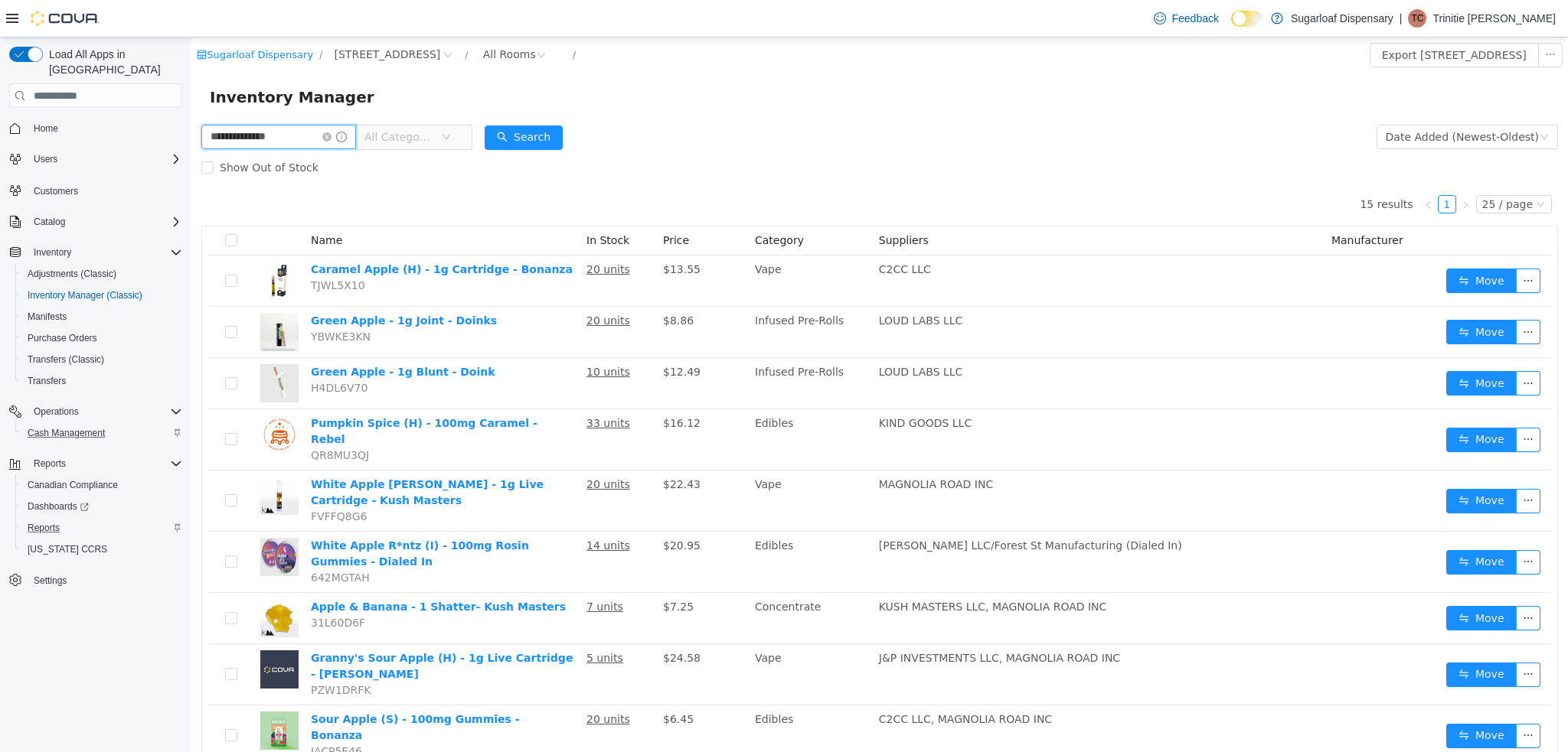
click at [334, 140] on input "**********" at bounding box center [278, 137] width 155 height 24
click at [331, 134] on icon "icon: close-circle" at bounding box center [327, 137] width 10 height 10
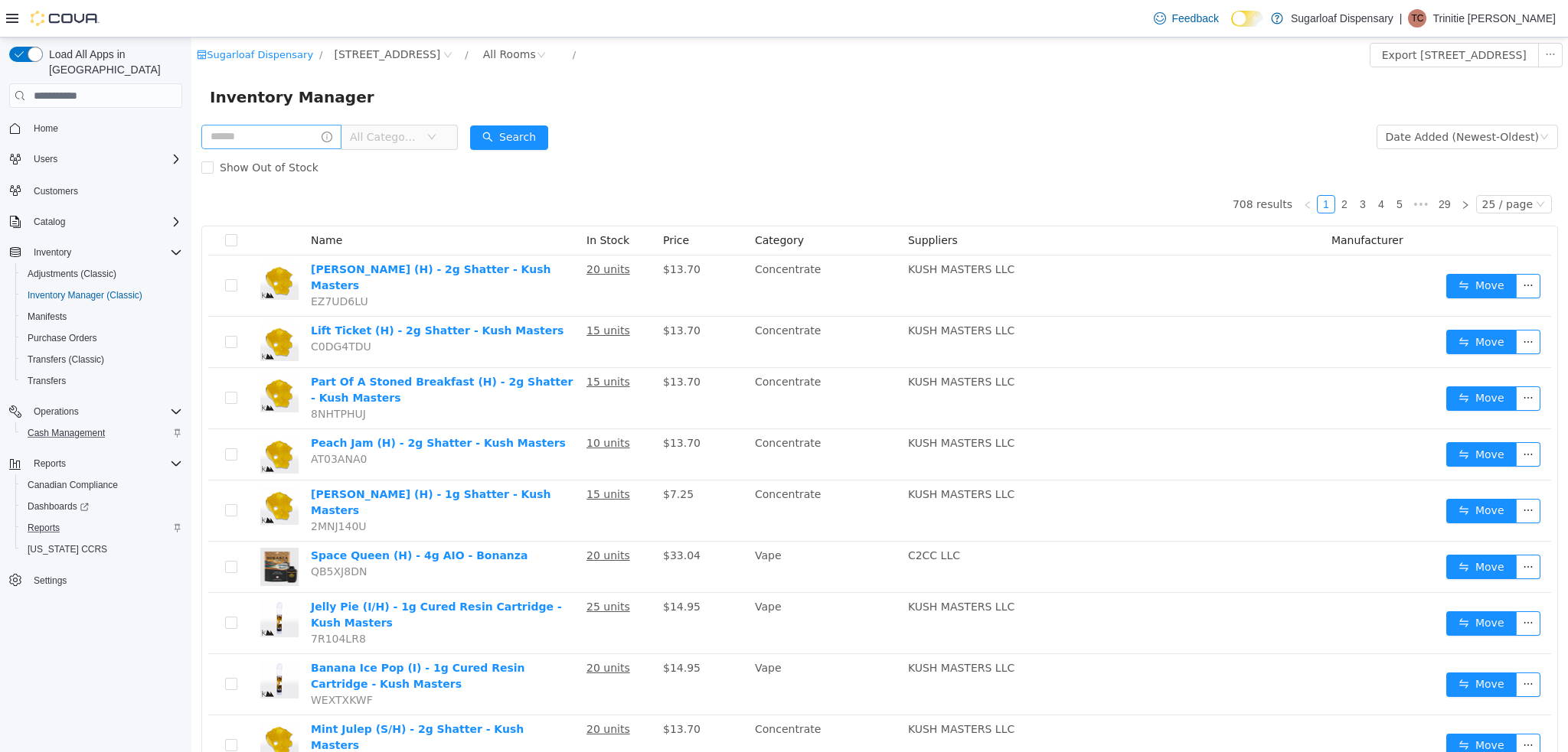
click at [446, 130] on span "All Categories" at bounding box center [393, 137] width 105 height 24
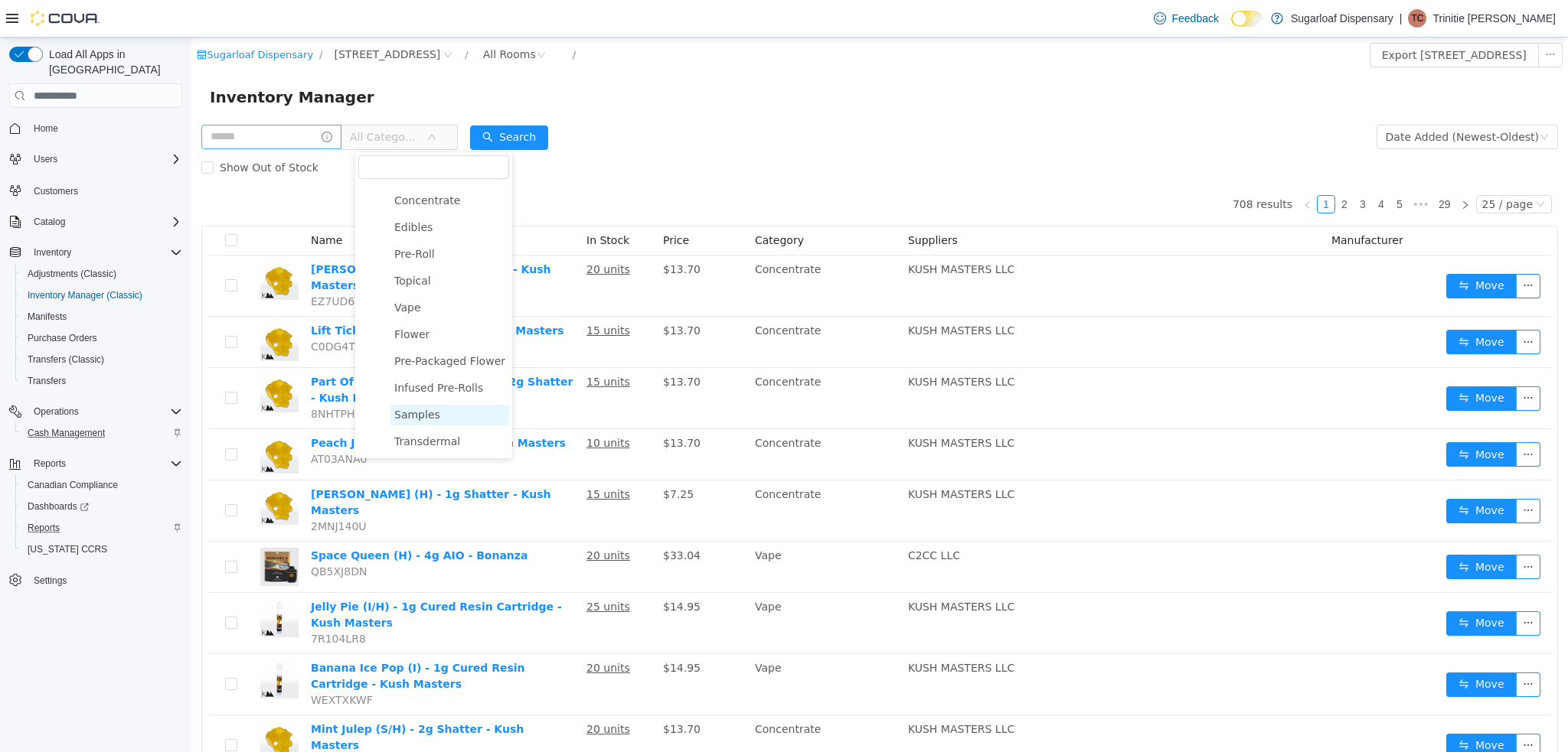
click at [417, 411] on span "Samples" at bounding box center [417, 415] width 46 height 12
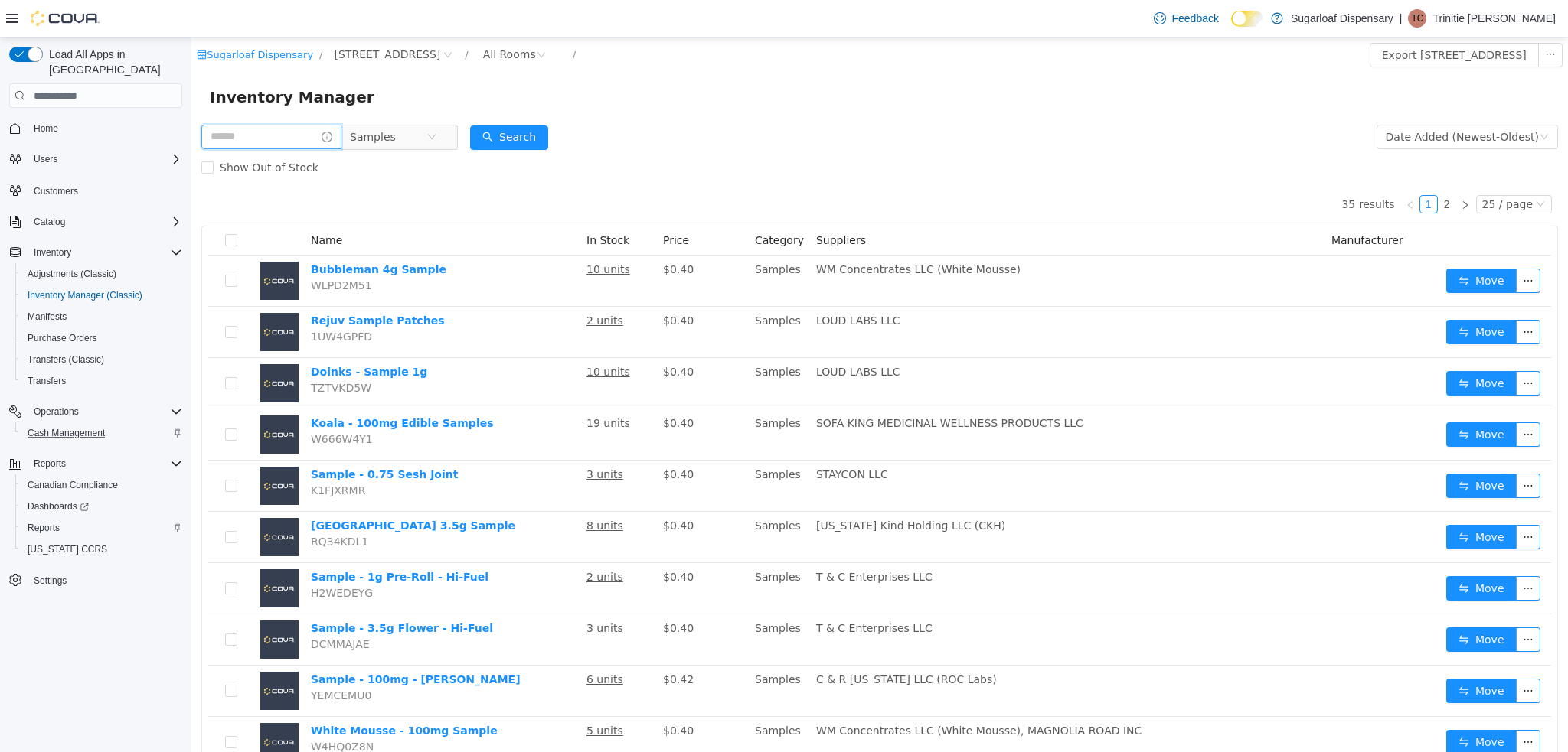
click at [239, 133] on input "text" at bounding box center [271, 137] width 140 height 24
type input "****"
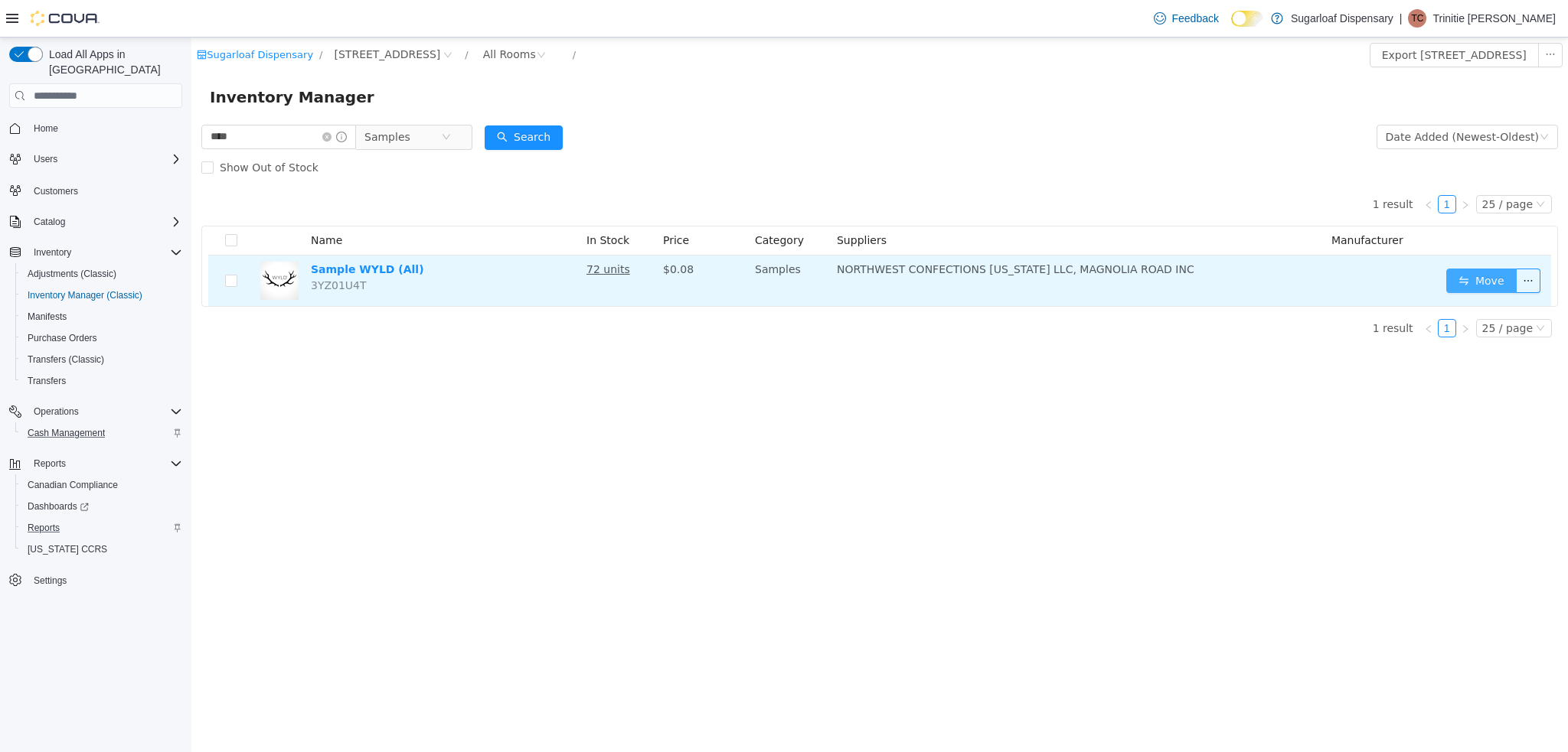
click at [1485, 284] on button "Move" at bounding box center [1481, 281] width 71 height 24
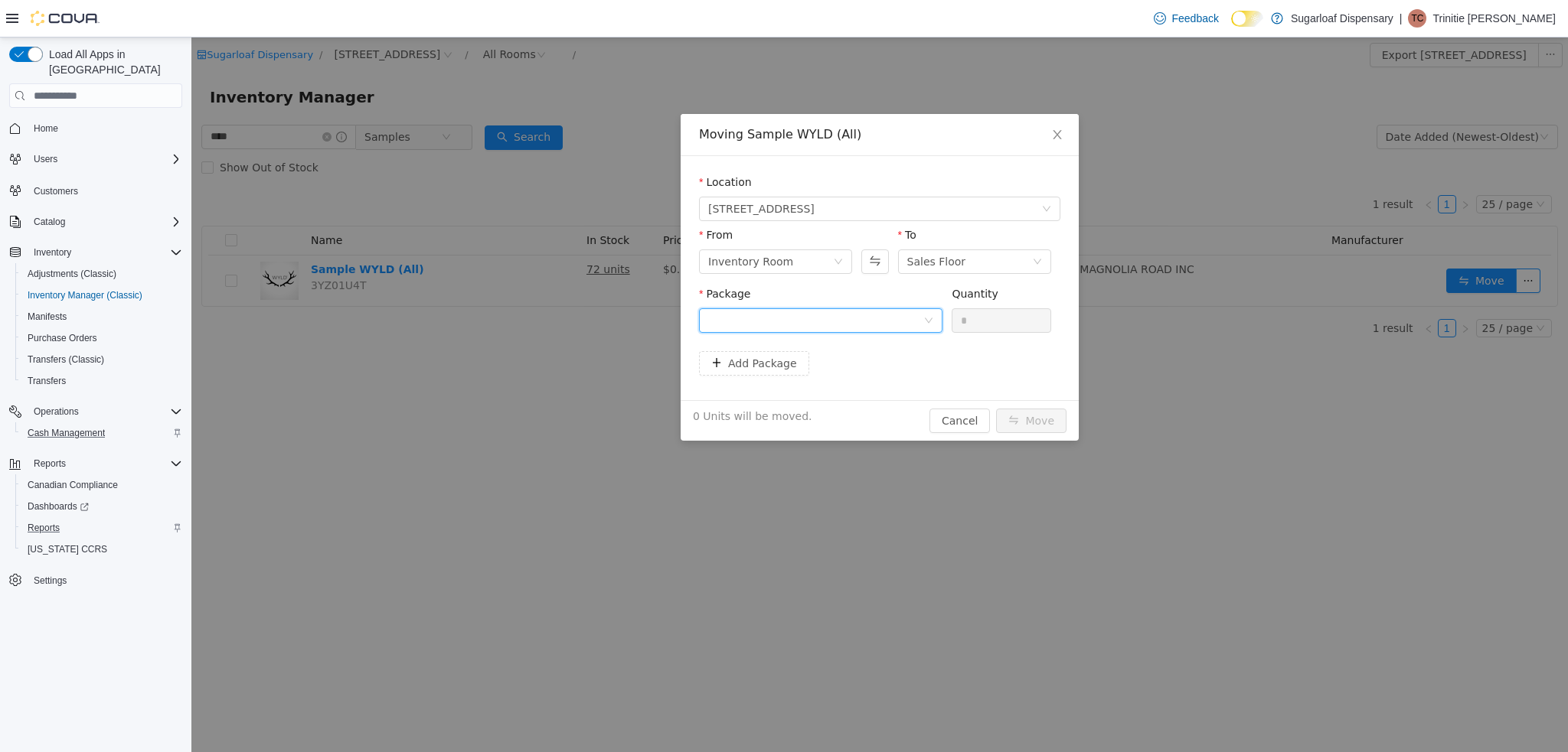
click at [888, 322] on div at bounding box center [816, 321] width 215 height 23
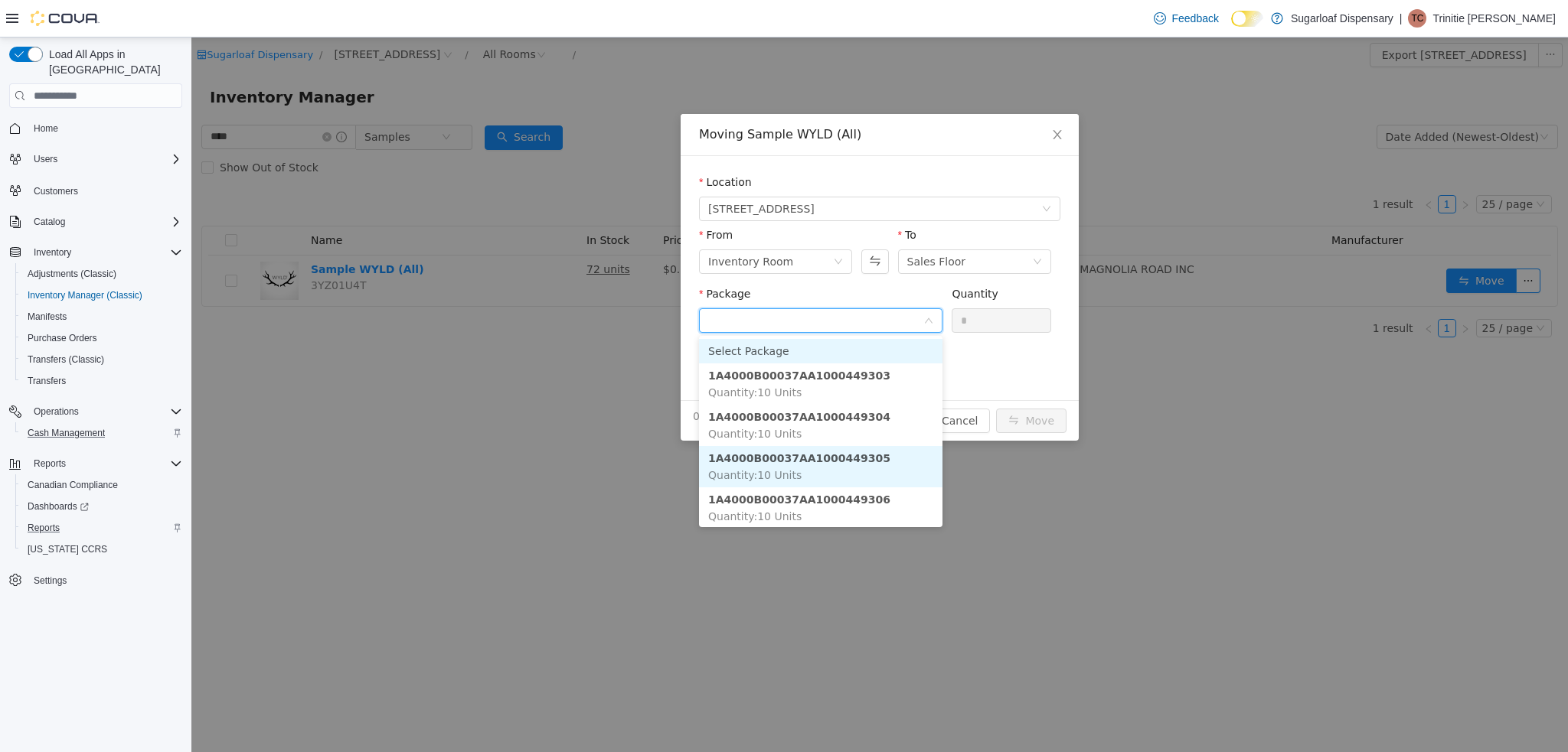
click at [880, 463] on li "1A4000B00037AA1000449305 Quantity : 10 Units" at bounding box center [820, 466] width 244 height 41
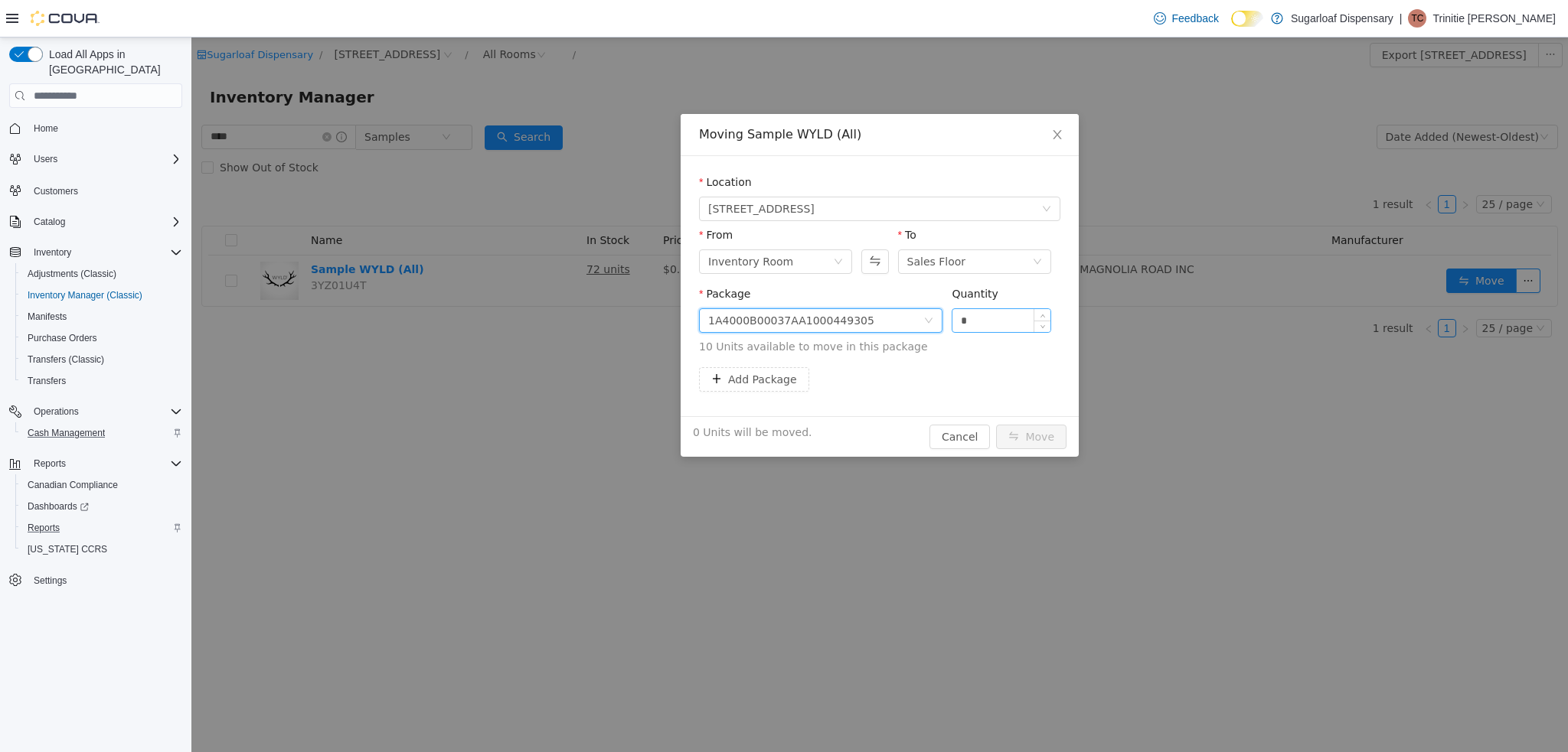
click at [987, 321] on input "*" at bounding box center [1001, 321] width 98 height 23
type input "***"
click at [996, 424] on button "Move" at bounding box center [1031, 437] width 71 height 24
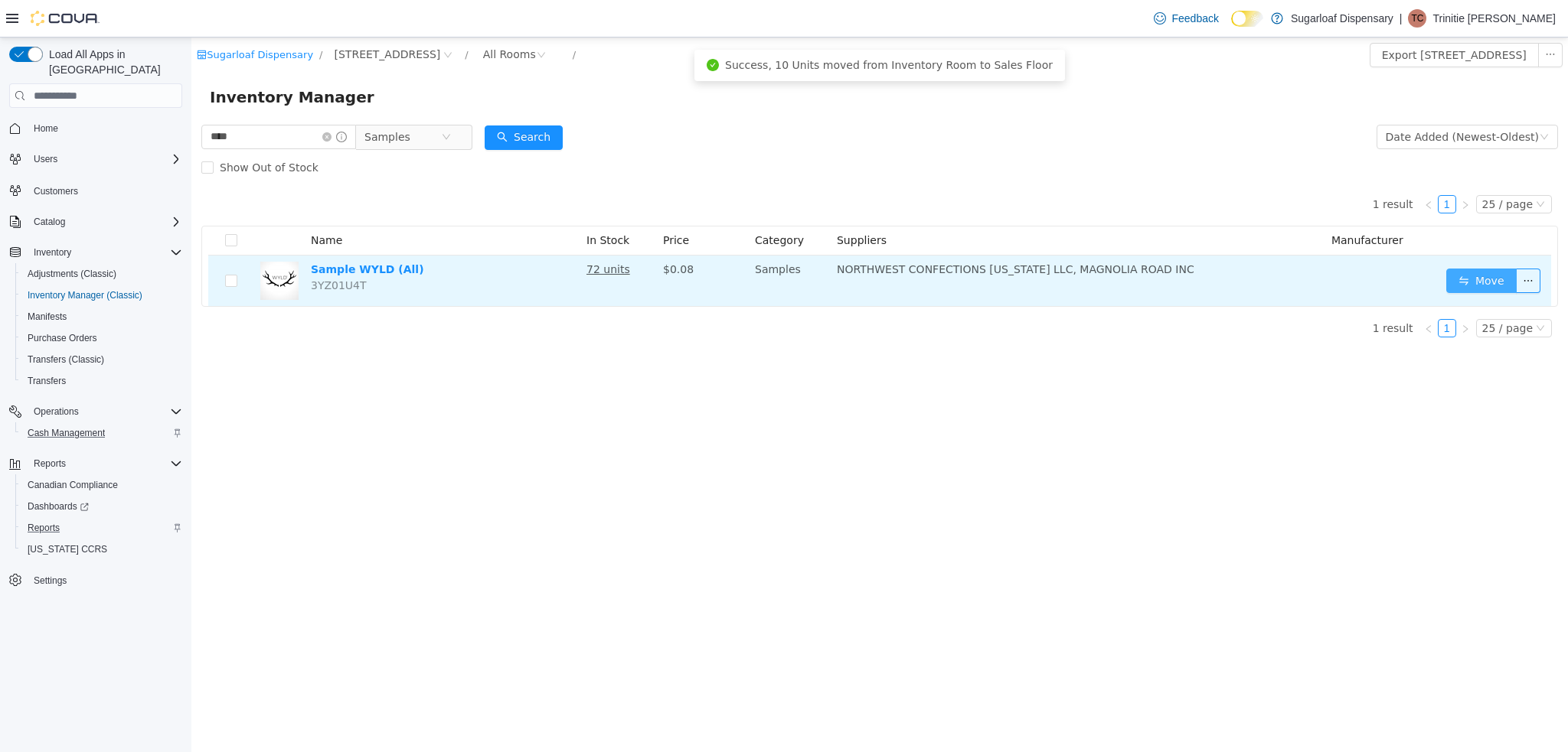
click at [1472, 277] on button "Move" at bounding box center [1481, 281] width 71 height 24
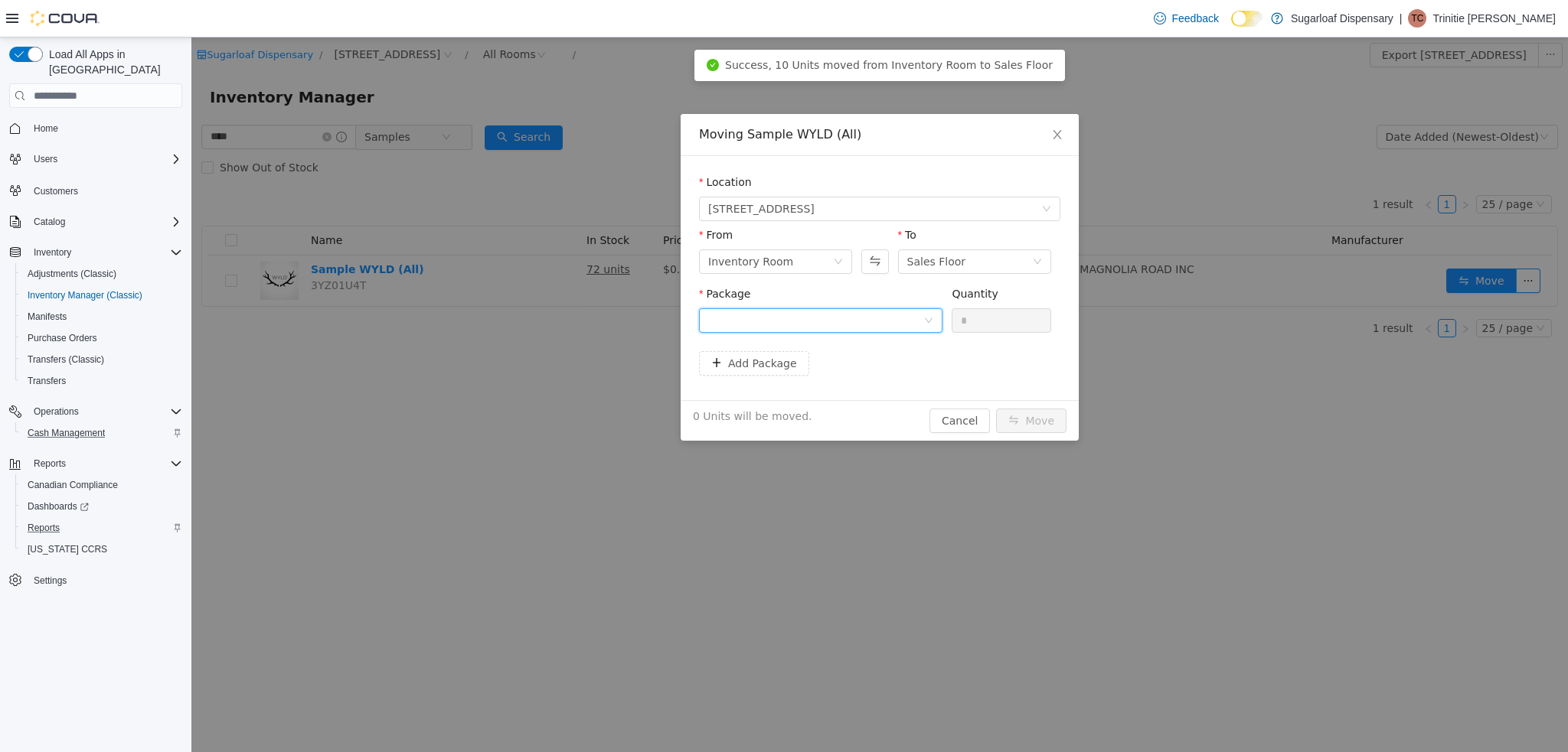
click at [929, 321] on icon "icon: down" at bounding box center [929, 321] width 8 height 5
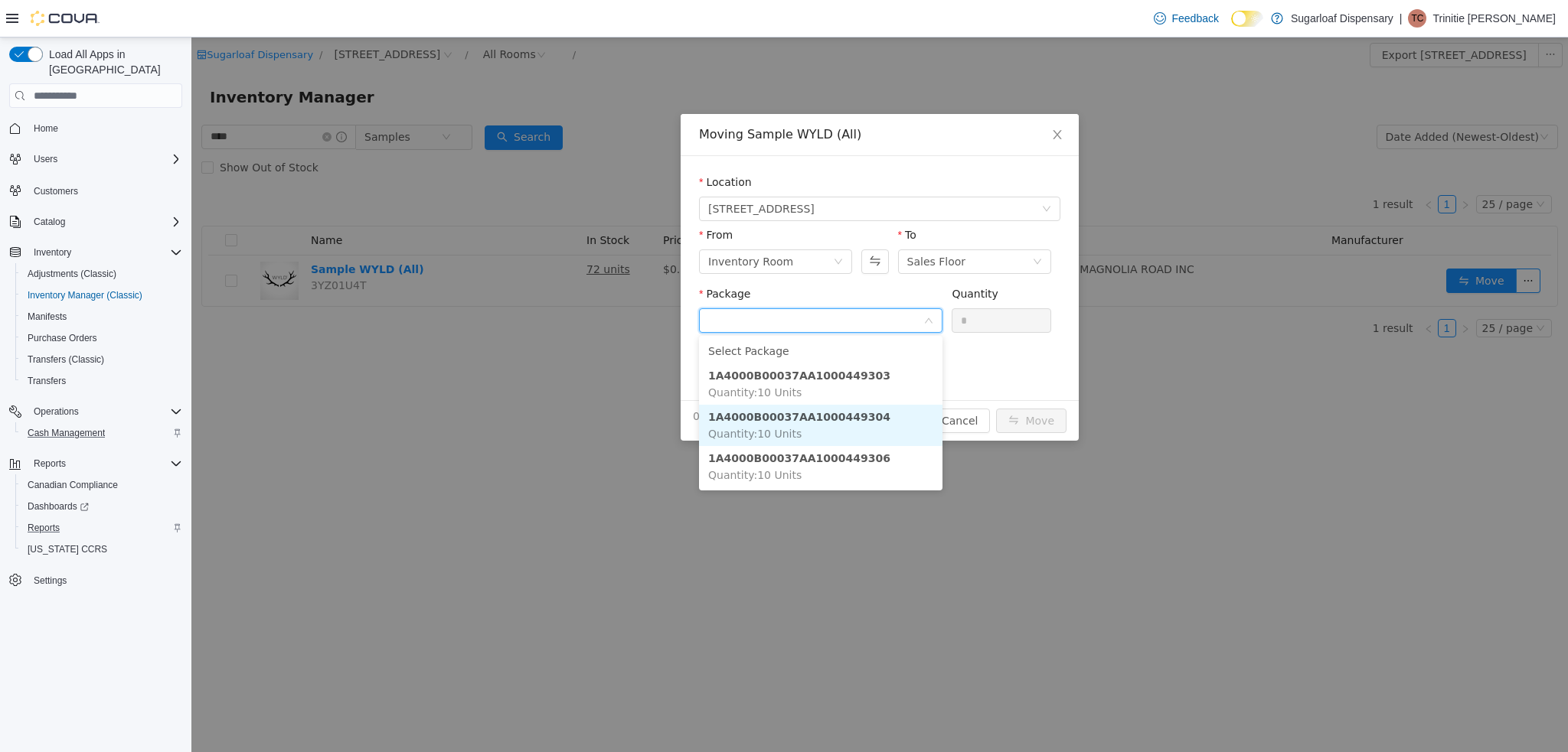
click at [835, 424] on li "1A4000B00037AA1000449304 Quantity : 10 Units" at bounding box center [820, 425] width 244 height 41
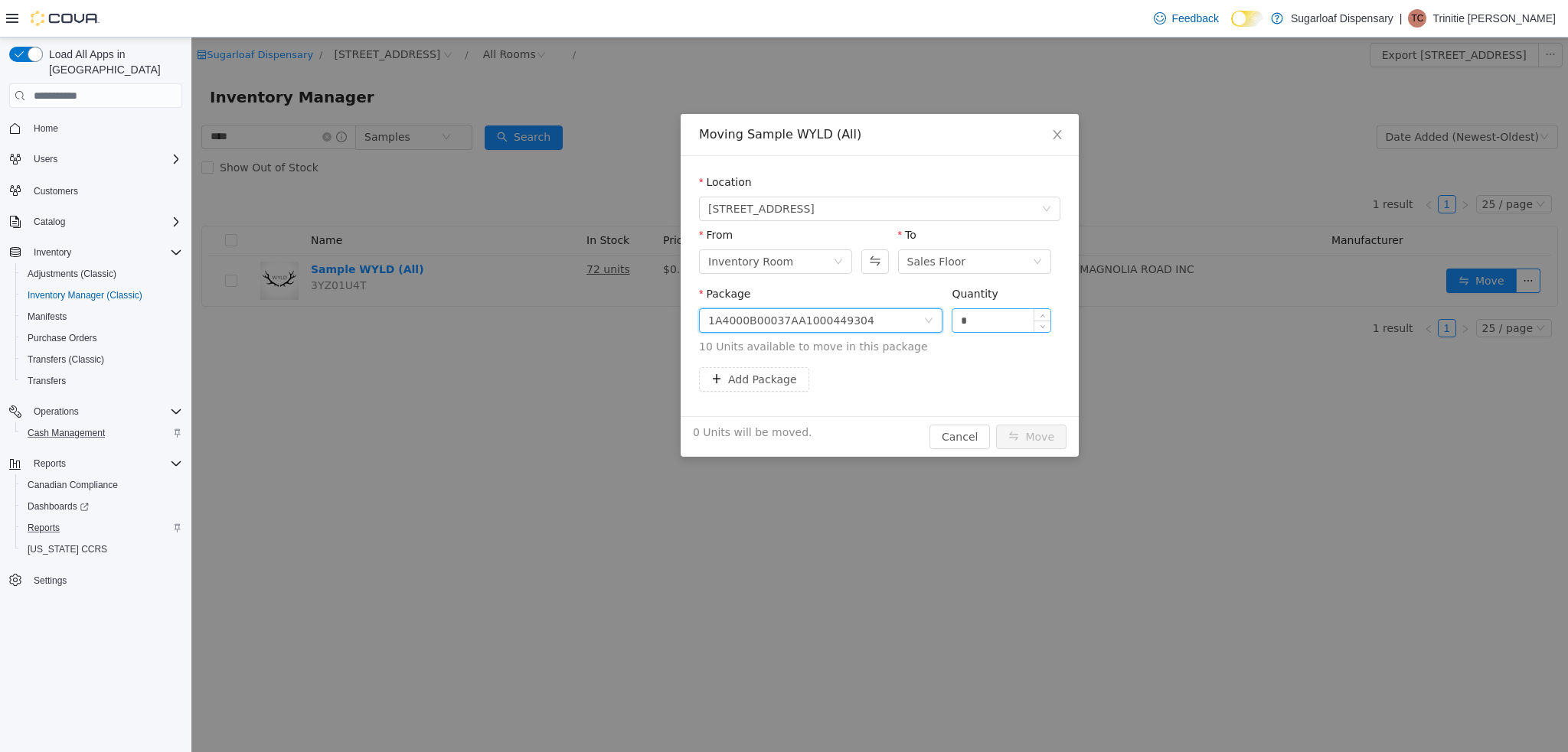
click at [1012, 316] on input "*" at bounding box center [1001, 321] width 98 height 23
type input "***"
click at [996, 424] on button "Move" at bounding box center [1031, 437] width 71 height 24
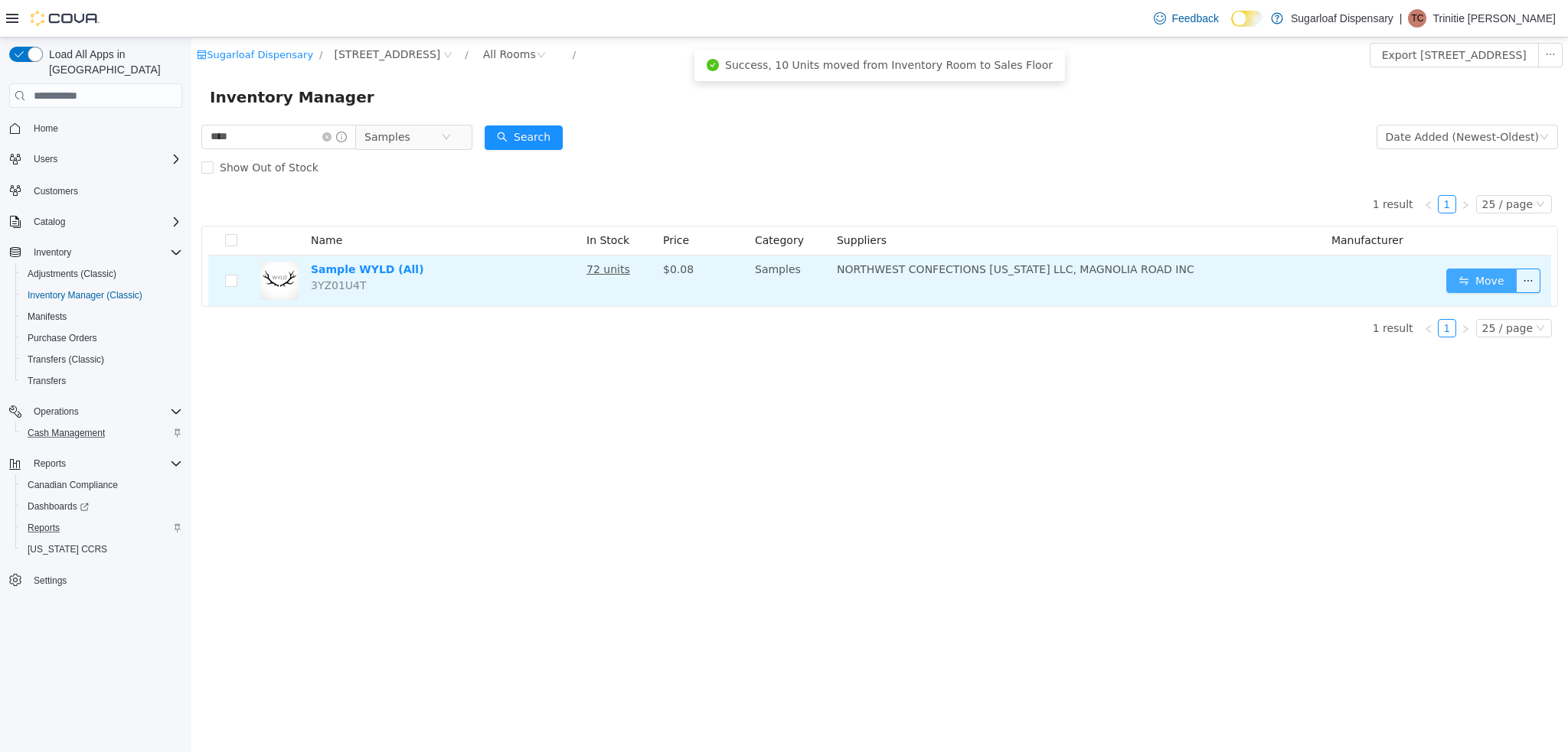
click at [1495, 291] on button "Move" at bounding box center [1481, 281] width 71 height 24
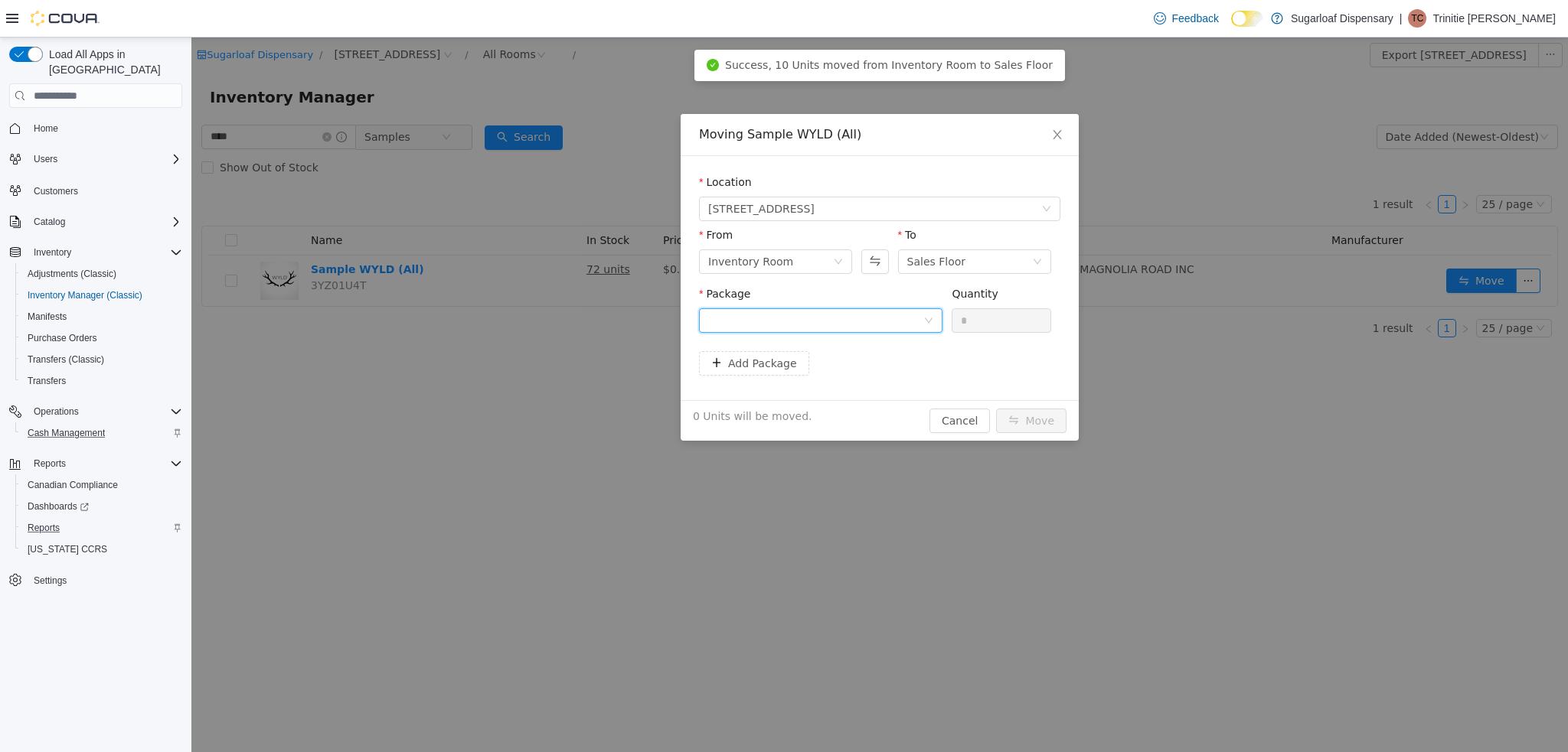
click at [909, 325] on div at bounding box center [816, 321] width 215 height 23
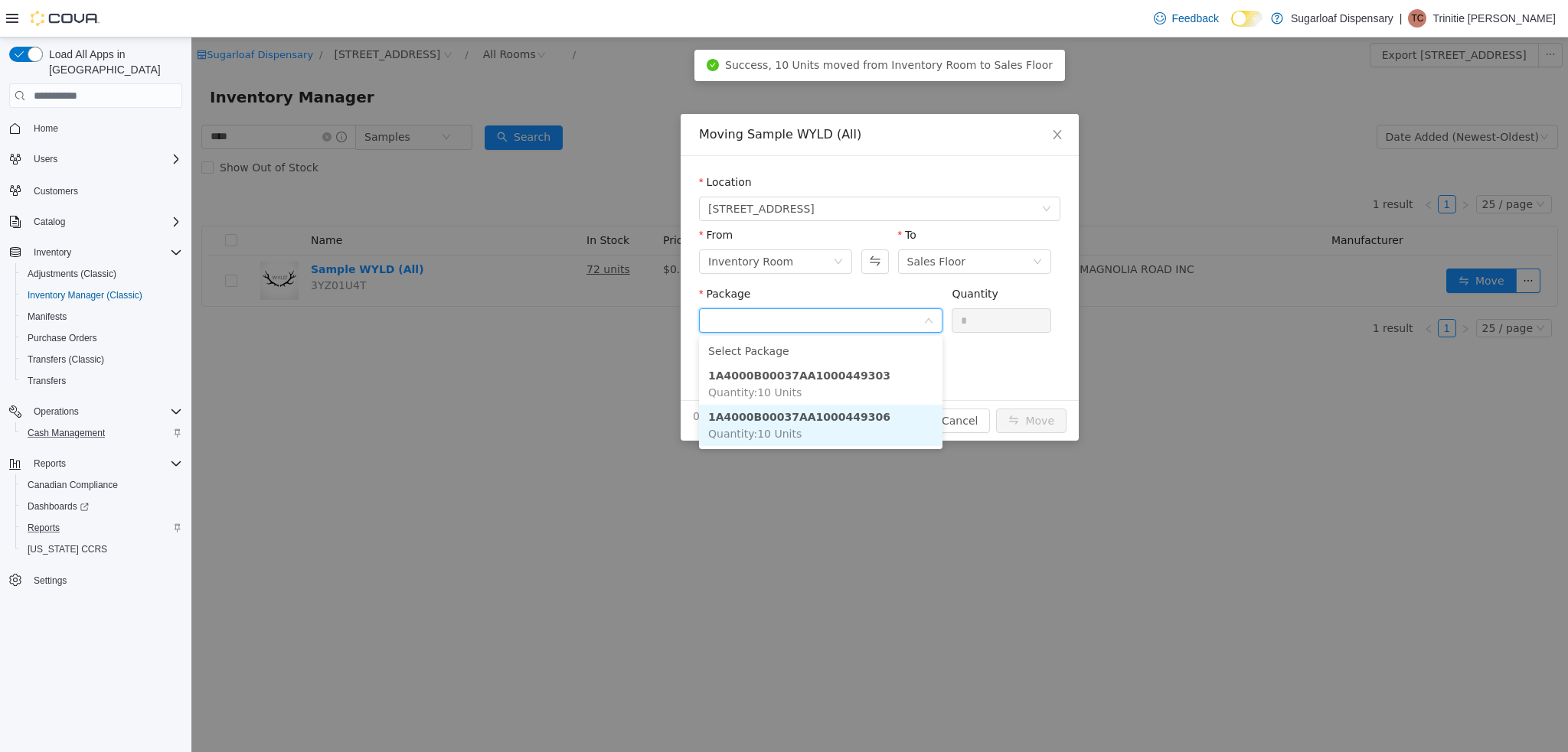
click at [846, 425] on li "1A4000B00037AA1000449306 Quantity : 10 Units" at bounding box center [820, 425] width 244 height 41
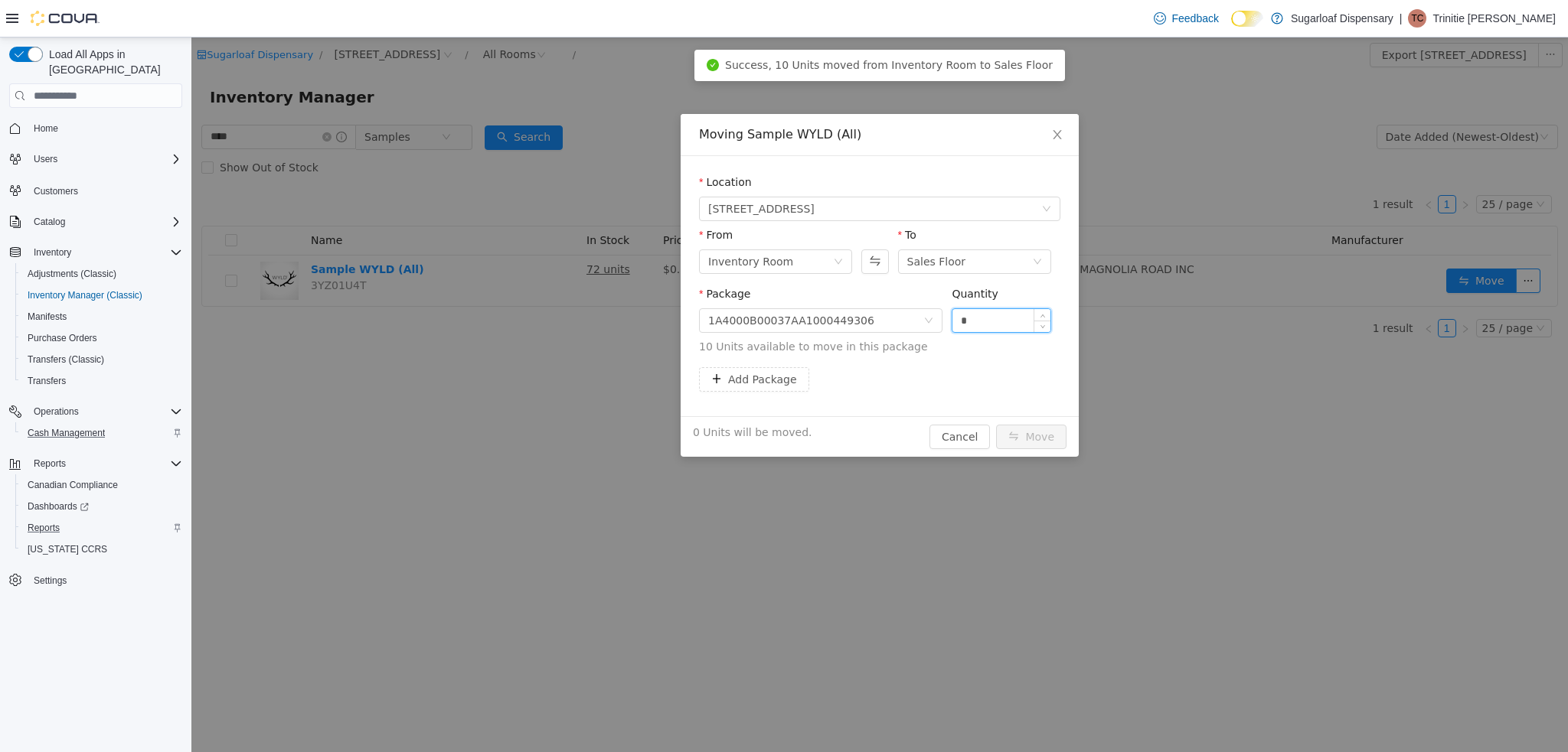
click at [997, 312] on input "*" at bounding box center [1001, 321] width 98 height 23
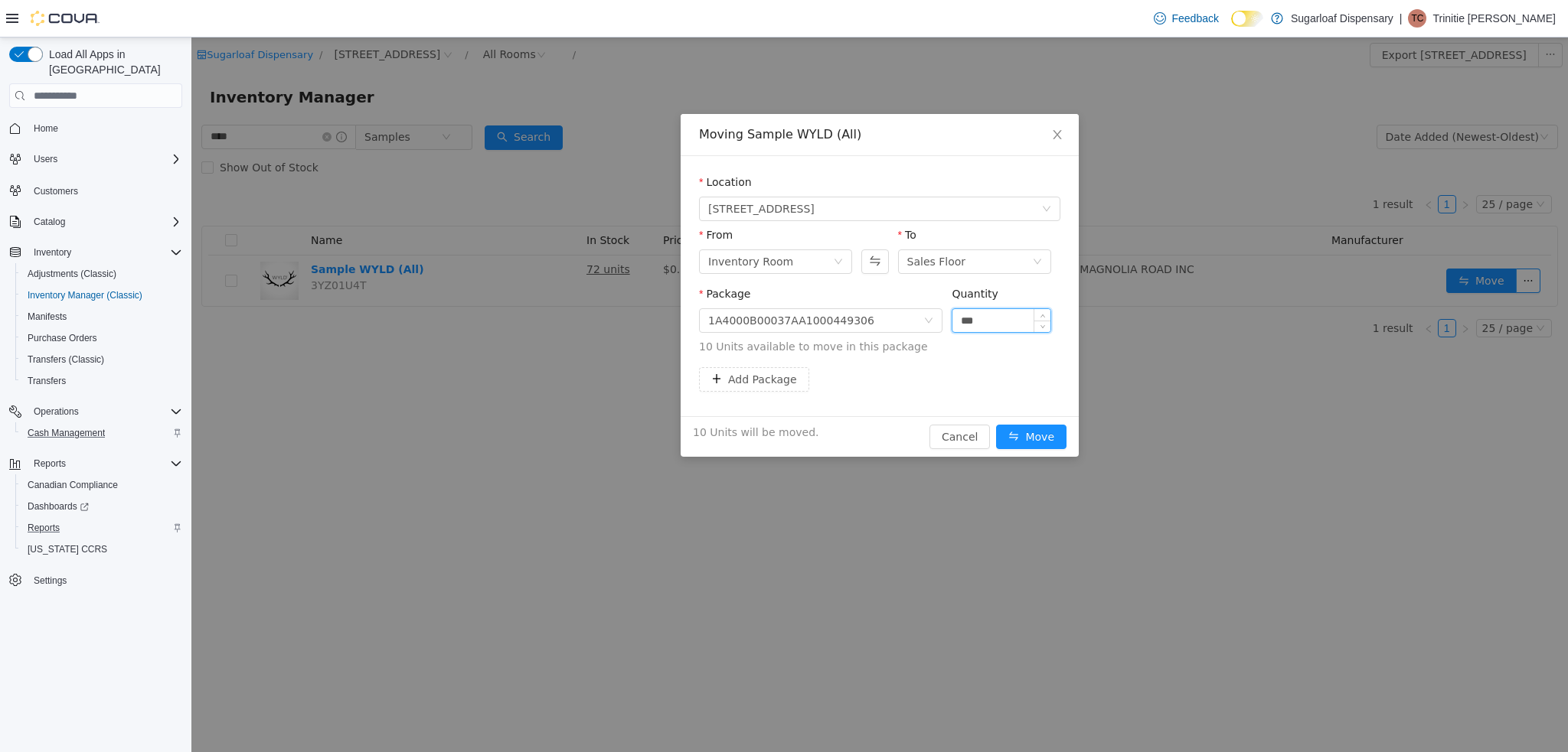
type input "***"
click at [996, 424] on button "Move" at bounding box center [1031, 437] width 71 height 24
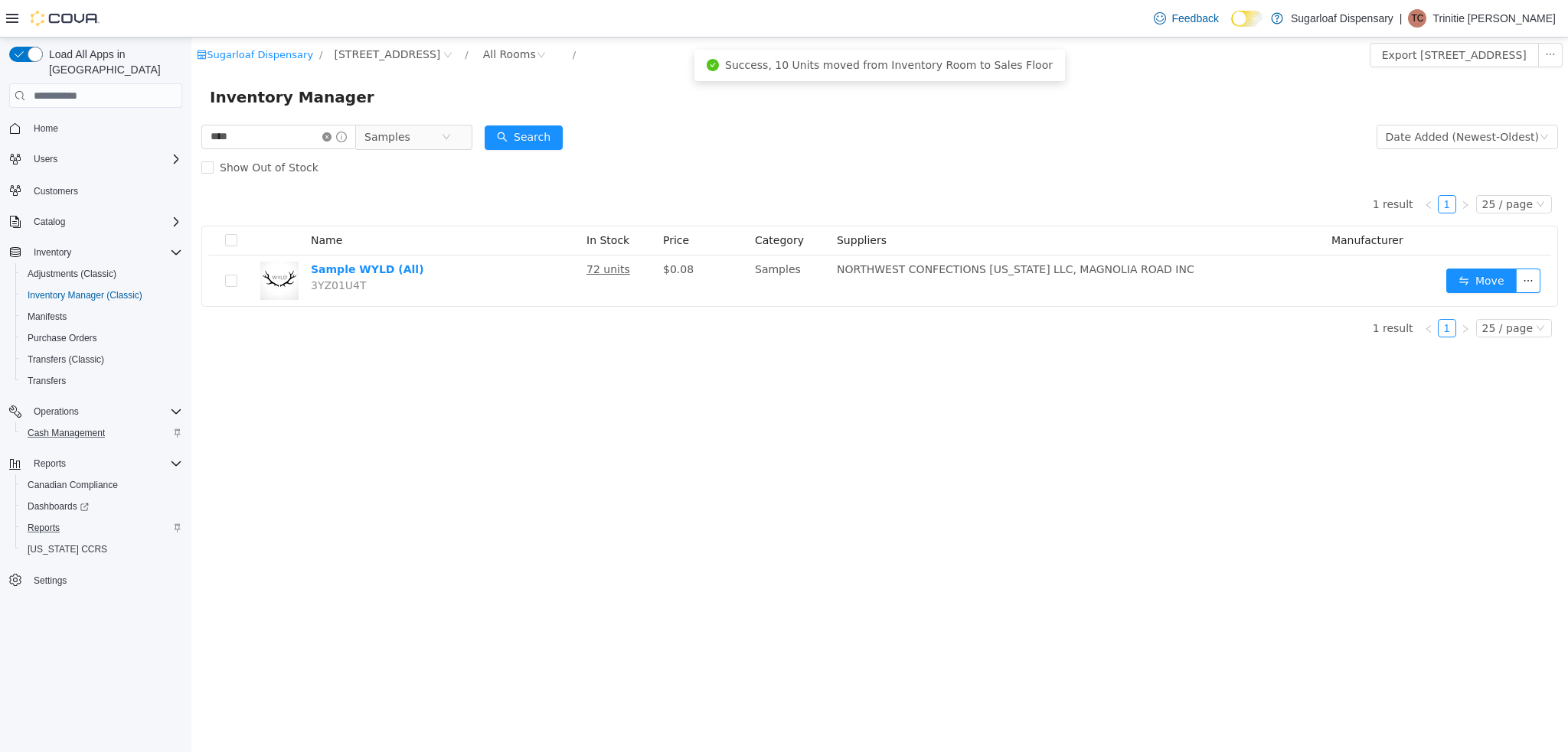
click at [331, 140] on icon "icon: close-circle" at bounding box center [327, 137] width 10 height 10
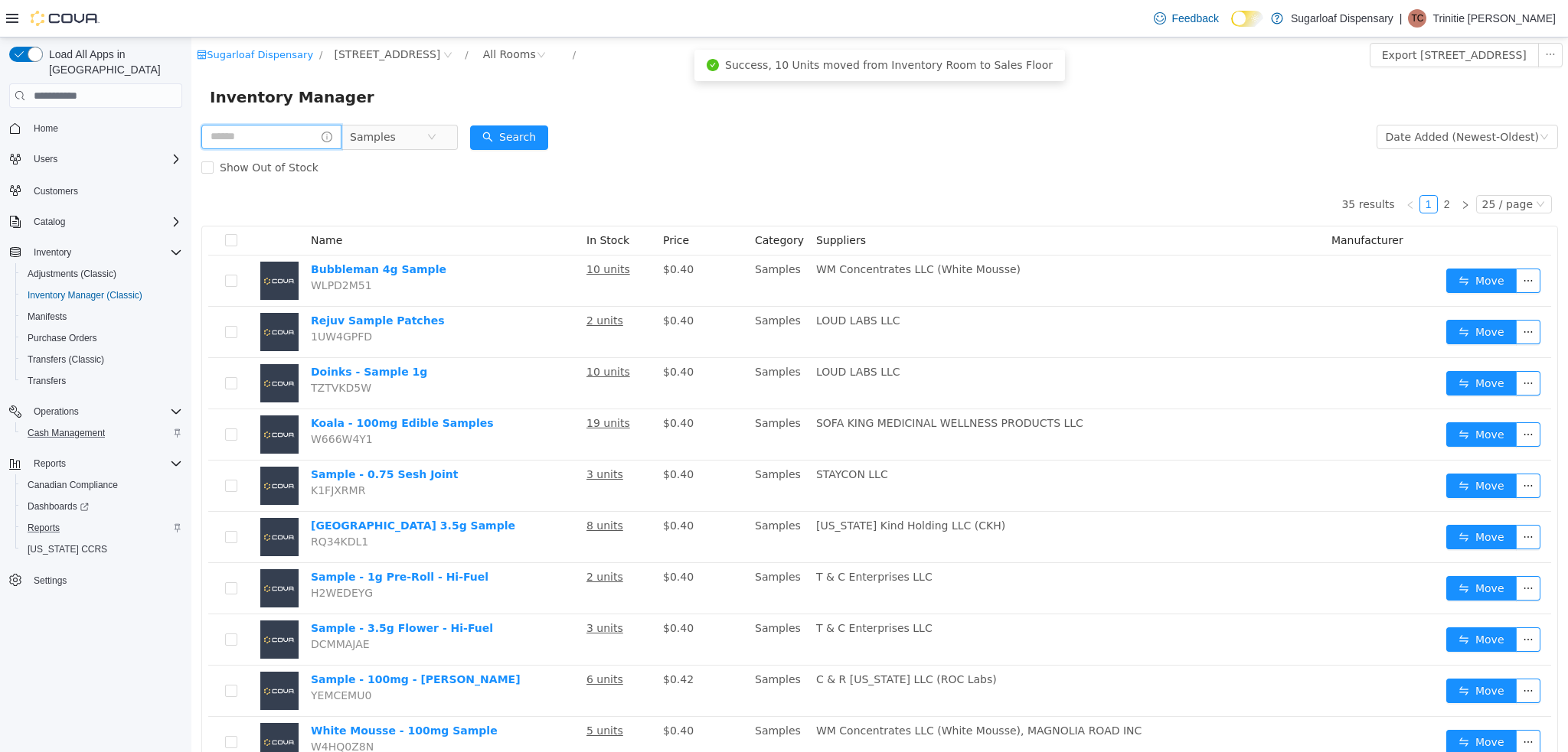
click at [255, 135] on input "text" at bounding box center [271, 137] width 140 height 24
type input "****"
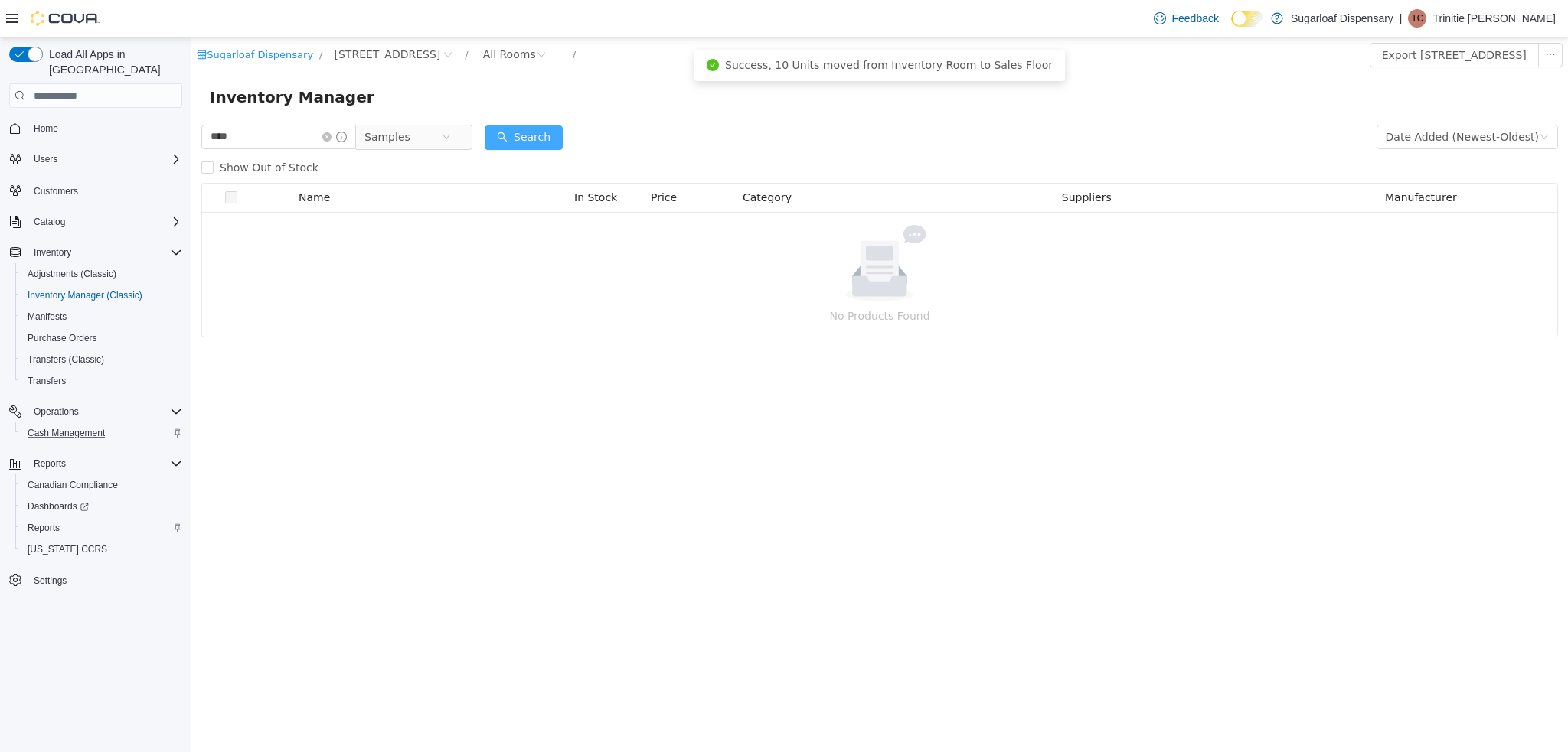
click at [532, 146] on button "Search" at bounding box center [523, 138] width 78 height 24
click at [529, 135] on button "Search" at bounding box center [523, 138] width 78 height 24
click at [331, 138] on icon "icon: close-circle" at bounding box center [327, 137] width 10 height 10
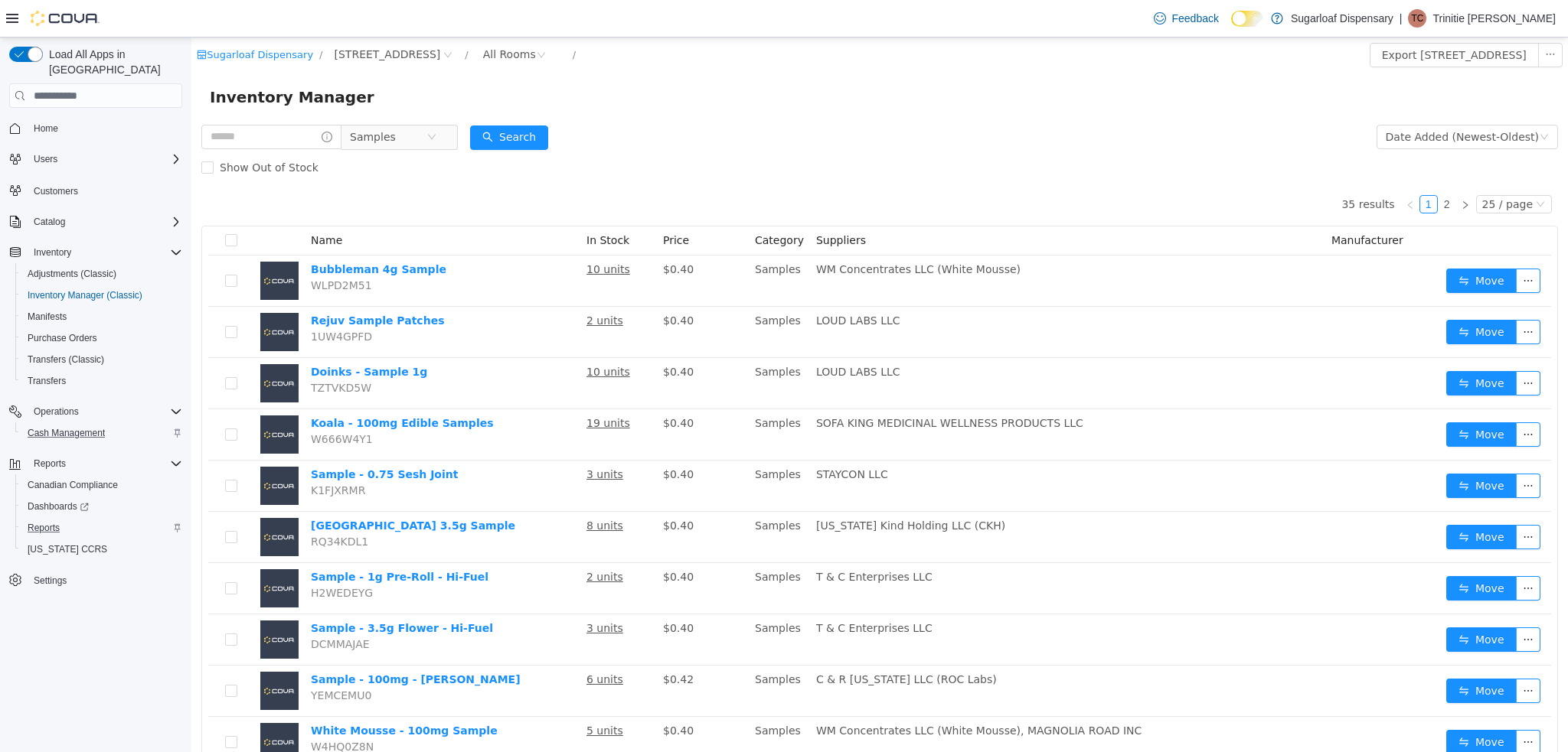
click at [95, 119] on span "Home" at bounding box center [105, 128] width 155 height 19
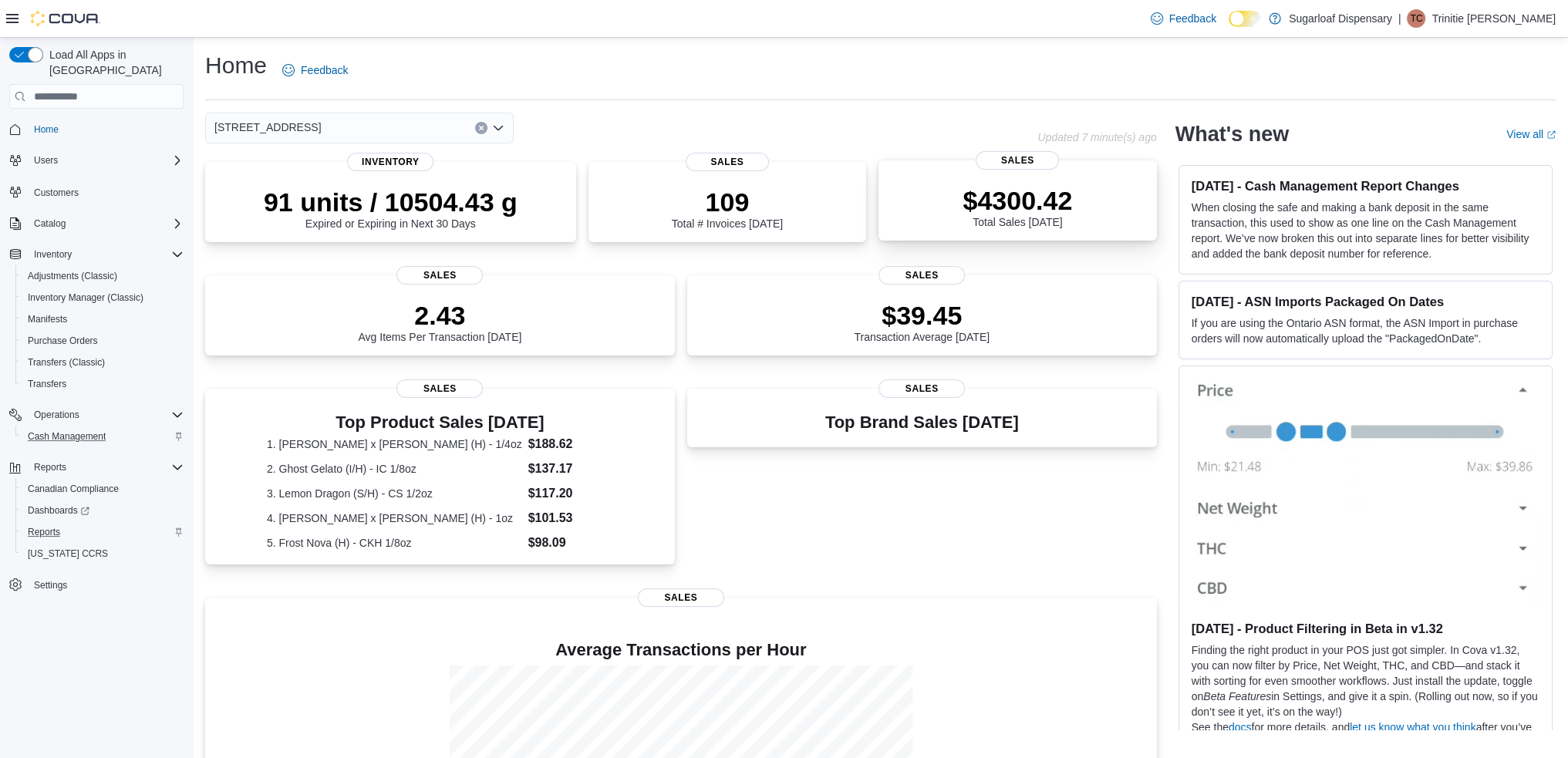
click at [1043, 200] on p "$4300.42" at bounding box center [1017, 200] width 109 height 31
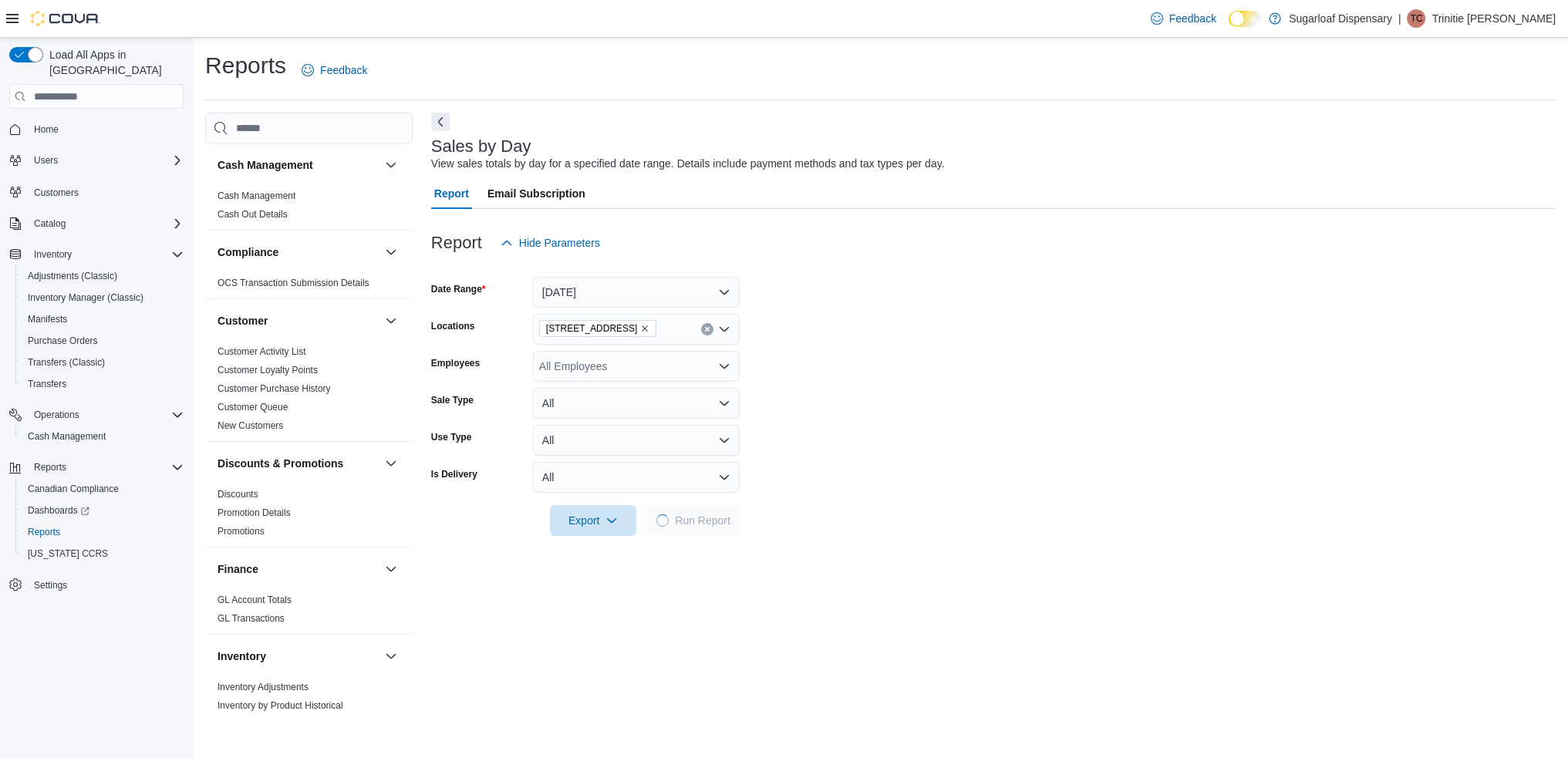
scroll to position [31, 0]
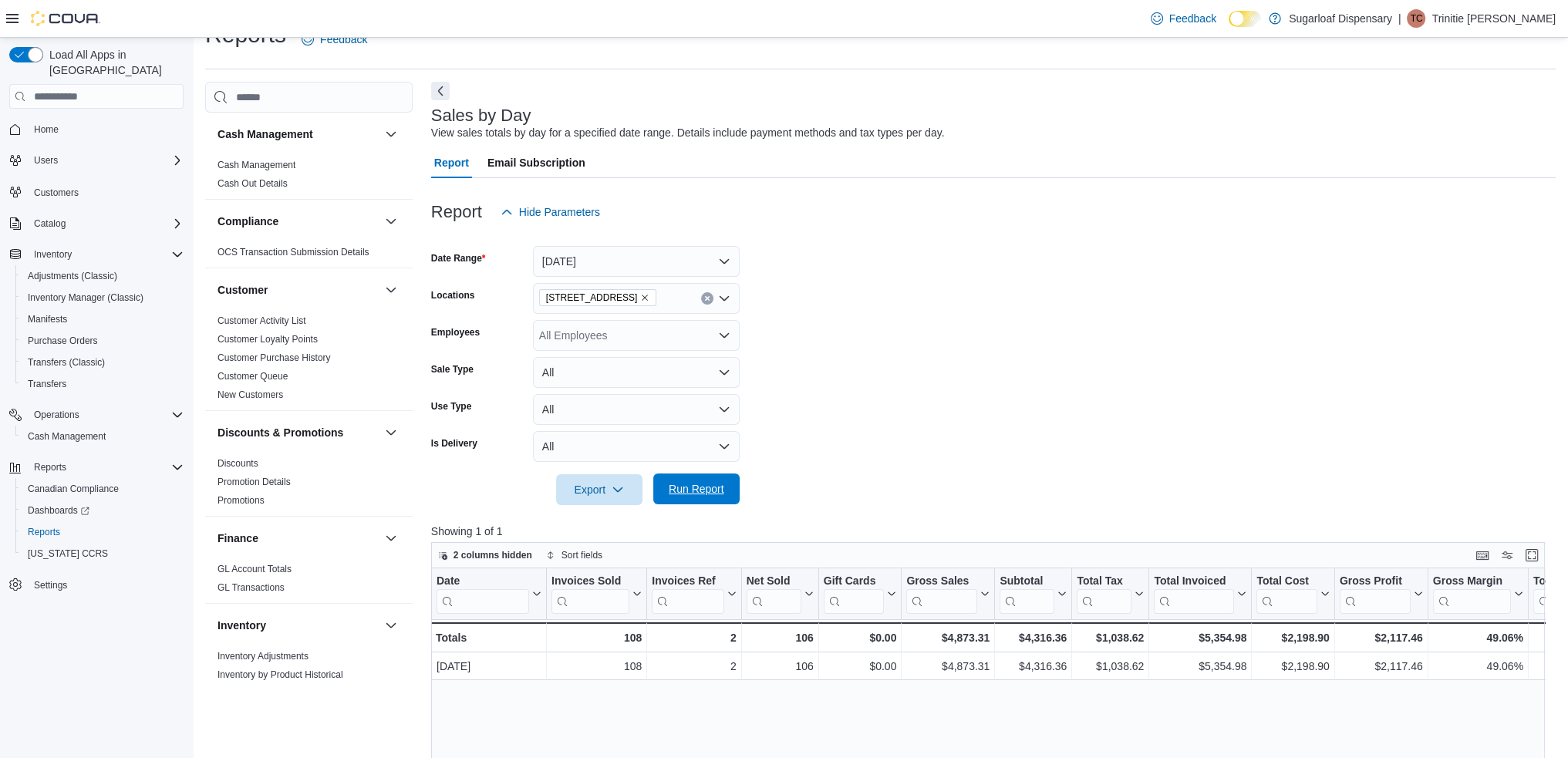
click at [670, 494] on span "Run Report" at bounding box center [696, 489] width 55 height 16
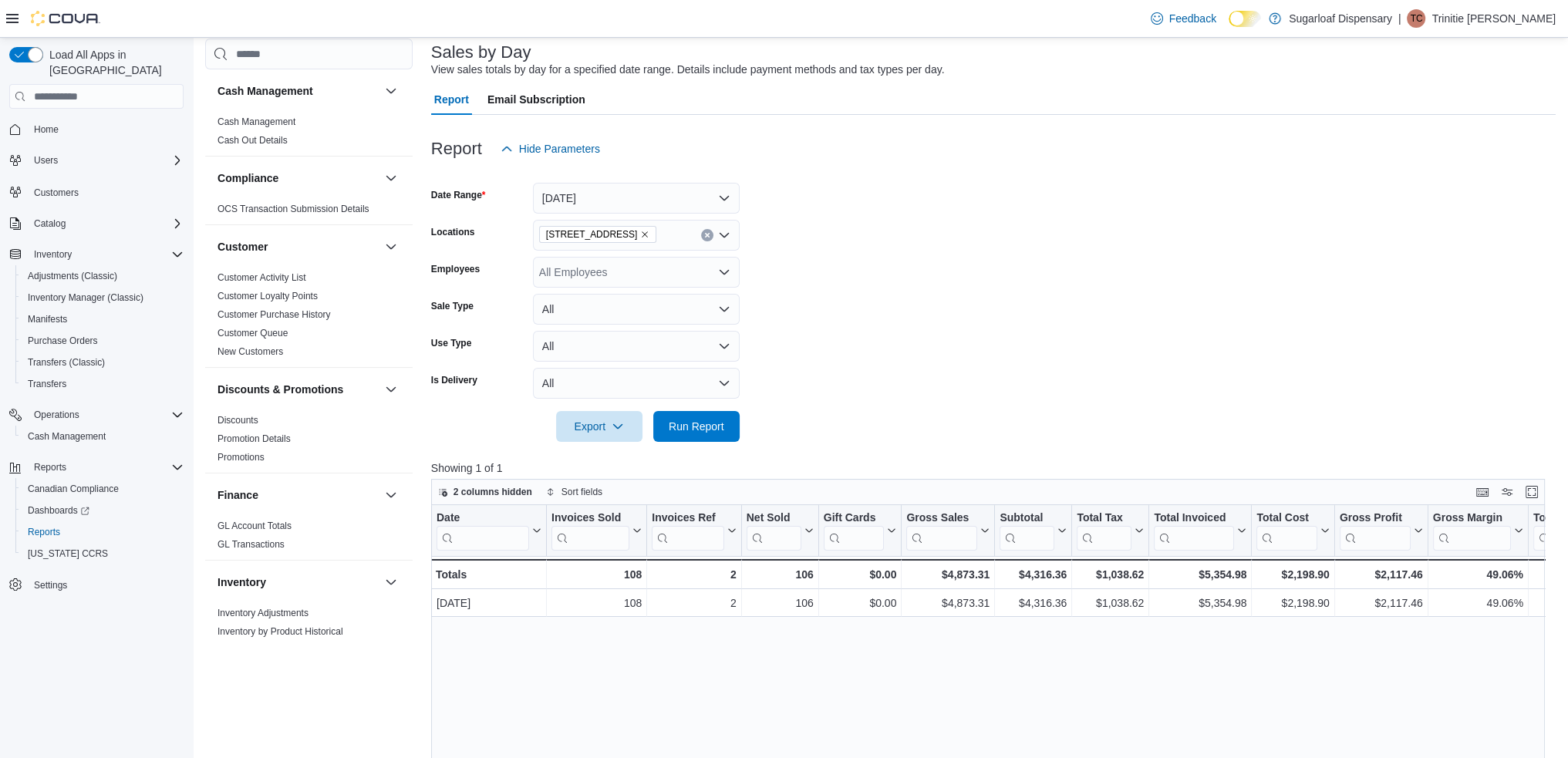
scroll to position [123, 0]
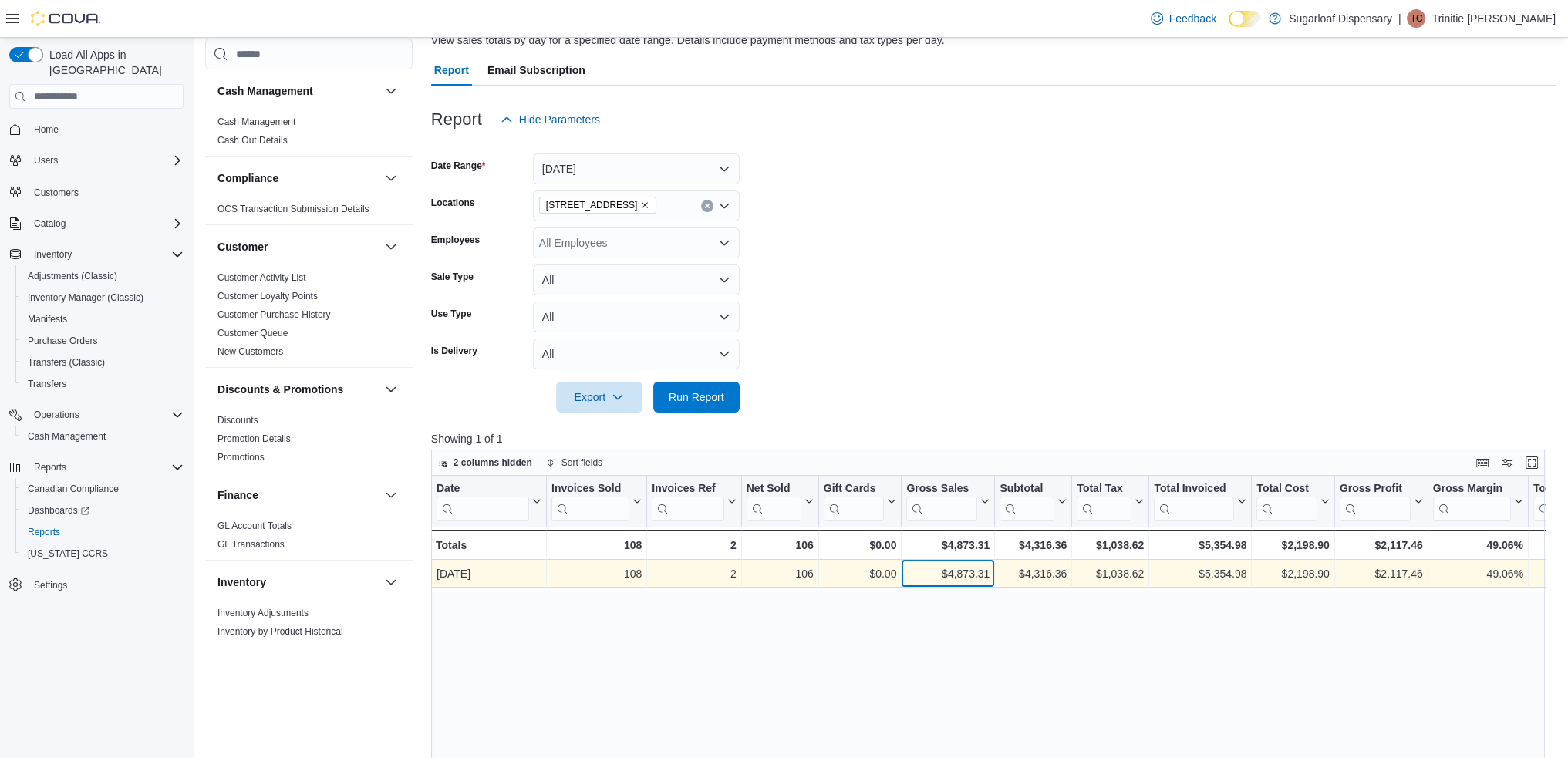
click at [905, 567] on div "$4,873.31 - Gross Sales, column 6, row 1" at bounding box center [948, 574] width 93 height 28
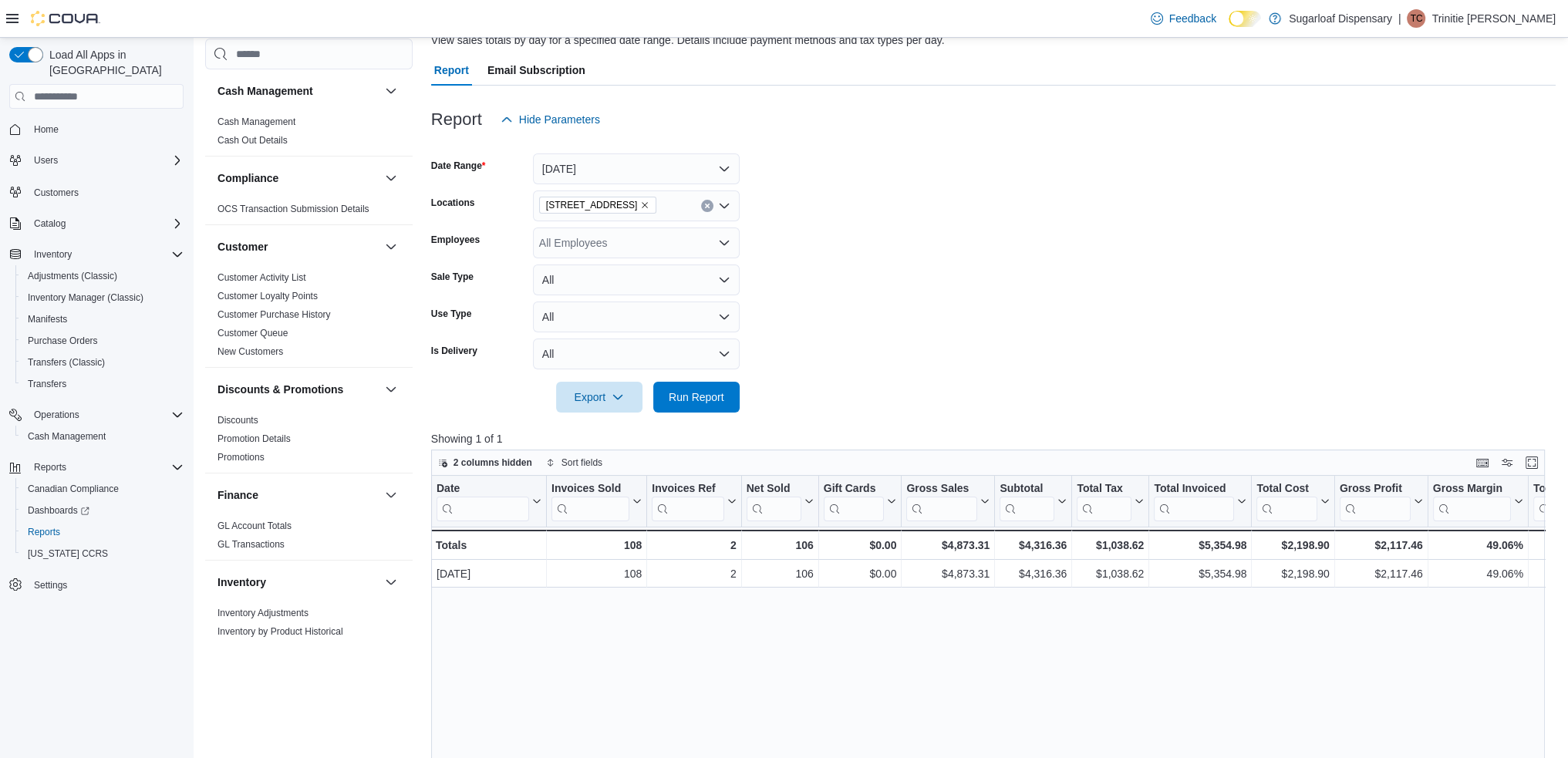
click at [1088, 375] on div at bounding box center [993, 376] width 1125 height 12
click at [81, 120] on span "Home" at bounding box center [106, 129] width 156 height 19
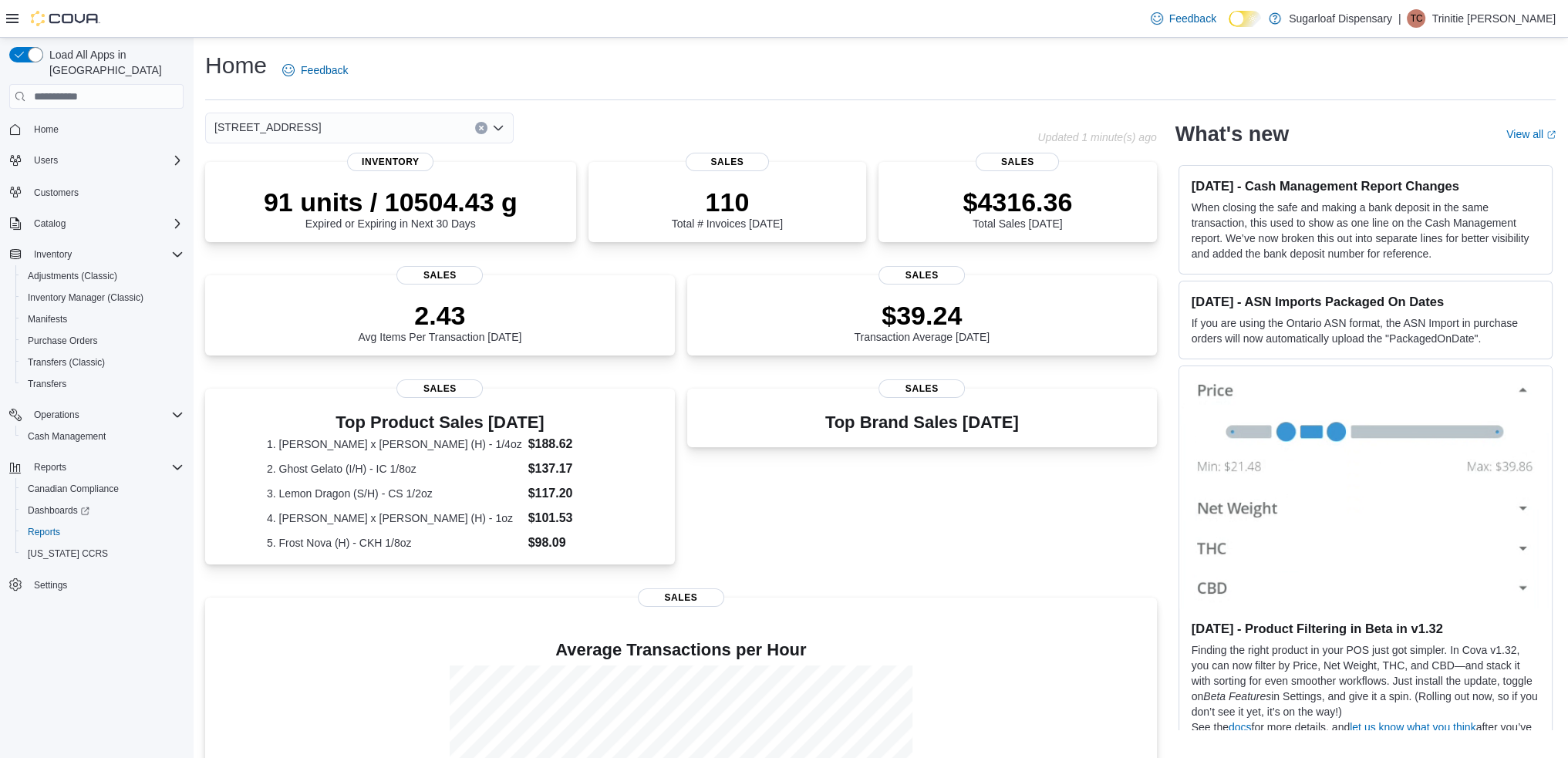
click at [80, 120] on span "Home" at bounding box center [106, 129] width 156 height 19
click at [64, 431] on span "Cash Management" at bounding box center [67, 437] width 78 height 12
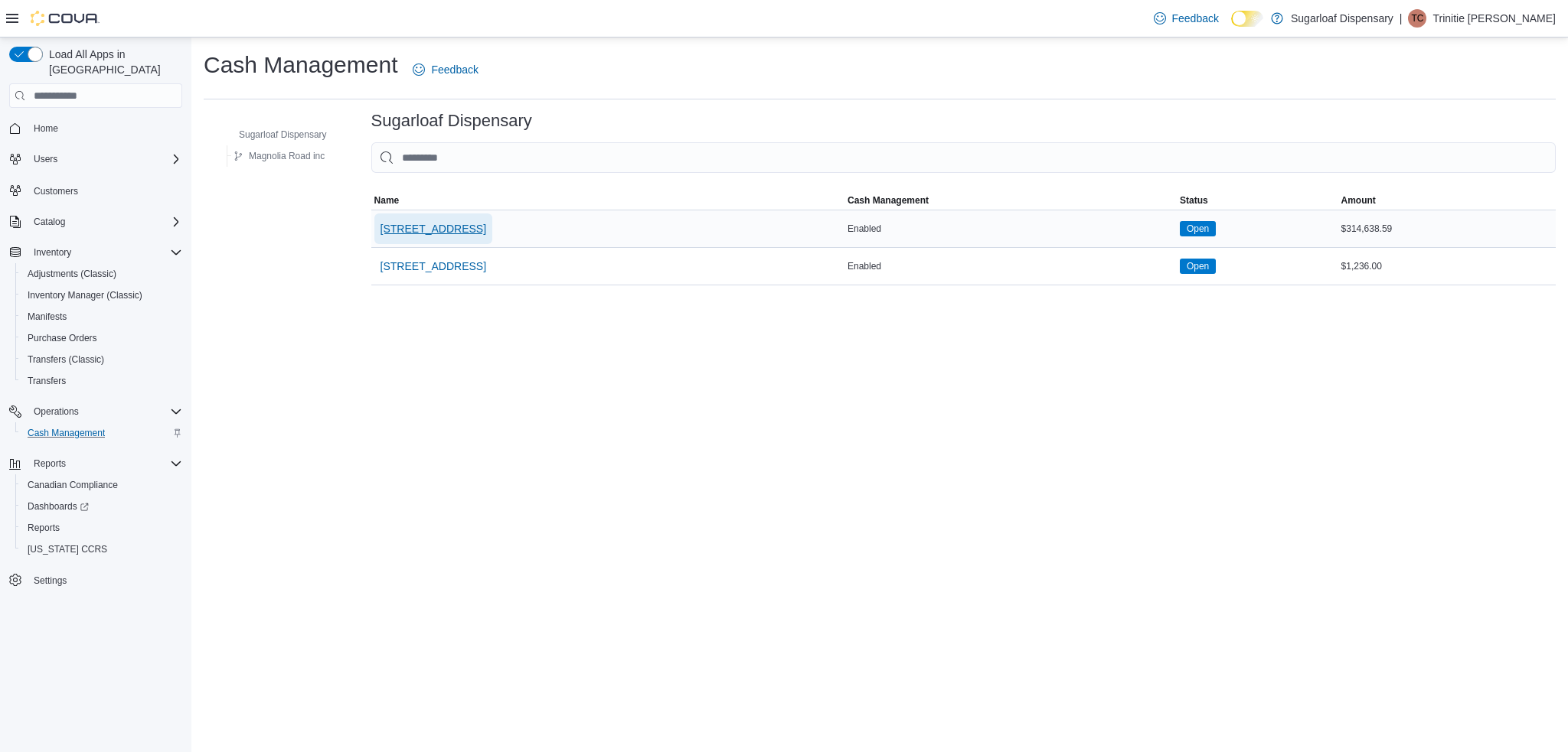
click at [470, 235] on span "[STREET_ADDRESS]" at bounding box center [433, 229] width 106 height 16
